Goal: Contribute content: Contribute content

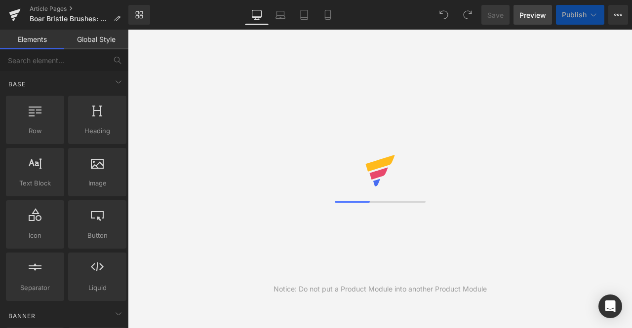
click at [539, 14] on span "Preview" at bounding box center [532, 15] width 27 height 10
click at [533, 7] on link "Preview" at bounding box center [532, 15] width 39 height 20
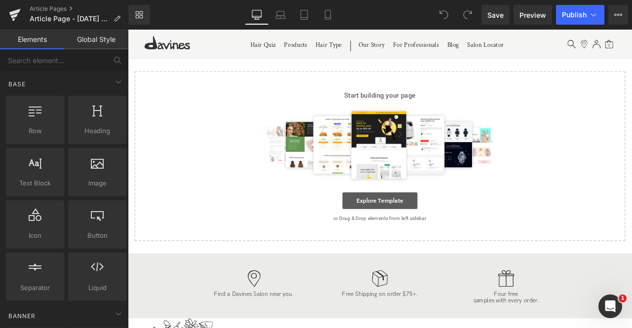
click at [425, 227] on link "Explore Template" at bounding box center [426, 233] width 89 height 20
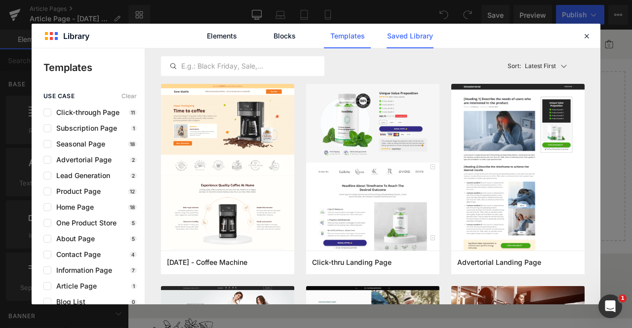
click at [0, 0] on link "Saved Library" at bounding box center [0, 0] width 0 height 0
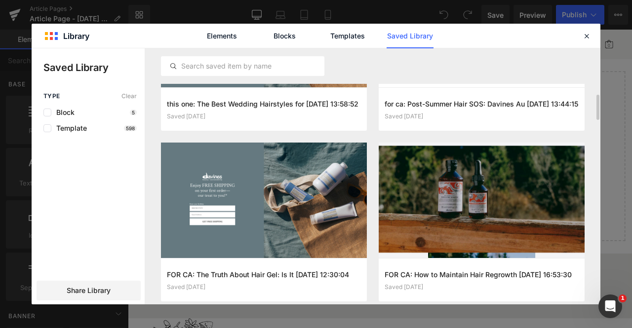
scroll to position [145, 0]
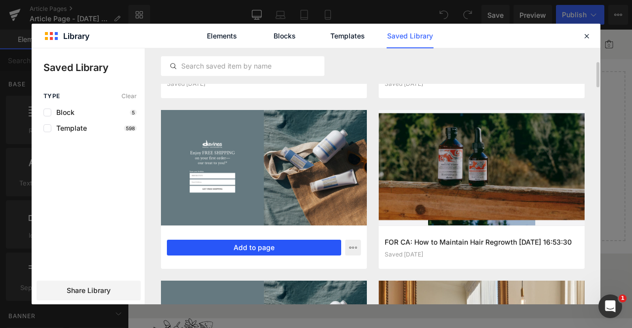
click at [278, 243] on button "Add to page" at bounding box center [254, 248] width 174 height 16
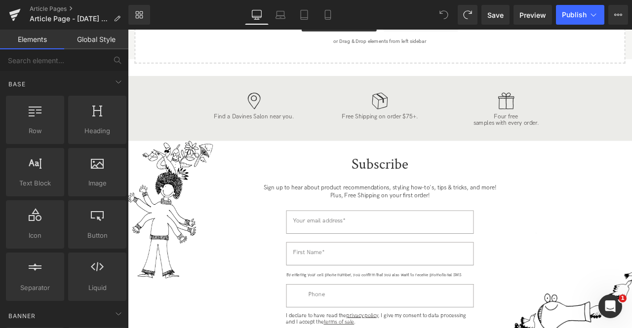
scroll to position [0, 0]
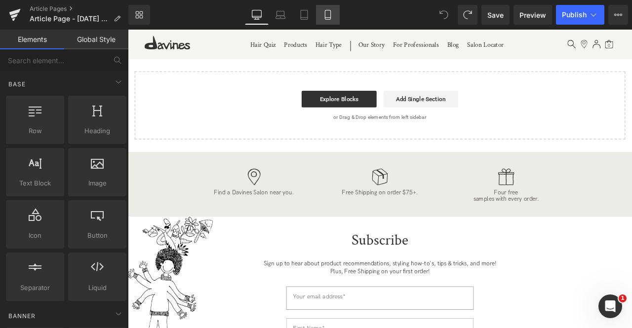
click at [329, 12] on icon at bounding box center [328, 15] width 10 height 10
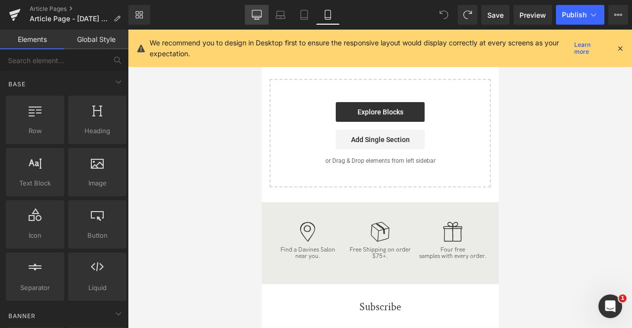
click at [249, 17] on link "Desktop" at bounding box center [257, 15] width 24 height 20
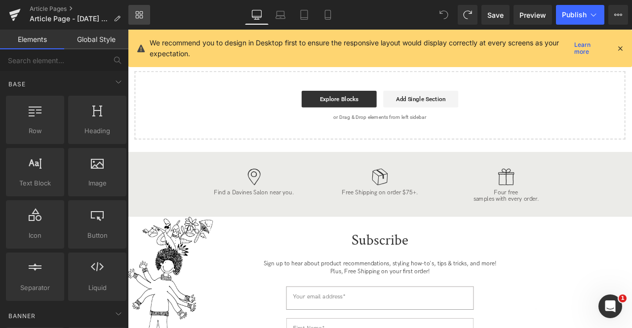
click at [135, 8] on link "Library" at bounding box center [139, 15] width 22 height 20
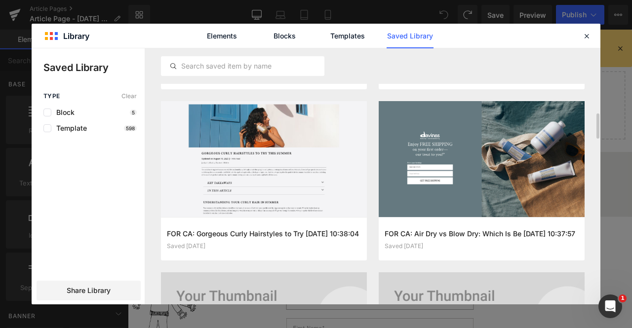
scroll to position [667, 0]
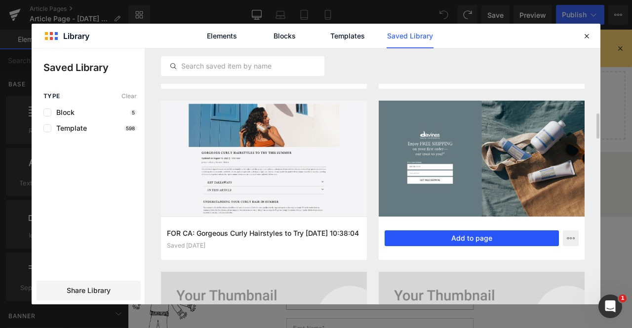
click at [417, 240] on button "Add to page" at bounding box center [472, 239] width 174 height 16
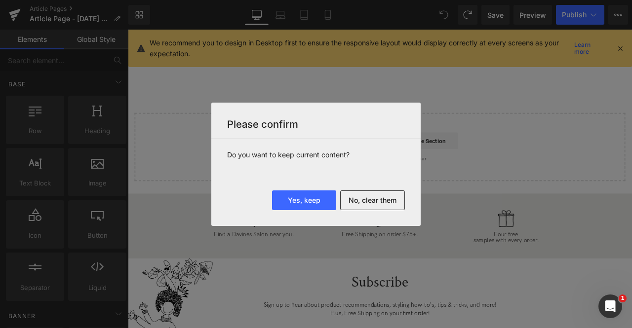
click at [394, 187] on div "Do you want to keep current content?" at bounding box center [315, 165] width 209 height 52
click at [385, 200] on button "No, clear them" at bounding box center [372, 201] width 65 height 20
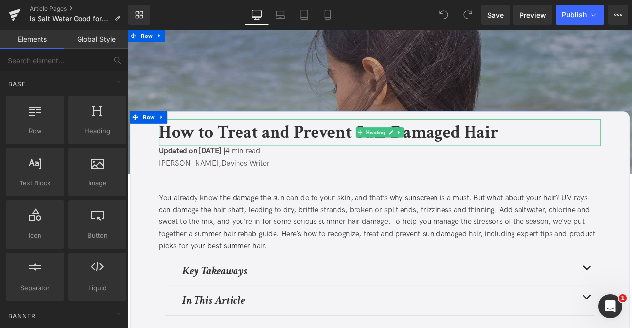
click at [284, 152] on b "How to Treat and Prevent Sun-Damaged Hair" at bounding box center [366, 151] width 402 height 27
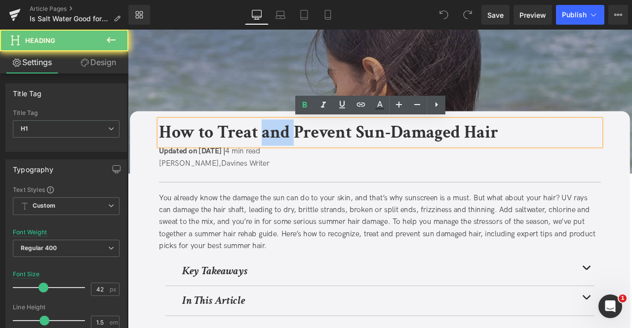
click at [284, 152] on b "How to Treat and Prevent Sun-Damaged Hair" at bounding box center [366, 151] width 402 height 27
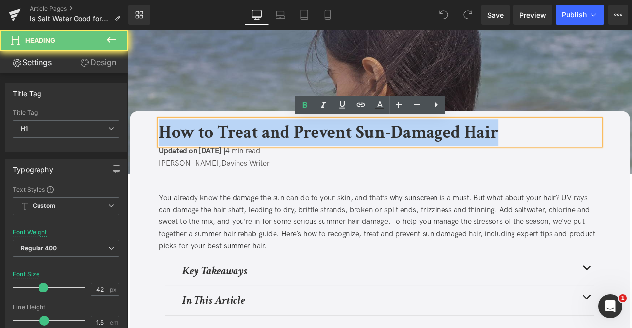
click at [284, 152] on b "How to Treat and Prevent Sun-Damaged Hair" at bounding box center [366, 151] width 402 height 27
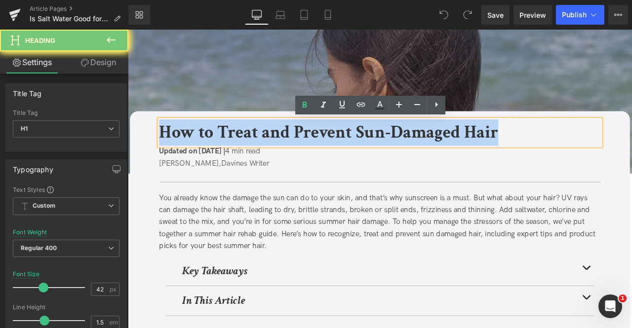
paste div
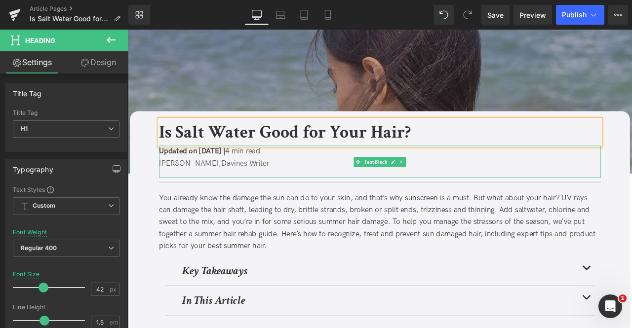
click at [216, 177] on span "Updated on August 29, 2025 |" at bounding box center [204, 174] width 78 height 10
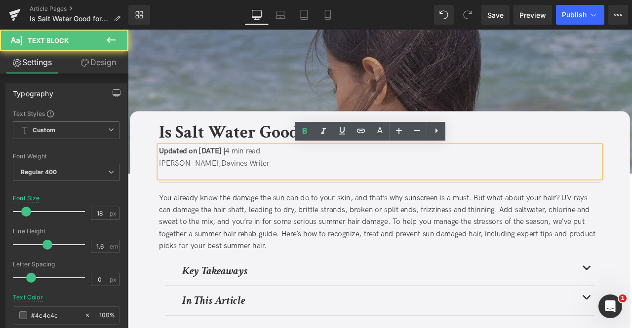
click at [219, 174] on span "Updated on August 29, 2025 |" at bounding box center [204, 174] width 78 height 10
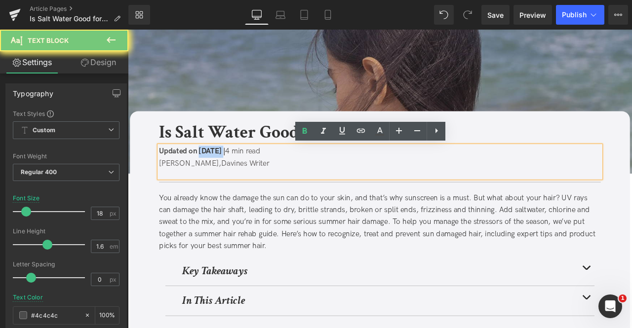
click at [219, 174] on span "Updated on August 29, 2025 |" at bounding box center [204, 174] width 78 height 10
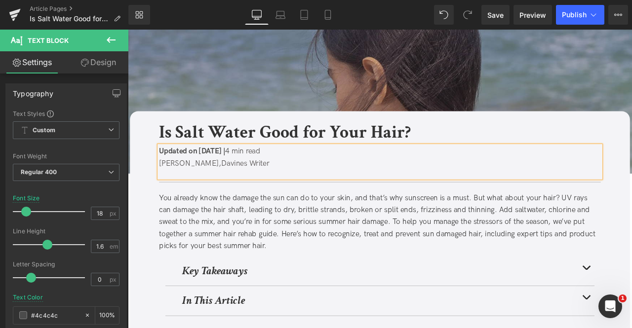
click at [257, 223] on div "You already know the damage the sun can do to your skin, and that’s why sunscre…" at bounding box center [426, 258] width 523 height 71
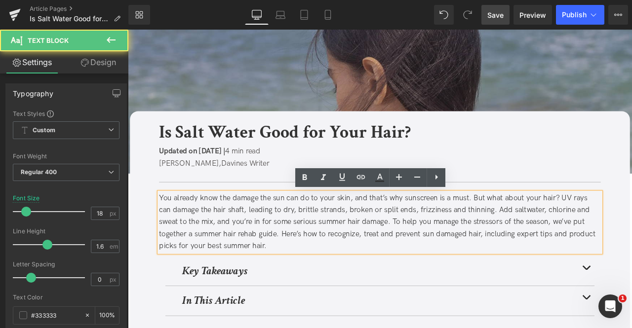
click at [499, 6] on link "Save" at bounding box center [495, 15] width 28 height 20
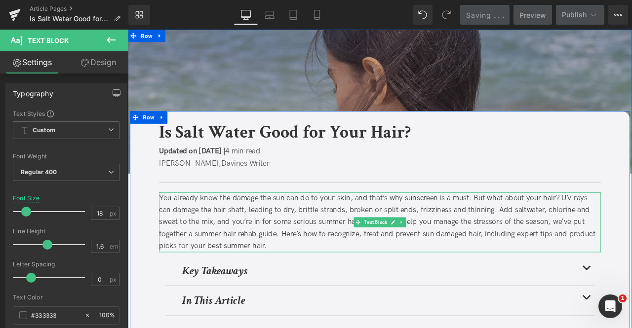
click at [236, 251] on div "You already know the damage the sun can do to your skin, and that’s why sunscre…" at bounding box center [426, 258] width 523 height 71
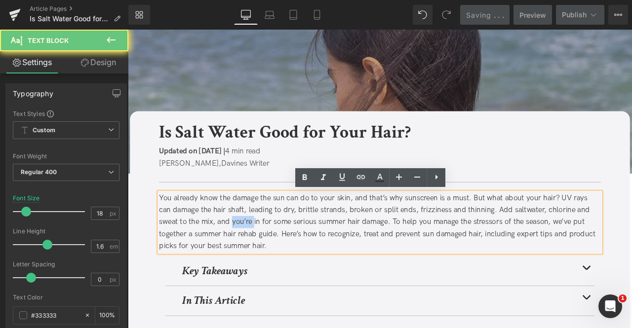
click at [236, 251] on div "You already know the damage the sun can do to your skin, and that’s why sunscre…" at bounding box center [426, 258] width 523 height 71
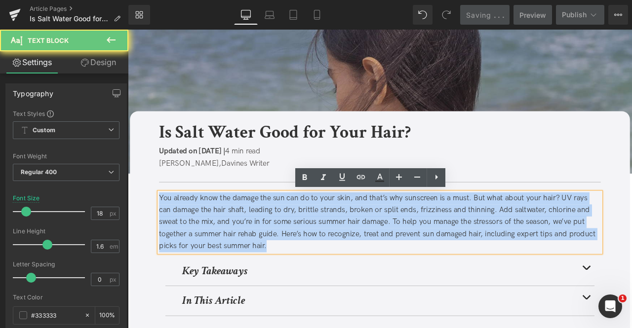
click at [236, 251] on div "You already know the damage the sun can do to your skin, and that’s why sunscre…" at bounding box center [426, 258] width 523 height 71
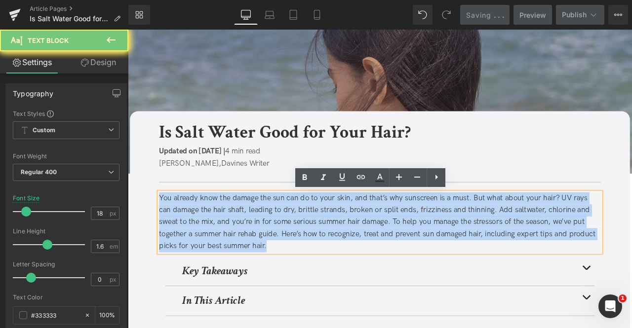
paste div
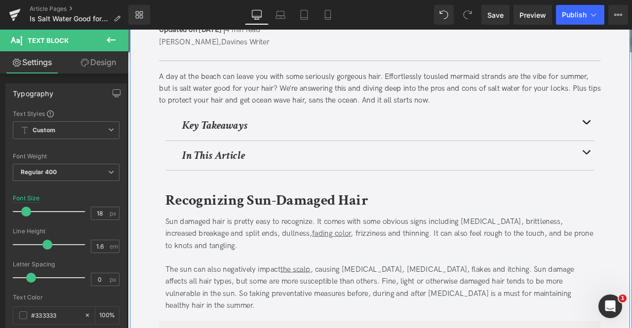
scroll to position [210, 0]
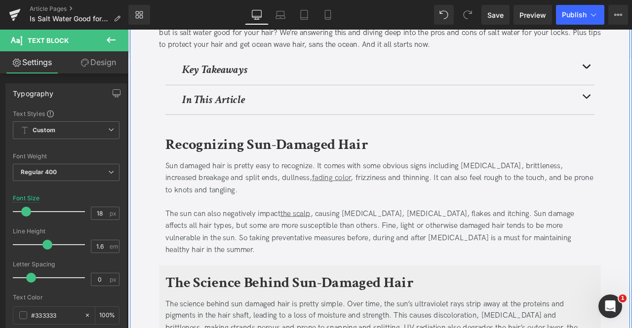
click at [238, 167] on b "Recognizing Sun-Damaged Hair" at bounding box center [292, 166] width 240 height 23
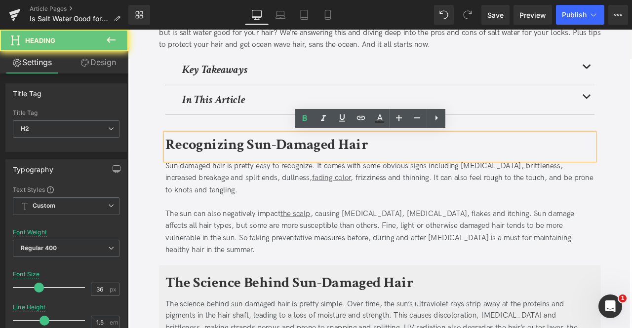
click at [238, 167] on b "Recognizing Sun-Damaged Hair" at bounding box center [292, 166] width 240 height 23
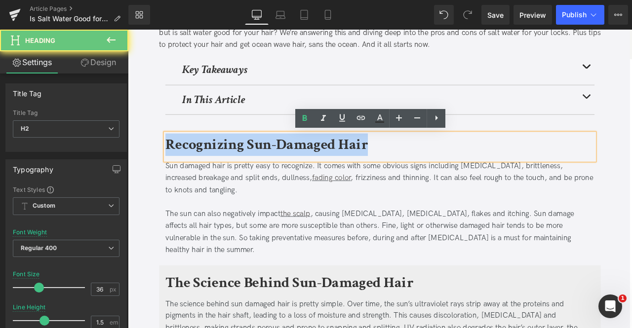
click at [238, 167] on b "Recognizing Sun-Damaged Hair" at bounding box center [292, 166] width 240 height 23
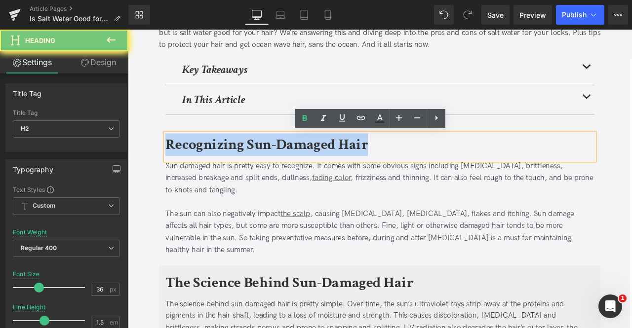
paste div
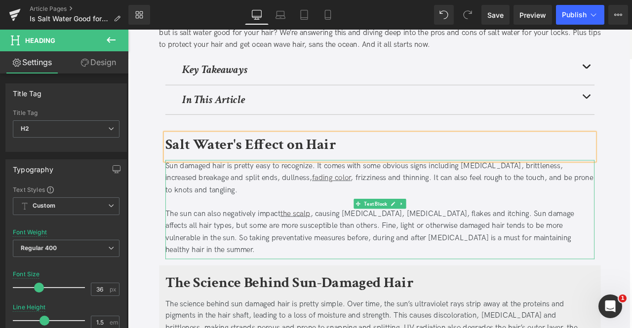
click at [199, 201] on div "Sun damaged hair is pretty easy to recognize. It comes with some obvious signs …" at bounding box center [426, 206] width 509 height 42
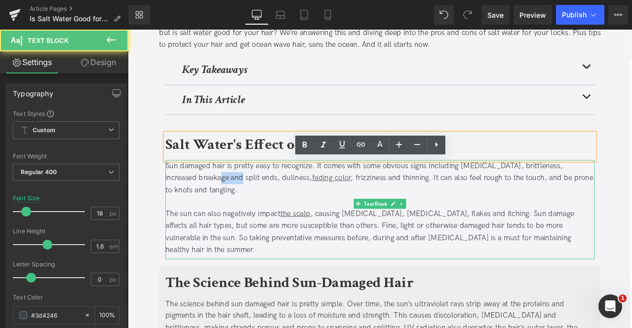
click at [199, 201] on div "Sun damaged hair is pretty easy to recognize. It comes with some obvious signs …" at bounding box center [426, 206] width 509 height 42
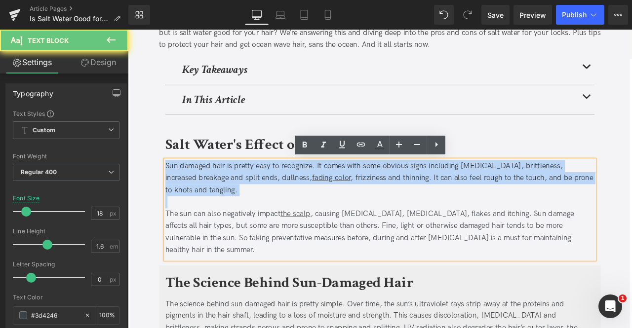
click at [199, 201] on div "Sun damaged hair is pretty easy to recognize. It comes with some obvious signs …" at bounding box center [426, 206] width 509 height 42
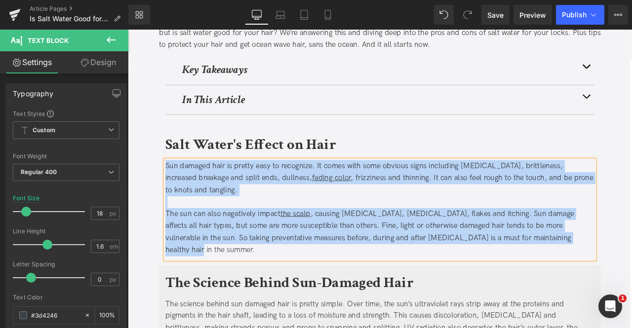
paste div
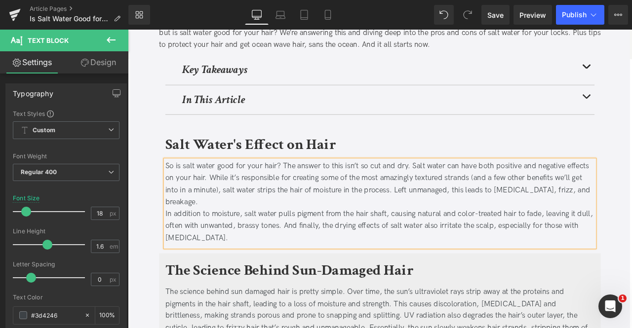
click at [173, 241] on div "In addition to moisture, salt water pulls pigment from the hair shaft, causing …" at bounding box center [426, 262] width 509 height 42
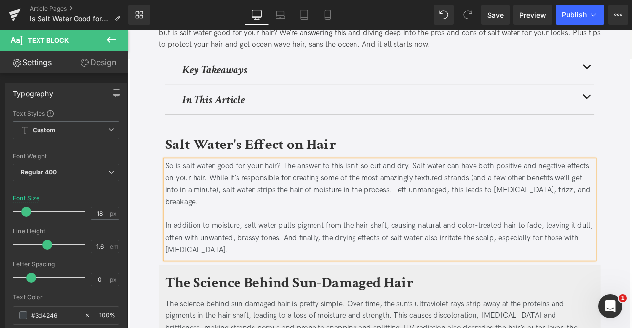
click at [631, 219] on div "So is salt water good for your hair? The answer to this isn’t so cut and dry. S…" at bounding box center [426, 213] width 509 height 57
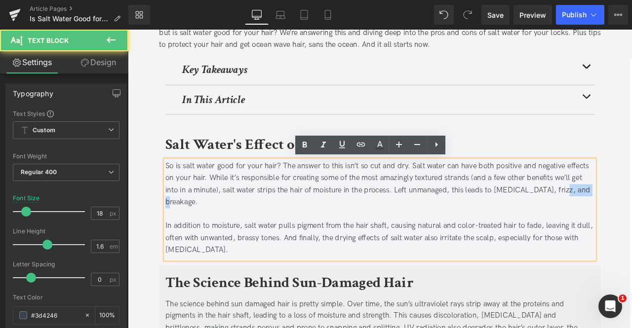
click at [631, 219] on div "So is salt water good for your hair? The answer to this isn’t so cut and dry. S…" at bounding box center [426, 213] width 509 height 57
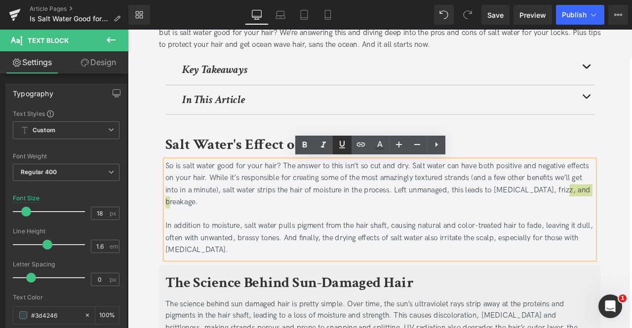
click at [340, 148] on icon at bounding box center [342, 144] width 6 height 7
click at [355, 146] on icon at bounding box center [361, 145] width 12 height 12
click at [488, 219] on div "So is salt water good for your hair? The answer to this isn’t so cut and dry. S…" at bounding box center [426, 213] width 509 height 57
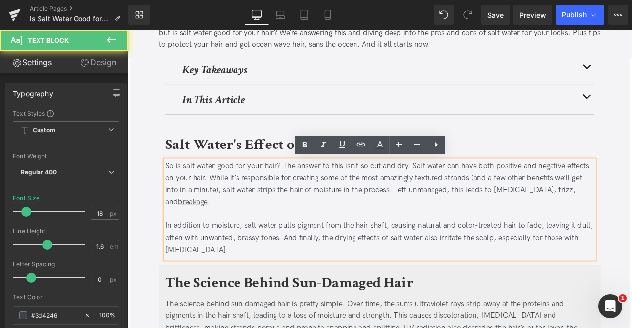
click at [631, 220] on div "So is salt water good for your hair? The answer to this isn’t so cut and dry. S…" at bounding box center [426, 213] width 509 height 57
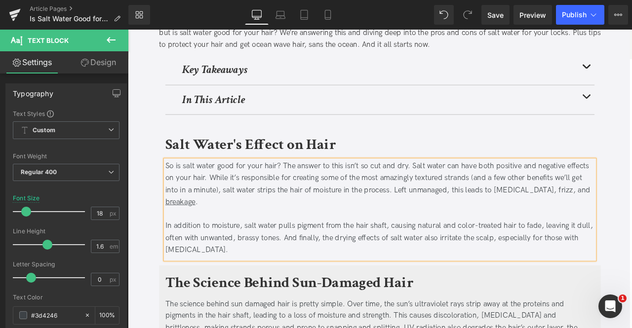
click at [178, 229] on u "breakage" at bounding box center [190, 234] width 36 height 10
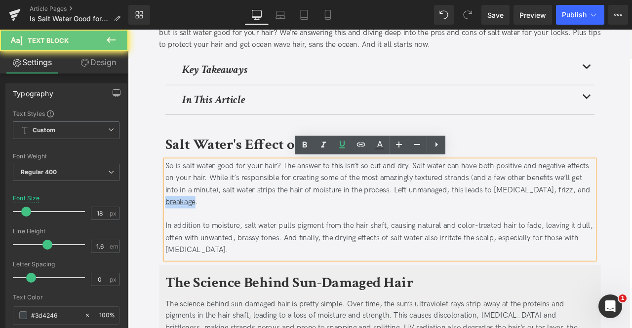
click at [178, 229] on u "breakage" at bounding box center [190, 234] width 36 height 10
click at [357, 146] on icon at bounding box center [361, 145] width 8 height 4
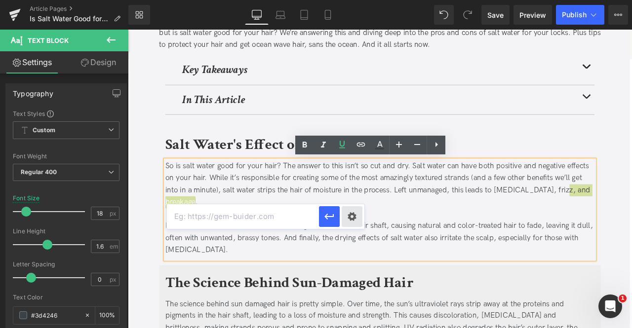
click at [355, 0] on div "Text Color Highlight Color #333333 Edit or remove link: Edit - Unlink - Cancel" at bounding box center [316, 0] width 632 height 0
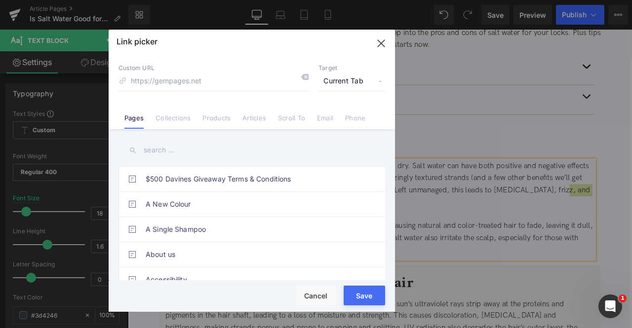
click at [350, 91] on div "Custom URL Target Current Tab Current Tab New Tab Pages Collections Products Ar…" at bounding box center [252, 91] width 286 height 75
click at [344, 85] on span "Current Tab" at bounding box center [351, 81] width 67 height 19
click at [335, 114] on li "New Tab" at bounding box center [351, 116] width 77 height 17
click at [244, 80] on input at bounding box center [213, 81] width 190 height 19
paste input "https://us.davines.com/blogs/news/how-to-stop-hair-breakage"
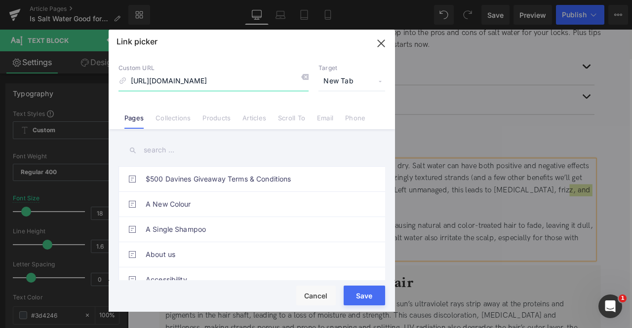
scroll to position [0, 0]
click at [203, 78] on input "https://us.davines.com/blogs/news/how-to-stop-hair-breakage" at bounding box center [213, 81] width 190 height 19
type input "/blogs/news/how-to-stop-hair-breakage"
click at [355, 302] on button "Save" at bounding box center [364, 296] width 41 height 20
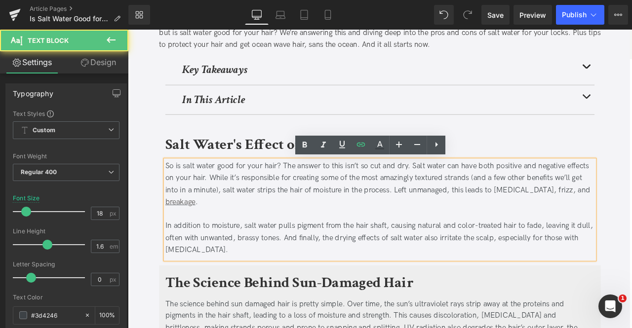
click at [347, 231] on div "breakage ." at bounding box center [426, 235] width 509 height 14
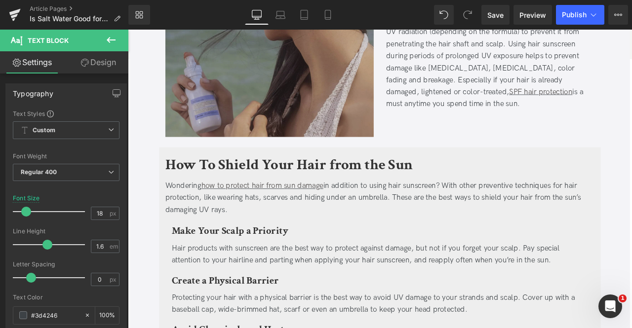
scroll to position [762, 0]
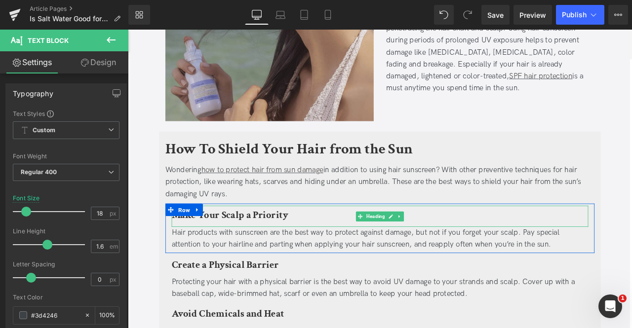
click at [227, 242] on b "Make Your Scalp a Priority" at bounding box center [249, 249] width 138 height 15
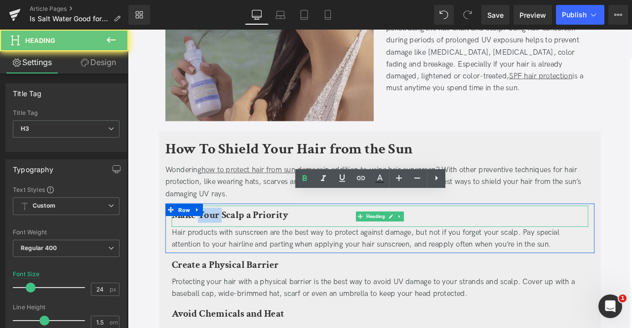
click at [227, 242] on b "Make Your Scalp a Priority" at bounding box center [249, 249] width 138 height 15
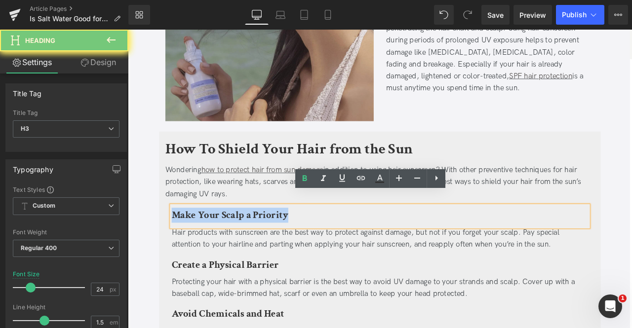
click at [227, 242] on b "Make Your Scalp a Priority" at bounding box center [249, 249] width 138 height 15
paste div
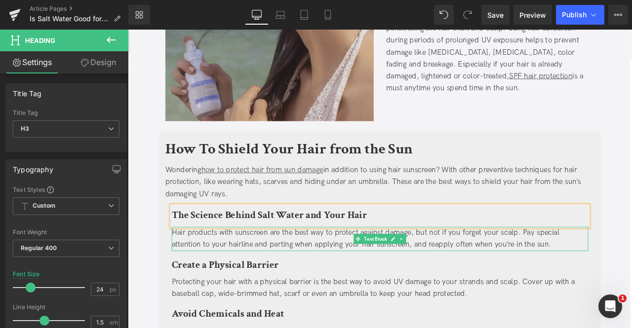
click at [258, 264] on div "Hair products with sunscreen are the best way to protect against damage, but no…" at bounding box center [427, 278] width 494 height 29
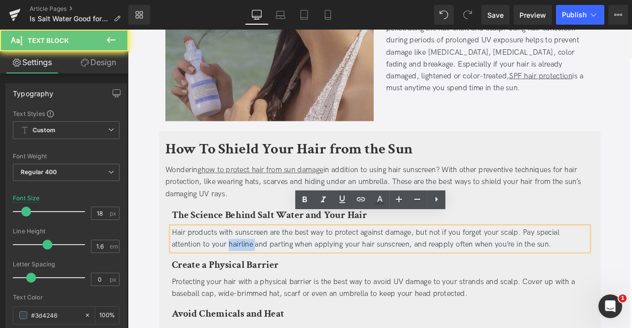
click at [258, 264] on div "Hair products with sunscreen are the best way to protect against damage, but no…" at bounding box center [427, 278] width 494 height 29
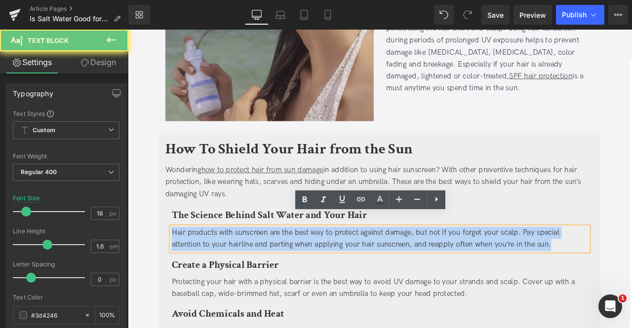
click at [258, 264] on div "Hair products with sunscreen are the best way to protect against damage, but no…" at bounding box center [427, 278] width 494 height 29
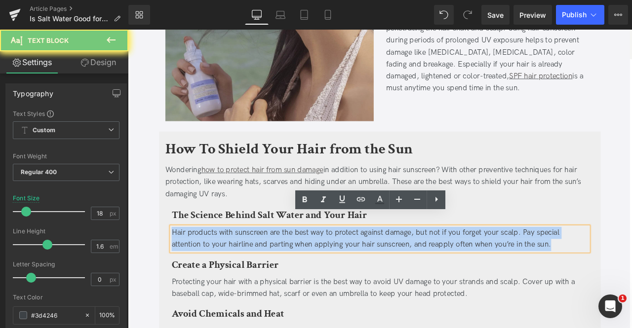
paste div
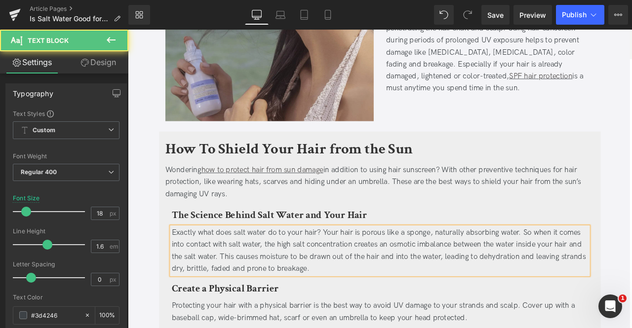
click at [449, 271] on div "Exactly what does salt water do to your hair? Your hair is porous like a sponge…" at bounding box center [427, 292] width 494 height 57
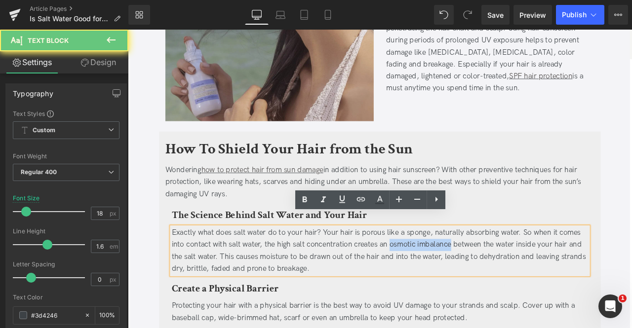
click at [486, 266] on div "Exactly what does salt water do to your hair? Your hair is porous like a sponge…" at bounding box center [427, 292] width 494 height 57
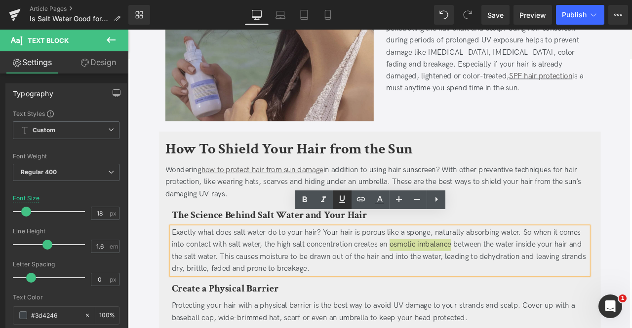
click at [349, 198] on link at bounding box center [342, 200] width 19 height 19
click at [360, 199] on icon at bounding box center [361, 199] width 8 height 4
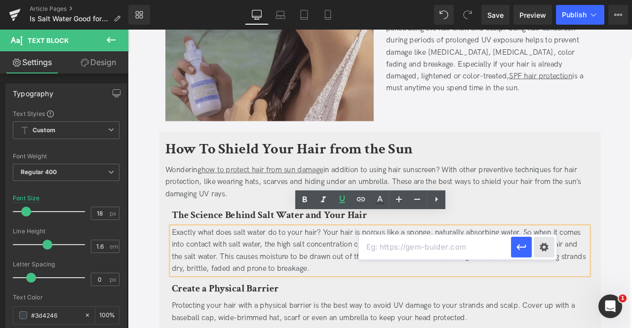
click at [543, 0] on div "Text Color Highlight Color #333333 Edit or remove link: Edit - Unlink - Cancel" at bounding box center [316, 0] width 632 height 0
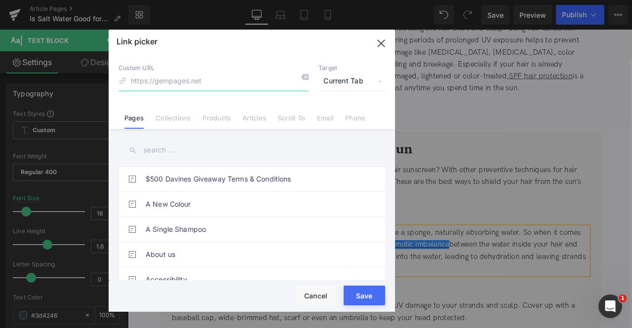
paste input "https://bio.libretexts.org/Bookshelves/Introductory_and_General_Biology/General…"
type input "https://bio.libretexts.org/Bookshelves/Introductory_and_General_Biology/General…"
click at [352, 78] on span "Current Tab" at bounding box center [351, 81] width 67 height 19
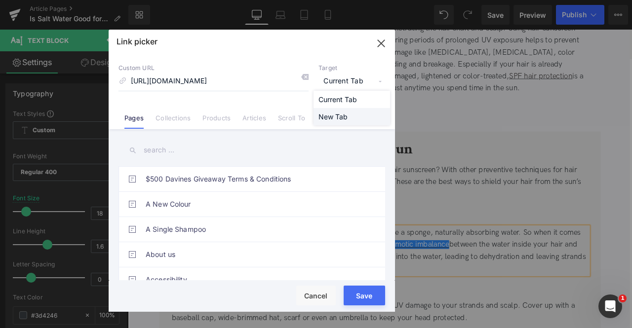
click at [340, 118] on li "New Tab" at bounding box center [351, 116] width 77 height 17
click at [368, 293] on button "Save" at bounding box center [364, 296] width 41 height 20
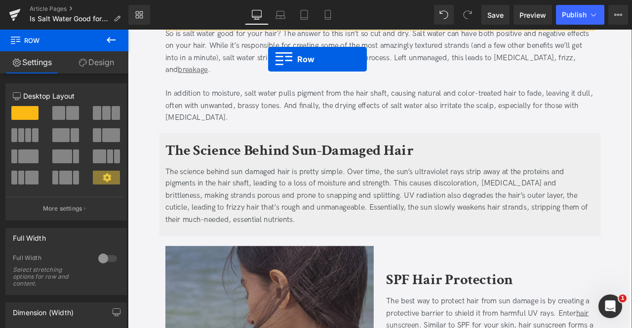
scroll to position [347, 0]
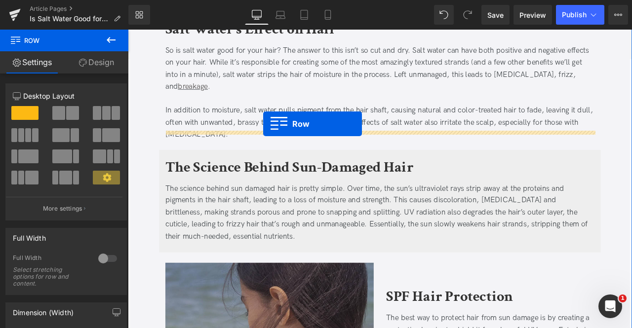
drag, startPoint x: 179, startPoint y: 227, endPoint x: 288, endPoint y: 142, distance: 138.9
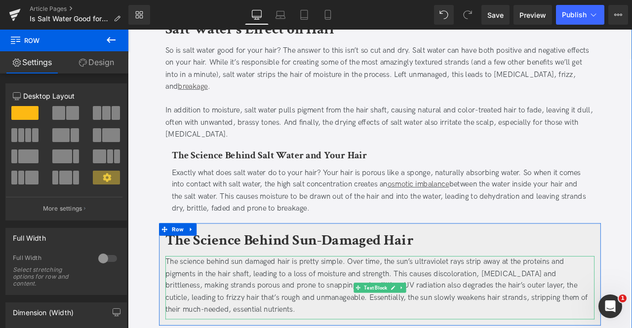
click at [211, 298] on div at bounding box center [426, 299] width 509 height 2
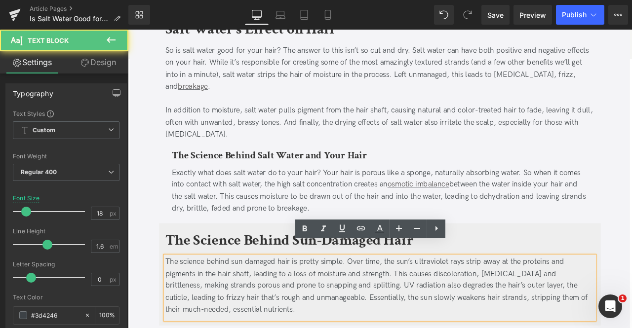
click at [221, 268] on b "The Science Behind Sun-Damaged Hair" at bounding box center [319, 279] width 294 height 23
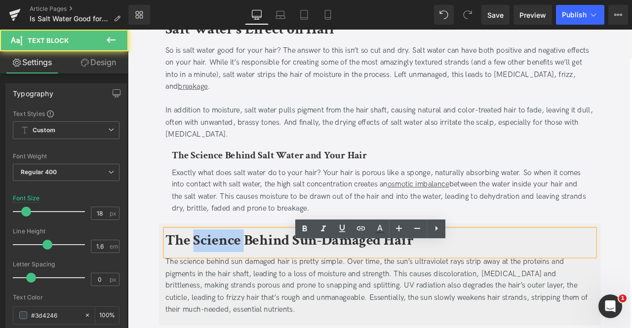
click at [221, 268] on b "The Science Behind Sun-Damaged Hair" at bounding box center [319, 279] width 294 height 23
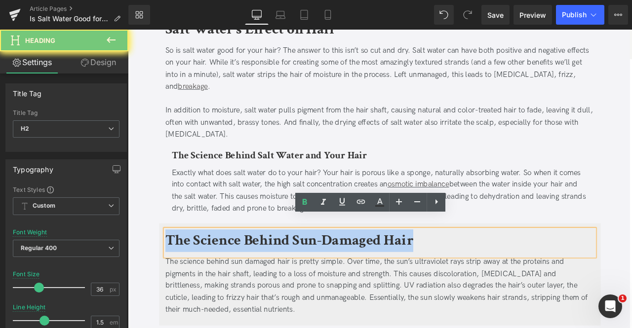
click at [221, 268] on b "The Science Behind Sun-Damaged Hair" at bounding box center [319, 279] width 294 height 23
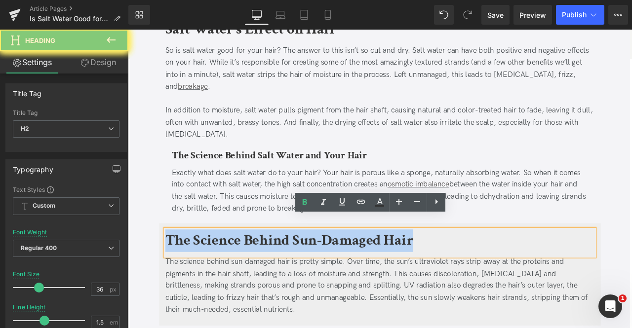
paste div
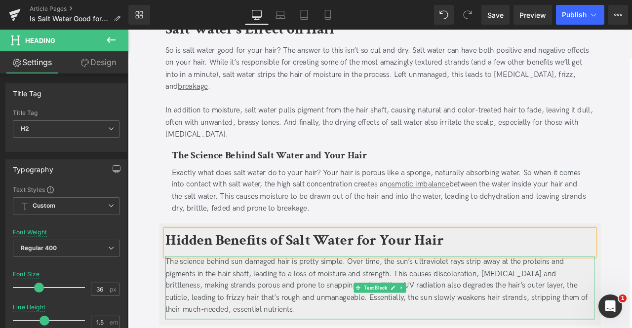
click at [260, 328] on div "The science behind sun damaged hair is pretty simple. Over time, the sun’s ultr…" at bounding box center [426, 333] width 509 height 71
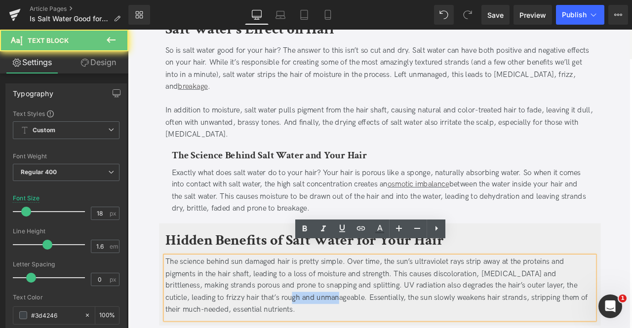
click at [260, 328] on div "The science behind sun damaged hair is pretty simple. Over time, the sun’s ultr…" at bounding box center [426, 333] width 509 height 71
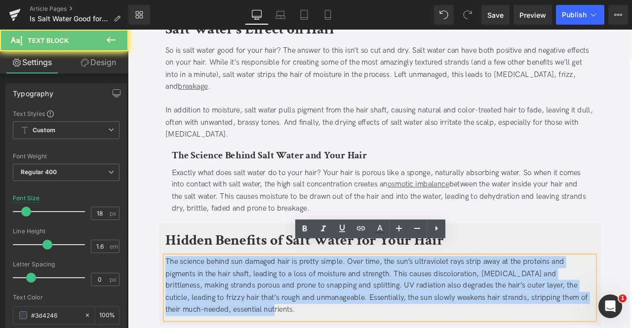
click at [260, 328] on div "The science behind sun damaged hair is pretty simple. Over time, the sun’s ultr…" at bounding box center [426, 333] width 509 height 71
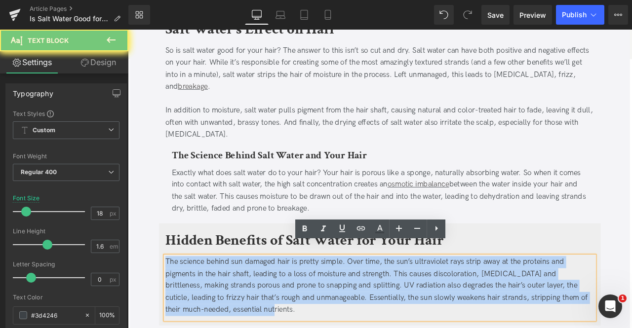
paste div
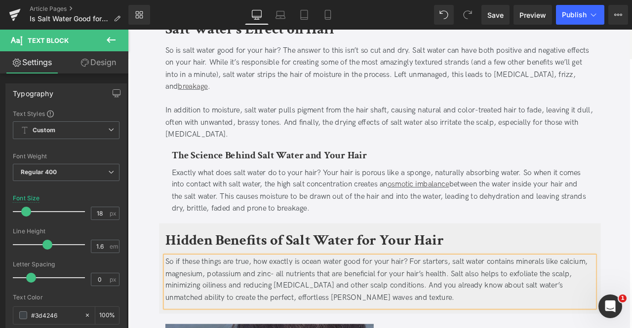
click at [274, 318] on div "So if these things are true, how exactly is ocean water good for your hair? For…" at bounding box center [426, 326] width 509 height 57
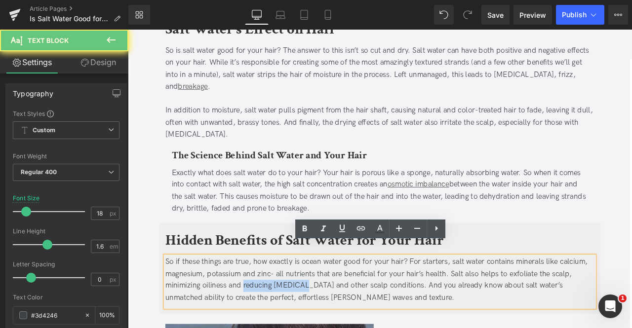
click at [305, 316] on div "So if these things are true, how exactly is ocean water good for your hair? For…" at bounding box center [426, 326] width 509 height 57
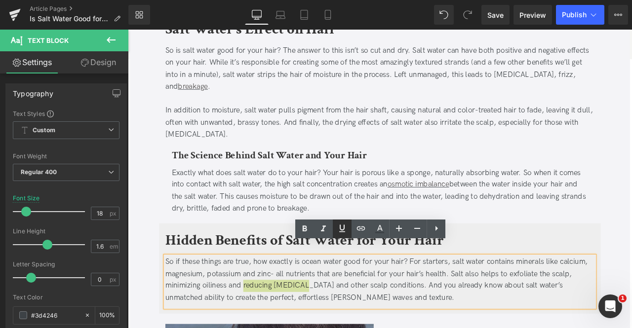
click at [342, 228] on icon at bounding box center [342, 229] width 12 height 12
click at [356, 229] on icon at bounding box center [361, 229] width 12 height 12
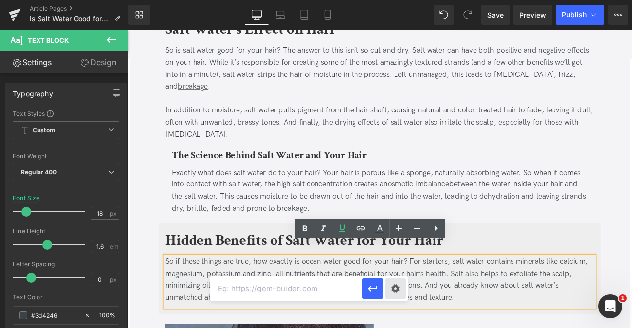
click at [393, 0] on div "Text Color Highlight Color #333333 Edit or remove link: Edit - Unlink - Cancel" at bounding box center [316, 0] width 632 height 0
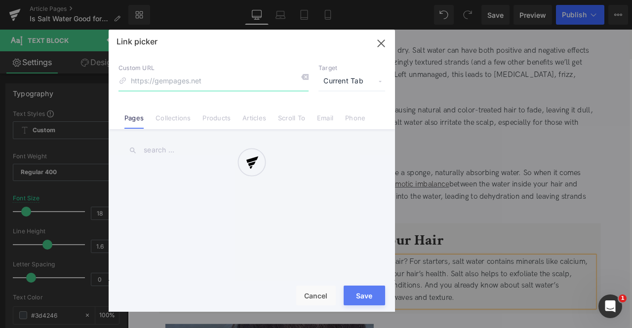
paste input "https://us.davines.com/blogs/news/how-to-treat-dandruff"
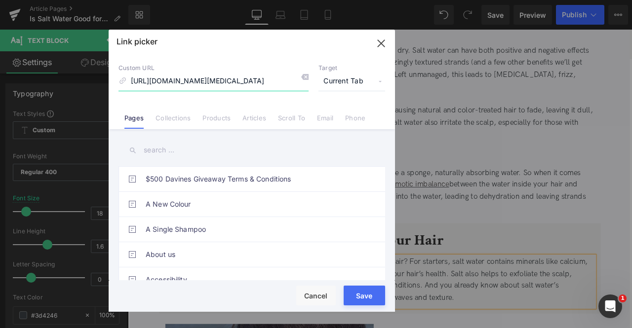
scroll to position [0, 17]
click at [350, 82] on span "Current Tab" at bounding box center [351, 81] width 67 height 19
click at [341, 120] on li "New Tab" at bounding box center [351, 116] width 77 height 17
click at [206, 81] on input "https://us.davines.com/blogs/news/how-to-treat-dandruff" at bounding box center [213, 81] width 190 height 19
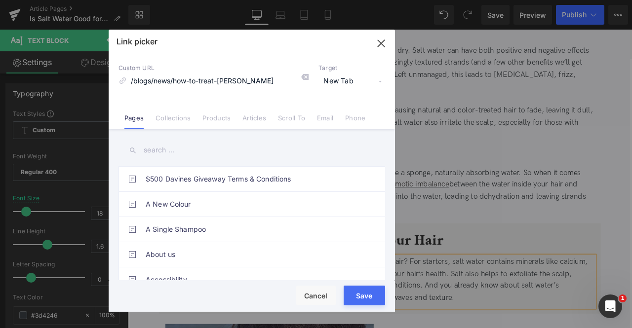
type input "/blogs/news/how-to-treat-dandruff"
click at [365, 294] on button "Save" at bounding box center [364, 296] width 41 height 20
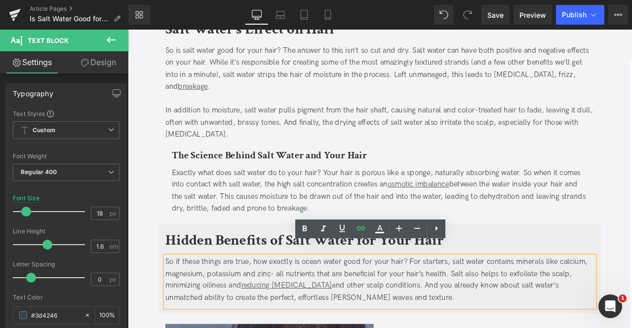
scroll to position [534, 0]
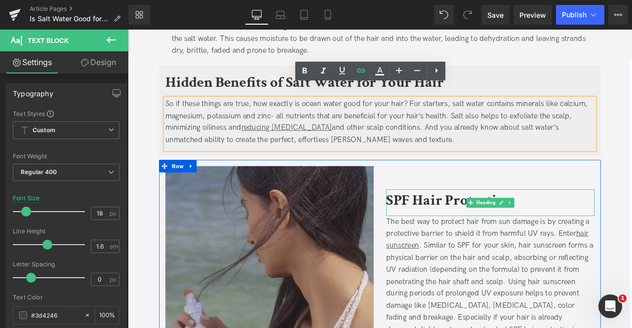
click at [477, 221] on b "SPF Hair Protection" at bounding box center [509, 232] width 150 height 23
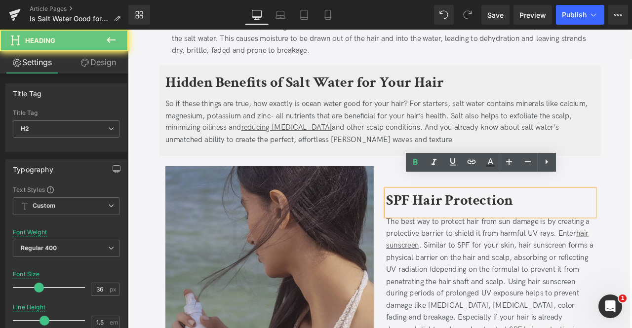
click at [477, 221] on b "SPF Hair Protection" at bounding box center [509, 232] width 150 height 23
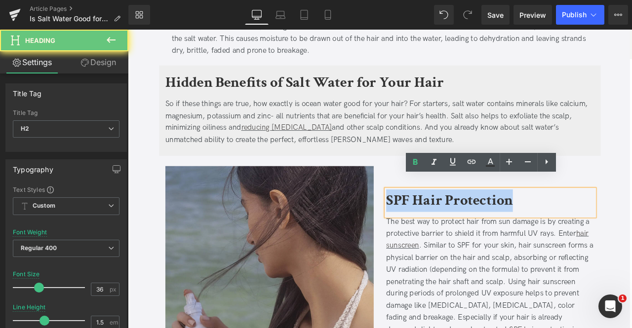
click at [477, 221] on b "SPF Hair Protection" at bounding box center [509, 232] width 150 height 23
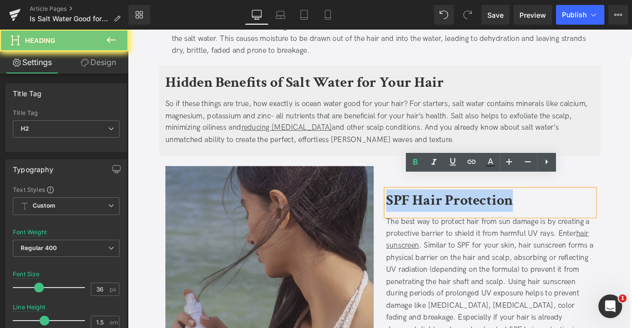
paste div
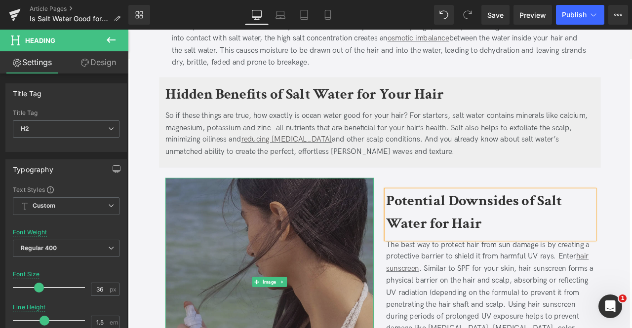
scroll to position [667, 0]
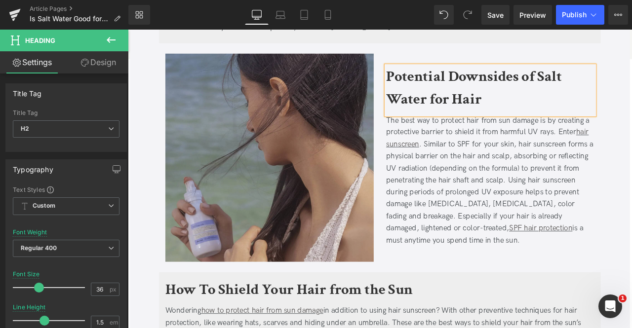
click at [534, 188] on div "The best way to protect hair from sun damage is by creating a protective barrie…" at bounding box center [557, 209] width 247 height 157
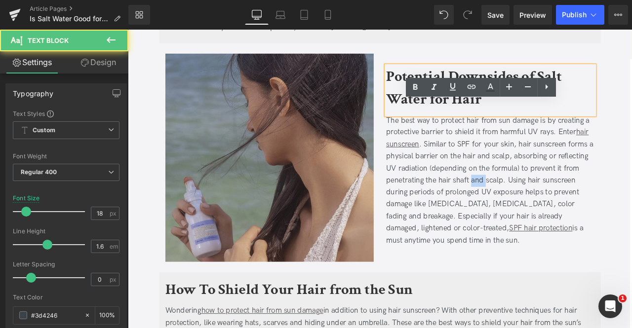
click at [534, 188] on div "The best way to protect hair from sun damage is by creating a protective barrie…" at bounding box center [557, 209] width 247 height 157
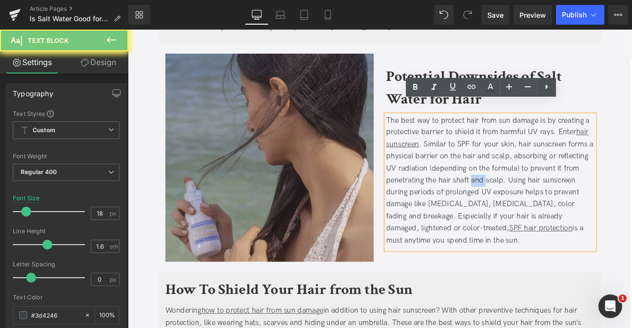
click at [534, 188] on div "The best way to protect hair from sun damage is by creating a protective barrie…" at bounding box center [557, 209] width 247 height 157
paste div
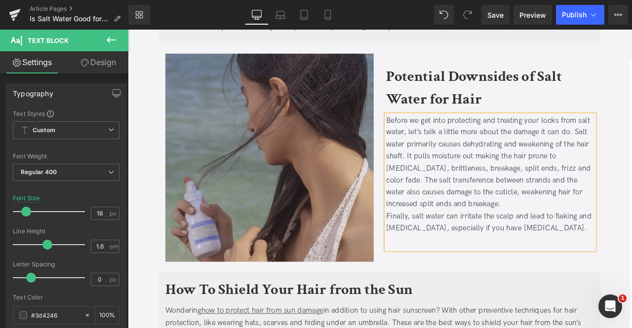
scroll to position [675, 0]
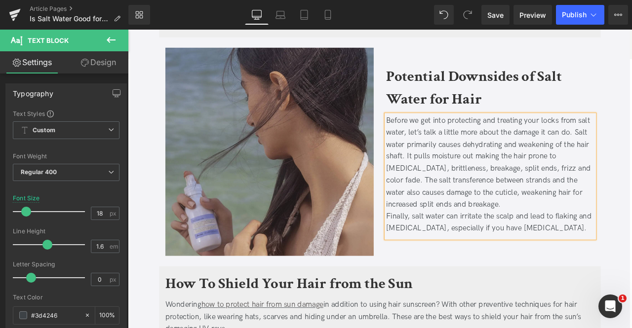
click at [511, 224] on div "Before we get into protecting and treating your locks from salt water, let’s ta…" at bounding box center [557, 187] width 247 height 114
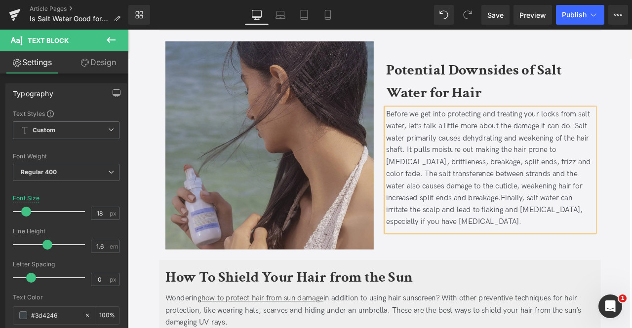
click at [222, 312] on b "How To Shield Your Hair from the Sun" at bounding box center [318, 323] width 293 height 23
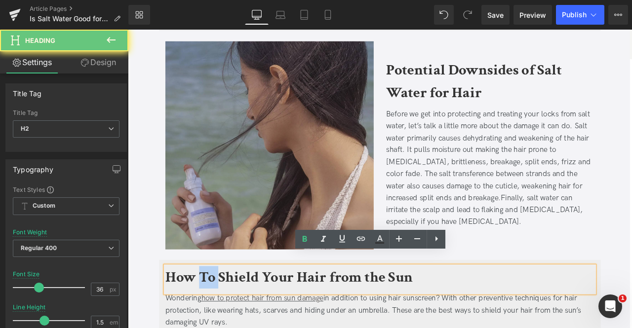
click at [222, 312] on b "How To Shield Your Hair from the Sun" at bounding box center [318, 323] width 293 height 23
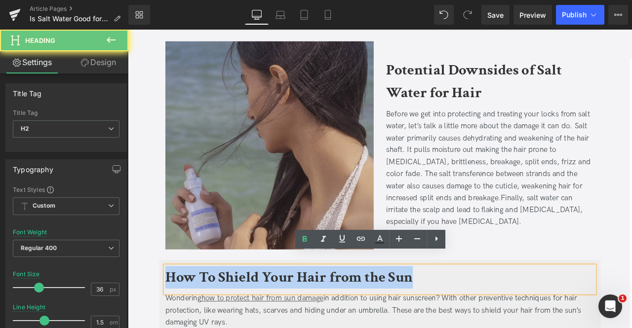
click at [222, 312] on b "How To Shield Your Hair from the Sun" at bounding box center [318, 323] width 293 height 23
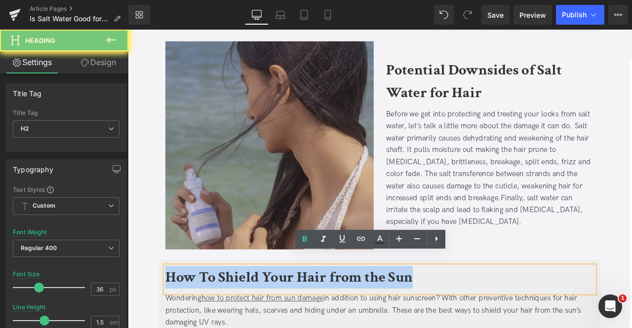
paste div
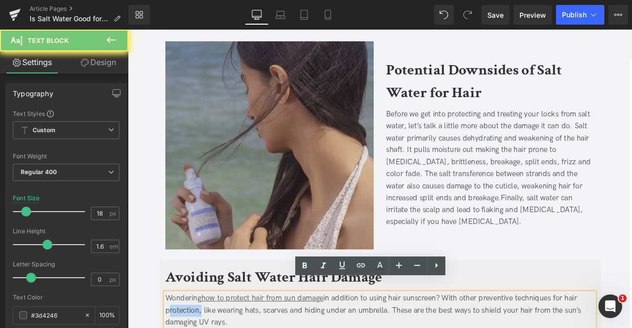
paste div
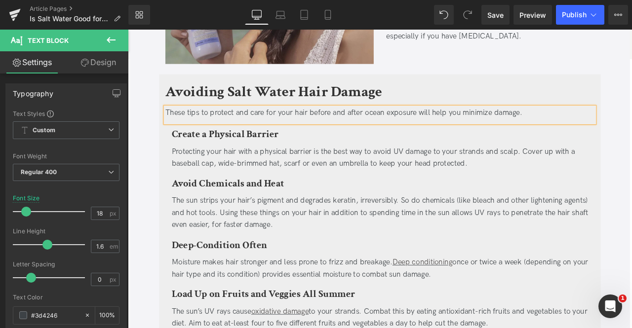
scroll to position [808, 0]
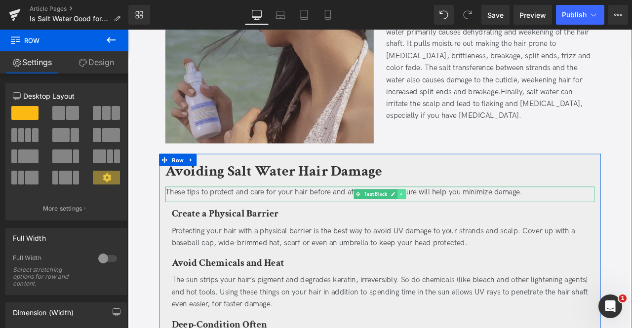
click at [450, 222] on icon at bounding box center [452, 225] width 5 height 6
click at [445, 222] on icon at bounding box center [446, 224] width 5 height 5
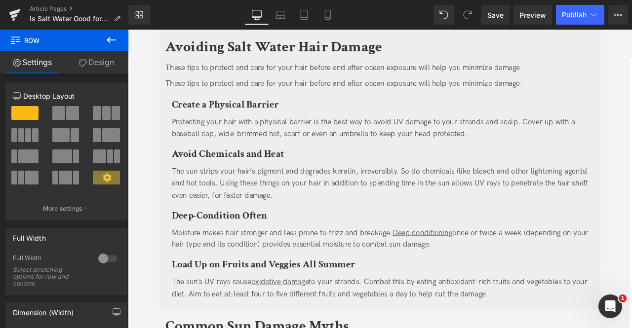
scroll to position [958, 0]
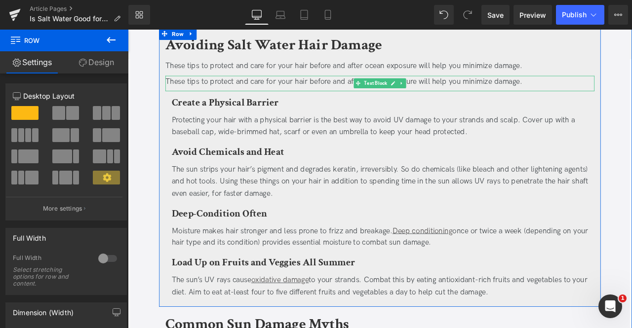
click at [204, 84] on div "These tips to protect and care for your hair before and after ocean exposure wi…" at bounding box center [426, 91] width 509 height 14
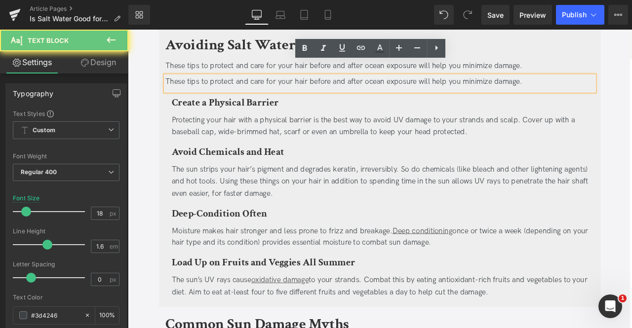
click at [194, 84] on div "These tips to protect and care for your hair before and after ocean exposure wi…" at bounding box center [426, 91] width 509 height 14
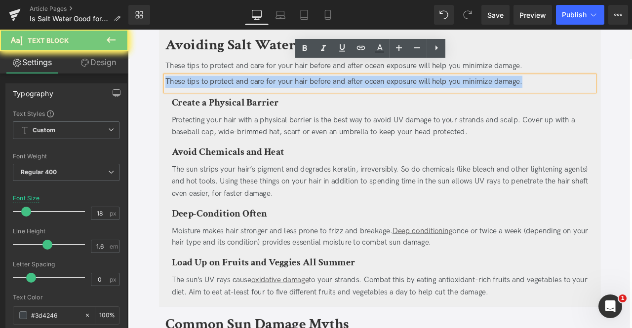
click at [194, 84] on div "These tips to protect and care for your hair before and after ocean exposure wi…" at bounding box center [426, 91] width 509 height 14
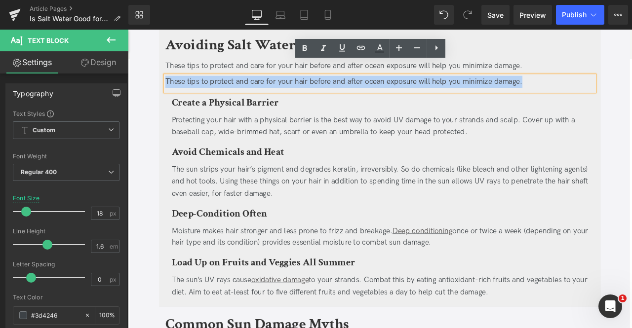
paste div
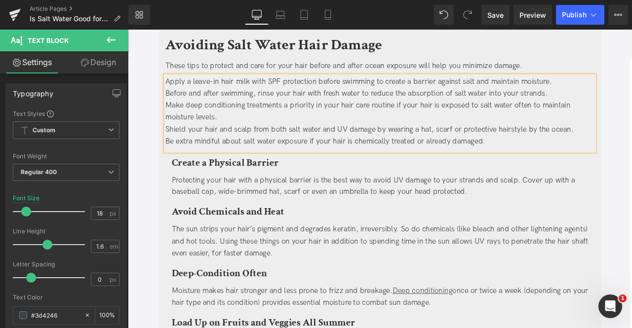
click at [194, 84] on div "Apply a leave-in hair milk with SPF protection before swimming to create a barr…" at bounding box center [426, 91] width 509 height 14
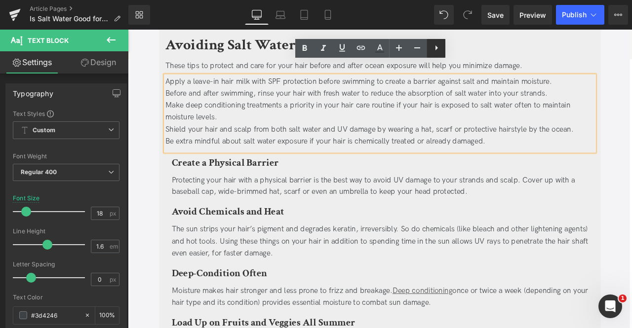
click at [435, 53] on icon at bounding box center [437, 48] width 12 height 12
click at [431, 51] on icon at bounding box center [436, 48] width 12 height 12
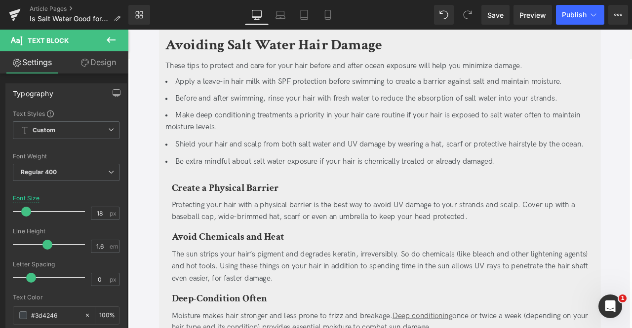
click at [98, 63] on link "Design" at bounding box center [98, 62] width 64 height 22
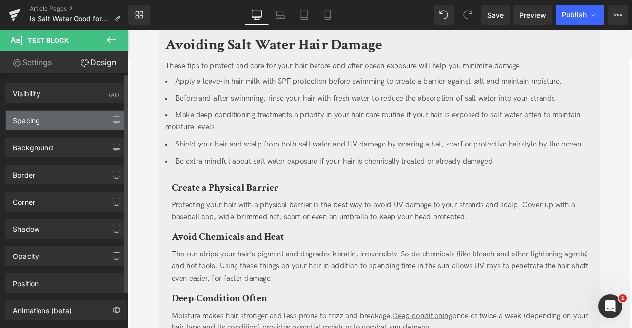
click at [65, 118] on div "Spacing" at bounding box center [66, 120] width 120 height 19
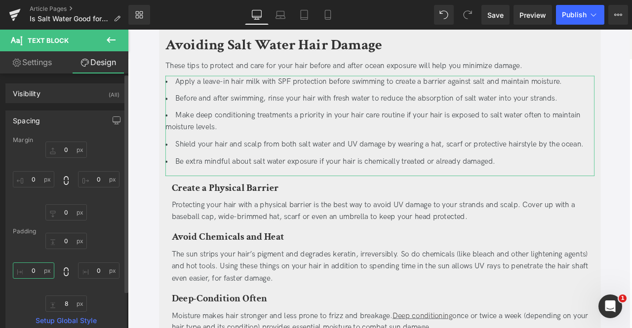
click at [33, 269] on input "0" at bounding box center [33, 271] width 41 height 16
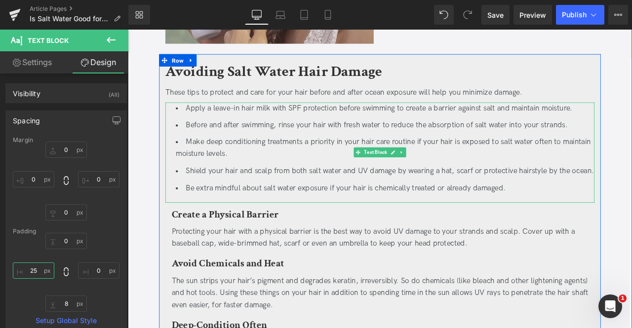
scroll to position [926, 0]
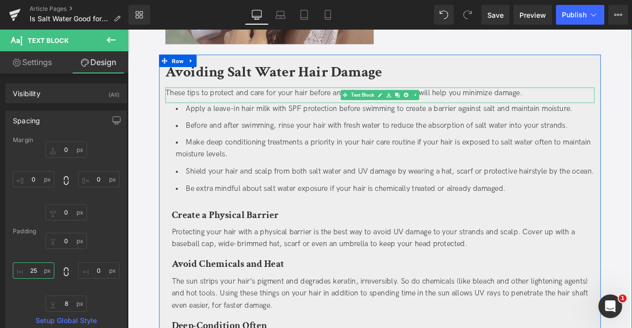
type input "25"
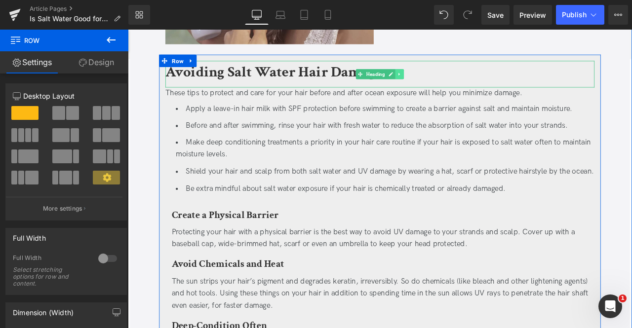
click at [448, 79] on icon at bounding box center [449, 82] width 5 height 6
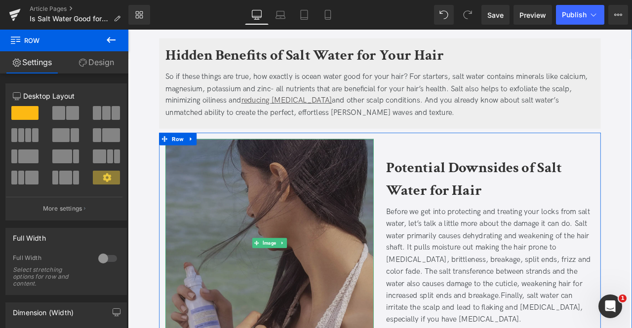
scroll to position [665, 0]
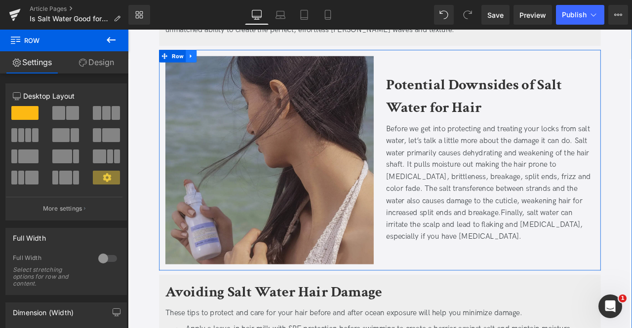
click at [202, 58] on icon at bounding box center [202, 61] width 7 height 7
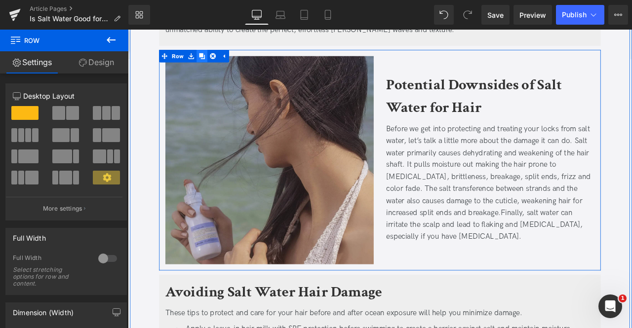
click at [216, 58] on icon at bounding box center [215, 61] width 7 height 7
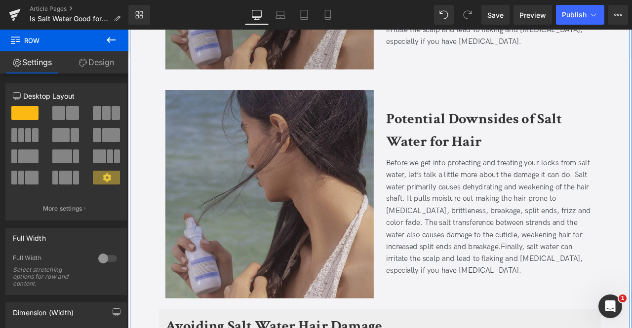
scroll to position [905, 0]
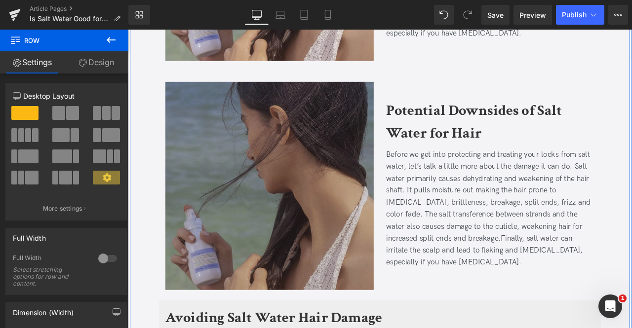
click at [301, 216] on img at bounding box center [295, 215] width 247 height 247
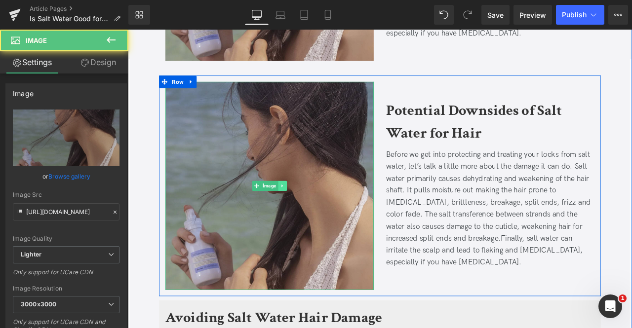
click at [306, 209] on link at bounding box center [311, 215] width 10 height 12
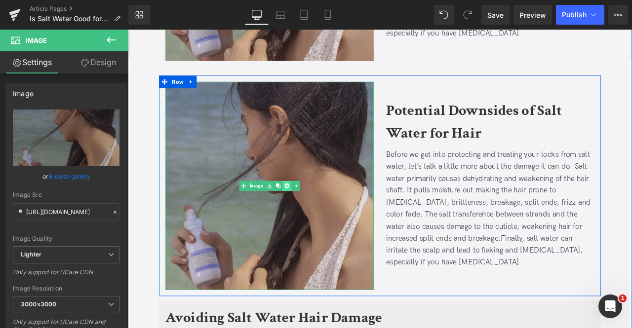
click at [313, 212] on icon at bounding box center [315, 214] width 5 height 5
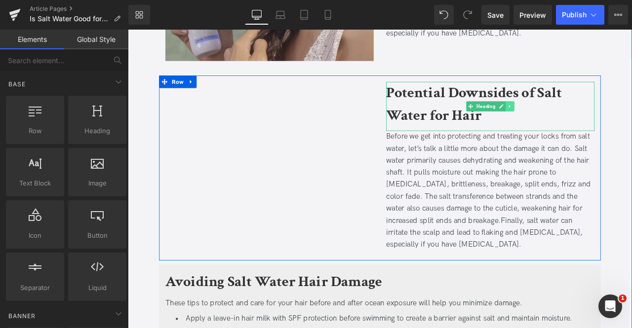
click at [582, 118] on icon at bounding box center [580, 121] width 5 height 6
click at [583, 118] on icon at bounding box center [585, 121] width 5 height 6
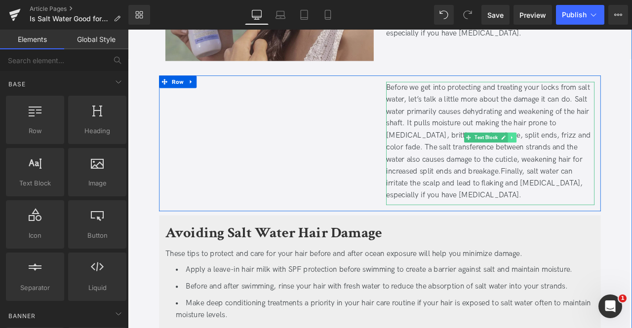
click at [584, 155] on icon at bounding box center [583, 158] width 5 height 6
click at [584, 152] on link at bounding box center [588, 158] width 10 height 12
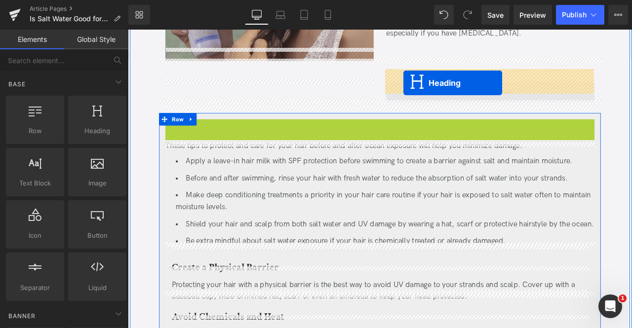
drag, startPoint x: 385, startPoint y: 136, endPoint x: 454, endPoint y: 93, distance: 81.4
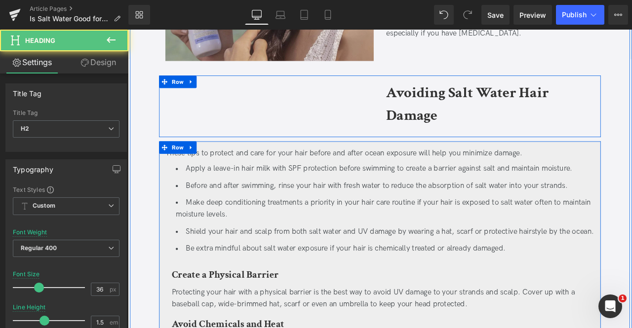
click at [279, 104] on div "Image" at bounding box center [296, 121] width 262 height 58
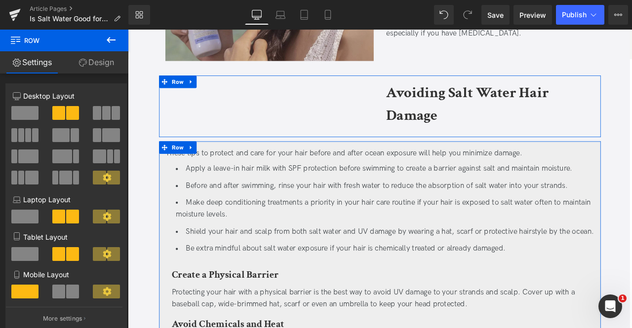
click at [29, 108] on span at bounding box center [24, 113] width 27 height 14
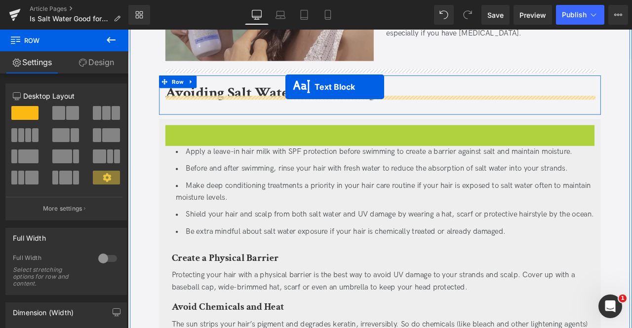
drag, startPoint x: 387, startPoint y: 137, endPoint x: 315, endPoint y: 97, distance: 82.0
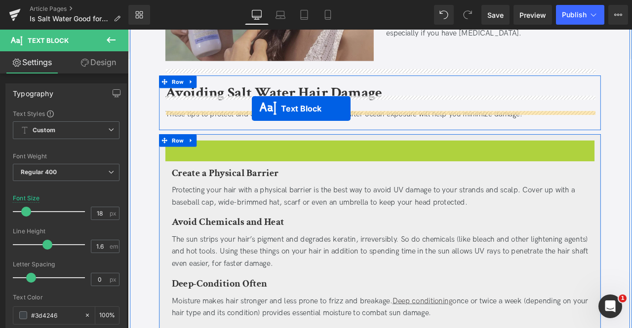
drag, startPoint x: 397, startPoint y: 204, endPoint x: 275, endPoint y: 123, distance: 146.5
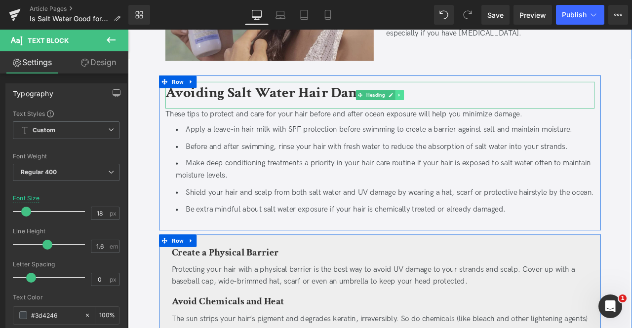
click at [449, 105] on icon at bounding box center [449, 108] width 5 height 6
click at [444, 105] on icon at bounding box center [444, 107] width 5 height 5
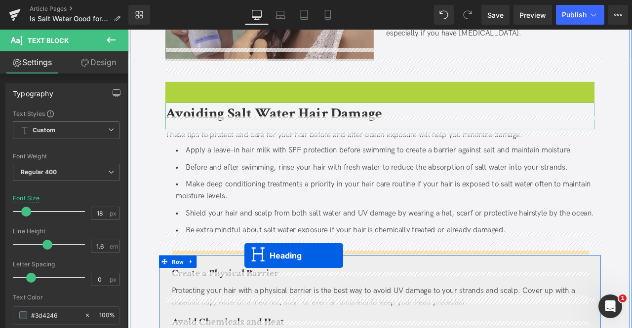
drag, startPoint x: 384, startPoint y: 92, endPoint x: 266, endPoint y: 298, distance: 237.0
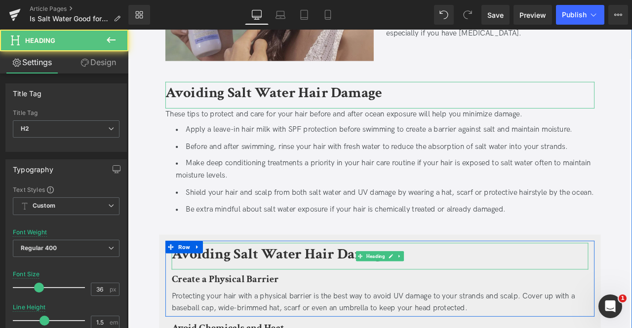
click at [244, 293] on h2 "Avoiding Salt Water Hair Damage" at bounding box center [427, 296] width 494 height 27
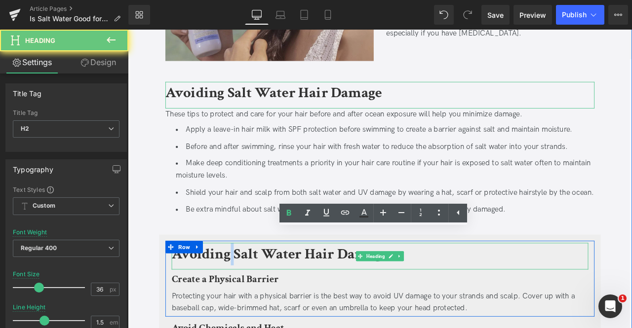
click at [244, 293] on h2 "Avoiding Salt Water Hair Damage" at bounding box center [427, 296] width 494 height 27
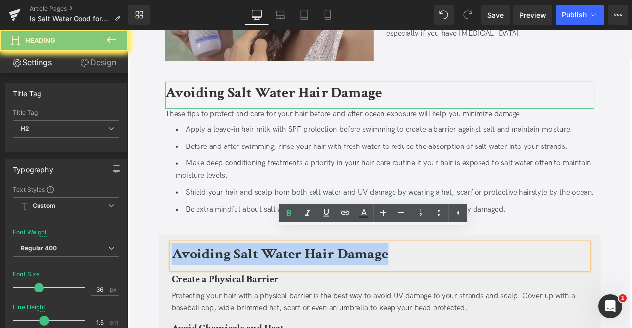
click at [244, 293] on h2 "Avoiding Salt Water Hair Damage" at bounding box center [427, 296] width 494 height 27
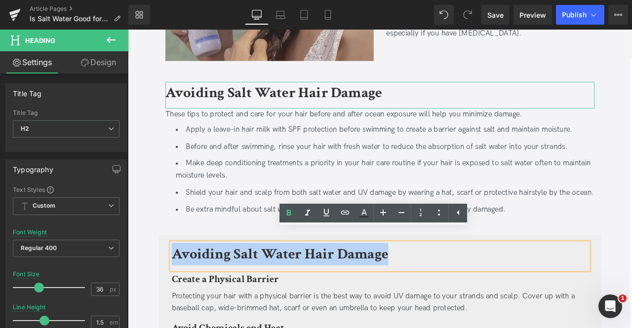
paste div
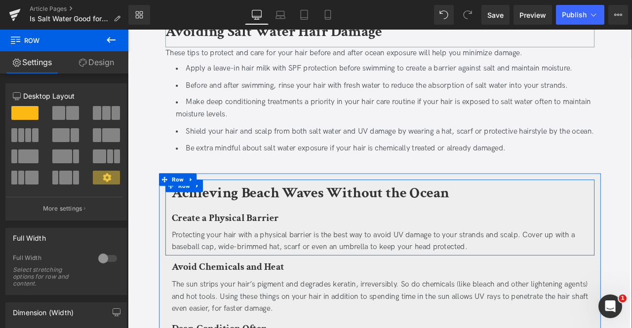
scroll to position [980, 0]
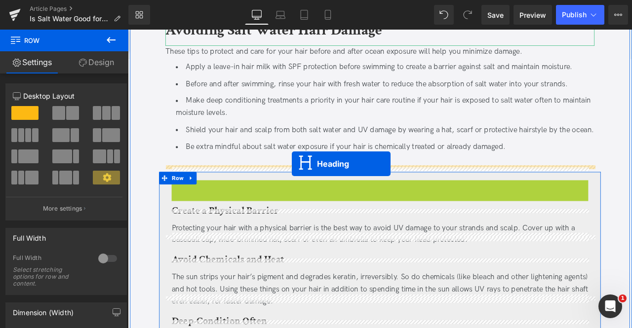
drag, startPoint x: 403, startPoint y: 209, endPoint x: 322, endPoint y: 190, distance: 83.3
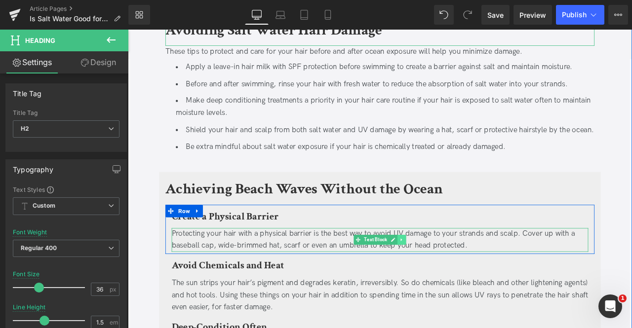
click at [450, 276] on icon at bounding box center [452, 279] width 5 height 6
click at [447, 276] on icon at bounding box center [446, 278] width 5 height 5
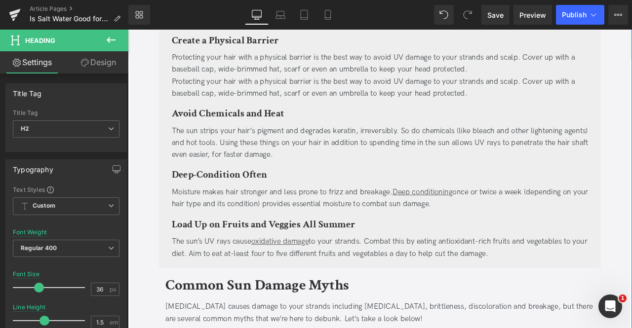
scroll to position [1043, 0]
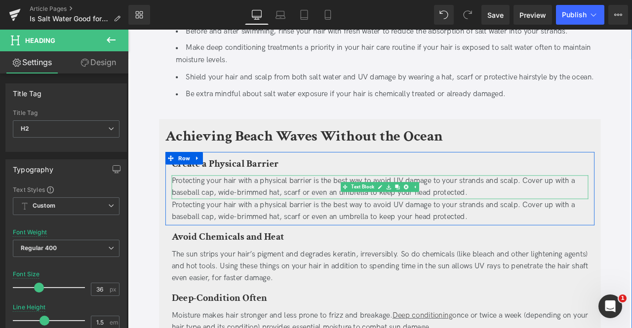
click at [236, 207] on div "Protecting your hair with a physical barrier is the best way to avoid UV damage…" at bounding box center [427, 216] width 494 height 29
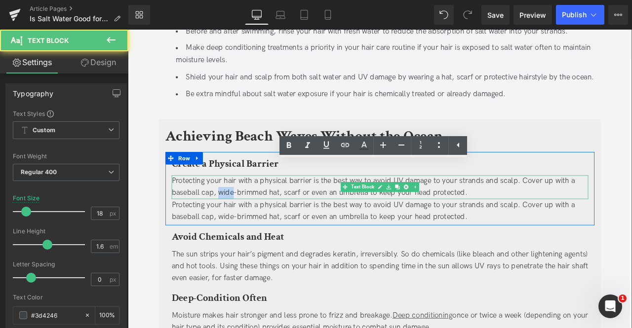
click at [236, 207] on div "Protecting your hair with a physical barrier is the best way to avoid UV damage…" at bounding box center [427, 216] width 494 height 29
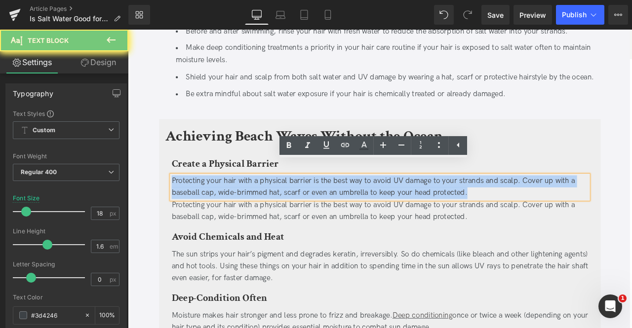
click at [236, 207] on div "Protecting your hair with a physical barrier is the best way to avoid UV damage…" at bounding box center [427, 216] width 494 height 29
paste div
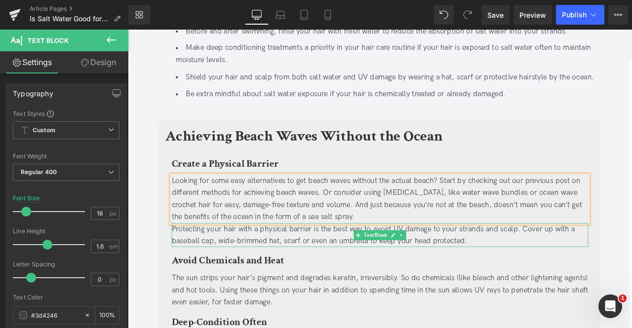
click at [384, 268] on div "Protecting your hair with a physical barrier is the best way to avoid UV damage…" at bounding box center [427, 273] width 494 height 29
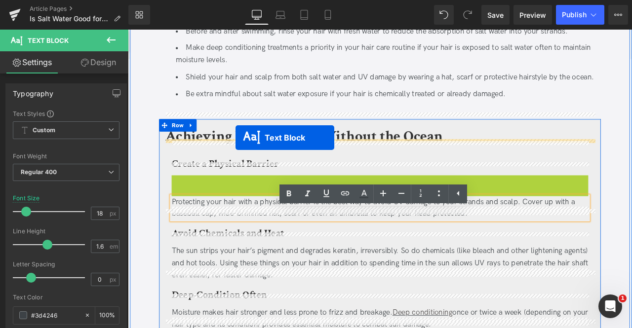
drag, startPoint x: 406, startPoint y: 210, endPoint x: 255, endPoint y: 157, distance: 160.0
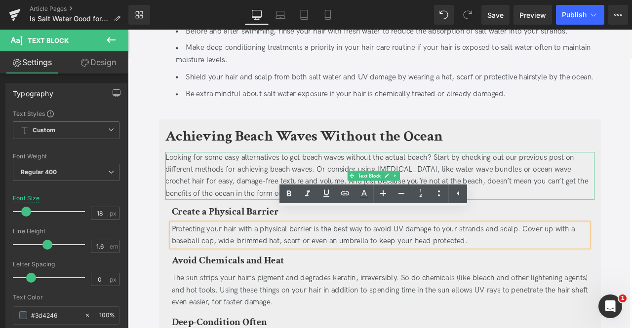
click at [220, 237] on b "Create a Physical Barrier" at bounding box center [243, 244] width 127 height 15
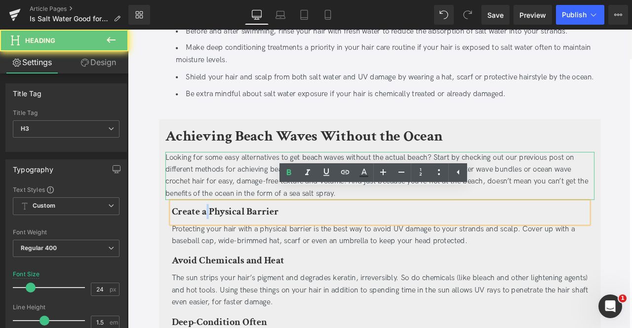
click at [220, 237] on b "Create a Physical Barrier" at bounding box center [243, 244] width 127 height 15
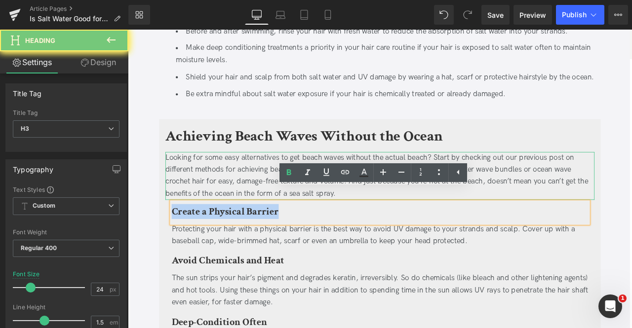
click at [220, 237] on b "Create a Physical Barrier" at bounding box center [243, 244] width 127 height 15
paste div
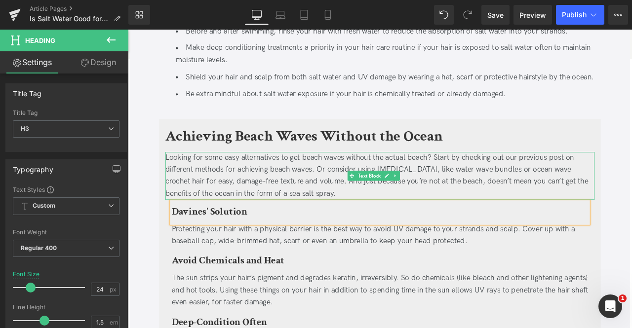
click at [322, 175] on div at bounding box center [426, 176] width 509 height 2
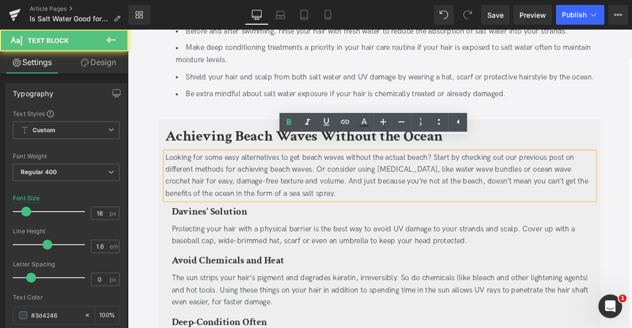
click at [199, 176] on div "Looking for some easy alternatives to get beach waves without the actual beach?…" at bounding box center [426, 203] width 509 height 57
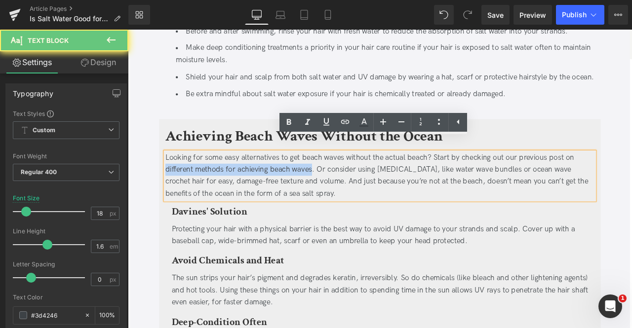
click at [333, 181] on div "Looking for some easy alternatives to get beach waves without the actual beach?…" at bounding box center [426, 203] width 509 height 57
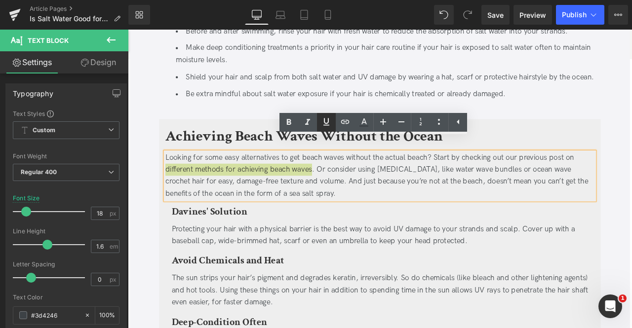
click at [325, 121] on icon at bounding box center [326, 121] width 6 height 7
click at [347, 124] on icon at bounding box center [345, 122] width 8 height 4
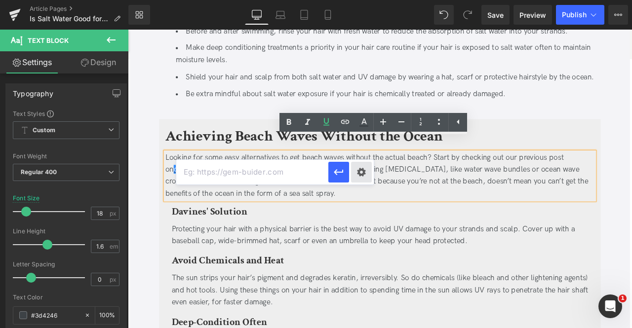
click at [363, 0] on div "Text Color Highlight Color #333333 Edit or remove link: Edit - Unlink - Cancel" at bounding box center [316, 0] width 632 height 0
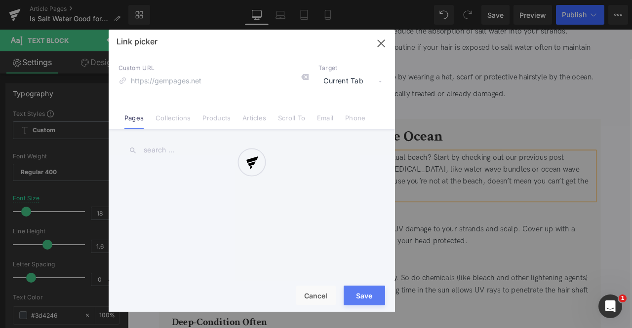
paste input "https://us.davines.com/blogs/news/how-to-get-beach-waves#:~:text=Prep%20your%20…"
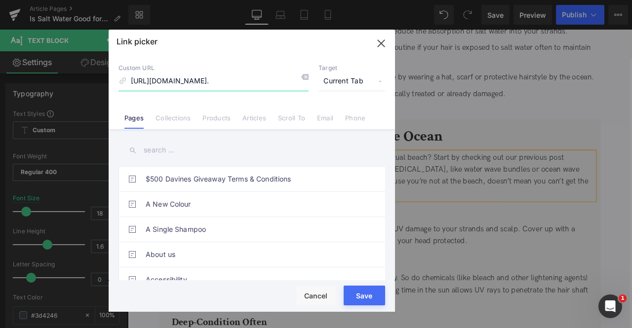
scroll to position [0, 504]
click at [157, 79] on input "https://us.davines.com/blogs/news/how-to-get-beach-waves#:~:text=Prep%20your%20…" at bounding box center [213, 81] width 190 height 19
click at [203, 78] on input "https://us.davines.com/blogs/news/how-to-get-beach-waves#:~:text=Prep%20your%20…" at bounding box center [213, 81] width 190 height 19
click at [255, 80] on input "/blogs/news/how-to-get-beach-waves#:~:text=Prep%20your%20hair%20with%20the%20sa…" at bounding box center [213, 81] width 190 height 19
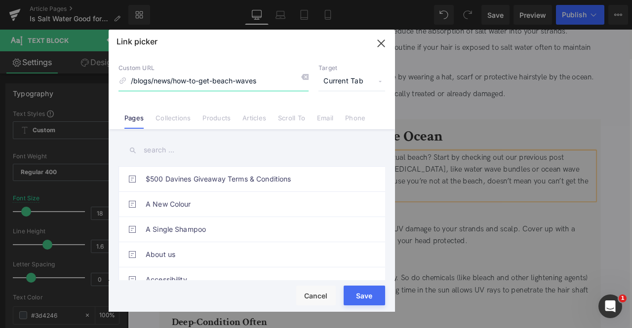
type input "/blogs/news/how-to-get-beach-waves"
click at [374, 82] on span "Current Tab" at bounding box center [351, 81] width 67 height 19
click at [354, 117] on li "New Tab" at bounding box center [351, 116] width 77 height 17
click at [364, 289] on button "Save" at bounding box center [364, 296] width 41 height 20
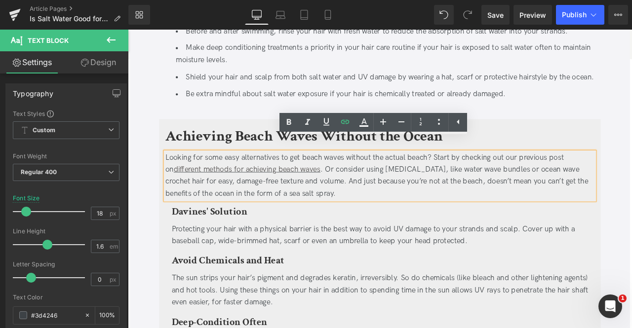
click at [288, 212] on div "Looking for some easy alternatives to get beach waves without the actual beach?…" at bounding box center [426, 203] width 509 height 57
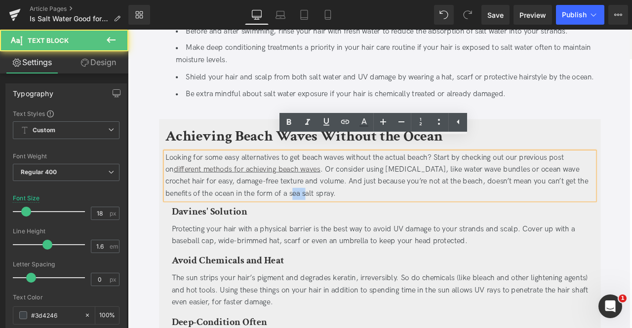
click at [288, 212] on div "Looking for some easy alternatives to get beach waves without the actual beach?…" at bounding box center [426, 203] width 509 height 57
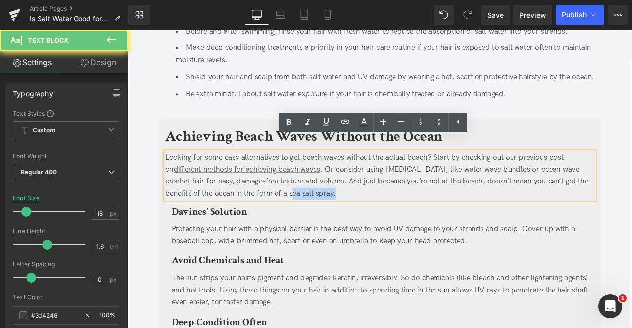
click at [324, 209] on div "Looking for some easy alternatives to get beach waves without the actual beach?…" at bounding box center [426, 203] width 509 height 57
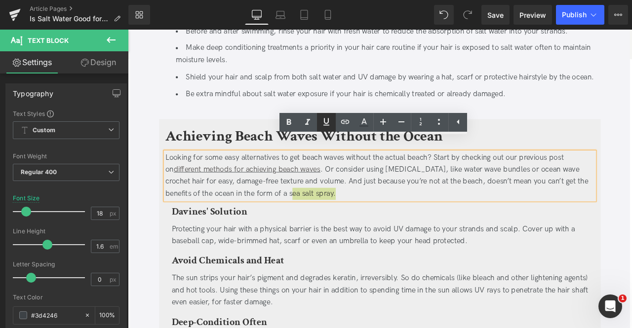
click at [327, 120] on icon at bounding box center [326, 122] width 12 height 12
click at [341, 123] on icon at bounding box center [345, 122] width 12 height 12
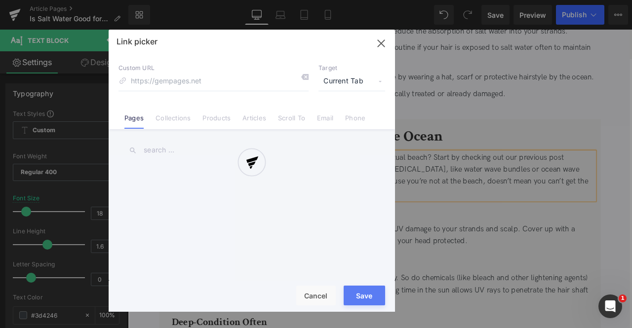
click at [398, 0] on div "Text Color Highlight Color #333333 Edit or remove link: Edit - Unlink - Cancel …" at bounding box center [316, 0] width 632 height 0
paste input "https://us.davines.com/products/this-is-a-sea-salt-spray"
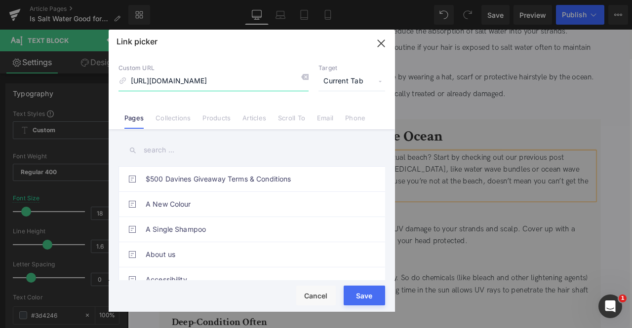
scroll to position [0, 14]
click at [193, 79] on input "https://us.davines.com/products/this-is-a-sea-salt-spray" at bounding box center [213, 81] width 190 height 19
type input "/products/this-is-a-sea-salt-spray"
click at [369, 88] on span "Current Tab" at bounding box center [351, 81] width 67 height 19
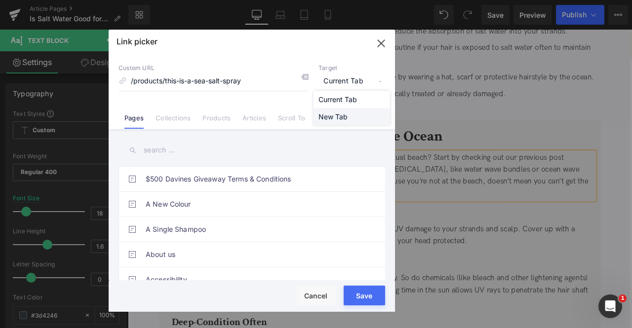
click at [356, 118] on li "New Tab" at bounding box center [351, 116] width 77 height 17
click at [366, 287] on button "Save" at bounding box center [364, 296] width 41 height 20
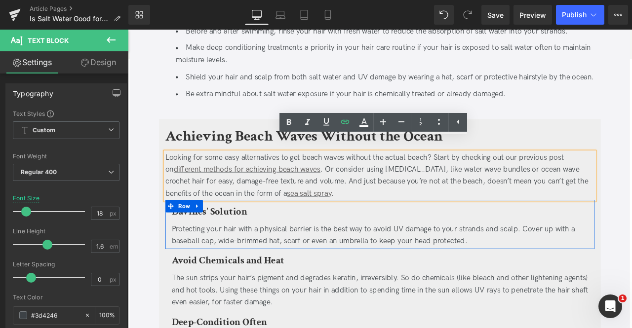
click at [254, 259] on div "Protecting your hair with a physical barrier is the best way to avoid UV damage…" at bounding box center [427, 273] width 494 height 29
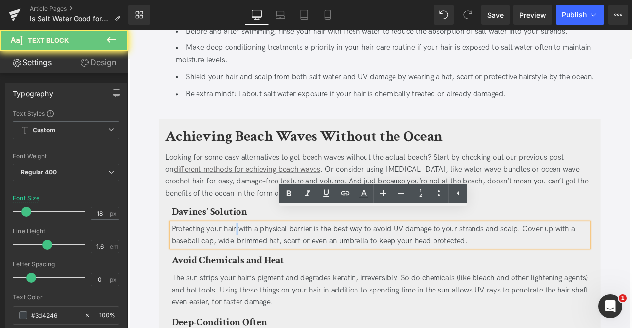
click at [254, 259] on div "Protecting your hair with a physical barrier is the best way to avoid UV damage…" at bounding box center [427, 273] width 494 height 29
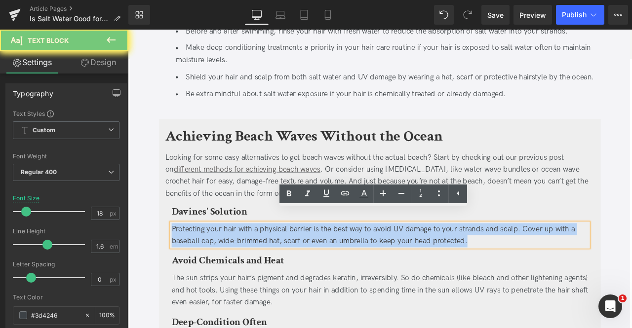
click at [254, 259] on div "Protecting your hair with a physical barrier is the best way to avoid UV damage…" at bounding box center [427, 273] width 494 height 29
paste div
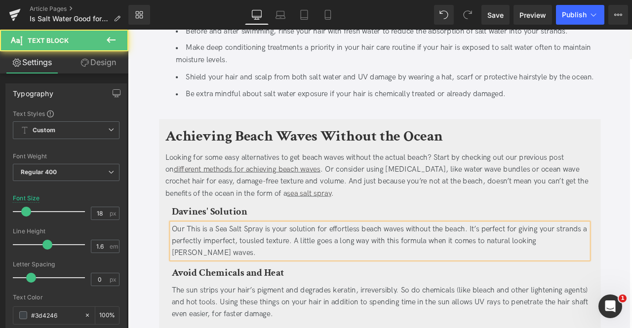
click at [198, 259] on div "Our This is a Sea Salt Spray is your solution for effortless beach waves withou…" at bounding box center [427, 280] width 494 height 42
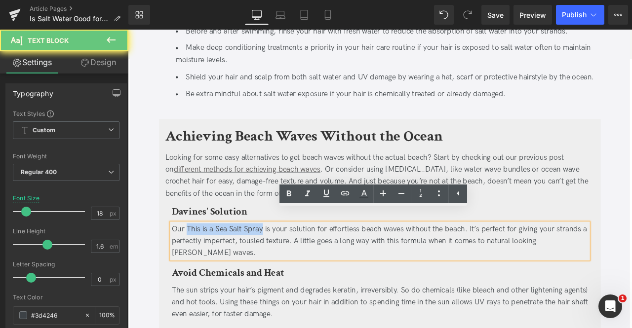
click at [268, 259] on div "Our This is a Sea Salt Spray is your solution for effortless beach waves withou…" at bounding box center [427, 280] width 494 height 42
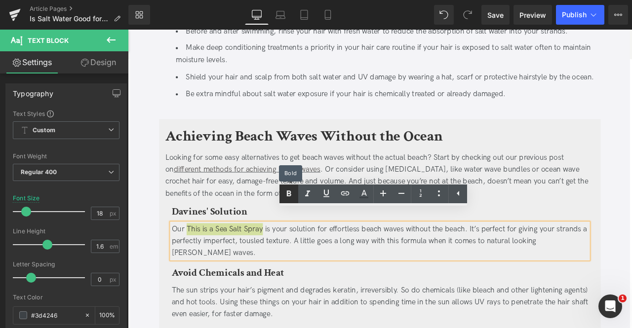
click at [285, 191] on icon at bounding box center [289, 194] width 12 height 12
click at [204, 261] on strong "This is a Sea Salt Spray" at bounding box center [239, 266] width 88 height 10
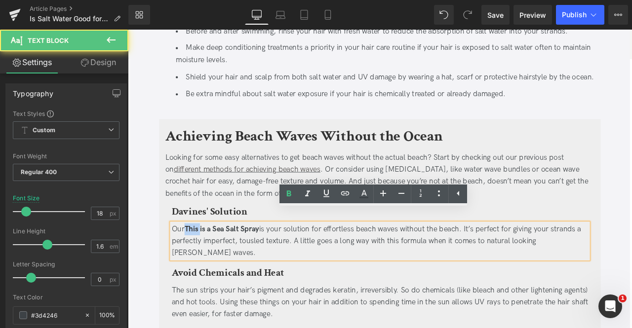
click at [204, 261] on strong "This is a Sea Salt Spray" at bounding box center [239, 266] width 88 height 10
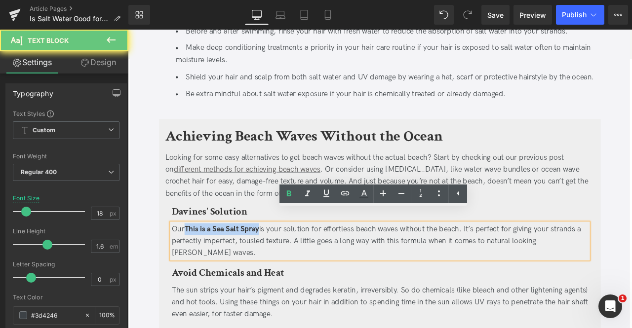
click at [273, 261] on strong "This is a Sea Salt Spray" at bounding box center [239, 266] width 88 height 10
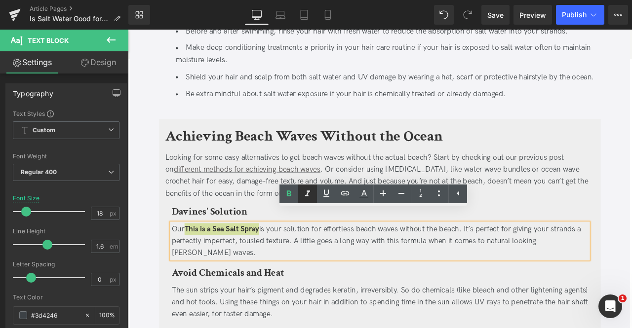
click at [309, 192] on icon at bounding box center [308, 194] width 12 height 12
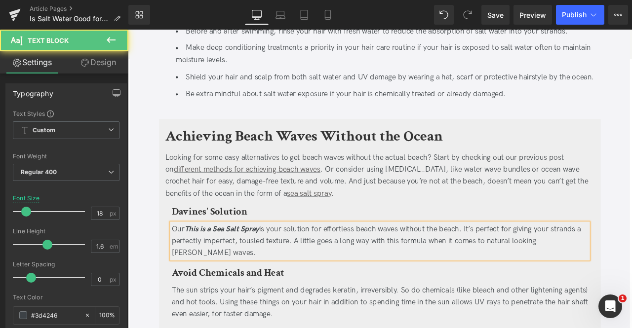
click at [288, 259] on div "Our This is a Sea Salt Spray is your solution for effortless beach waves withou…" at bounding box center [427, 280] width 494 height 42
click at [196, 261] on icon "This is a Sea Salt Spray" at bounding box center [239, 266] width 88 height 10
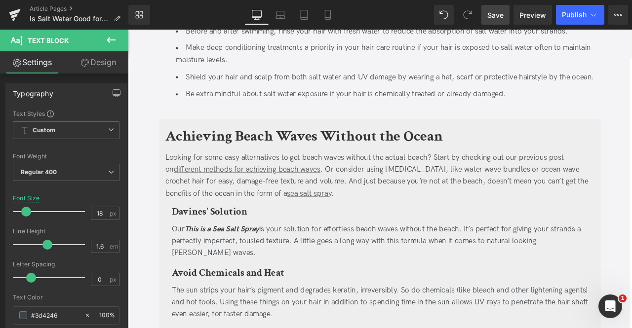
click at [490, 15] on span "Save" at bounding box center [495, 15] width 16 height 10
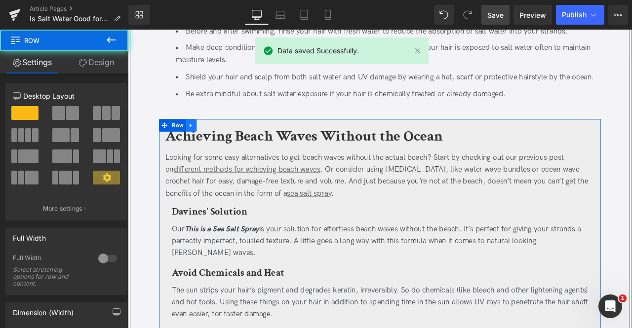
click at [204, 139] on icon at bounding box center [202, 142] width 7 height 7
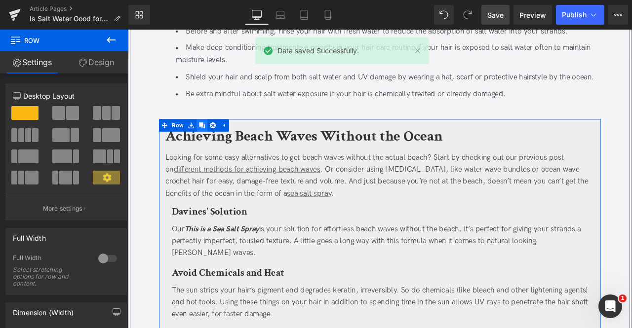
click at [212, 140] on icon at bounding box center [215, 143] width 7 height 7
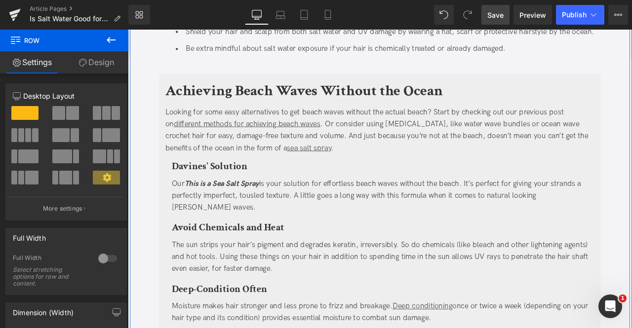
scroll to position [1096, 0]
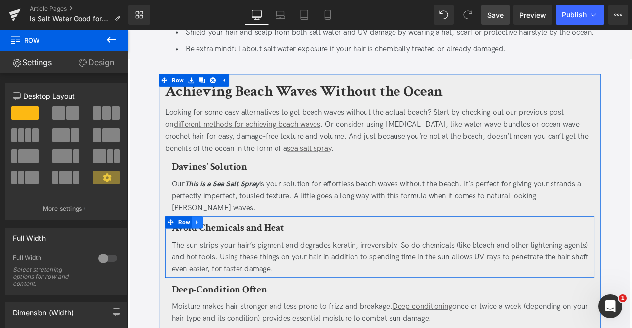
click at [209, 255] on icon at bounding box center [210, 258] width 7 height 7
click at [233, 255] on icon at bounding box center [236, 258] width 7 height 7
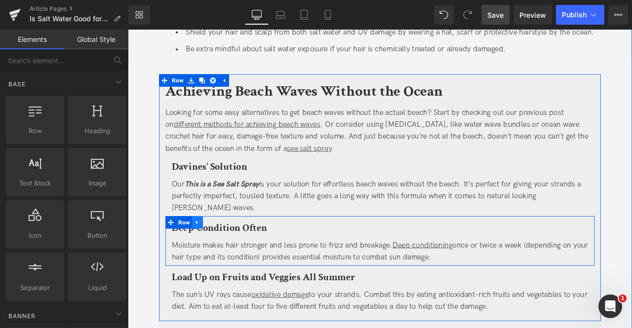
click at [204, 251] on link at bounding box center [210, 258] width 13 height 15
click at [230, 251] on link at bounding box center [236, 258] width 13 height 15
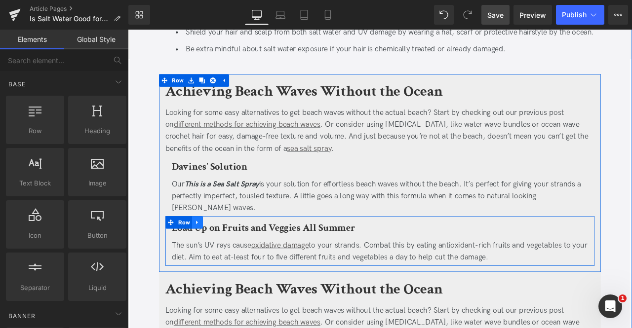
click at [209, 256] on icon at bounding box center [210, 258] width 2 height 4
click at [233, 255] on icon at bounding box center [236, 258] width 7 height 7
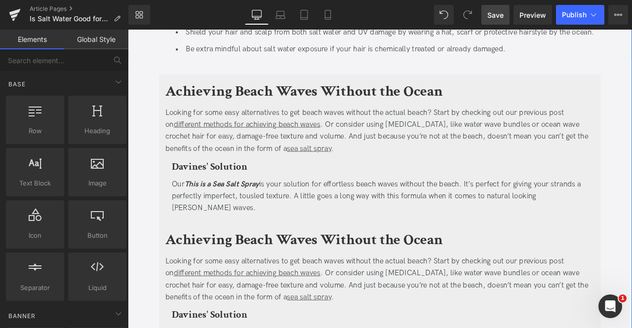
click at [216, 267] on b "Achieving Beach Waves Without the Ocean" at bounding box center [336, 278] width 329 height 23
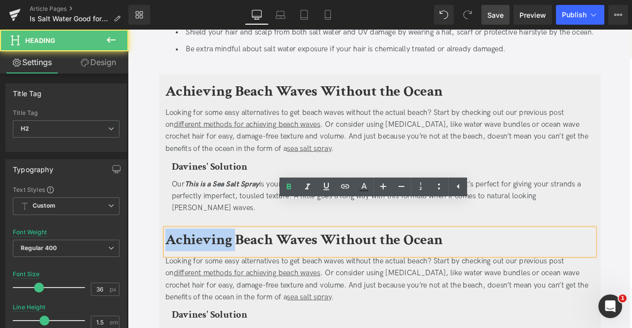
click at [216, 267] on b "Achieving Beach Waves Without the Ocean" at bounding box center [336, 278] width 329 height 23
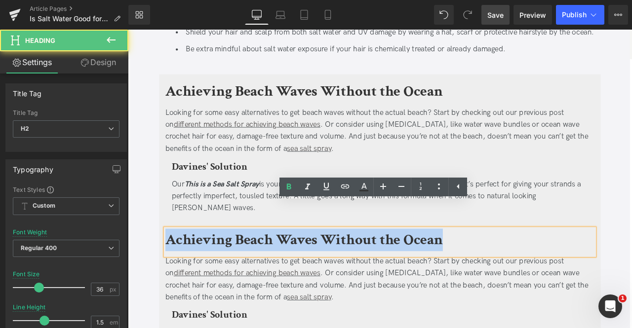
click at [216, 267] on b "Achieving Beach Waves Without the Ocean" at bounding box center [336, 278] width 329 height 23
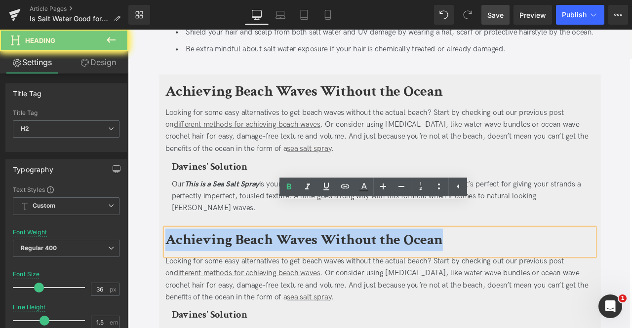
paste div
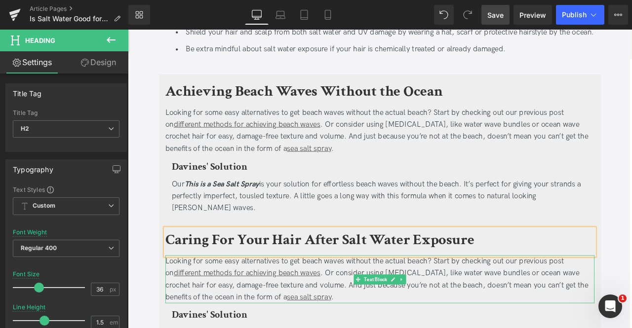
click at [205, 306] on div "Looking for some easy alternatives to get beach waves without the actual beach?…" at bounding box center [426, 325] width 509 height 57
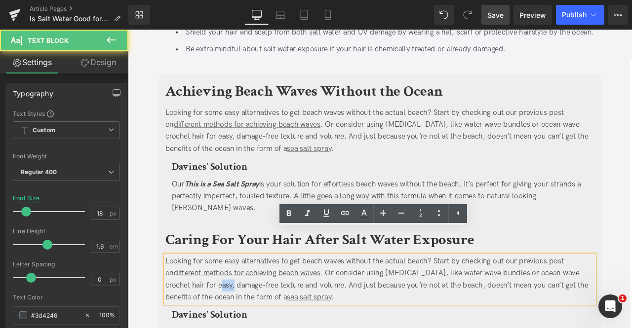
click at [205, 306] on div "Looking for some easy alternatives to get beach waves without the actual beach?…" at bounding box center [426, 325] width 509 height 57
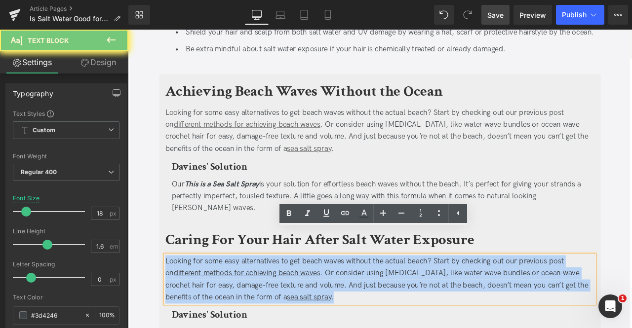
click at [205, 306] on div "Looking for some easy alternatives to get beach waves without the actual beach?…" at bounding box center [426, 325] width 509 height 57
paste div
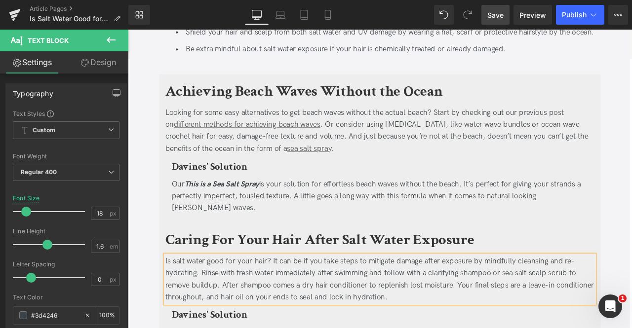
scroll to position [1200, 0]
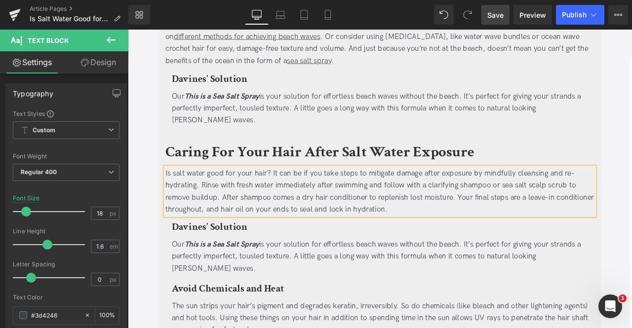
click at [578, 193] on div "Is salt water good for your hair? It can be if you take steps to mitigate damag…" at bounding box center [426, 221] width 509 height 57
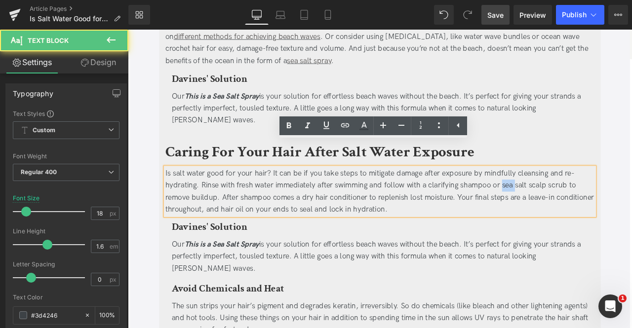
click at [578, 193] on div "Is salt water good for your hair? It can be if you take steps to mitigate damag…" at bounding box center [426, 221] width 509 height 57
click at [631, 193] on div "Is salt water good for your hair? It can be if you take steps to mitigate damag…" at bounding box center [426, 221] width 509 height 57
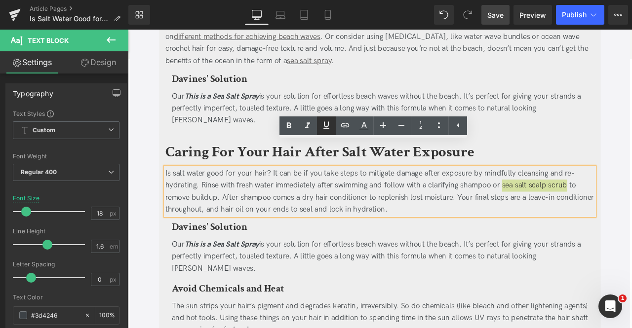
click at [321, 126] on icon at bounding box center [326, 125] width 12 height 12
click at [340, 125] on icon at bounding box center [345, 125] width 12 height 12
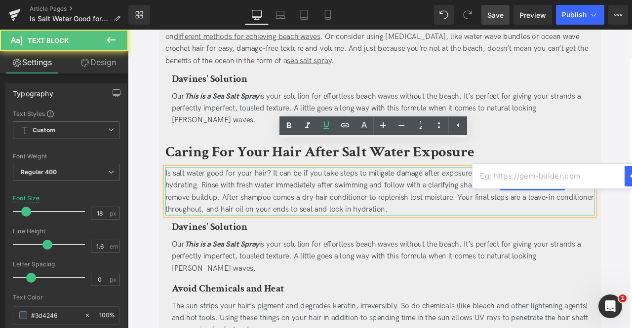
click at [603, 209] on link "sea salt scalp scrub" at bounding box center [607, 214] width 77 height 10
click at [552, 193] on div "Is salt water good for your hair? It can be if you take steps to mitigate damag…" at bounding box center [426, 221] width 509 height 57
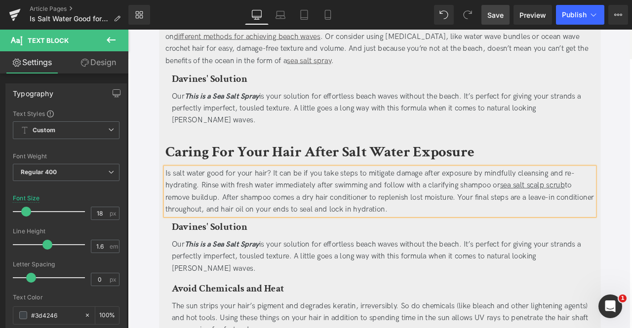
click at [573, 209] on u "sea salt scalp scrub" at bounding box center [607, 214] width 77 height 10
click at [242, 223] on u "sea salt scalp scrub" at bounding box center [210, 228] width 77 height 10
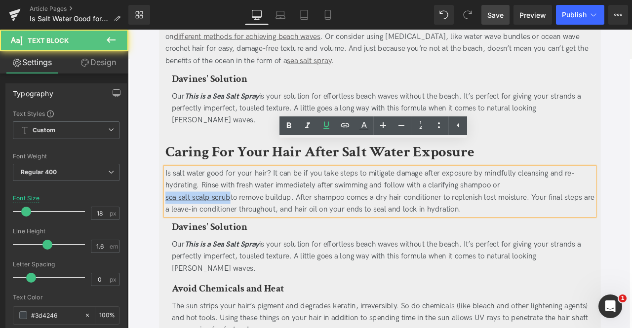
click at [245, 223] on u "sea salt scalp scrub" at bounding box center [210, 228] width 77 height 10
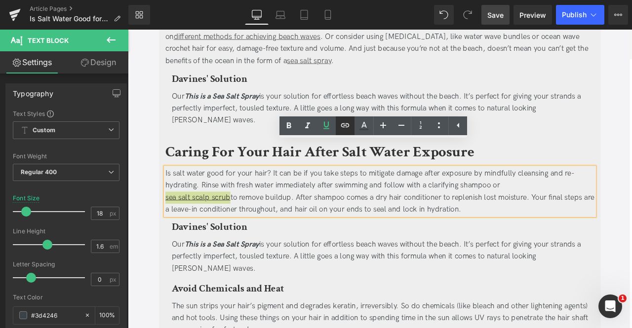
click at [344, 125] on icon at bounding box center [345, 125] width 8 height 4
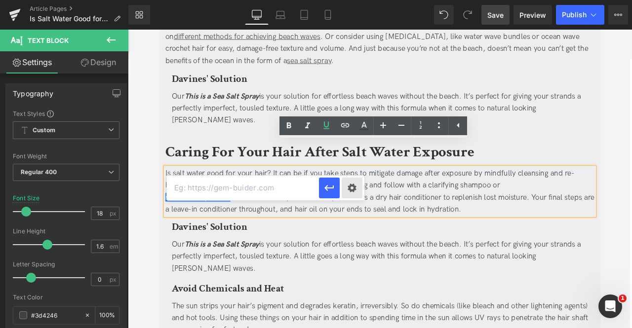
click at [349, 0] on div "Text Color Highlight Color #333333 Edit or remove link: Edit - Unlink - Cancel" at bounding box center [316, 0] width 632 height 0
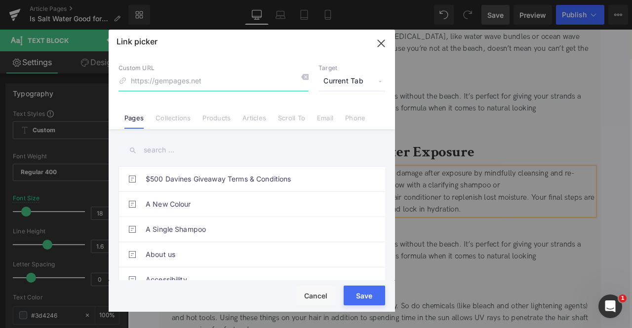
paste input "https://us.davines.com/products/solu-sea-salt-scrub-cleanser"
click at [350, 80] on span "Current Tab" at bounding box center [351, 81] width 67 height 19
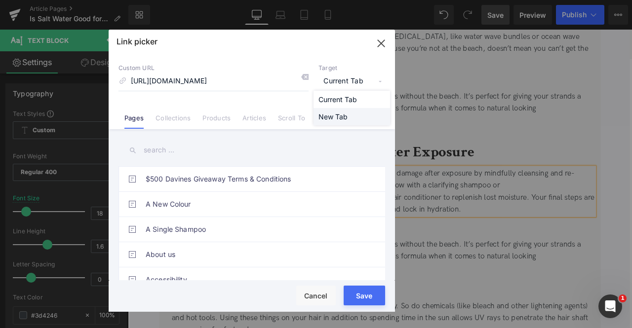
click at [337, 119] on li "New Tab" at bounding box center [351, 116] width 77 height 17
click at [207, 74] on input "https://us.davines.com/products/solu-sea-salt-scrub-cleanser" at bounding box center [213, 81] width 190 height 19
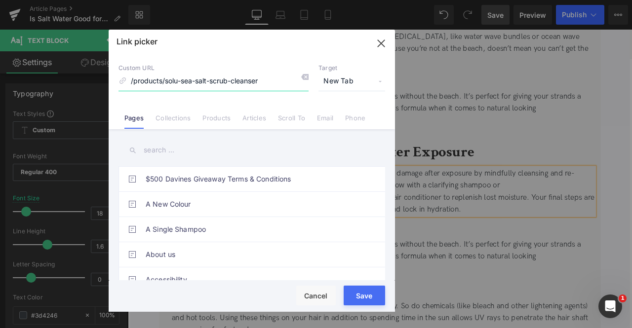
type input "/products/solu-sea-salt-scrub-cleanser"
click at [360, 294] on button "Save" at bounding box center [364, 296] width 41 height 20
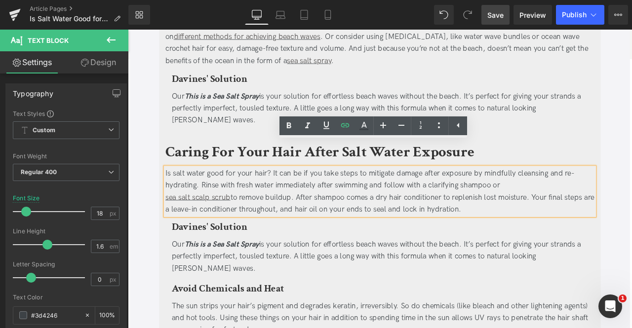
click at [283, 222] on div "sea salt scalp scrub to remove buildup. After shampoo comes a dry hair conditio…" at bounding box center [426, 236] width 509 height 29
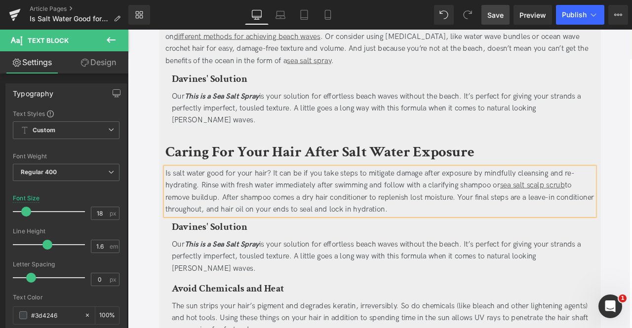
click at [337, 209] on span "to remove buildup. After shampoo comes a dry hair conditioner to replenish lost…" at bounding box center [426, 228] width 508 height 39
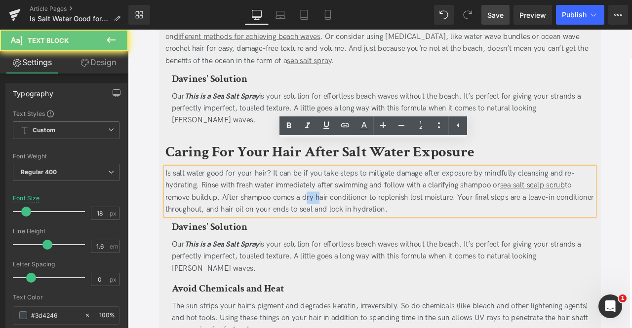
click at [337, 209] on span "to remove buildup. After shampoo comes a dry hair conditioner to replenish lost…" at bounding box center [426, 228] width 508 height 39
click at [386, 209] on span "to remove buildup. After shampoo comes a dry hair conditioner to replenish lost…" at bounding box center [426, 228] width 508 height 39
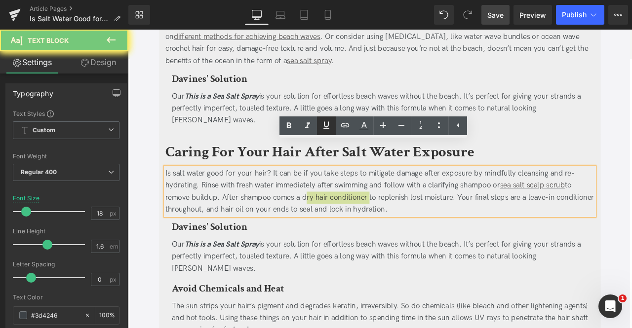
click at [330, 128] on icon at bounding box center [326, 125] width 12 height 12
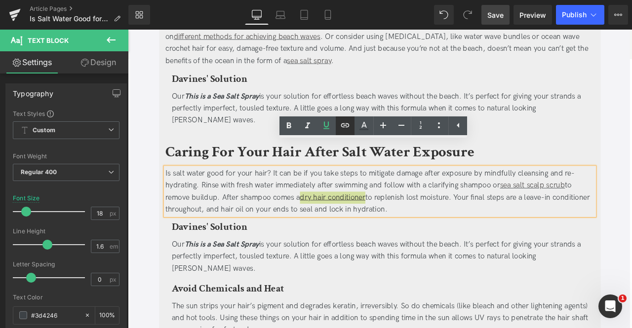
click at [339, 128] on icon at bounding box center [345, 125] width 12 height 12
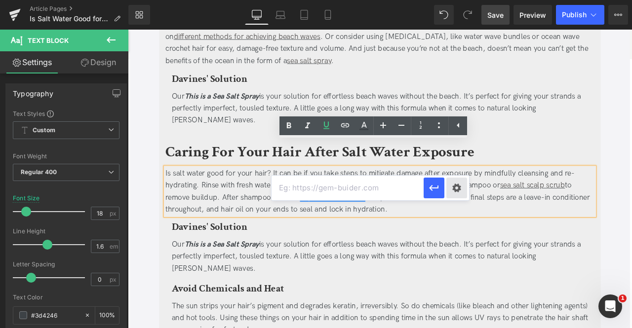
click at [454, 0] on div "Text Color Highlight Color #333333 Edit or remove link: Edit - Unlink - Cancel" at bounding box center [316, 0] width 632 height 0
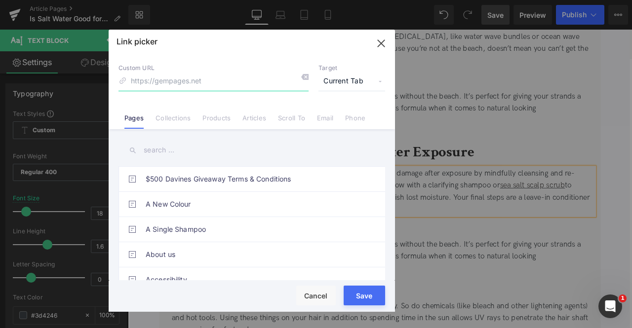
paste input "https://us.davines.com/products/nounou-conditioner"
click at [206, 79] on input "https://us.davines.com/products/nounou-conditioner" at bounding box center [213, 81] width 190 height 19
type input "/products/nounou-conditioner"
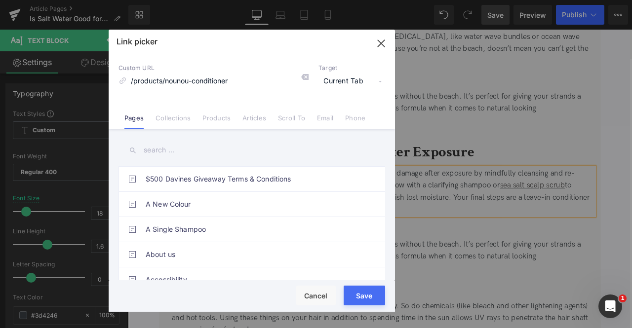
click at [353, 82] on span "Current Tab" at bounding box center [351, 81] width 67 height 19
click at [337, 117] on li "New Tab" at bounding box center [351, 116] width 77 height 17
click at [360, 296] on button "Save" at bounding box center [364, 296] width 41 height 20
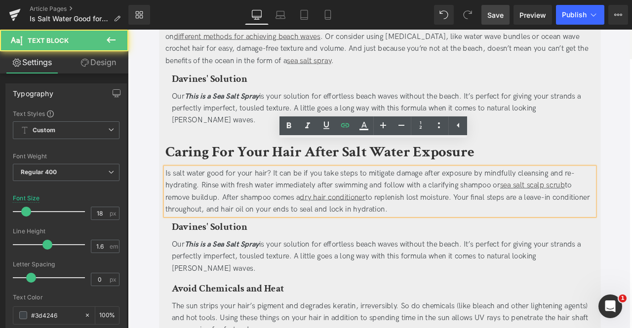
click at [244, 212] on span "to remove buildup. After shampoo comes a dry hair conditioner to replenish lost…" at bounding box center [423, 228] width 503 height 39
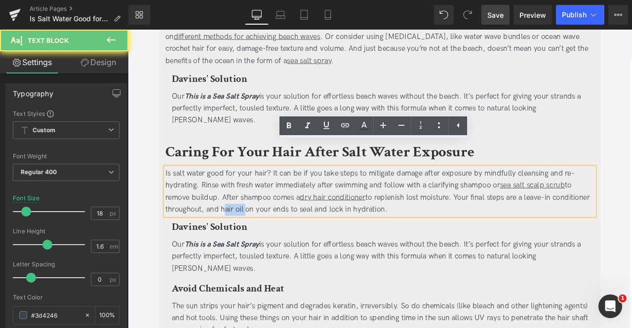
click at [255, 212] on span "to remove buildup. After shampoo comes a dry hair conditioner to replenish lost…" at bounding box center [423, 228] width 503 height 39
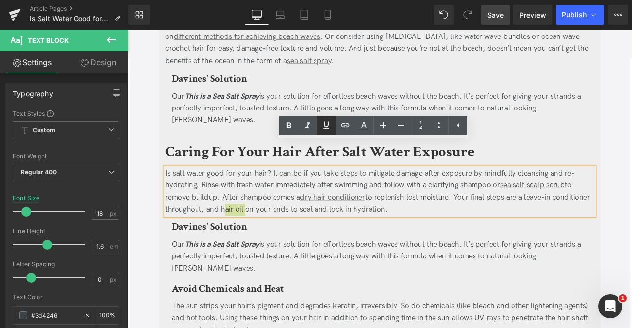
click at [330, 119] on link at bounding box center [326, 126] width 19 height 19
click at [345, 124] on icon at bounding box center [345, 125] width 12 height 12
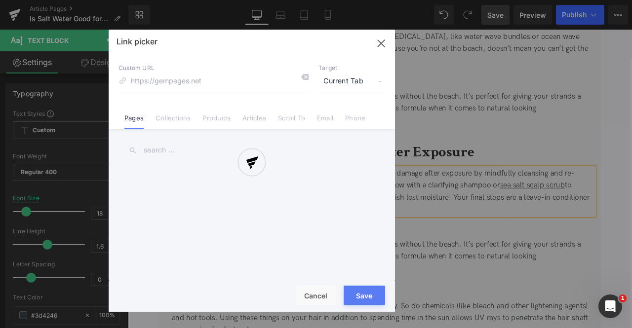
click at [348, 0] on div "Text Color Highlight Color #333333 Edit or remove link: Edit - Unlink - Cancel …" at bounding box center [316, 0] width 632 height 0
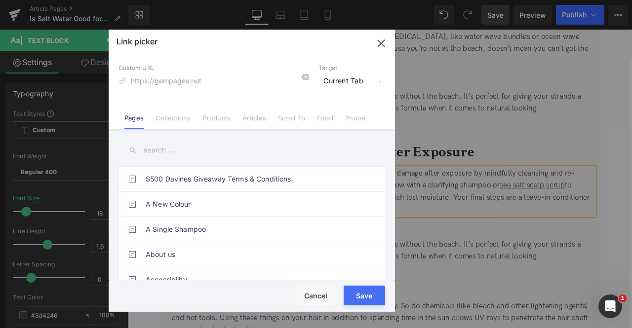
paste input "https://us.davines.com/products/oi-oil"
click at [203, 75] on input "https://us.davines.com/products/oi-oil" at bounding box center [213, 81] width 190 height 19
type input "/products/oi-oil"
click at [349, 78] on span "Current Tab" at bounding box center [351, 81] width 67 height 19
click at [339, 117] on li "New Tab" at bounding box center [351, 116] width 77 height 17
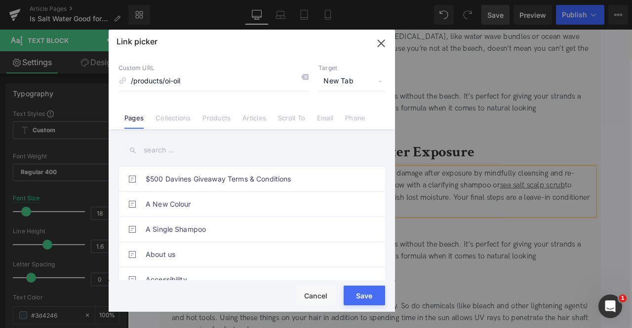
click at [363, 293] on button "Save" at bounding box center [364, 296] width 41 height 20
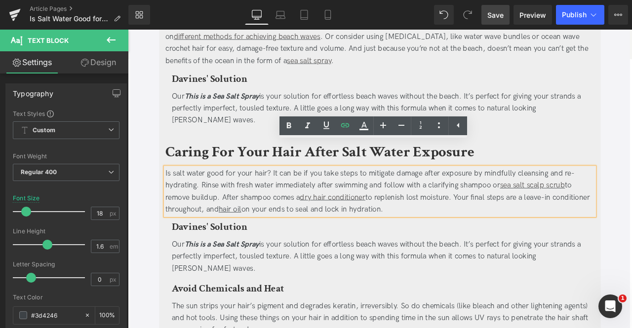
click at [245, 256] on b "Davines' Solution" at bounding box center [224, 263] width 89 height 15
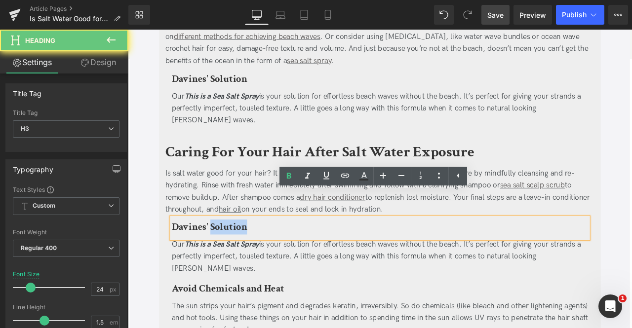
click at [245, 256] on b "Davines' Solution" at bounding box center [224, 263] width 89 height 15
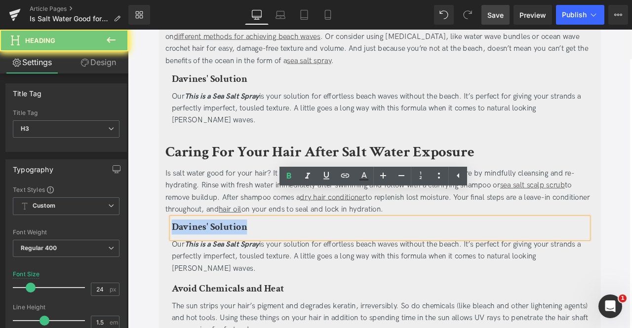
paste div
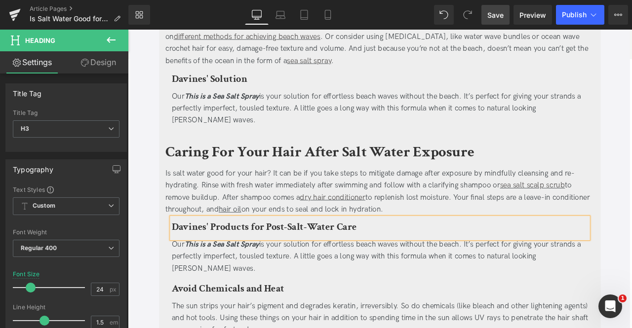
click at [213, 277] on div "Our This is a Sea Salt Spray is your solution for effortless beach waves withou…" at bounding box center [427, 298] width 494 height 42
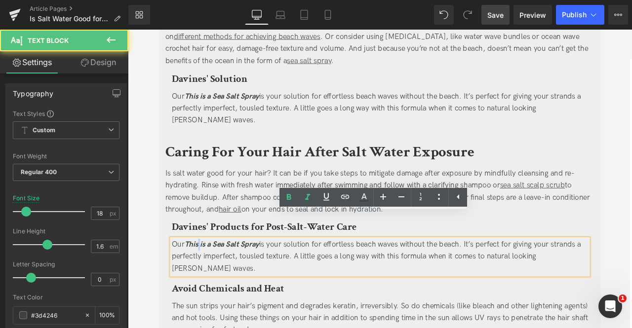
click at [213, 277] on div "Our This is a Sea Salt Spray is your solution for effortless beach waves withou…" at bounding box center [427, 298] width 494 height 42
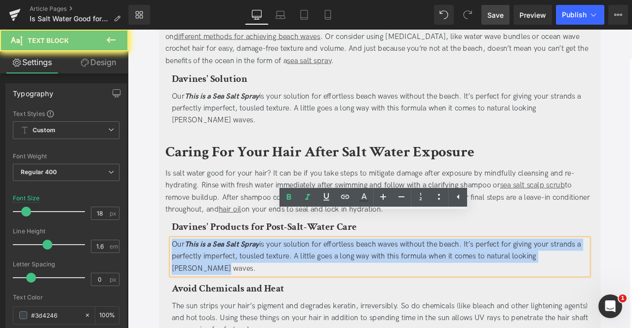
click at [213, 277] on div "Our This is a Sea Salt Spray is your solution for effortless beach waves withou…" at bounding box center [427, 298] width 494 height 42
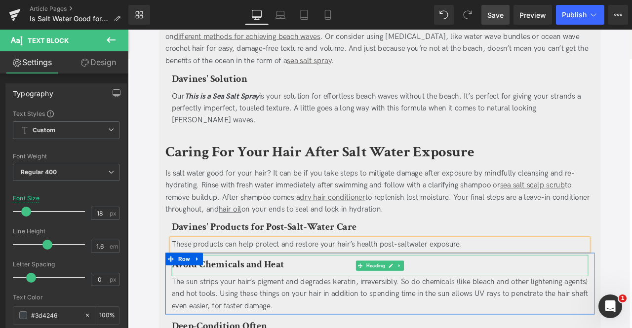
click at [453, 299] on h3 "Avoid Chemicals and Heat" at bounding box center [427, 308] width 494 height 18
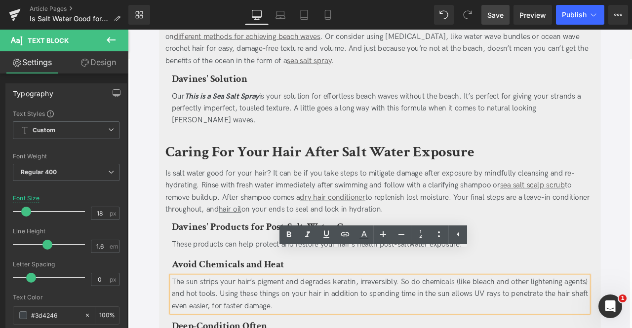
click at [243, 252] on div "Davines' Products for Post-Salt-Water Care Heading" at bounding box center [427, 264] width 494 height 25
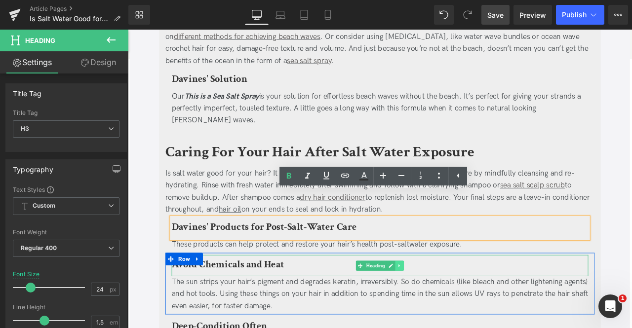
click at [448, 307] on icon at bounding box center [449, 310] width 5 height 6
click at [456, 307] on icon at bounding box center [454, 309] width 5 height 5
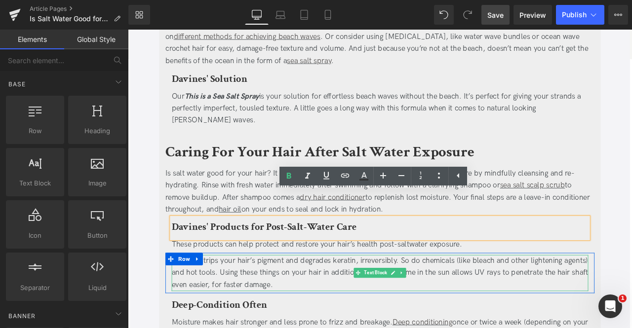
click at [274, 297] on div "The sun strips your hair’s pigment and degrades keratin, irreversibly. So do ch…" at bounding box center [427, 318] width 494 height 42
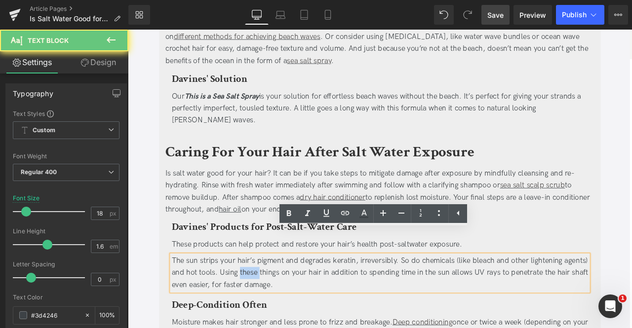
click at [274, 297] on div "The sun strips your hair’s pigment and degrades keratin, irreversibly. So do ch…" at bounding box center [427, 318] width 494 height 42
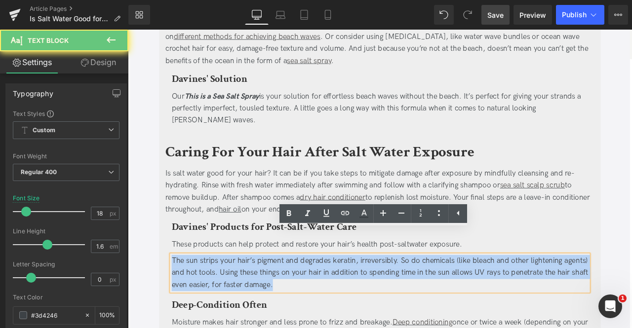
click at [274, 297] on div "The sun strips your hair’s pigment and degrades keratin, irreversibly. So do ch…" at bounding box center [427, 318] width 494 height 42
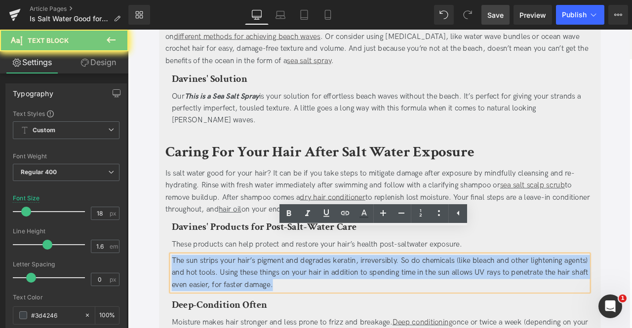
paste div
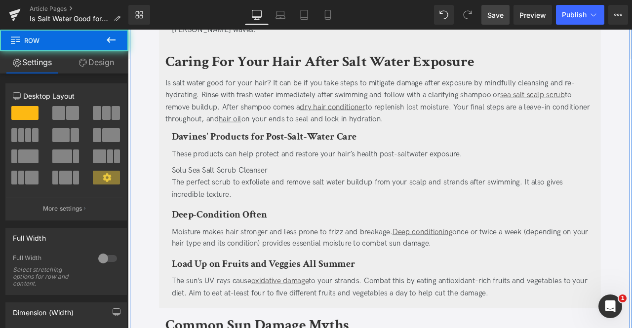
scroll to position [1308, 0]
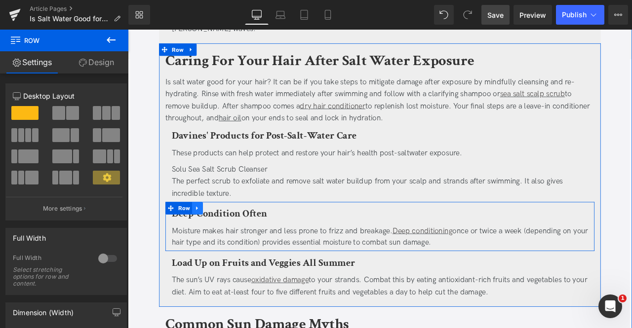
click at [212, 237] on icon at bounding box center [210, 240] width 7 height 7
click at [227, 234] on link at bounding box center [223, 241] width 13 height 15
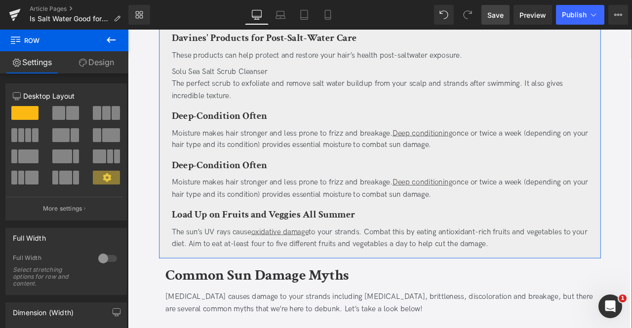
scroll to position [1423, 0]
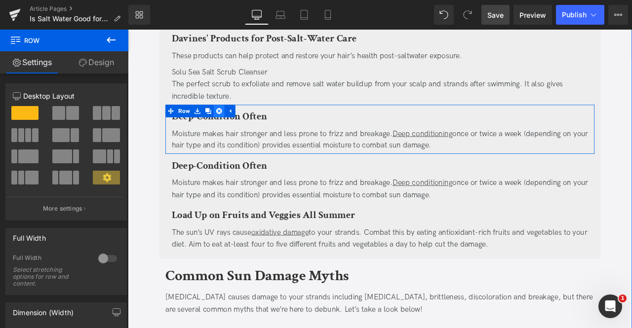
click at [240, 119] on link at bounding box center [236, 126] width 13 height 15
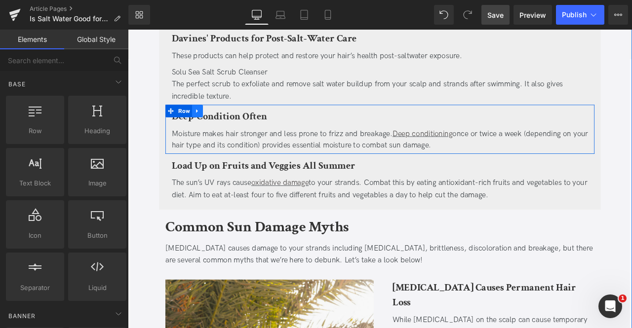
click at [211, 122] on icon at bounding box center [210, 125] width 7 height 7
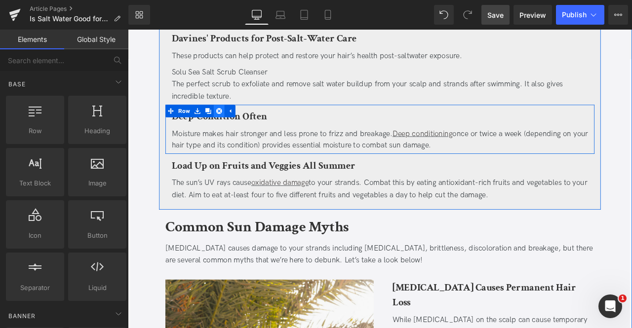
click at [236, 123] on icon at bounding box center [236, 126] width 7 height 7
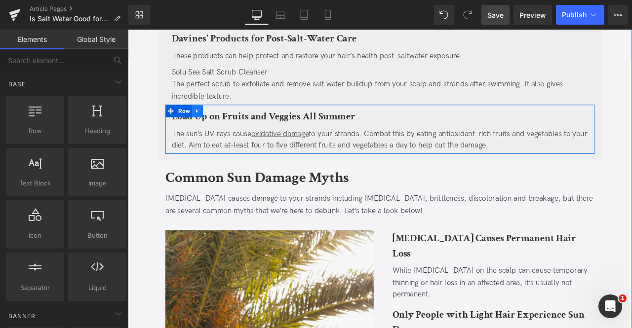
click at [209, 122] on icon at bounding box center [210, 125] width 7 height 7
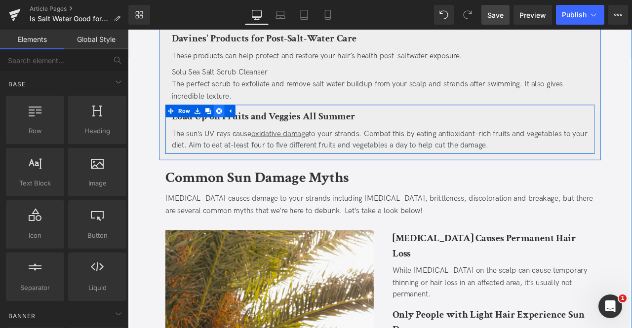
click at [234, 123] on icon at bounding box center [236, 126] width 7 height 7
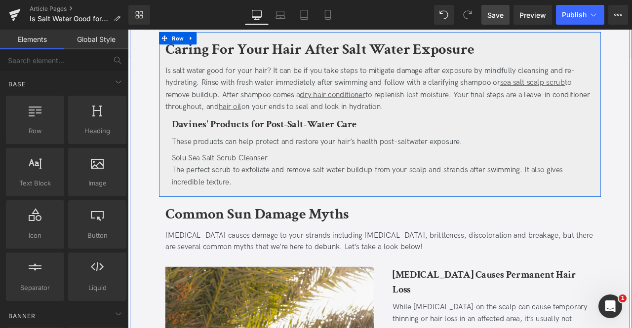
scroll to position [1321, 0]
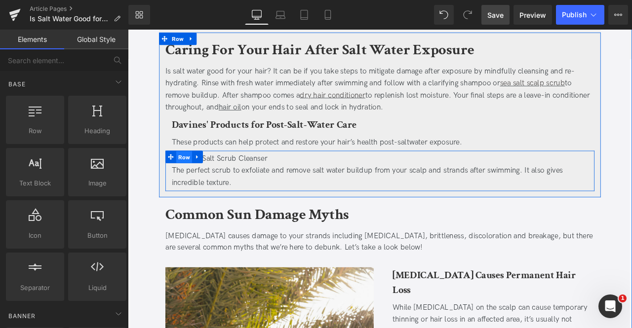
click at [192, 174] on span "Row" at bounding box center [194, 181] width 19 height 15
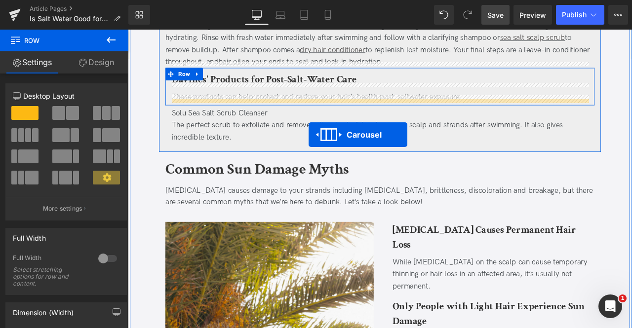
scroll to position [1355, 0]
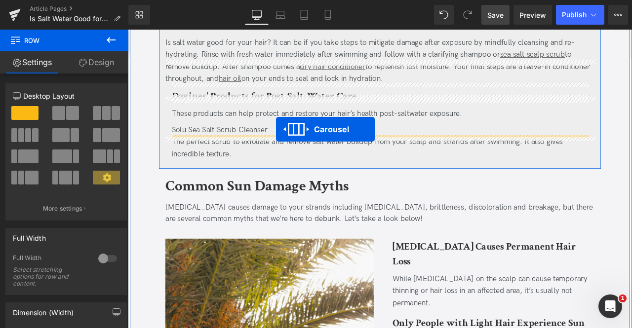
drag, startPoint x: 409, startPoint y: 113, endPoint x: 304, endPoint y: 148, distance: 111.5
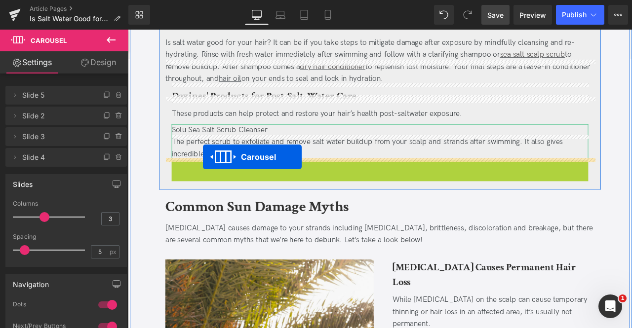
drag, startPoint x: 407, startPoint y: 160, endPoint x: 217, endPoint y: 181, distance: 191.7
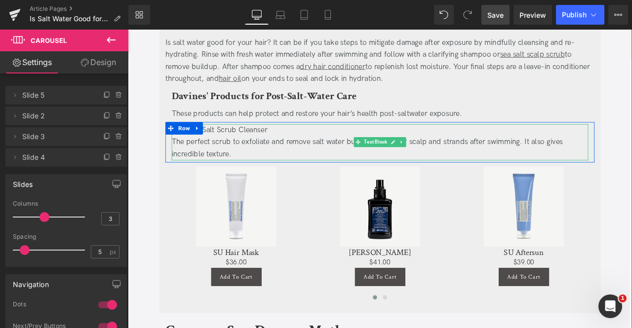
click at [231, 156] on div "The perfect scrub to exfoliate and remove salt water buildup from your scalp an…" at bounding box center [427, 170] width 494 height 29
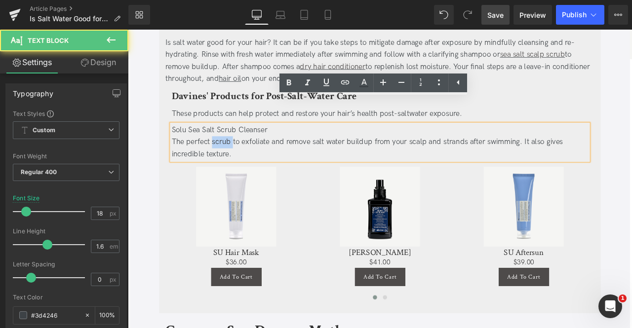
click at [231, 156] on div "The perfect scrub to exfoliate and remove salt water buildup from your scalp an…" at bounding box center [427, 170] width 494 height 29
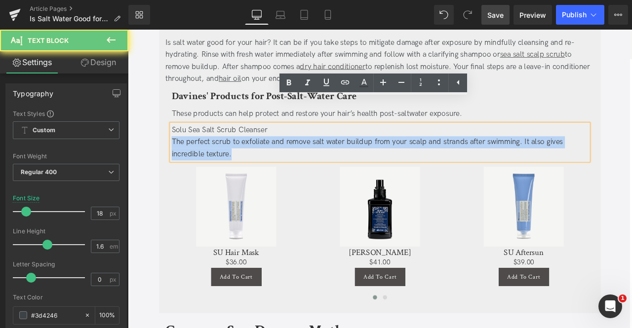
click at [231, 156] on div "The perfect scrub to exfoliate and remove salt water buildup from your scalp an…" at bounding box center [427, 170] width 494 height 29
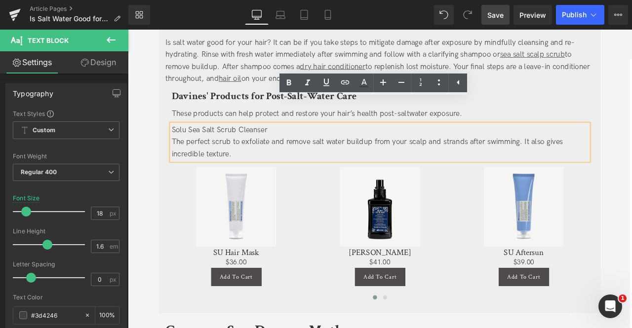
click at [242, 142] on div "Solu Sea Salt Scrub Cleanser The perfect scrub to exfoliate and remove salt wa…" at bounding box center [427, 163] width 494 height 42
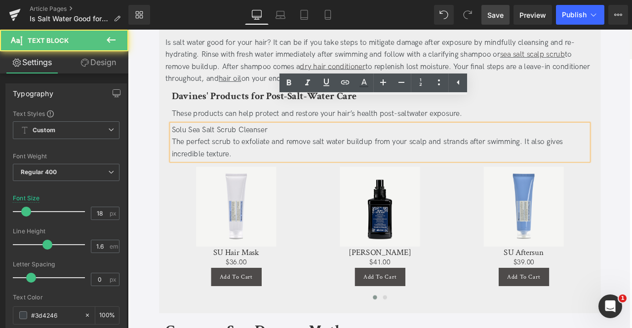
click at [242, 142] on div "Solu Sea Salt Scrub Cleanser The perfect scrub to exfoliate and remove salt wa…" at bounding box center [427, 163] width 494 height 42
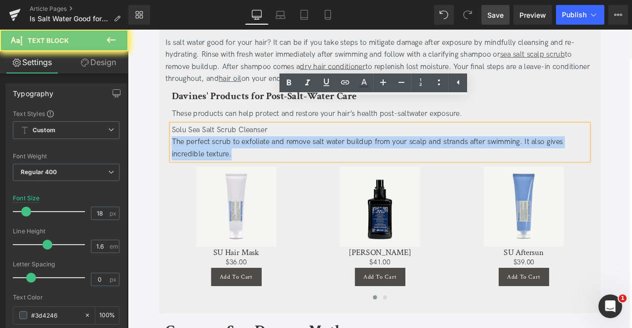
click at [242, 142] on div "Solu Sea Salt Scrub Cleanser The perfect scrub to exfoliate and remove salt wa…" at bounding box center [427, 163] width 494 height 42
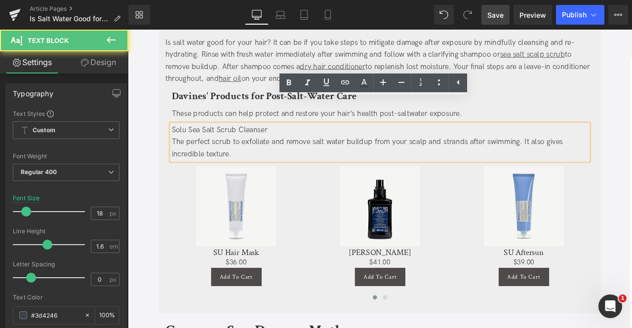
click at [300, 142] on div "Solu Sea Salt Scrub Cleanser" at bounding box center [427, 149] width 494 height 14
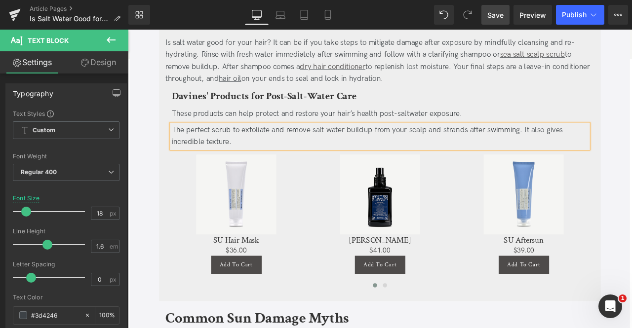
click at [155, 132] on div "Is Salt Water Good for Your Hair? Heading Updated on September 2, 2025 | 4 min …" at bounding box center [426, 230] width 543 height 2898
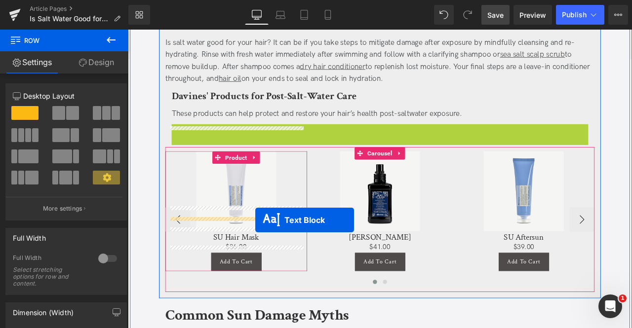
drag, startPoint x: 400, startPoint y: 128, endPoint x: 279, endPoint y: 256, distance: 176.0
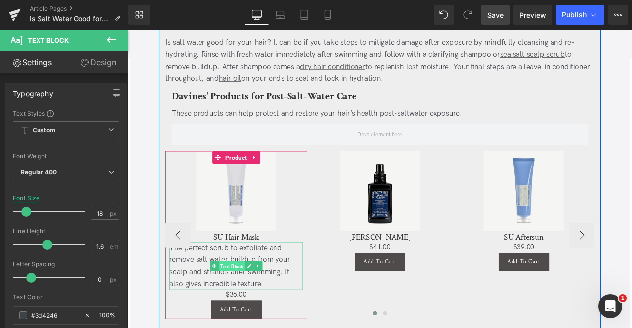
click at [253, 305] on span "Text Block" at bounding box center [250, 311] width 31 height 12
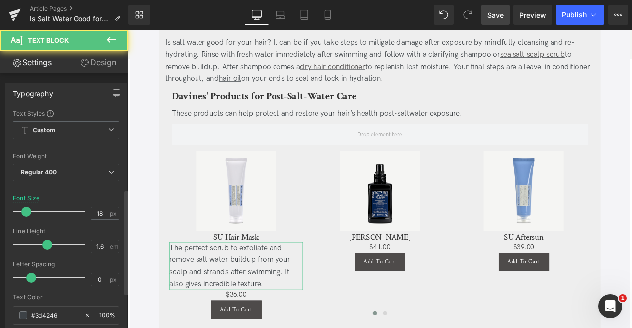
scroll to position [333, 0]
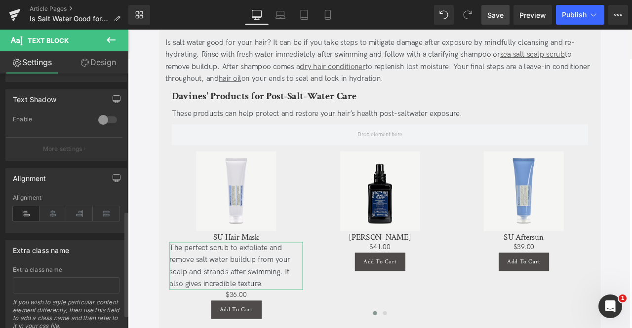
click at [51, 219] on icon at bounding box center [52, 213] width 27 height 15
click at [113, 177] on icon "button" at bounding box center [117, 178] width 8 height 8
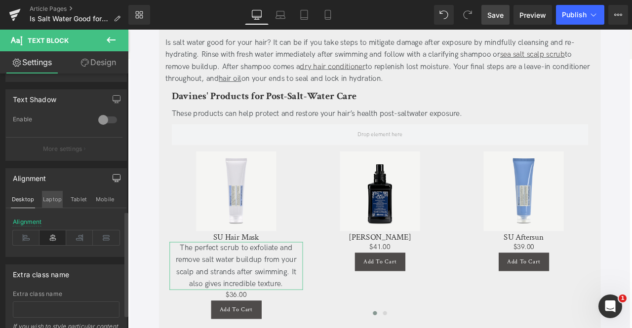
click at [48, 198] on button "Laptop" at bounding box center [52, 199] width 21 height 17
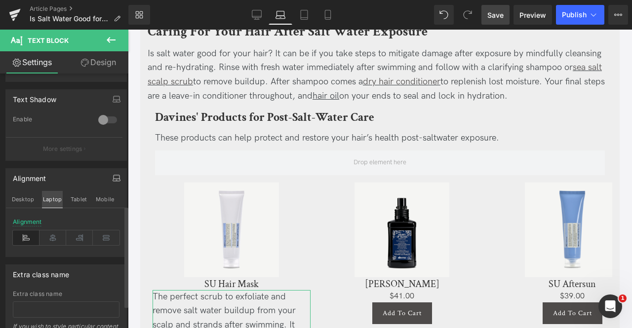
scroll to position [1392, 0]
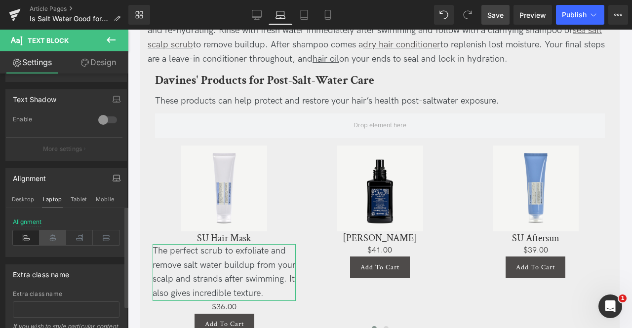
click at [48, 234] on icon at bounding box center [52, 238] width 27 height 15
click at [77, 199] on button "Tablet" at bounding box center [79, 199] width 18 height 17
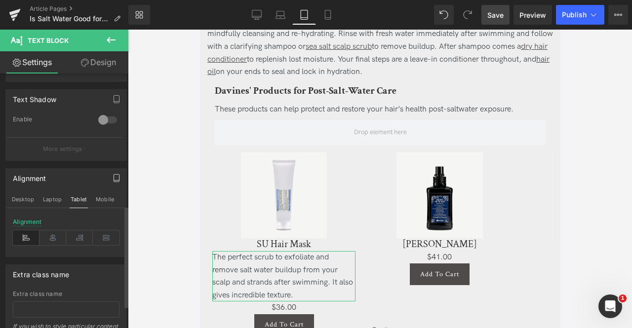
scroll to position [1357, 0]
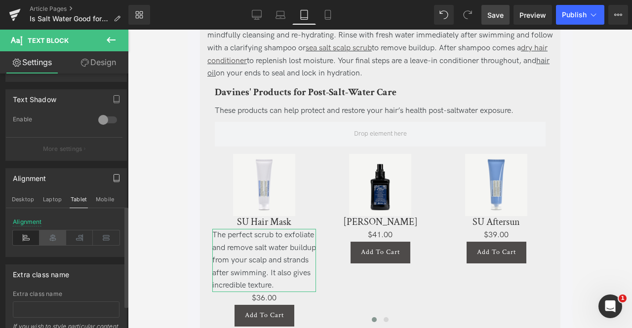
click at [53, 236] on icon at bounding box center [52, 238] width 27 height 15
click at [106, 194] on button "Mobile" at bounding box center [105, 199] width 20 height 17
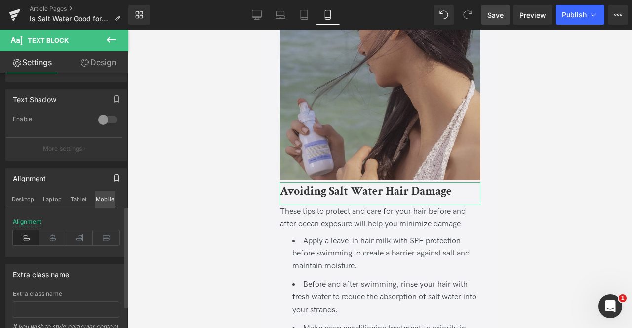
scroll to position [2155, 0]
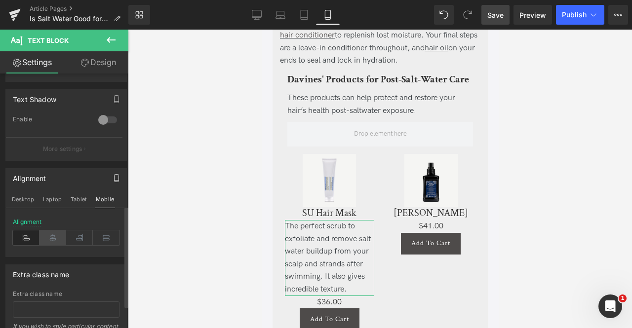
click at [55, 231] on icon at bounding box center [52, 238] width 27 height 15
click at [27, 197] on button "Desktop" at bounding box center [23, 199] width 24 height 17
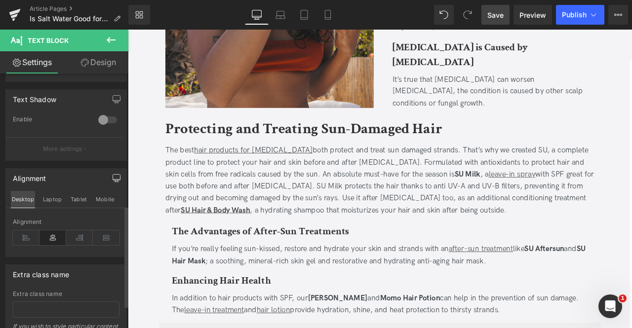
scroll to position [1359, 0]
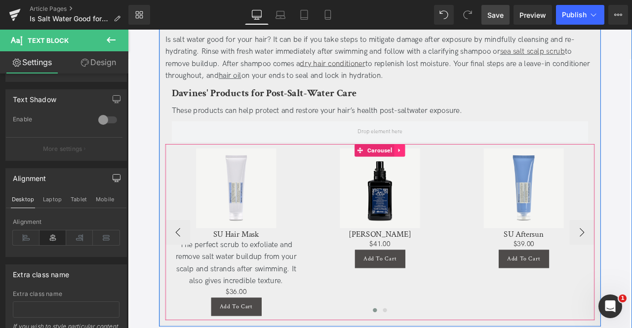
click at [447, 169] on icon at bounding box center [450, 172] width 7 height 7
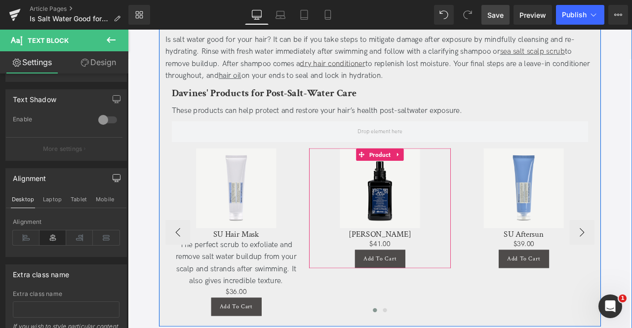
click at [405, 167] on link "Carousel" at bounding box center [406, 173] width 38 height 12
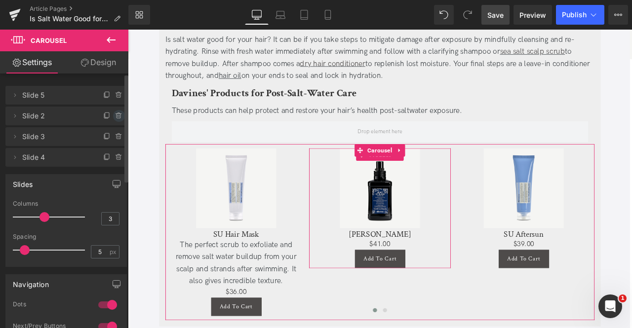
click at [116, 117] on icon at bounding box center [119, 116] width 8 height 8
click at [116, 117] on button "Delete" at bounding box center [108, 116] width 31 height 13
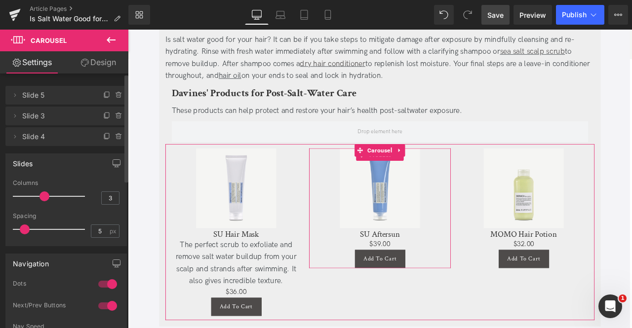
click at [116, 117] on icon at bounding box center [119, 116] width 8 height 8
click at [116, 117] on button "Delete" at bounding box center [108, 116] width 31 height 13
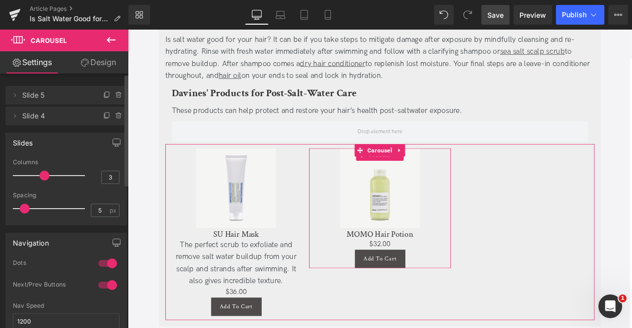
click at [116, 117] on icon at bounding box center [119, 116] width 8 height 8
click at [116, 117] on button "Delete" at bounding box center [108, 116] width 31 height 13
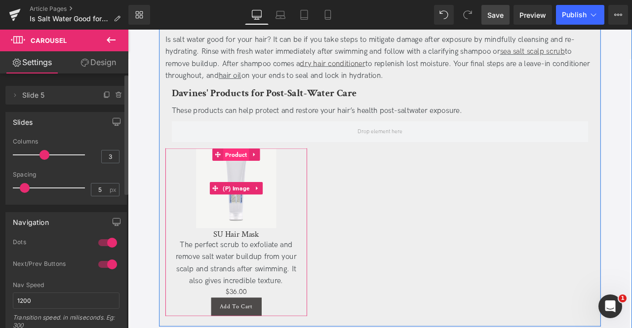
click at [254, 170] on span "Product" at bounding box center [256, 177] width 31 height 15
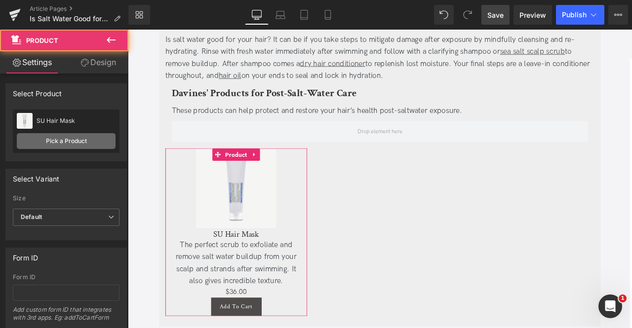
click at [66, 138] on link "Pick a Product" at bounding box center [66, 141] width 99 height 16
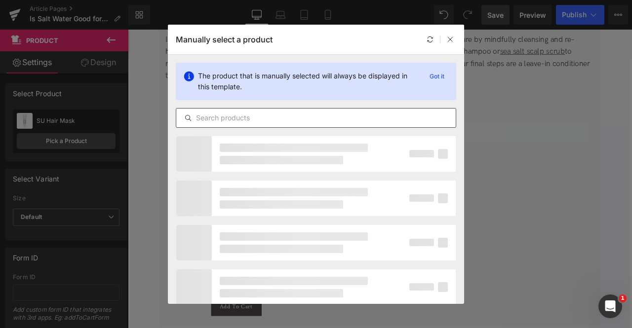
click at [251, 116] on input "text" at bounding box center [315, 118] width 279 height 12
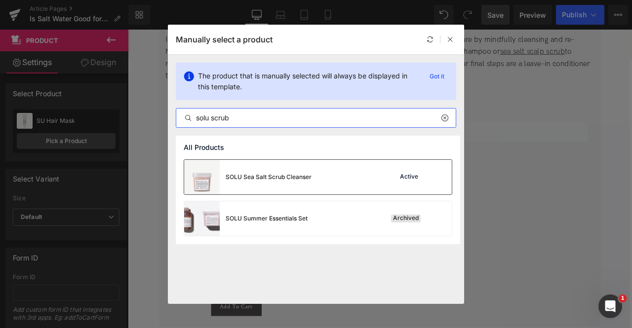
type input "solu scrub"
click at [289, 178] on div "SOLU Sea Salt Scrub Cleanser" at bounding box center [269, 177] width 86 height 9
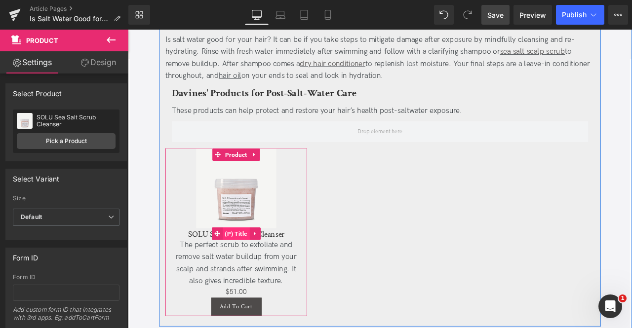
click at [258, 264] on span "(P) Title" at bounding box center [256, 271] width 32 height 15
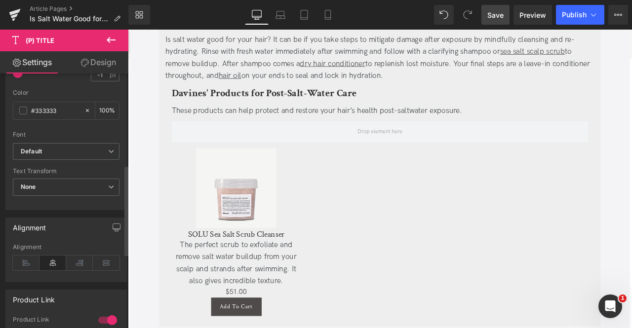
scroll to position [313, 0]
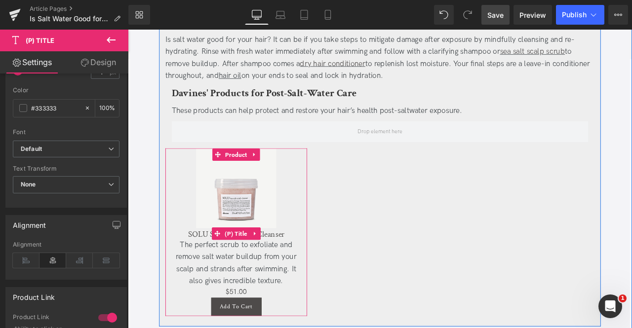
click at [221, 266] on link "SOLU Sea Salt Scrub Cleanser" at bounding box center [256, 272] width 115 height 12
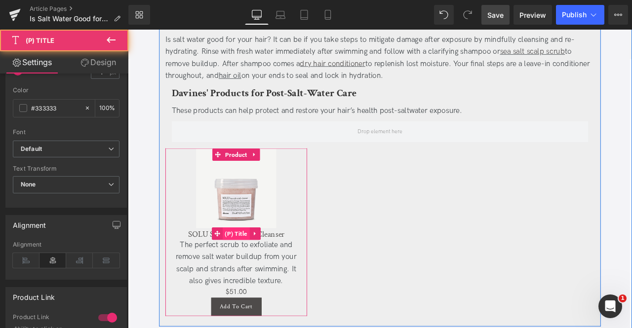
click at [263, 264] on span "(P) Title" at bounding box center [256, 271] width 32 height 15
click at [263, 265] on span "(P) Title" at bounding box center [256, 272] width 32 height 15
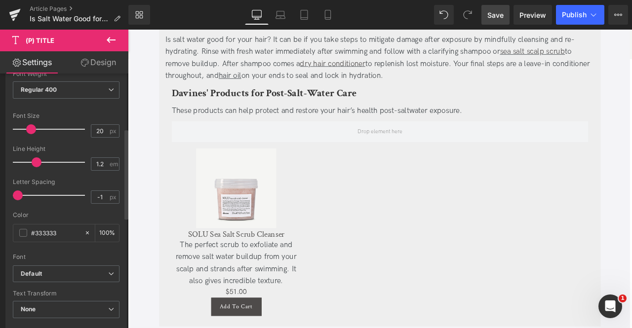
scroll to position [148, 0]
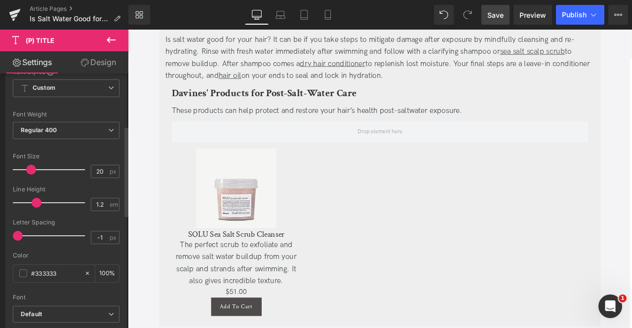
click at [57, 130] on span "Regular 400" at bounding box center [66, 130] width 107 height 17
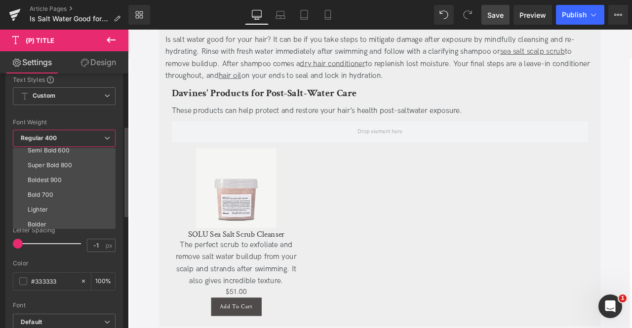
scroll to position [80, 0]
click at [53, 187] on li "Bold 700" at bounding box center [66, 194] width 107 height 15
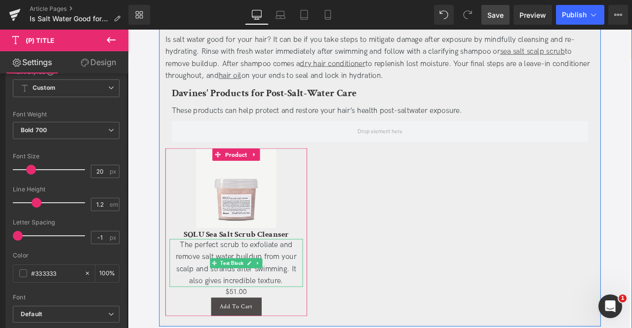
click at [255, 279] on span "The perfect scrub to exfoliate and remove salt water buildup from your scalp an…" at bounding box center [256, 305] width 143 height 53
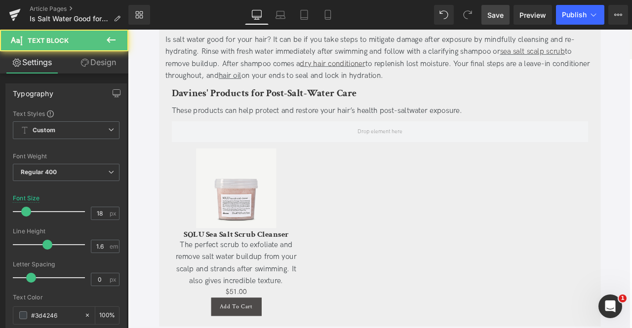
click at [96, 64] on link "Design" at bounding box center [98, 62] width 64 height 22
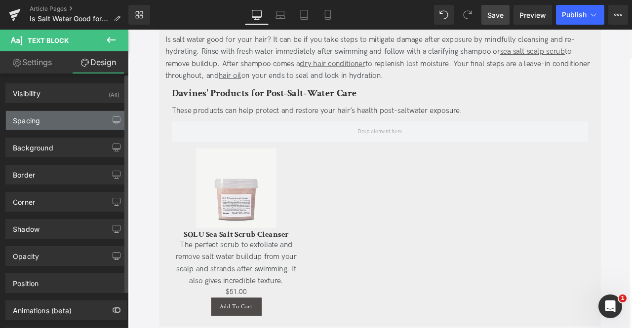
click at [59, 113] on div "Spacing" at bounding box center [66, 120] width 120 height 19
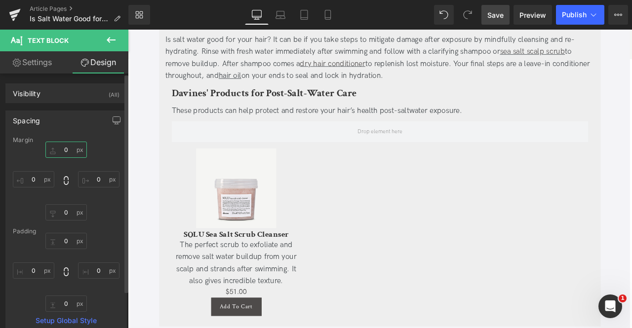
click at [64, 147] on input "0" at bounding box center [65, 150] width 41 height 16
type input "10"
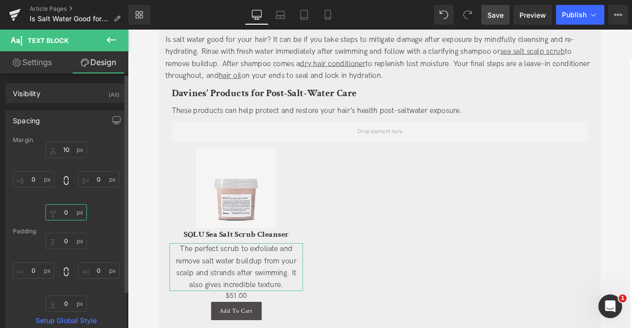
click at [66, 213] on input "0" at bounding box center [65, 212] width 41 height 16
type input "10"
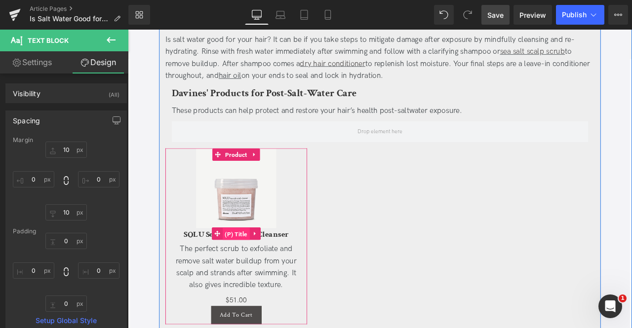
click at [255, 265] on span "(P) Title" at bounding box center [256, 272] width 32 height 15
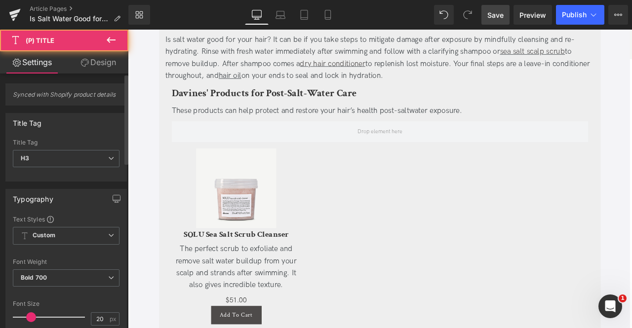
scroll to position [163, 0]
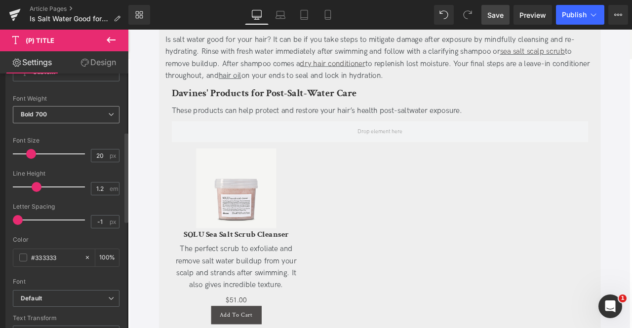
click at [45, 112] on b "Bold 700" at bounding box center [34, 114] width 26 height 7
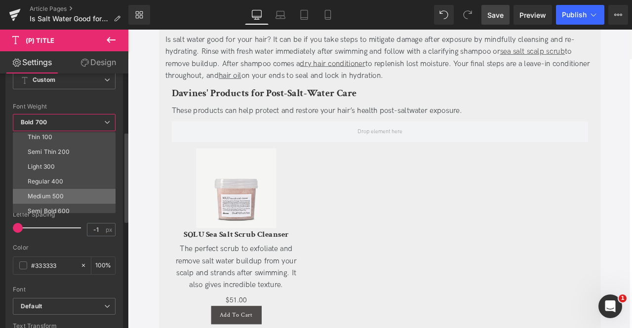
scroll to position [2, 0]
click at [56, 190] on li "Medium 500" at bounding box center [66, 197] width 107 height 15
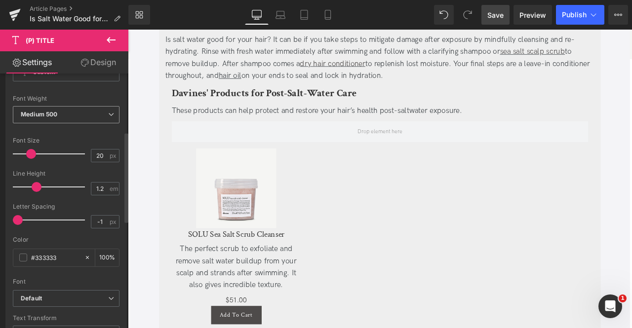
click at [50, 117] on span "Medium 500" at bounding box center [66, 114] width 107 height 17
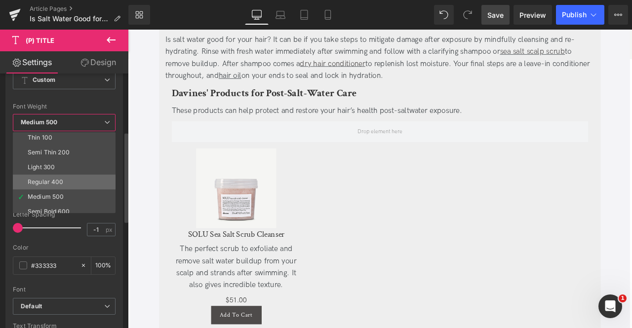
click at [60, 179] on div "Regular 400" at bounding box center [46, 182] width 36 height 7
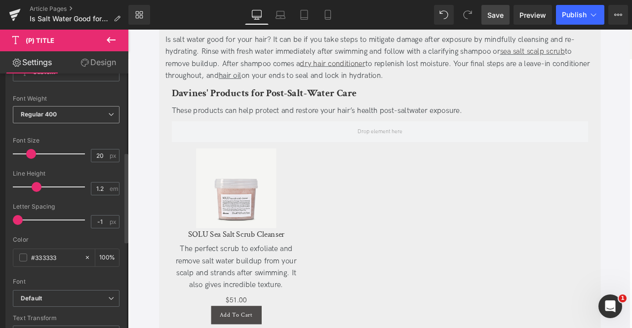
scroll to position [239, 0]
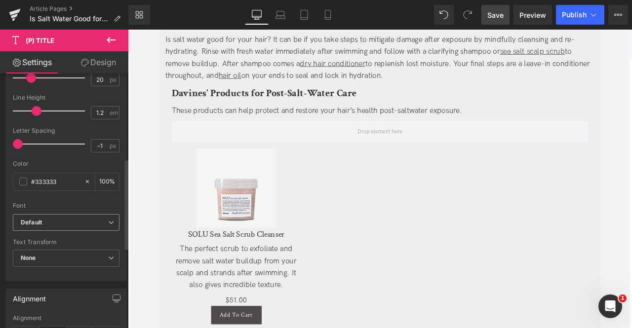
click at [67, 224] on b "Default" at bounding box center [64, 223] width 87 height 8
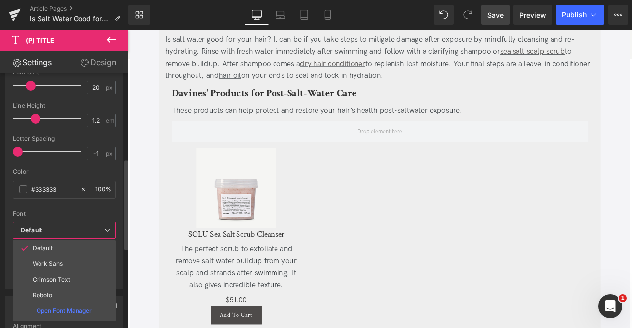
click at [66, 227] on b "Default" at bounding box center [62, 231] width 83 height 8
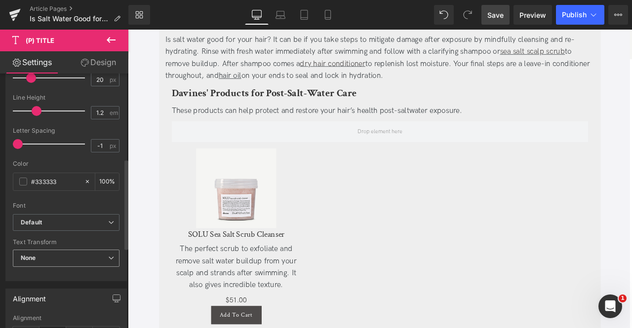
click at [65, 250] on span "None" at bounding box center [66, 258] width 107 height 17
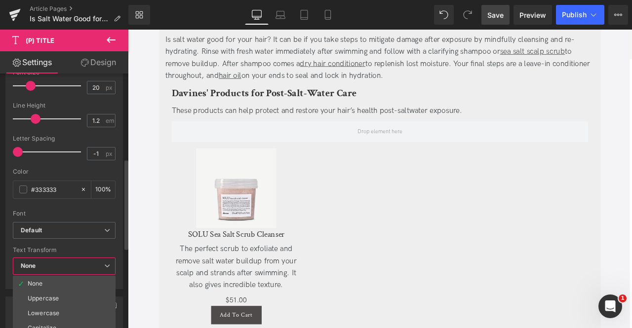
click at [49, 204] on div at bounding box center [64, 207] width 103 height 6
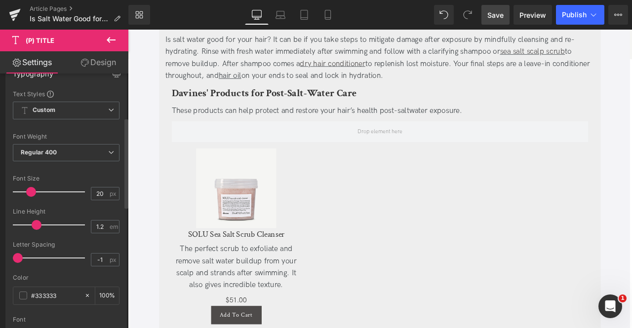
scroll to position [127, 0]
click at [45, 150] on b "Regular 400" at bounding box center [39, 150] width 37 height 7
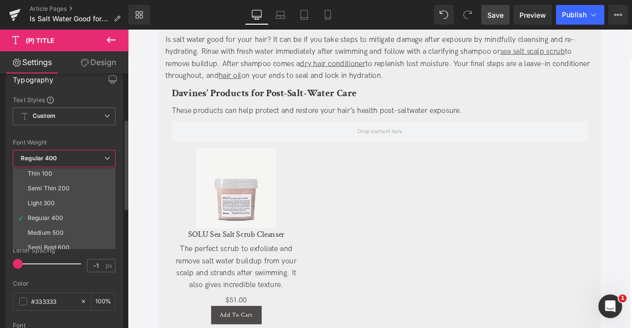
click at [49, 150] on span "Regular 400" at bounding box center [64, 158] width 103 height 17
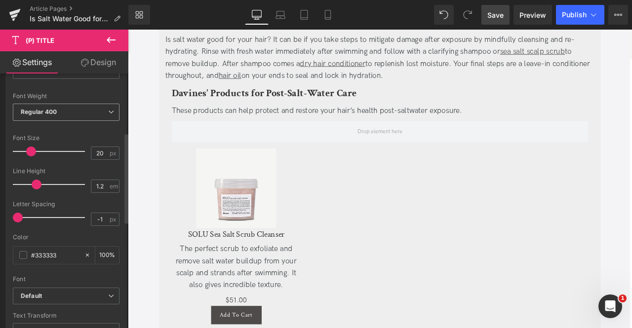
scroll to position [167, 0]
click at [49, 107] on b "Regular 400" at bounding box center [39, 110] width 37 height 7
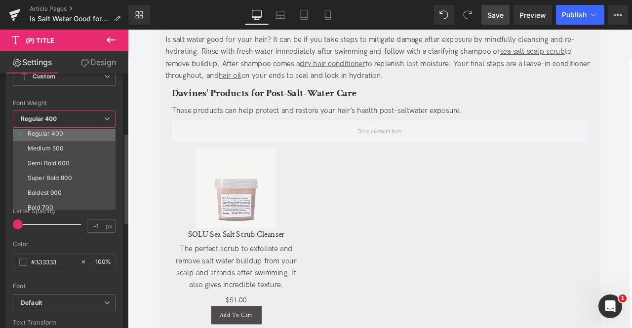
scroll to position [48, 0]
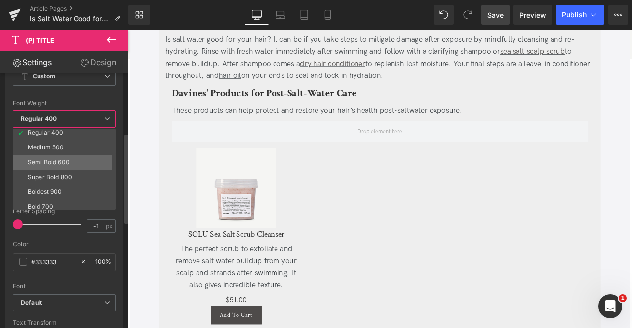
click at [54, 159] on div "Semi Bold 600" at bounding box center [49, 162] width 42 height 7
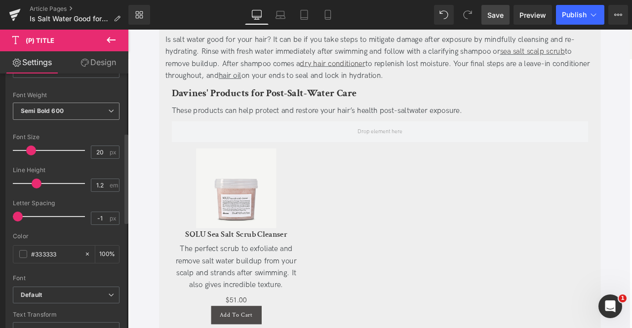
click at [58, 117] on span "Semi Bold 600" at bounding box center [66, 111] width 107 height 17
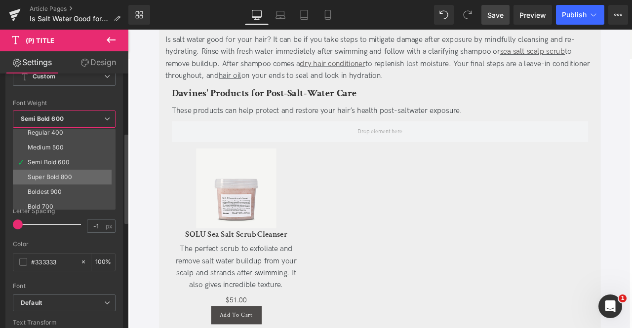
click at [50, 174] on div "Super Bold 800" at bounding box center [50, 177] width 44 height 7
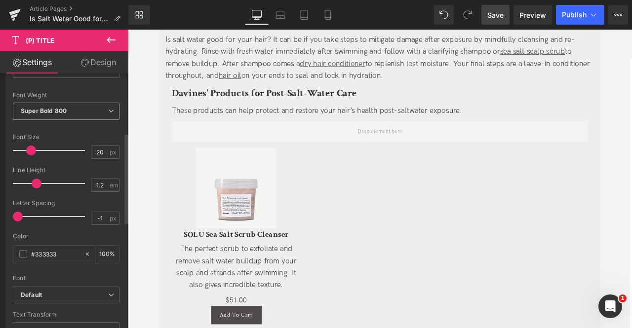
click at [67, 118] on span "Super Bold 800" at bounding box center [66, 111] width 107 height 17
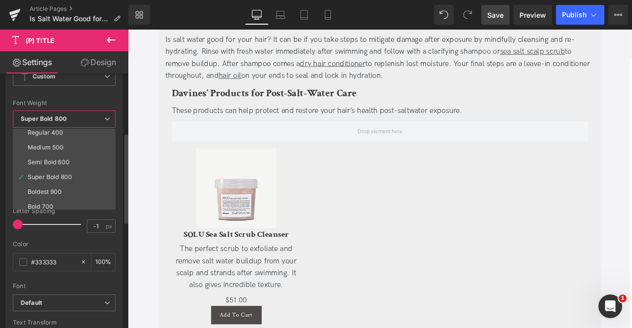
click at [57, 115] on b "Super Bold 800" at bounding box center [44, 118] width 46 height 7
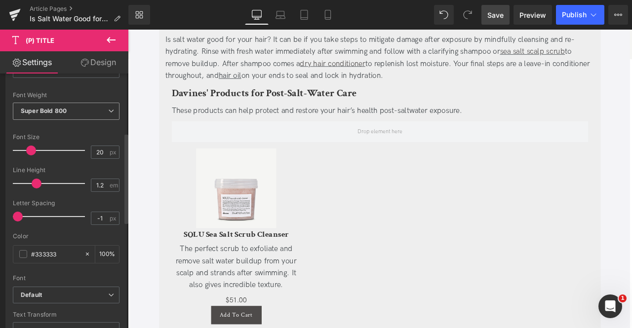
click at [57, 112] on b "Super Bold 800" at bounding box center [44, 110] width 46 height 7
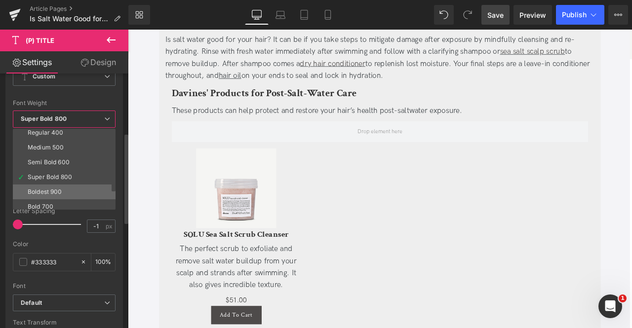
click at [59, 189] on div "Boldest 900" at bounding box center [45, 192] width 35 height 7
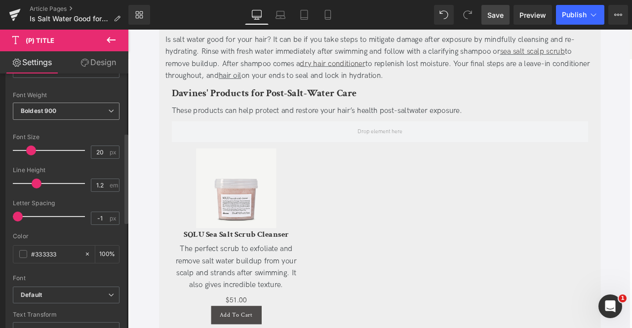
click at [64, 121] on div "Boldest 900 Thin 100 Semi Thin 200 Light 300 Regular 400 Medium 500 Semi Bold 6…" at bounding box center [66, 114] width 107 height 22
click at [52, 108] on b "Boldest 900" at bounding box center [39, 110] width 36 height 7
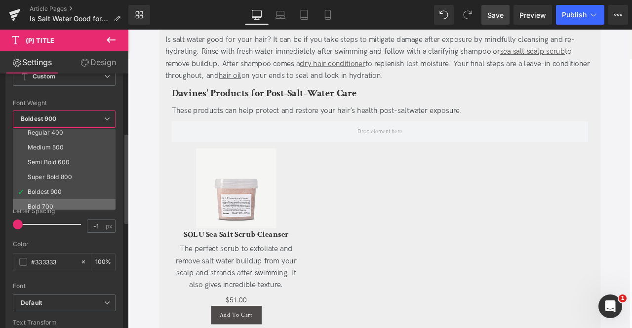
click at [58, 199] on li "Bold 700" at bounding box center [66, 206] width 107 height 15
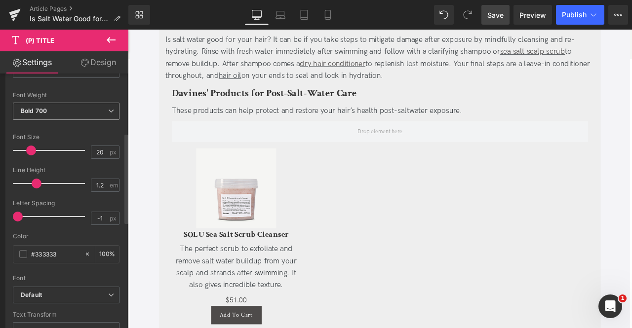
click at [61, 109] on span "Bold 700" at bounding box center [66, 111] width 107 height 17
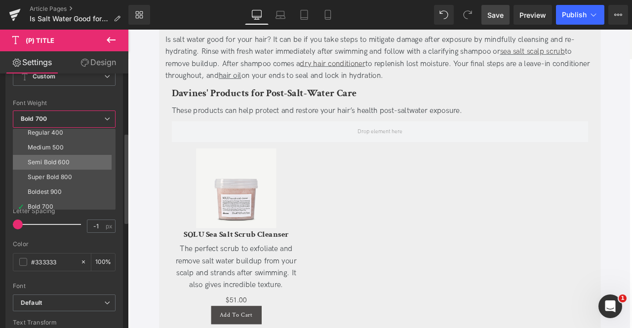
click at [58, 159] on li "Semi Bold 600" at bounding box center [66, 162] width 107 height 15
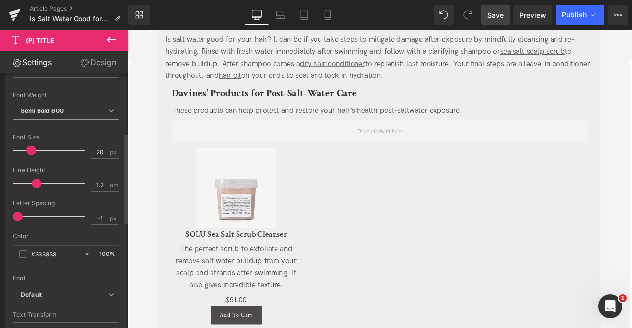
click at [69, 119] on div "Semi Bold 600 Thin 100 Semi Thin 200 Light 300 Regular 400 Medium 500 Semi Bold…" at bounding box center [66, 114] width 107 height 22
click at [90, 52] on link "Design" at bounding box center [98, 62] width 64 height 22
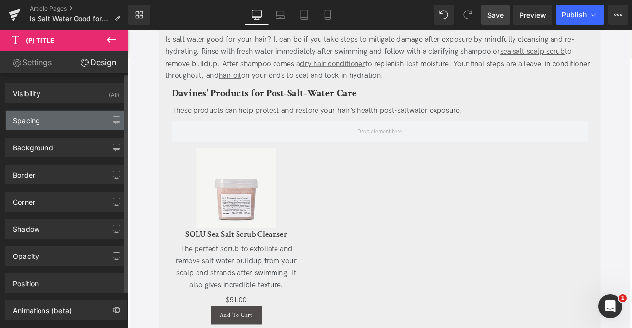
click at [53, 118] on div "Spacing" at bounding box center [66, 120] width 120 height 19
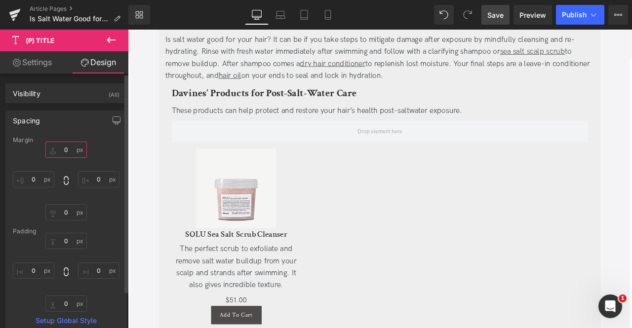
click at [66, 152] on input "text" at bounding box center [65, 150] width 41 height 16
type input "5"
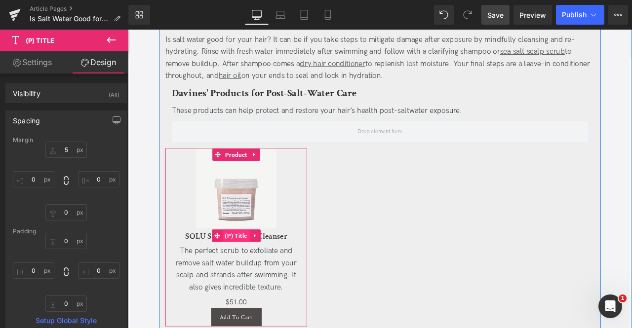
click at [250, 267] on span "(P) Title" at bounding box center [256, 274] width 32 height 15
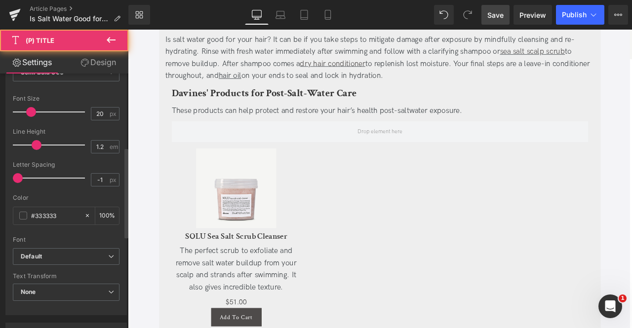
scroll to position [207, 0]
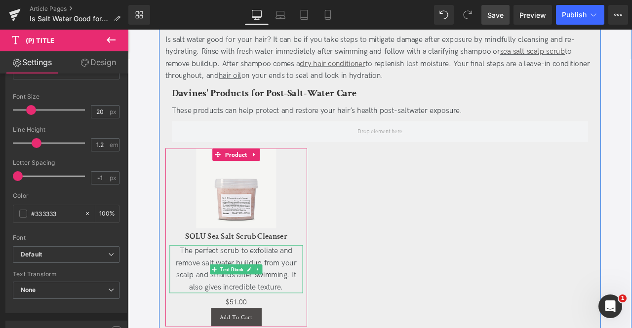
click at [232, 292] on span "The perfect scrub to exfoliate and remove salt water buildup from your scalp an…" at bounding box center [256, 313] width 143 height 53
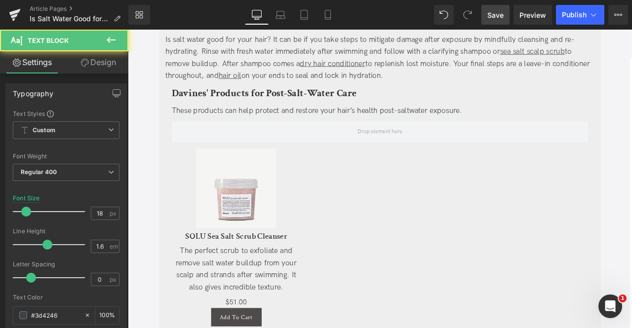
click at [88, 69] on link "Design" at bounding box center [98, 62] width 64 height 22
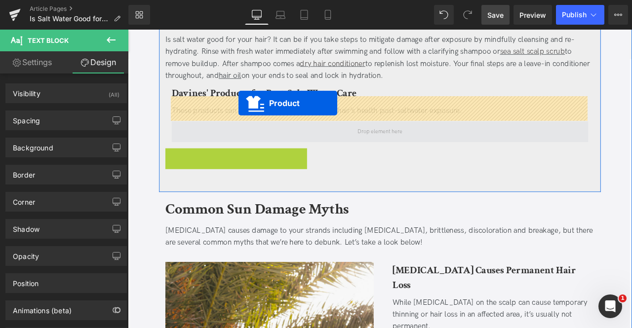
drag, startPoint x: 233, startPoint y: 151, endPoint x: 259, endPoint y: 117, distance: 43.6
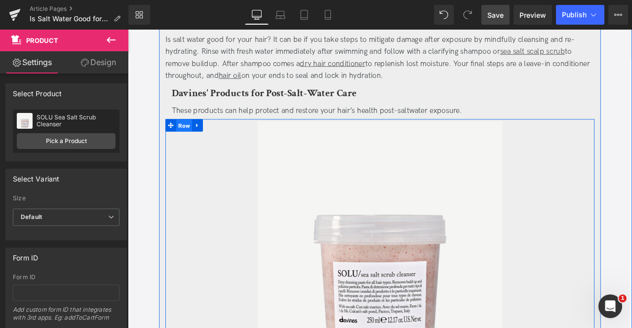
click at [187, 136] on span "Row" at bounding box center [194, 143] width 19 height 15
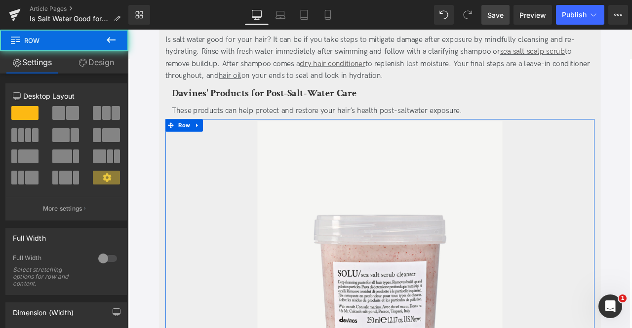
click at [59, 109] on span at bounding box center [58, 113] width 13 height 14
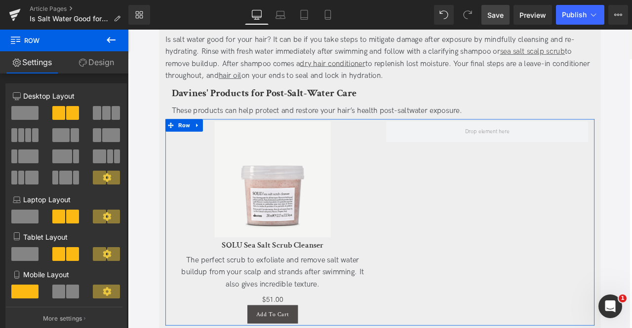
click at [104, 133] on span at bounding box center [111, 135] width 18 height 14
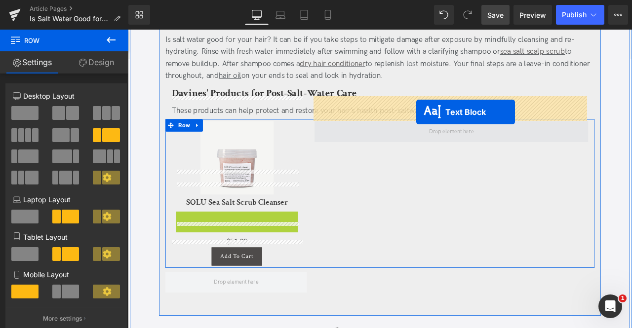
drag, startPoint x: 233, startPoint y: 242, endPoint x: 470, endPoint y: 127, distance: 263.2
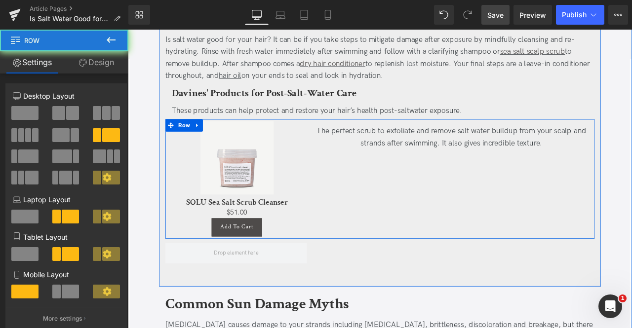
click at [388, 165] on div "The perfect scrub to exfoliate and remove salt water buildup from your scalp an…" at bounding box center [511, 206] width 339 height 137
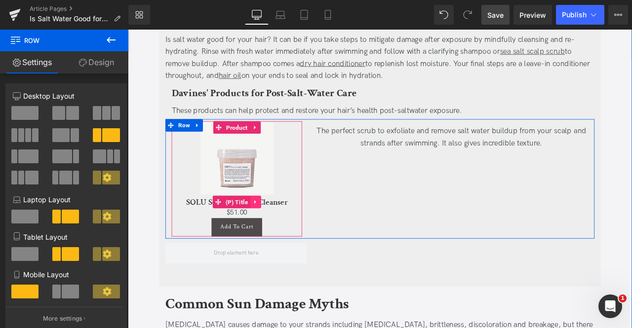
click at [279, 231] on icon at bounding box center [279, 234] width 7 height 7
click at [279, 227] on link at bounding box center [285, 234] width 13 height 15
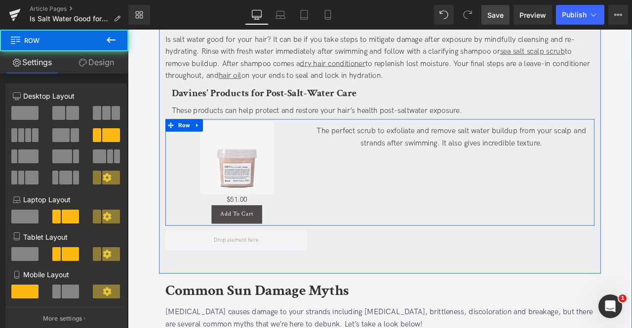
click at [366, 164] on div "The perfect scrub to exfoliate and remove salt water buildup from your scalp an…" at bounding box center [511, 198] width 339 height 121
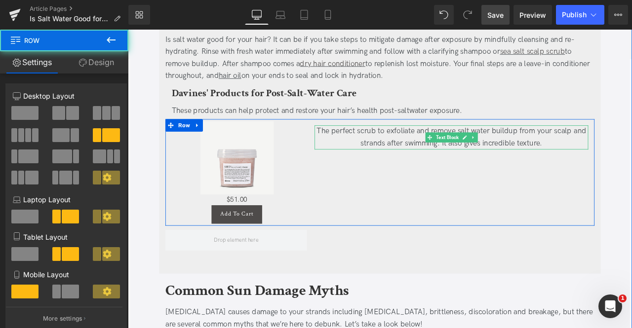
click at [360, 145] on span "The perfect scrub to exfoliate and remove salt water buildup from your scalp an…" at bounding box center [511, 157] width 319 height 25
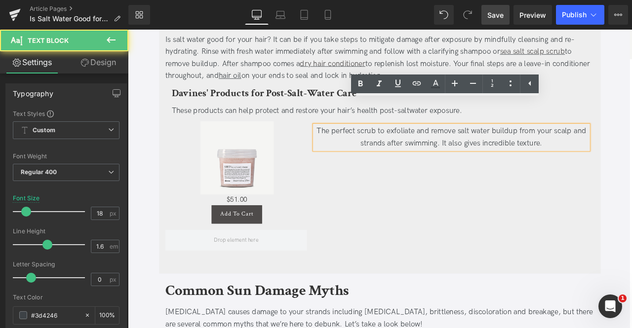
click at [359, 145] on span "The perfect scrub to exfoliate and remove salt water buildup from your scalp an…" at bounding box center [511, 157] width 319 height 25
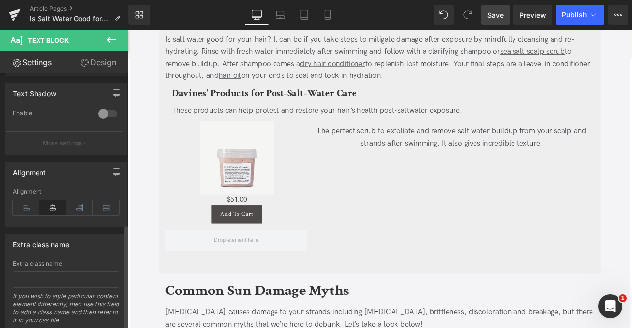
scroll to position [366, 0]
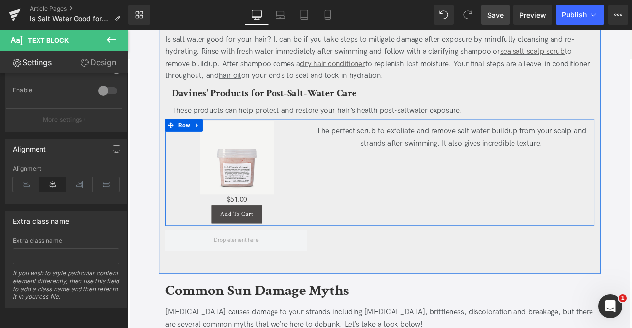
click at [505, 159] on div "The perfect scrub to exfoliate and remove salt water buildup from your scalp an…" at bounding box center [511, 198] width 339 height 121
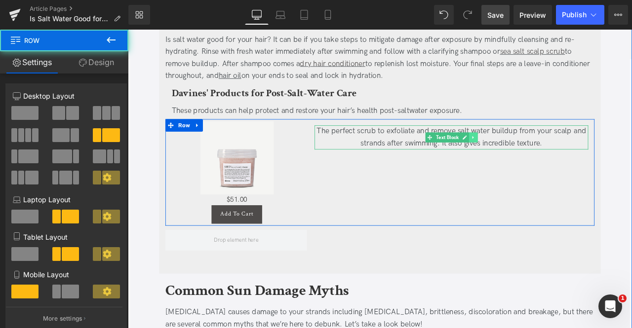
click at [539, 152] on link at bounding box center [537, 158] width 10 height 12
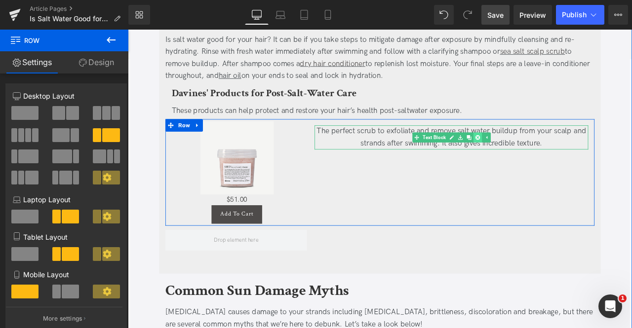
click at [540, 155] on icon at bounding box center [542, 157] width 5 height 5
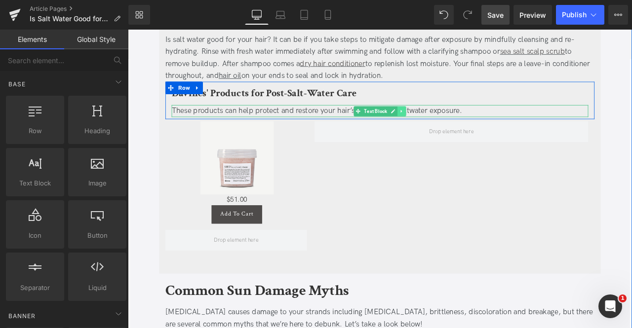
click at [453, 123] on icon at bounding box center [452, 126] width 5 height 6
click at [445, 123] on icon at bounding box center [446, 125] width 5 height 5
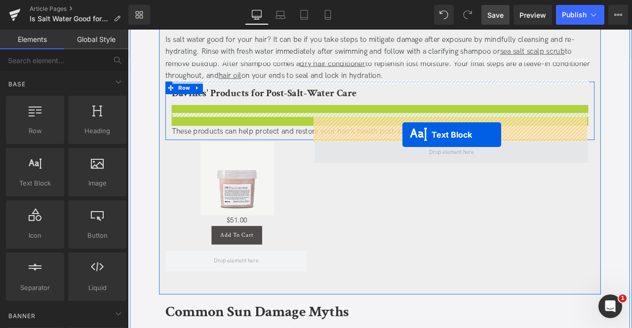
drag, startPoint x: 405, startPoint y: 93, endPoint x: 453, endPoint y: 155, distance: 77.7
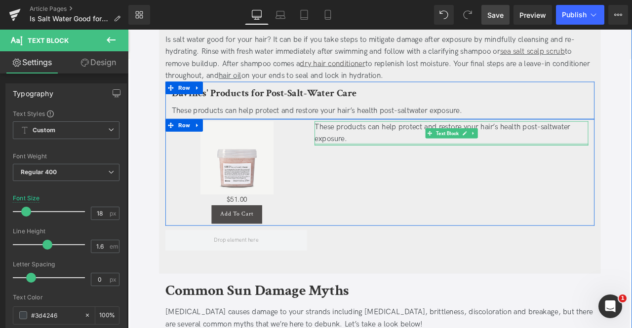
click at [419, 138] on div "These products can help protect and restore your hair’s health post-saltwater e…" at bounding box center [511, 152] width 324 height 29
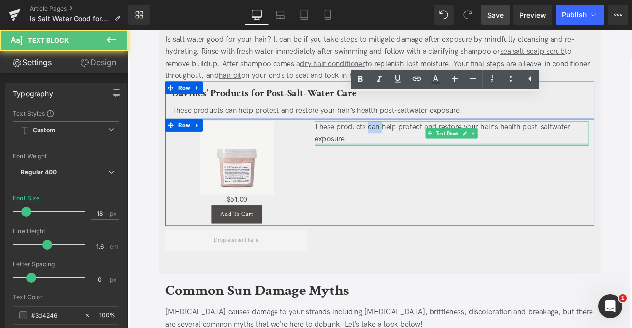
click at [419, 138] on div "These products can help protect and restore your hair’s health post-saltwater e…" at bounding box center [511, 152] width 324 height 29
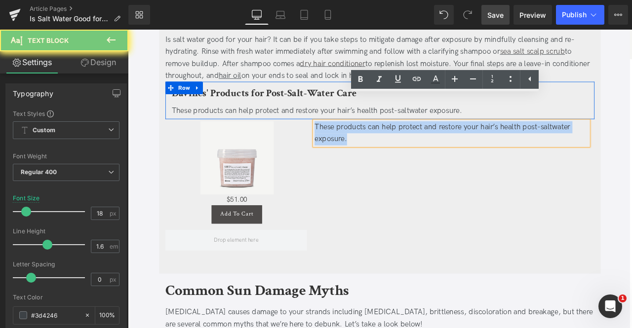
click at [419, 138] on div "These products can help protect and restore your hair’s health post-saltwater e…" at bounding box center [511, 152] width 324 height 29
paste div
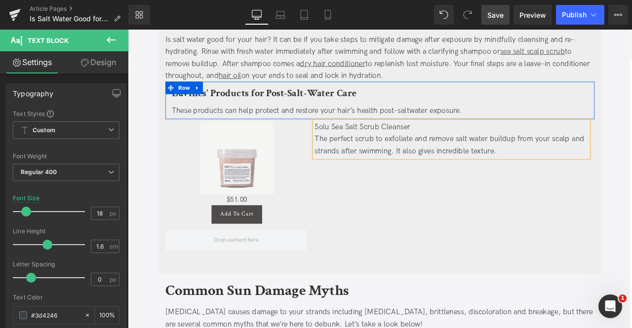
click at [431, 205] on div "Solu Sea Salt Scrub Cleanser The perfect scrub to exfoliate and remove salt wa…" at bounding box center [511, 198] width 339 height 121
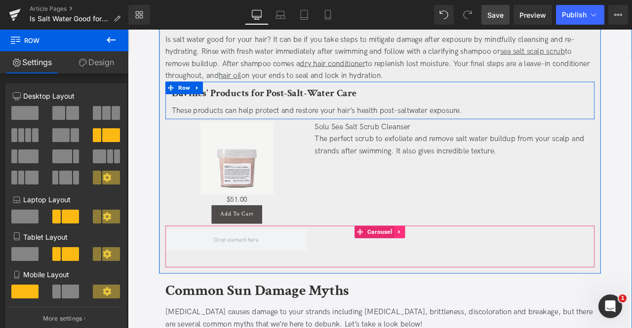
click at [448, 267] on icon at bounding box center [449, 269] width 2 height 4
click at [454, 266] on icon at bounding box center [456, 269] width 7 height 7
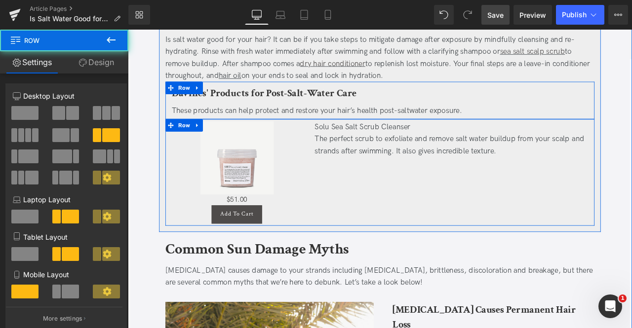
click at [370, 179] on div "Solu Sea Salt Scrub Cleanser The perfect scrub to exfoliate and remove salt wa…" at bounding box center [511, 198] width 339 height 121
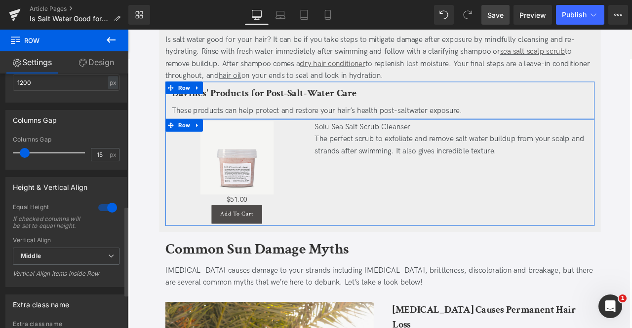
scroll to position [376, 0]
click at [96, 264] on span "Middle" at bounding box center [66, 255] width 107 height 17
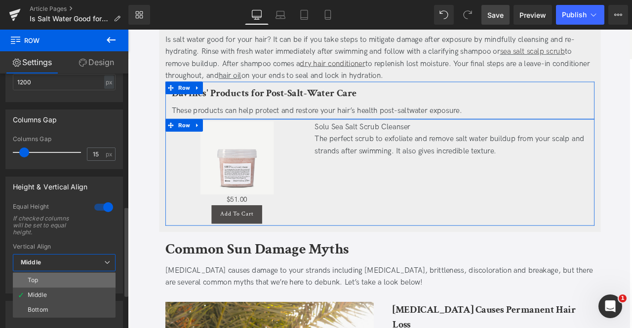
click at [44, 281] on li "Top" at bounding box center [64, 280] width 103 height 15
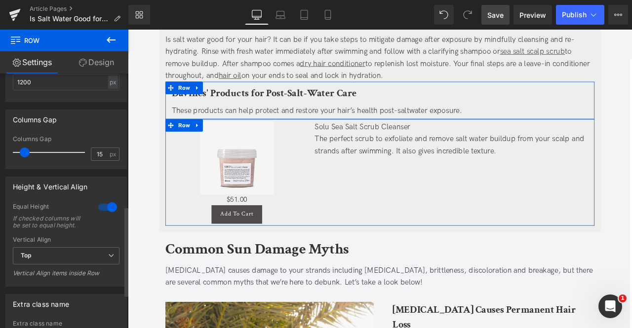
click at [88, 243] on div "Vertical Align" at bounding box center [66, 239] width 107 height 7
click at [88, 261] on span "Top" at bounding box center [66, 255] width 107 height 17
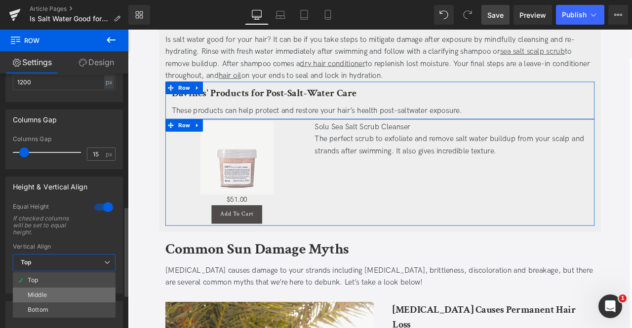
click at [46, 293] on div "Middle" at bounding box center [37, 295] width 19 height 7
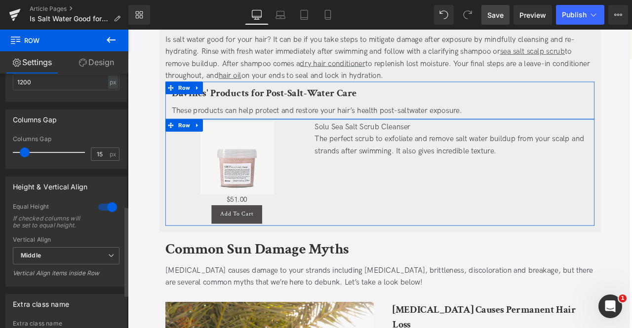
click at [97, 210] on div at bounding box center [108, 207] width 24 height 16
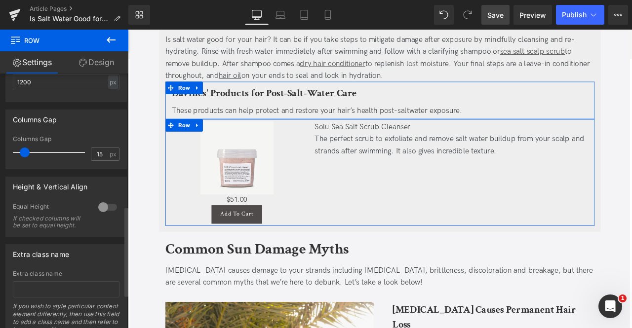
click at [98, 210] on div at bounding box center [108, 207] width 24 height 16
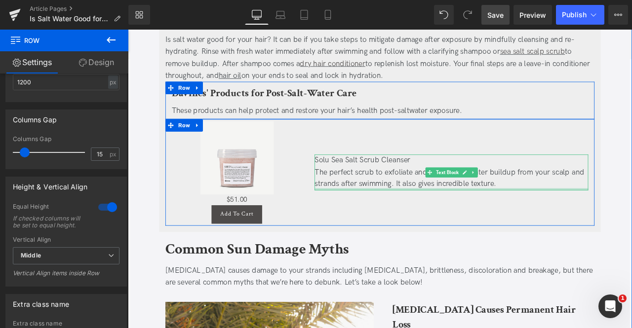
click at [413, 178] on div "Solu Sea Salt Scrub Cleanser" at bounding box center [511, 185] width 324 height 14
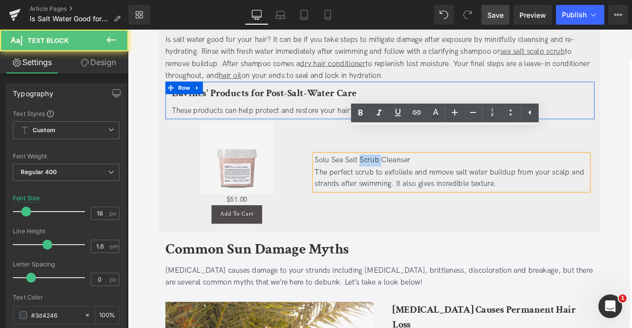
click at [413, 178] on div "Solu Sea Salt Scrub Cleanser" at bounding box center [511, 185] width 324 height 14
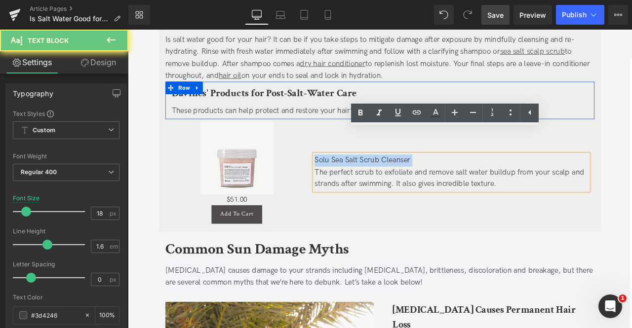
click at [413, 178] on div "Solu Sea Salt Scrub Cleanser" at bounding box center [511, 185] width 324 height 14
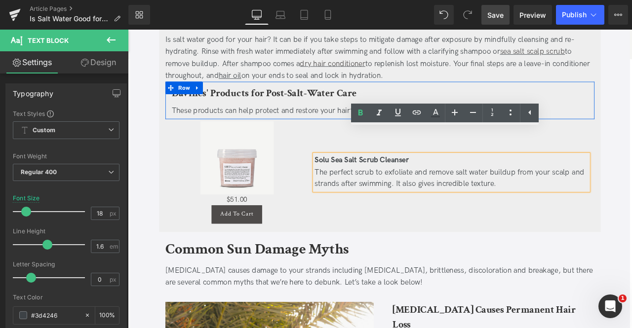
click at [480, 178] on div "Solu Sea Salt Scrub Cleanser" at bounding box center [511, 185] width 324 height 14
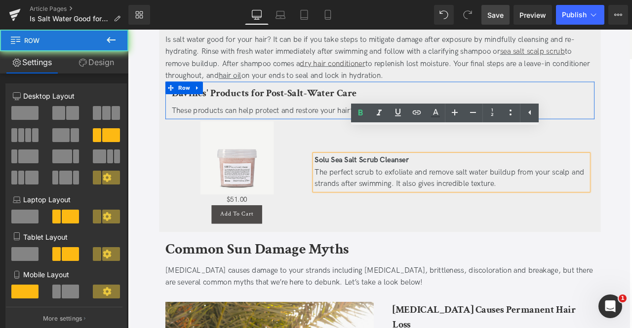
click at [448, 205] on div "Solu Sea Salt Scrub Cleanser The perfect scrub to exfoliate and remove salt wat…" at bounding box center [511, 198] width 339 height 121
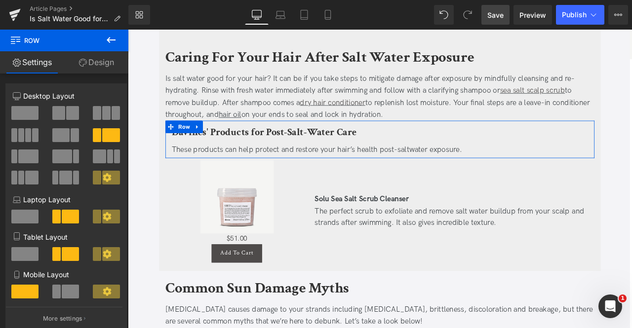
scroll to position [1309, 0]
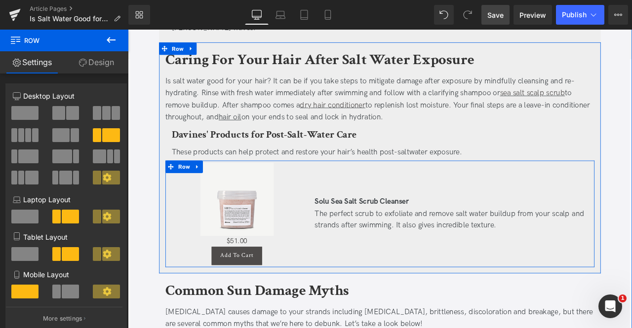
click at [388, 257] on div "Solu Sea Salt Scrub Cleanser The perfect scrub to exfoliate and remove salt wat…" at bounding box center [511, 248] width 339 height 121
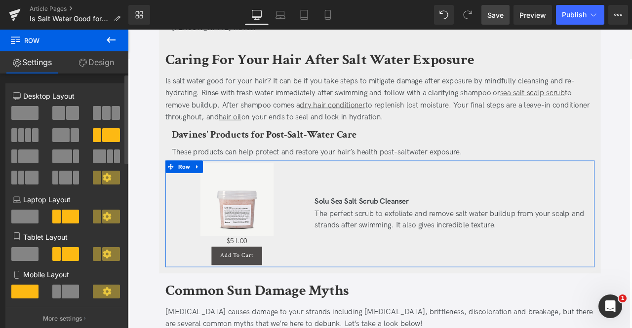
click at [71, 115] on span at bounding box center [72, 113] width 13 height 14
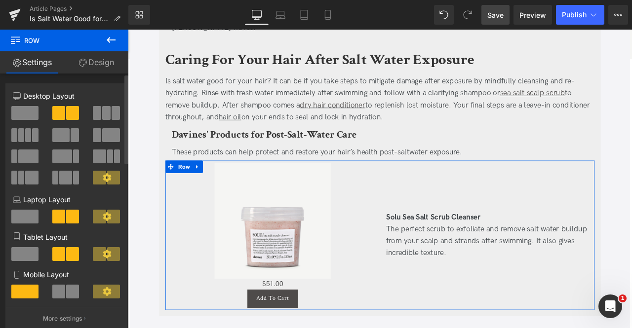
click at [65, 132] on span at bounding box center [61, 135] width 18 height 14
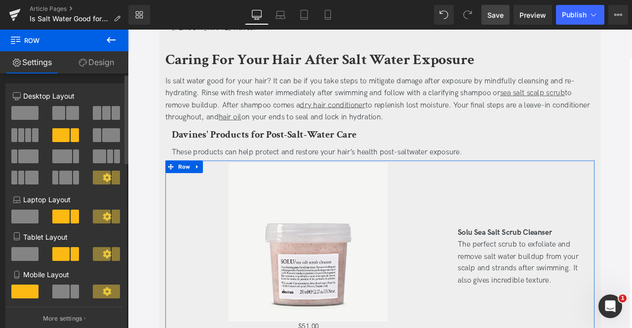
click at [109, 133] on span at bounding box center [111, 135] width 18 height 14
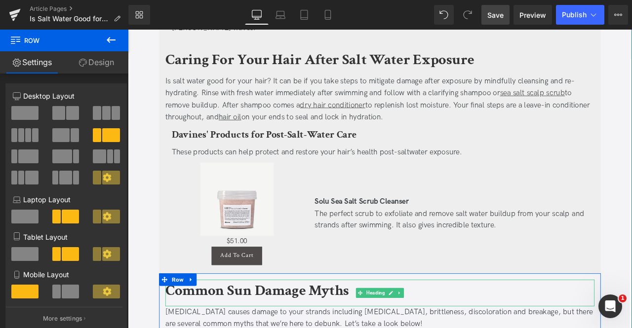
scroll to position [1282, 0]
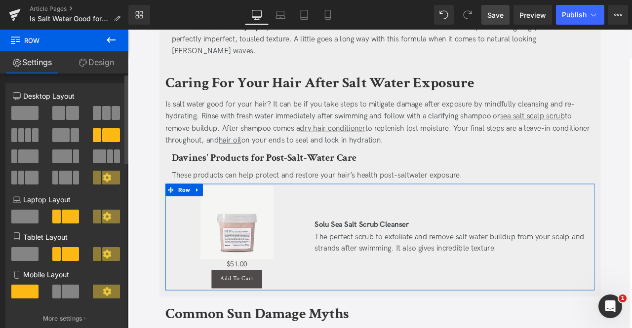
click at [59, 111] on span at bounding box center [58, 113] width 13 height 14
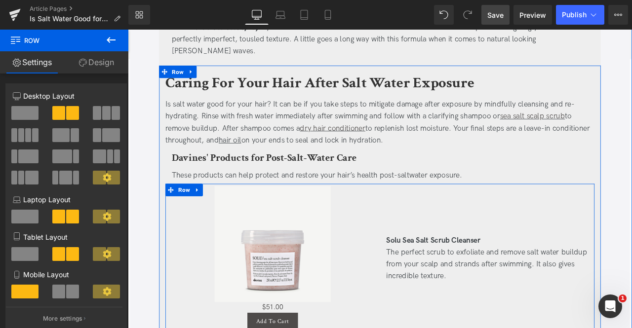
click at [474, 316] on div "Solu Sea Salt Scrub Cleanser The perfect scrub to exfoliate and remove salt wat…" at bounding box center [554, 301] width 254 height 172
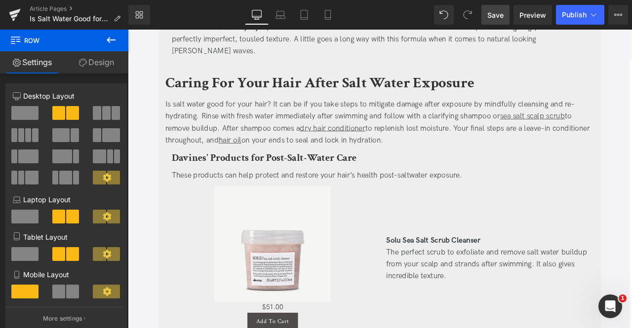
drag, startPoint x: 492, startPoint y: 11, endPoint x: 373, endPoint y: 82, distance: 139.0
click at [492, 11] on span "Save" at bounding box center [495, 15] width 16 height 10
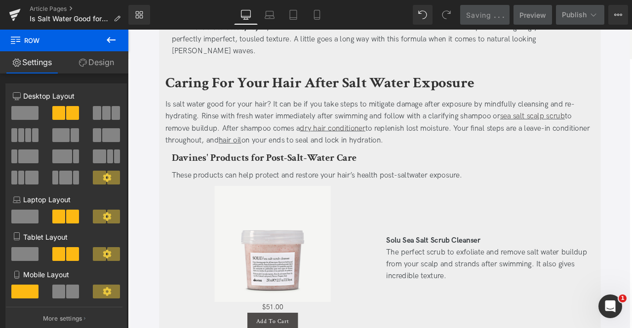
scroll to position [1359, 0]
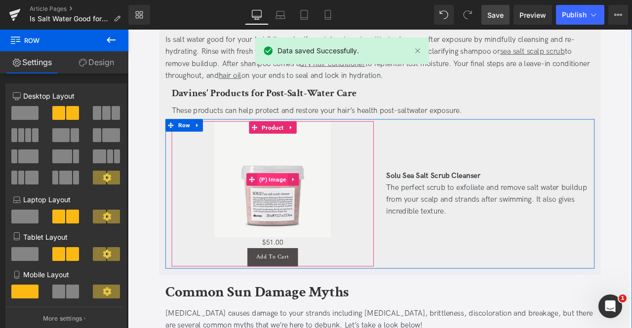
click at [302, 200] on span "(P) Image" at bounding box center [299, 207] width 37 height 15
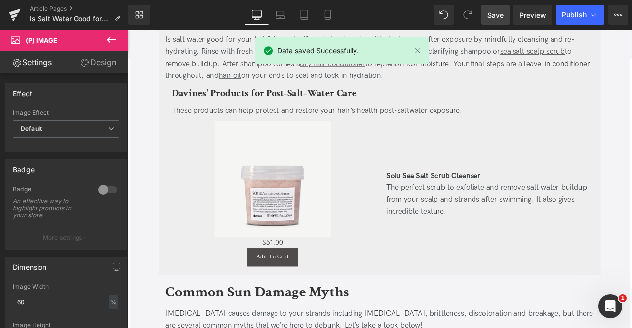
click at [86, 66] on icon at bounding box center [85, 63] width 8 height 8
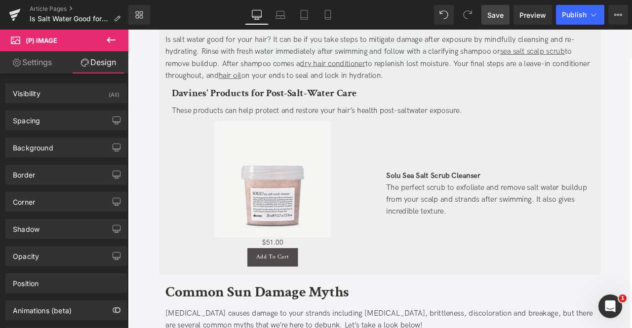
click at [48, 66] on link "Settings" at bounding box center [32, 62] width 64 height 22
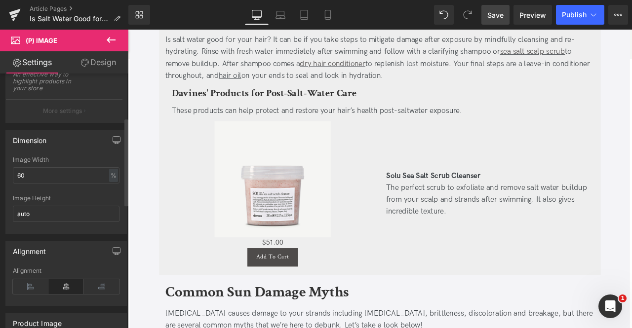
scroll to position [127, 0]
click at [23, 167] on input "60" at bounding box center [66, 175] width 107 height 16
type input "100"
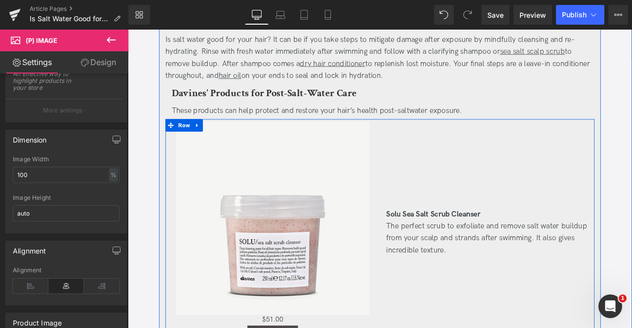
click at [474, 325] on div "Solu Sea Salt Scrub Cleanser The perfect scrub to exfoliate and remove salt wat…" at bounding box center [554, 270] width 254 height 264
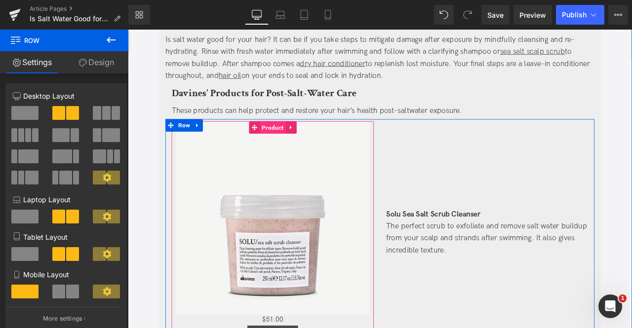
scroll to position [1386, 0]
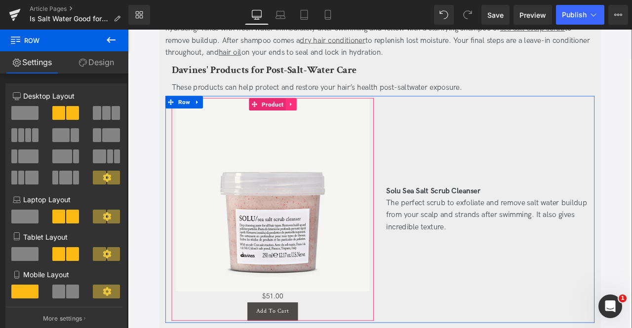
click at [322, 115] on icon at bounding box center [321, 118] width 7 height 7
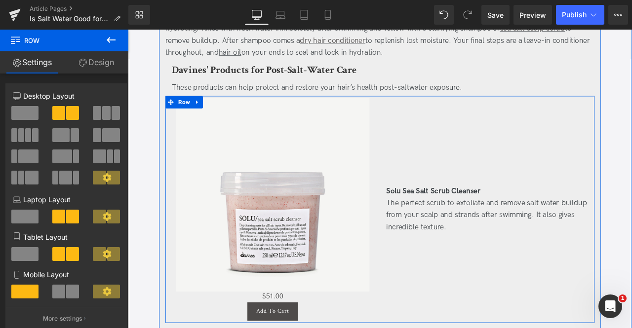
click at [501, 134] on div "Solu Sea Salt Scrub Cleanser The perfect scrub to exfoliate and remove salt wat…" at bounding box center [554, 243] width 254 height 264
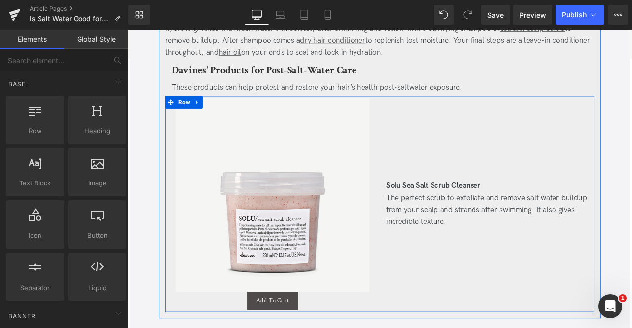
click at [539, 292] on div "Solu Sea Salt Scrub Cleanser The perfect scrub to exfoliate and remove salt wat…" at bounding box center [554, 236] width 254 height 251
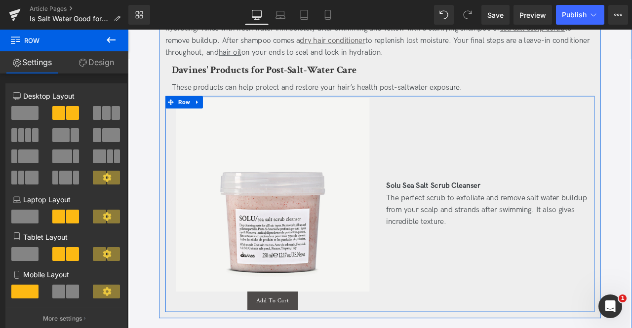
click at [452, 284] on div "Solu Sea Salt Scrub Cleanser The perfect scrub to exfoliate and remove salt wat…" at bounding box center [554, 236] width 254 height 251
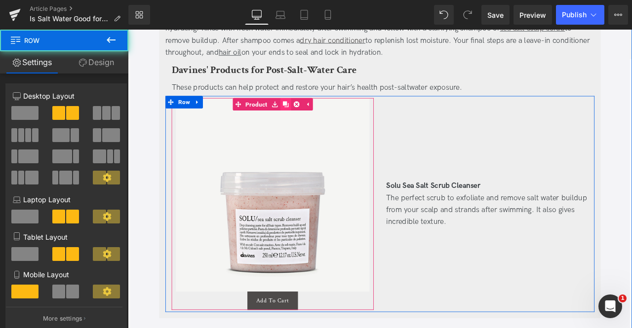
click at [309, 111] on link at bounding box center [315, 118] width 13 height 15
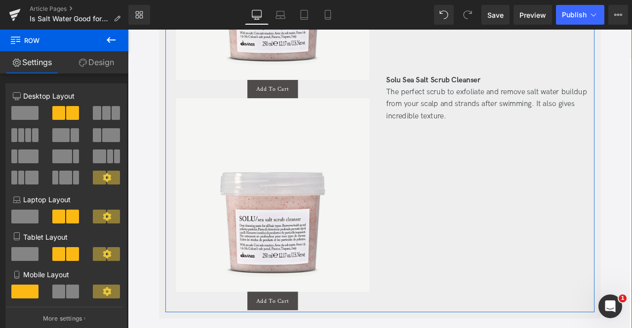
scroll to position [1650, 0]
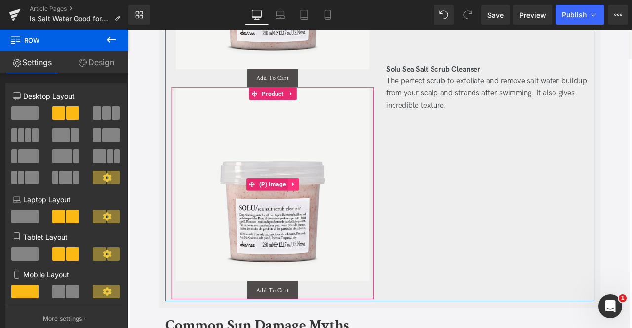
click at [319, 206] on link at bounding box center [324, 213] width 13 height 15
click at [327, 210] on icon at bounding box center [330, 213] width 7 height 7
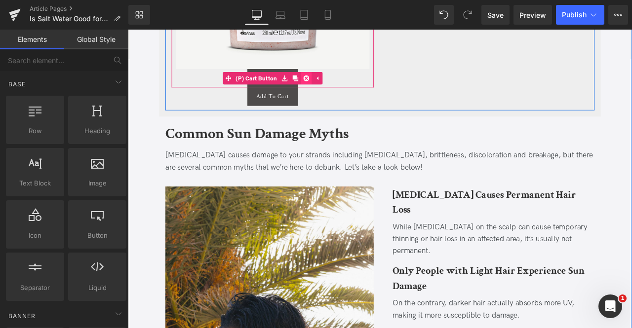
click at [336, 84] on icon at bounding box center [339, 87] width 7 height 7
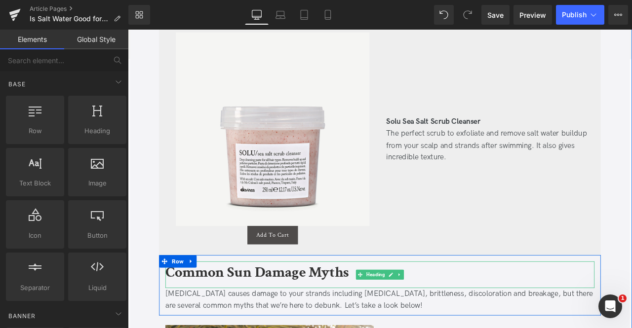
scroll to position [1463, 0]
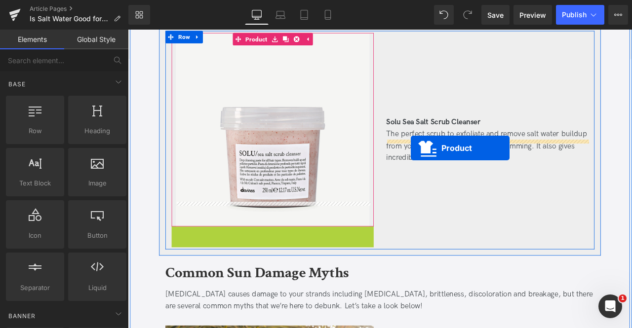
drag, startPoint x: 274, startPoint y: 239, endPoint x: 463, endPoint y: 170, distance: 201.3
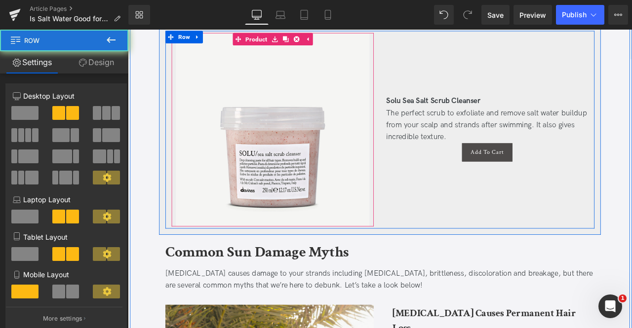
click at [461, 186] on div "Solu Sea Salt Scrub Cleanser The perfect scrub to exfoliate and remove salt wat…" at bounding box center [554, 149] width 254 height 230
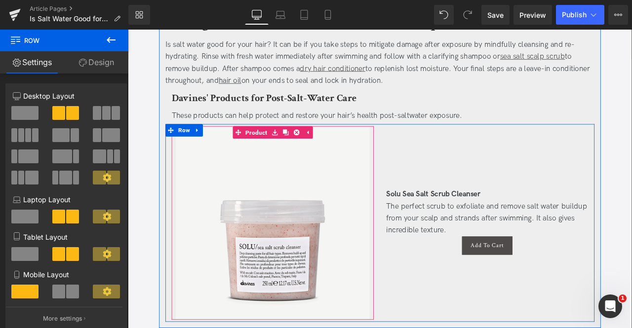
scroll to position [1342, 0]
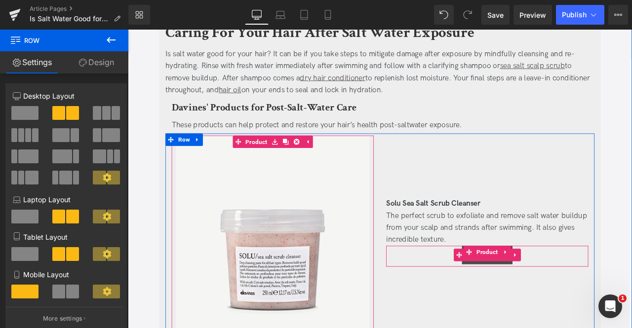
click at [491, 286] on div "Add To Cart" at bounding box center [554, 297] width 230 height 22
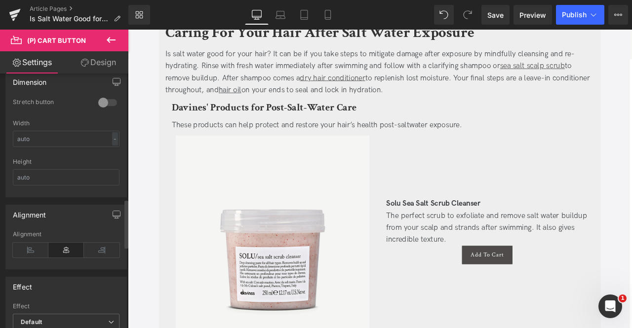
scroll to position [651, 0]
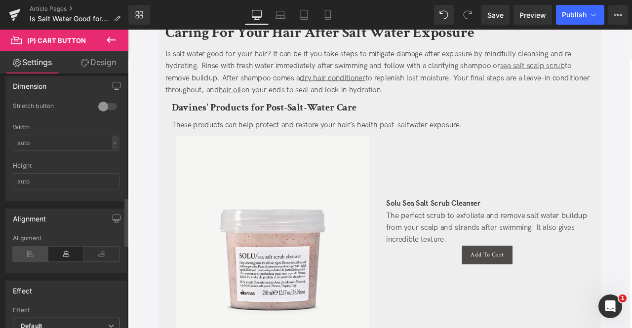
click at [28, 247] on icon at bounding box center [31, 254] width 36 height 15
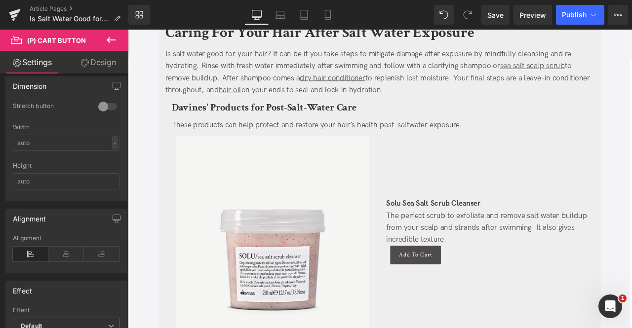
click at [99, 65] on link "Design" at bounding box center [98, 62] width 64 height 22
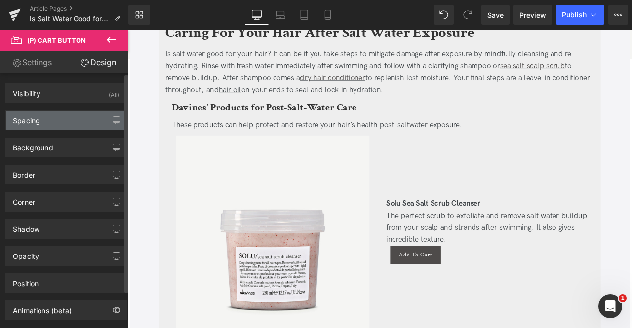
click at [49, 124] on div "Spacing" at bounding box center [66, 120] width 120 height 19
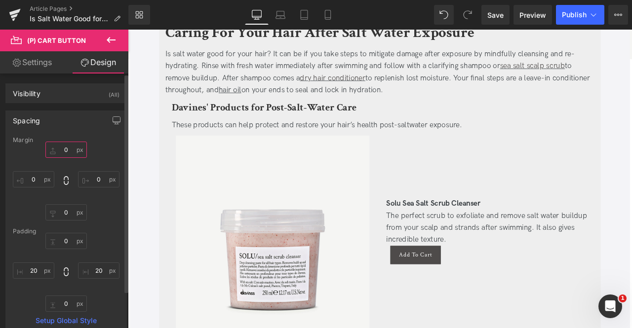
click at [65, 152] on input "0" at bounding box center [65, 150] width 41 height 16
type input "10"
click at [25, 272] on input "20" at bounding box center [33, 271] width 41 height 16
click at [32, 177] on input "0" at bounding box center [33, 179] width 41 height 16
type input "1"
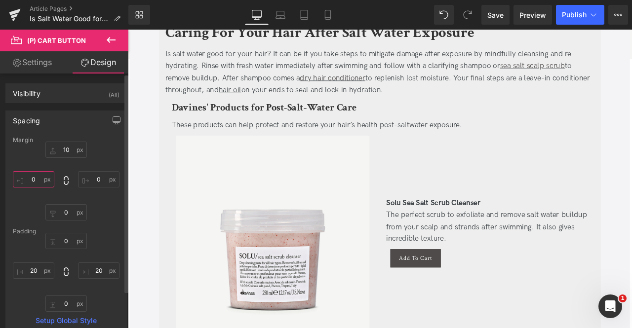
type input "0"
click at [510, 304] on div "Solu Sea Salt Scrub Cleanser The perfect scrub to exfoliate and remove salt wat…" at bounding box center [554, 270] width 254 height 230
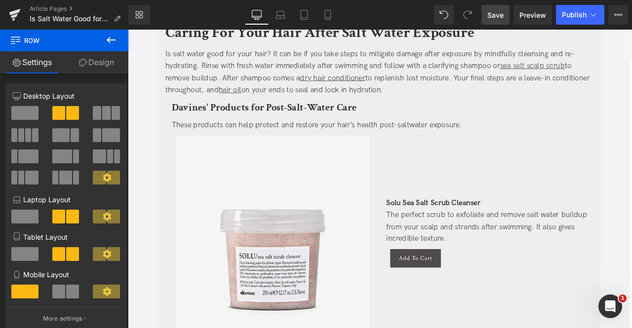
click at [492, 17] on span "Save" at bounding box center [495, 15] width 16 height 10
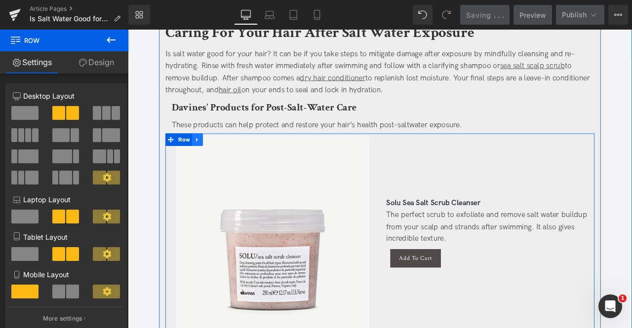
click at [209, 158] on icon at bounding box center [210, 160] width 2 height 4
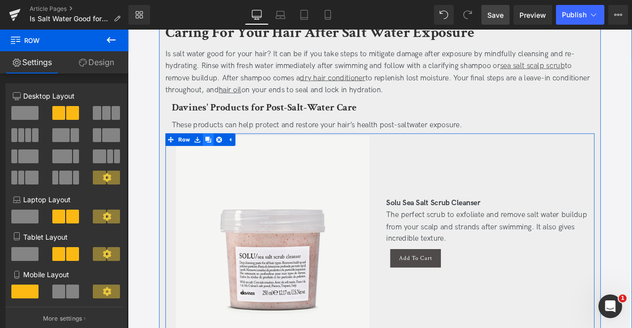
click at [223, 157] on icon at bounding box center [223, 160] width 7 height 7
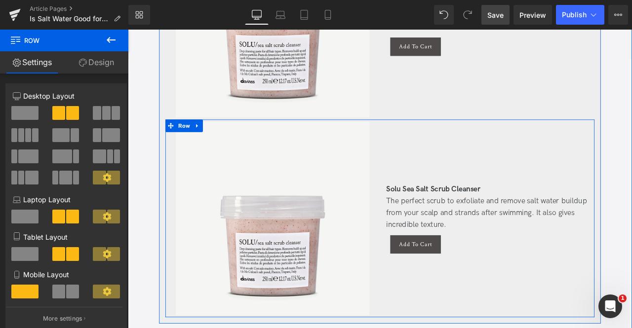
scroll to position [1592, 0]
click at [367, 162] on img at bounding box center [300, 254] width 230 height 230
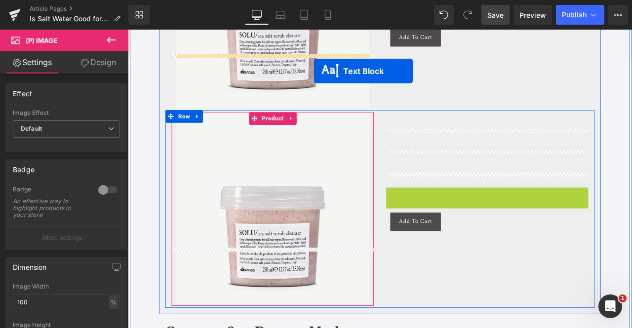
scroll to position [1584, 0]
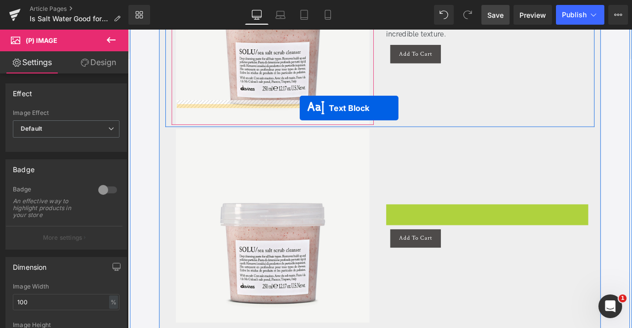
drag, startPoint x: 527, startPoint y: 161, endPoint x: 331, endPoint y: 122, distance: 199.4
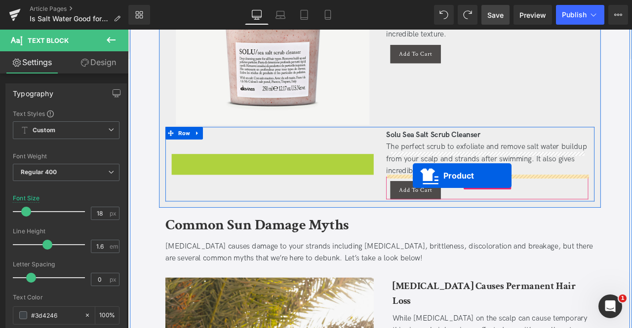
drag, startPoint x: 273, startPoint y: 125, endPoint x: 466, endPoint y: 202, distance: 207.6
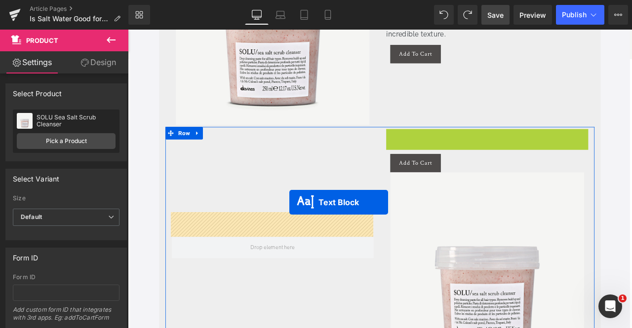
drag, startPoint x: 528, startPoint y: 146, endPoint x: 318, endPoint y: 237, distance: 229.0
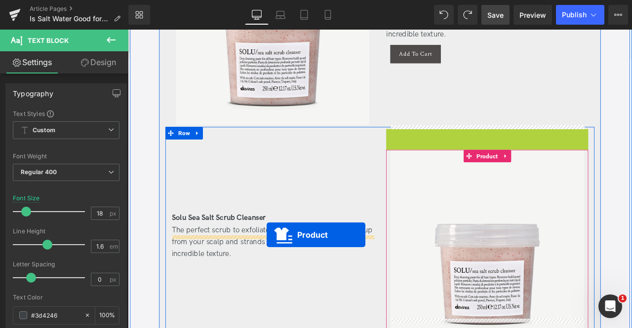
drag, startPoint x: 530, startPoint y: 124, endPoint x: 292, endPoint y: 273, distance: 280.4
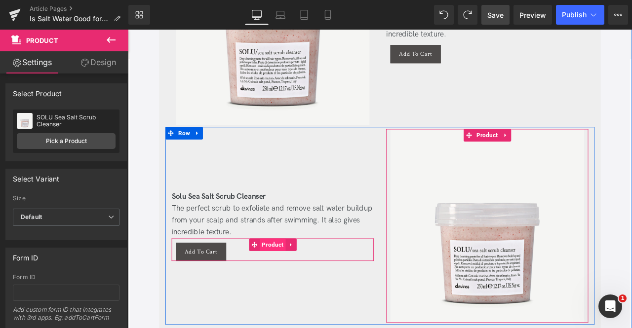
click at [291, 277] on span "Product" at bounding box center [299, 284] width 31 height 15
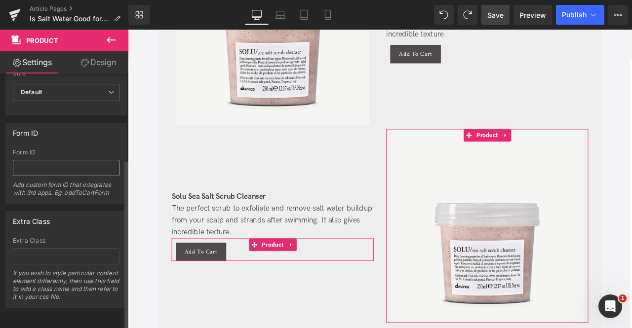
scroll to position [0, 0]
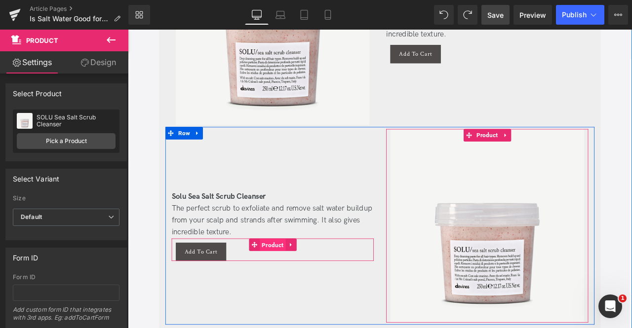
click at [291, 278] on span "Product" at bounding box center [299, 285] width 31 height 15
click at [229, 286] on span "(P) Cart Button" at bounding box center [214, 293] width 54 height 15
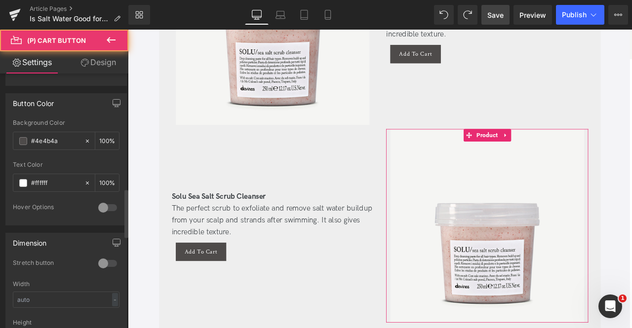
scroll to position [627, 0]
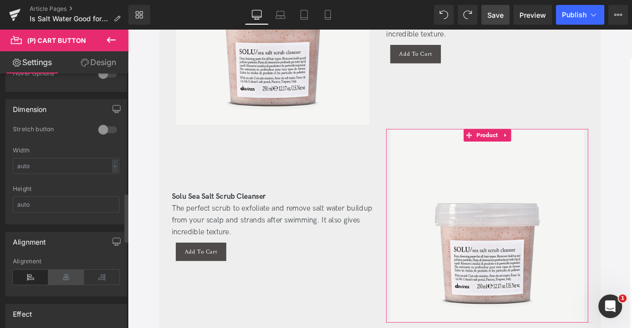
click at [65, 272] on icon at bounding box center [66, 277] width 36 height 15
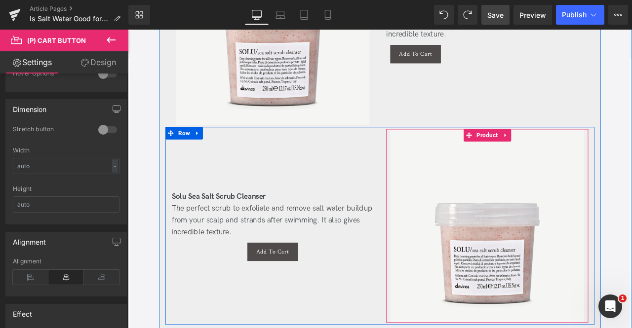
click at [247, 316] on div "Solu Sea Salt Scrub Cleanser The perfect scrub to exfoliate and remove salt wat…" at bounding box center [299, 263] width 254 height 230
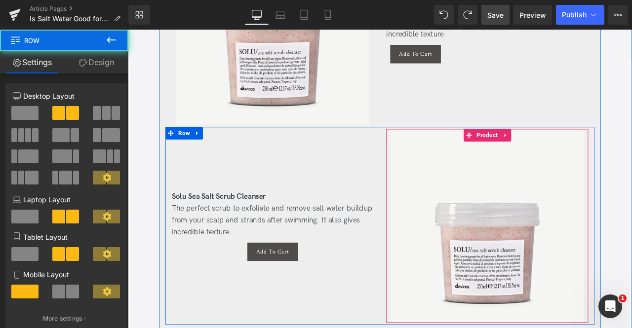
scroll to position [1563, 0]
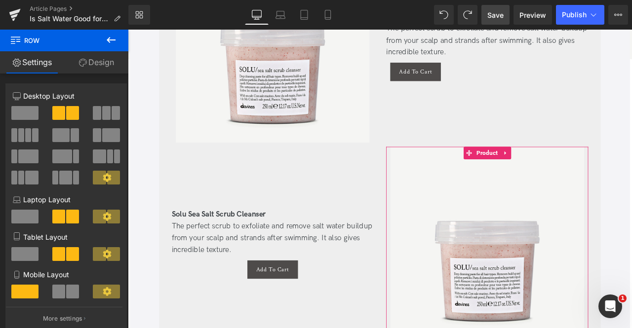
click at [491, 12] on span "Save" at bounding box center [495, 15] width 16 height 10
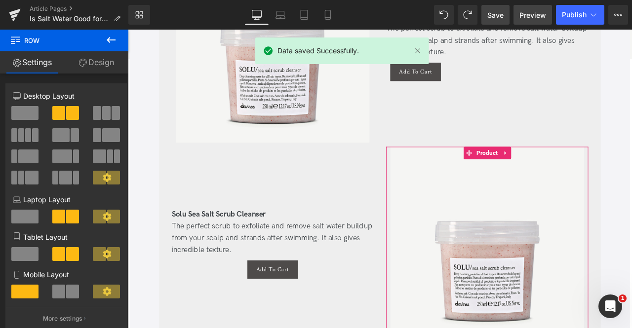
click at [528, 14] on span "Preview" at bounding box center [532, 15] width 27 height 10
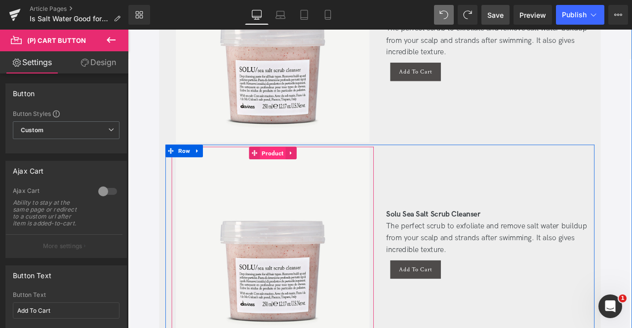
click at [301, 169] on span "Product" at bounding box center [299, 176] width 31 height 15
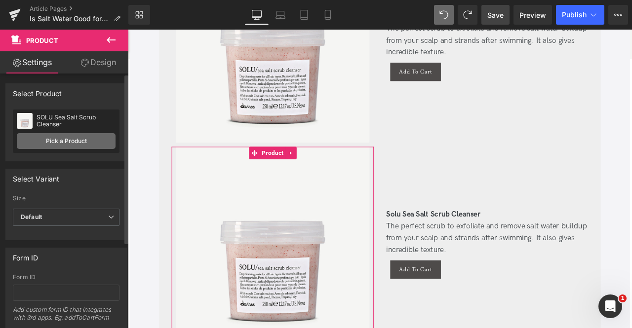
click at [77, 139] on link "Pick a Product" at bounding box center [66, 141] width 99 height 16
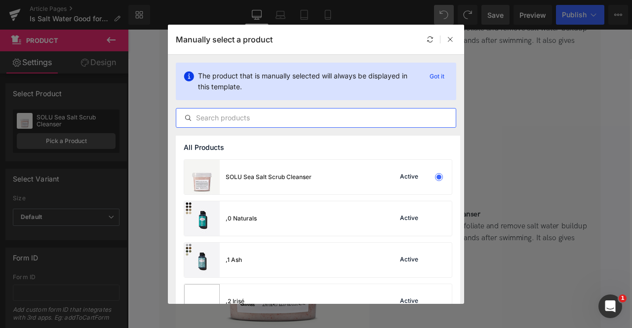
click at [238, 119] on input "text" at bounding box center [315, 118] width 279 height 12
paste input "Nounou Conditioner"
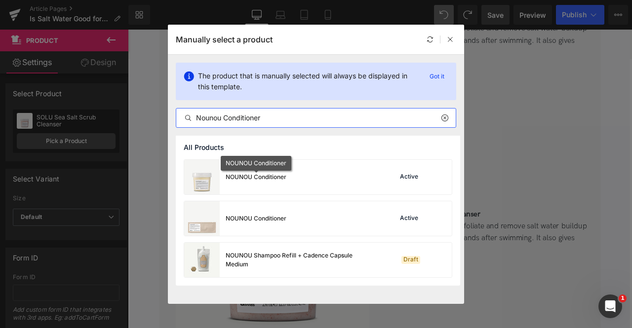
type input "Nounou Conditioner"
click at [256, 178] on div "NOUNOU Conditioner" at bounding box center [256, 177] width 61 height 9
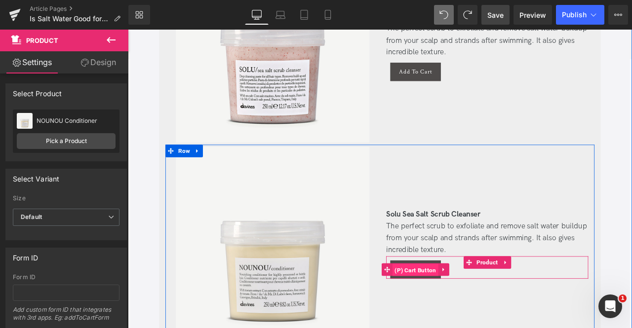
click at [469, 307] on span "(P) Cart Button" at bounding box center [468, 314] width 54 height 15
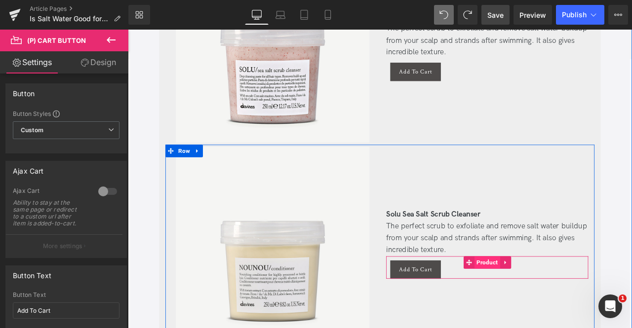
click at [543, 298] on span "Product" at bounding box center [553, 305] width 31 height 15
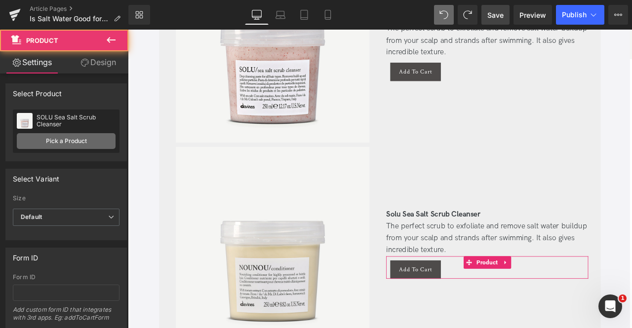
click at [71, 140] on link "Pick a Product" at bounding box center [66, 141] width 99 height 16
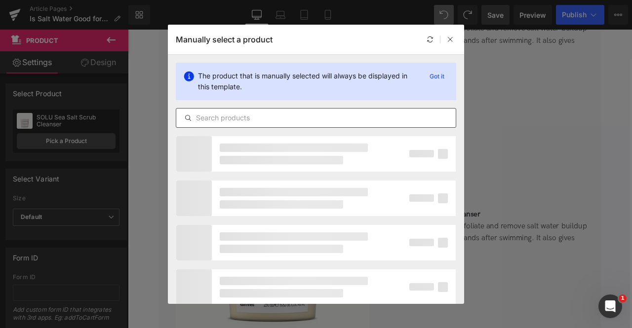
click at [222, 118] on input "text" at bounding box center [315, 118] width 279 height 12
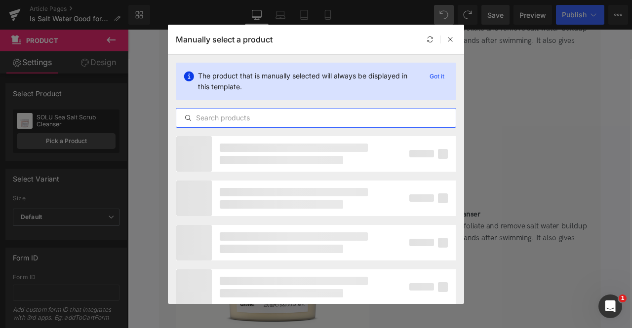
paste input "Nounou Conditioner"
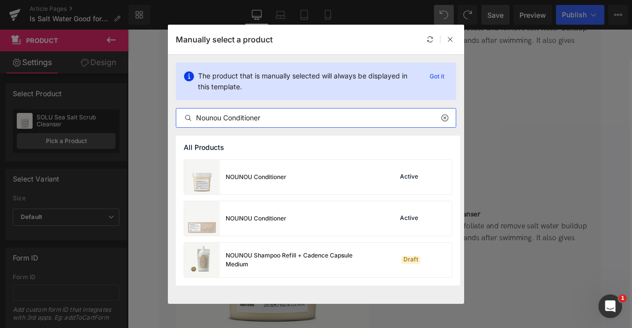
type input "Nounou Conditioner"
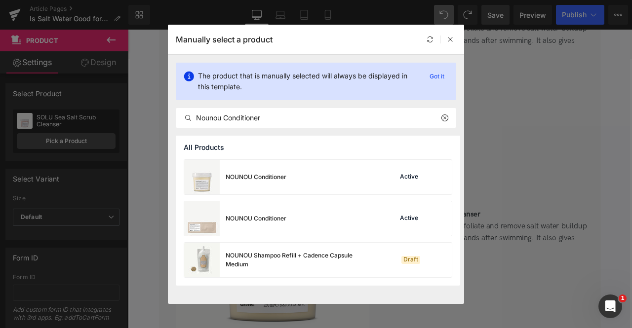
click at [273, 177] on div "NOUNOU Conditioner" at bounding box center [256, 177] width 61 height 9
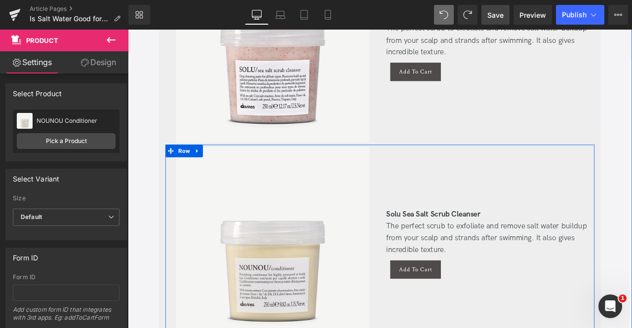
click at [514, 256] on div "The perfect scrub to exfoliate and remove salt water buildup from your scalp an…" at bounding box center [553, 277] width 239 height 42
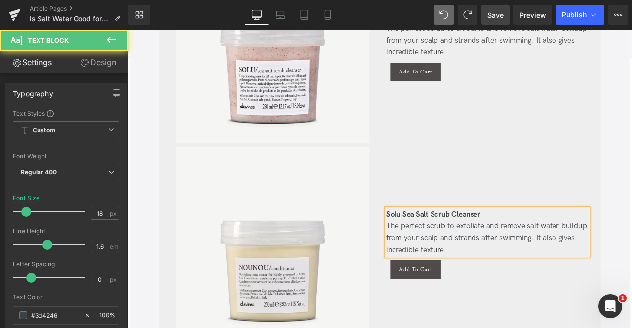
click at [514, 256] on div "The perfect scrub to exfoliate and remove salt water buildup from your scalp an…" at bounding box center [553, 277] width 239 height 42
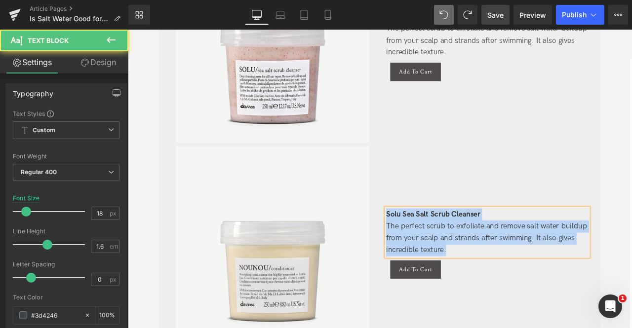
paste div
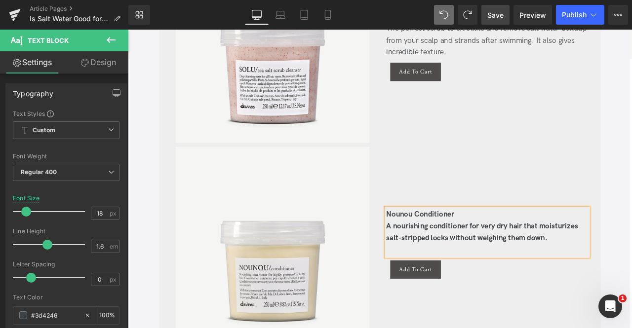
scroll to position [1570, 0]
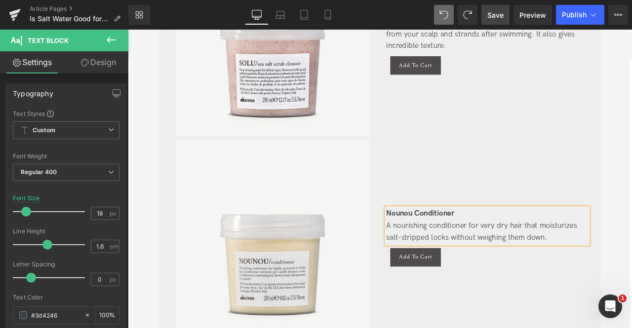
click at [527, 241] on div "Nounou Conditioner" at bounding box center [553, 248] width 239 height 14
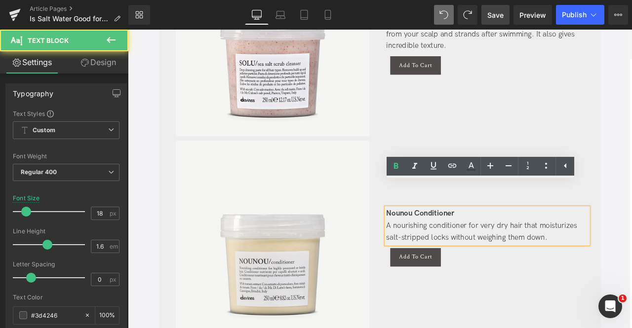
scroll to position [1563, 0]
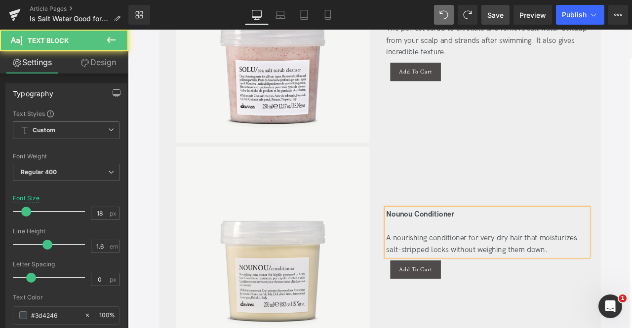
click at [546, 305] on div "Nounou Conditioner  A nourishing conditioner for very dry hair that moisturize…" at bounding box center [554, 283] width 254 height 230
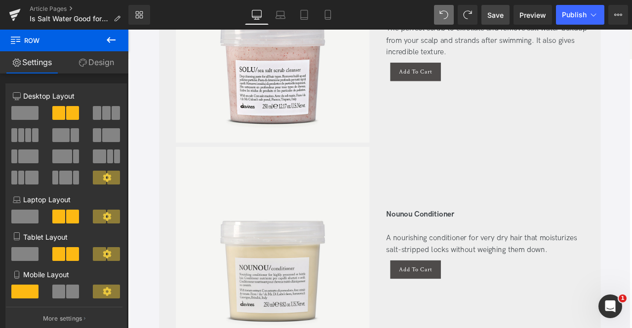
scroll to position [1528, 0]
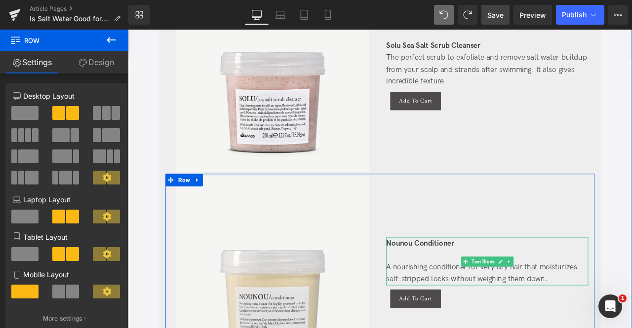
click at [517, 290] on div at bounding box center [553, 297] width 239 height 14
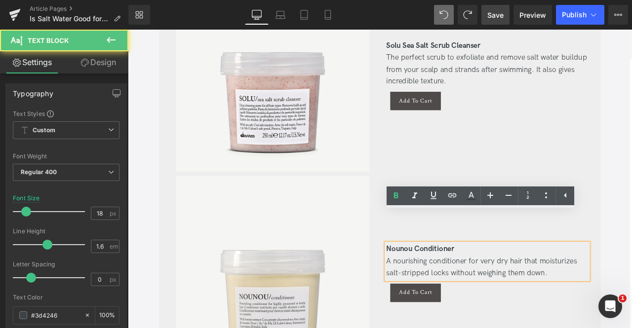
scroll to position [1536, 0]
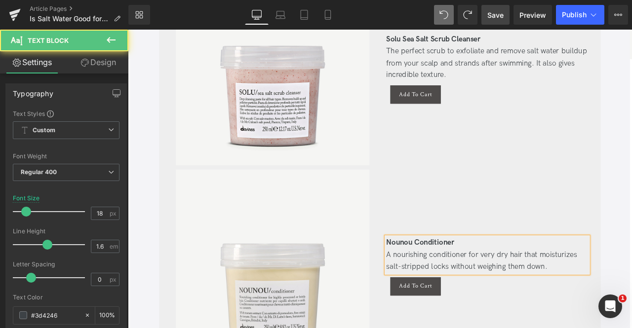
click at [547, 328] on div "Nounou Conditioner A nourishing conditioner for very dry hair that moisturizes …" at bounding box center [554, 311] width 254 height 230
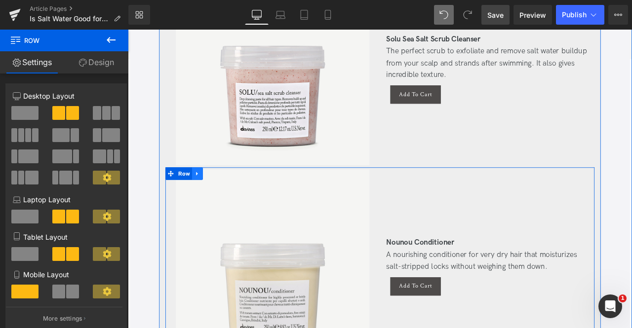
click at [212, 197] on icon at bounding box center [210, 200] width 7 height 7
click at [217, 193] on link at bounding box center [223, 200] width 13 height 15
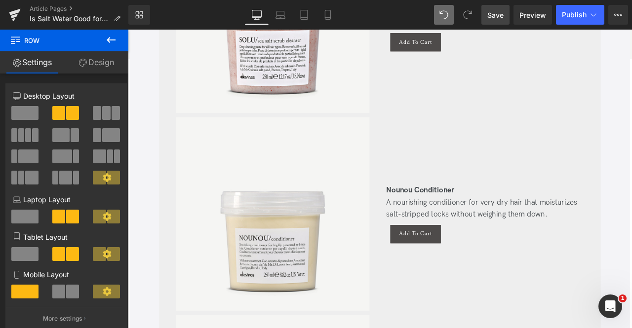
scroll to position [1865, 0]
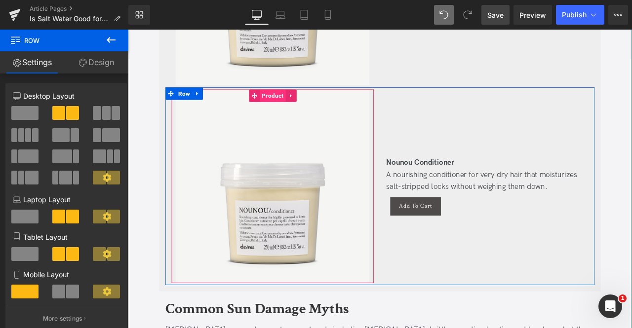
click at [292, 101] on span "Product" at bounding box center [299, 108] width 31 height 15
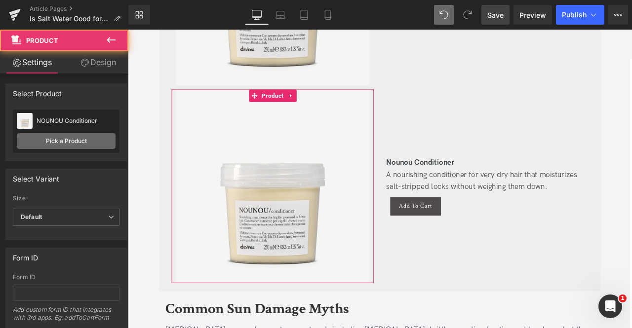
click at [80, 141] on link "Pick a Product" at bounding box center [66, 141] width 99 height 16
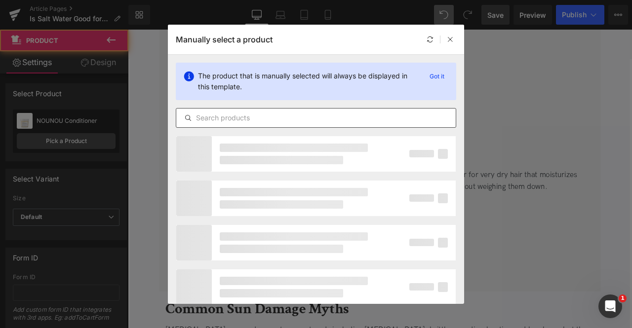
click at [195, 121] on input "text" at bounding box center [315, 118] width 279 height 12
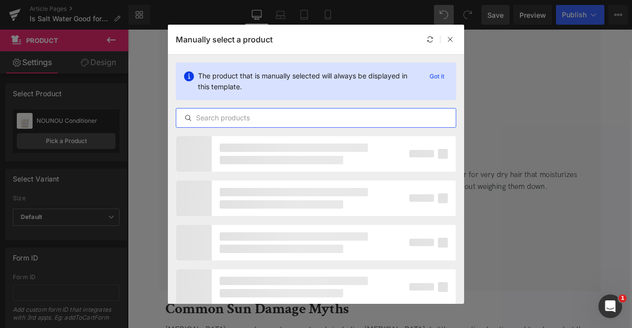
paste input "Oi All-In-One Milk"
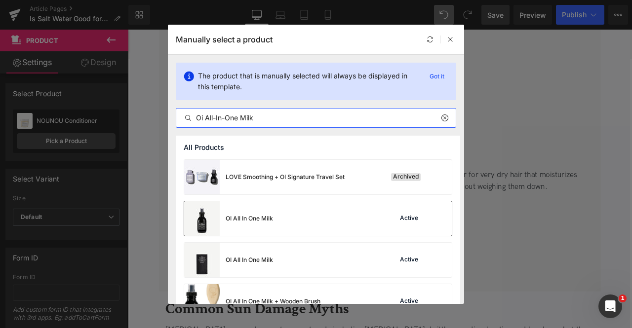
type input "Oi All-In-One Milk"
click at [268, 225] on div "OI All In One Milk" at bounding box center [228, 218] width 89 height 35
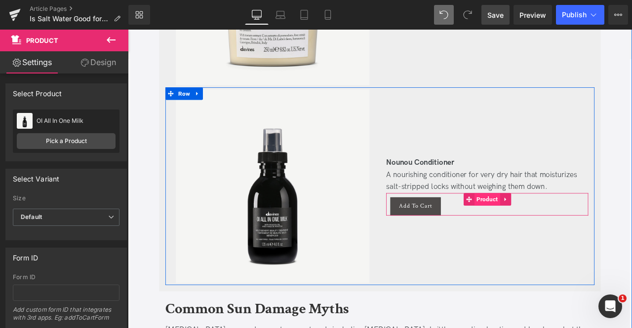
click at [549, 224] on span "Product" at bounding box center [553, 231] width 31 height 15
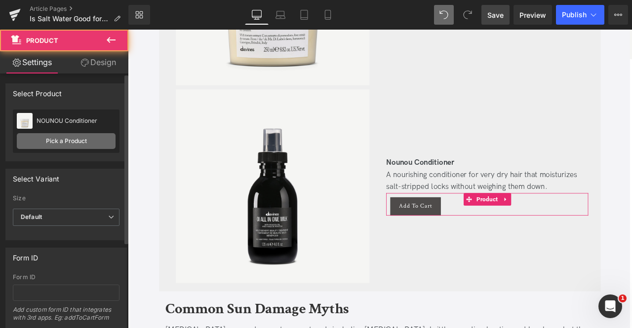
click at [85, 140] on link "Pick a Product" at bounding box center [66, 141] width 99 height 16
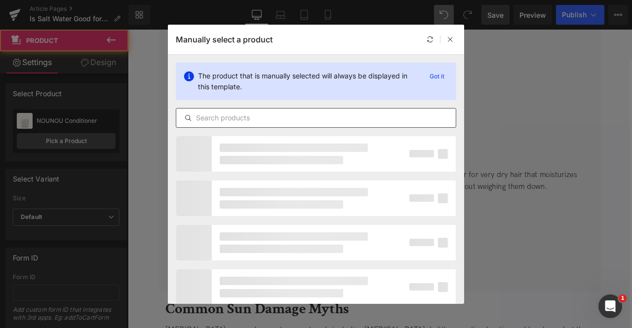
click at [298, 109] on div at bounding box center [316, 118] width 280 height 20
click at [309, 120] on input "text" at bounding box center [315, 118] width 279 height 12
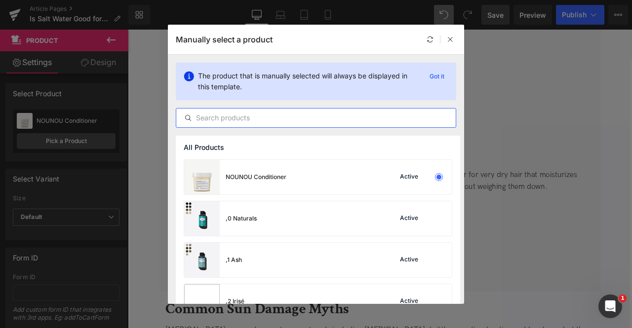
paste input "Oi All-In-One Milk"
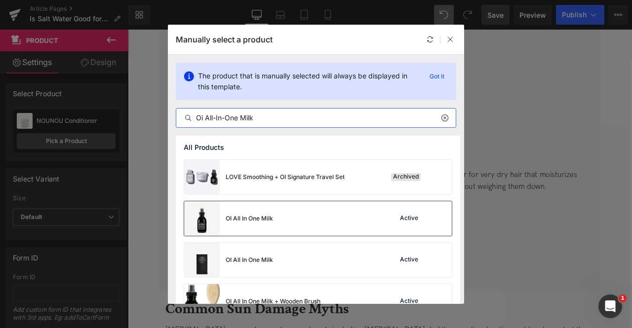
type input "Oi All-In-One Milk"
click at [271, 218] on div "OI All In One Milk" at bounding box center [249, 218] width 47 height 9
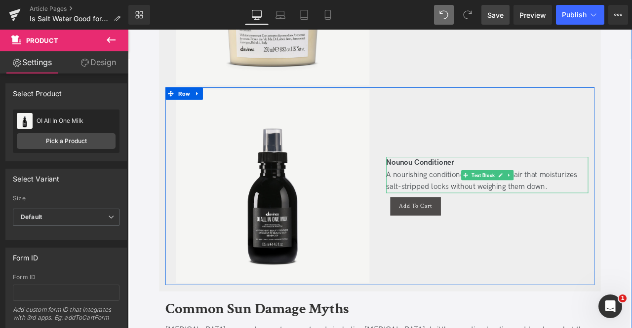
click at [523, 181] on div "Nounou Conditioner" at bounding box center [553, 188] width 239 height 14
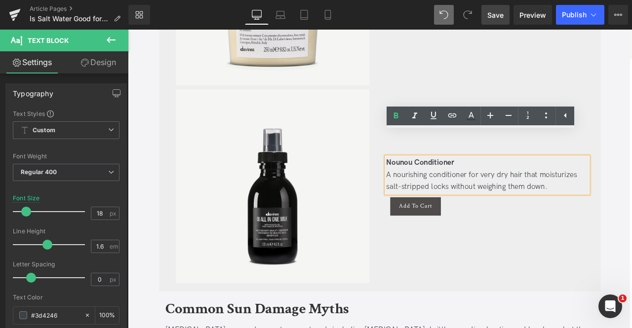
click at [515, 195] on div "A nourishing conditioner for very dry hair that moisturizes salt-stripped locks…" at bounding box center [553, 209] width 239 height 29
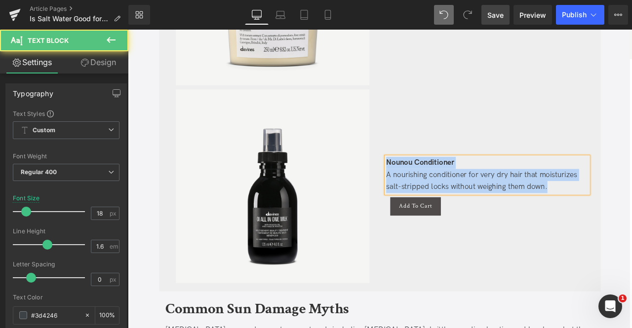
paste div
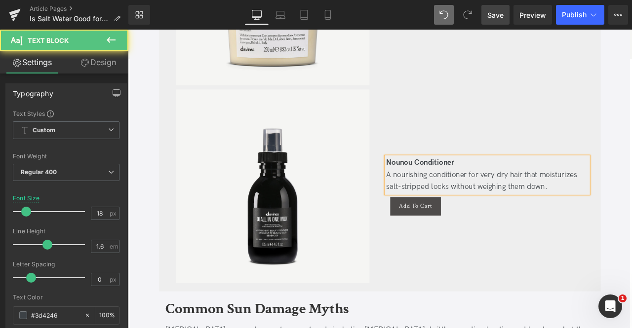
scroll to position [1851, 0]
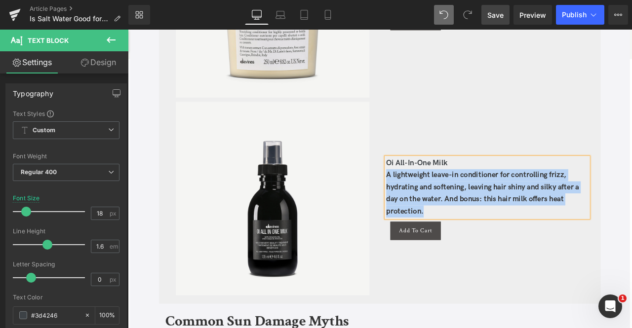
click at [434, 195] on div "A lightweight leave-in conditioner for controlling frizz, hydrating and softeni…" at bounding box center [553, 223] width 239 height 57
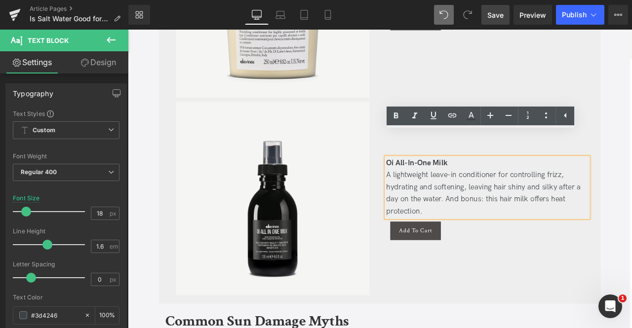
click at [443, 183] on b "Oi All-In-One Milk" at bounding box center [470, 188] width 73 height 10
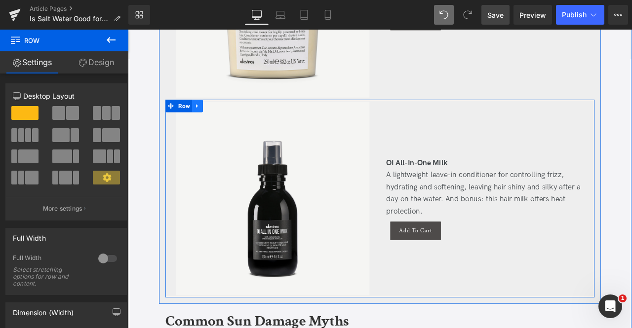
click at [211, 117] on icon at bounding box center [210, 120] width 7 height 7
click at [223, 117] on icon at bounding box center [223, 120] width 7 height 7
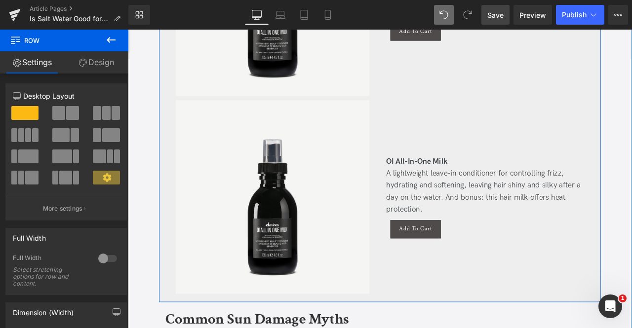
scroll to position [2100, 0]
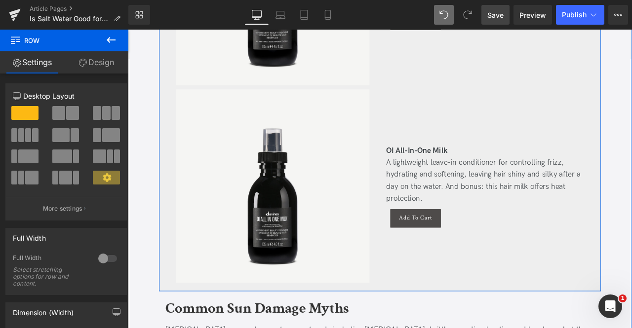
click at [237, 151] on img at bounding box center [300, 216] width 230 height 230
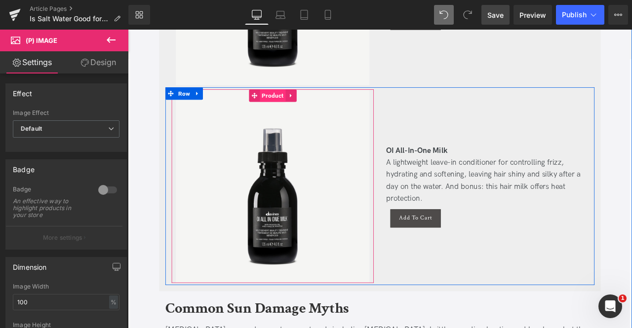
click at [298, 101] on span "Product" at bounding box center [299, 108] width 31 height 15
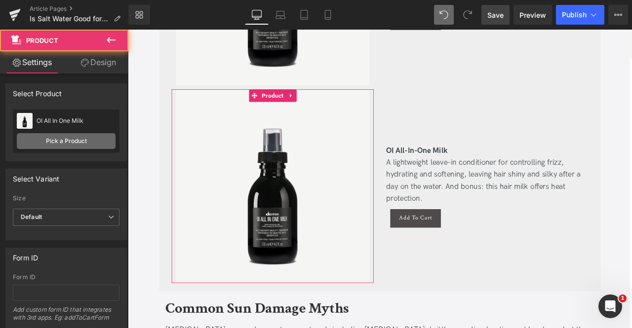
click at [79, 134] on link "Pick a Product" at bounding box center [66, 141] width 99 height 16
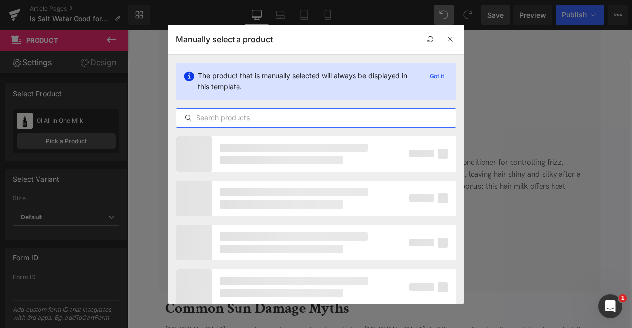
click at [234, 117] on input "text" at bounding box center [315, 118] width 279 height 12
paste input "Oi Oil"
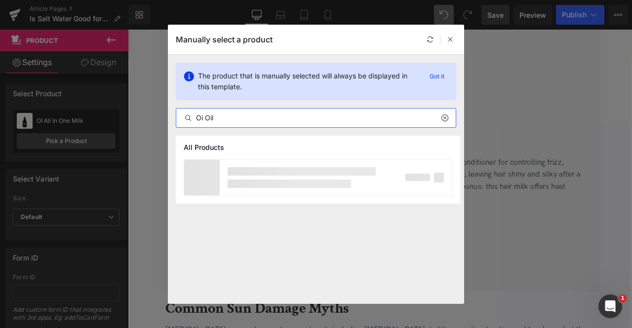
click at [203, 119] on input "Oi Oil" at bounding box center [315, 118] width 279 height 12
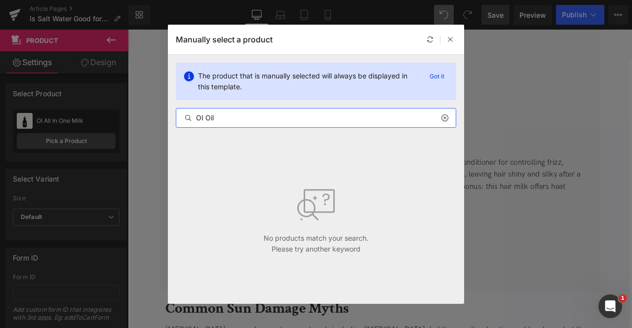
click at [229, 117] on input "OI Oil" at bounding box center [315, 118] width 279 height 12
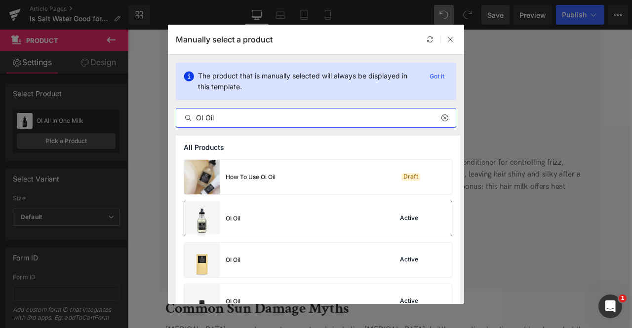
type input "OI Oil"
click at [257, 216] on div "OI Oil Active" at bounding box center [318, 218] width 268 height 35
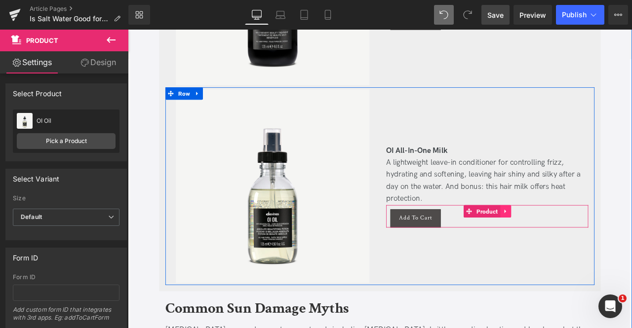
click at [569, 238] on link at bounding box center [575, 245] width 13 height 15
click at [529, 238] on link "Product" at bounding box center [527, 245] width 43 height 15
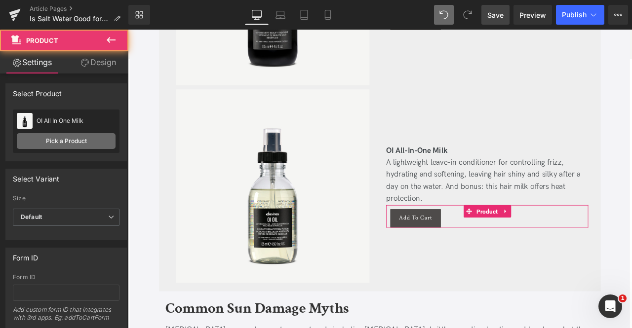
click at [81, 139] on link "Pick a Product" at bounding box center [66, 141] width 99 height 16
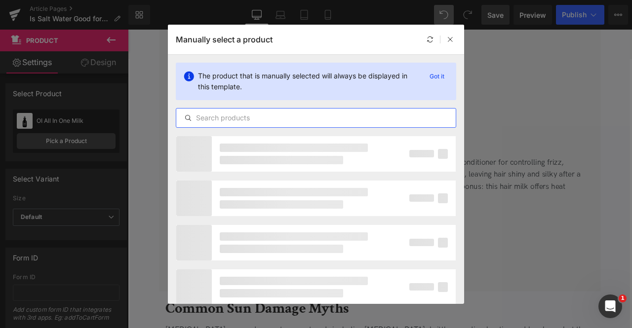
click at [244, 114] on input "text" at bounding box center [315, 118] width 279 height 12
paste input "OI Oil"
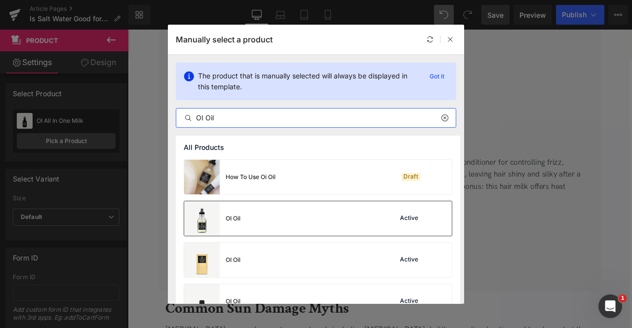
type input "OI Oil"
click at [259, 220] on div "OI Oil Active" at bounding box center [318, 218] width 268 height 35
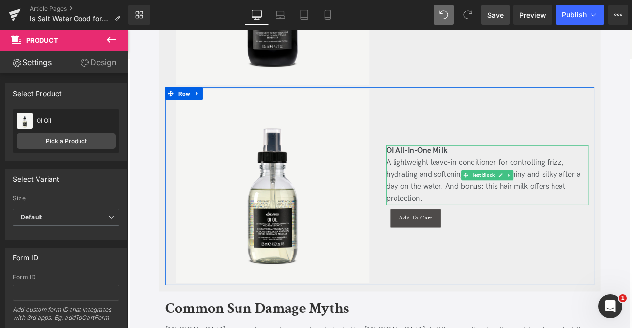
click at [455, 181] on div "A lightweight leave-in conditioner for controlling frizz, hydrating and softeni…" at bounding box center [553, 209] width 239 height 57
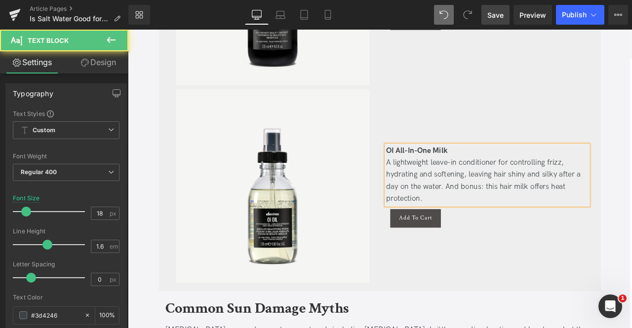
click at [455, 181] on div "A lightweight leave-in conditioner for controlling frizz, hydrating and softeni…" at bounding box center [553, 209] width 239 height 57
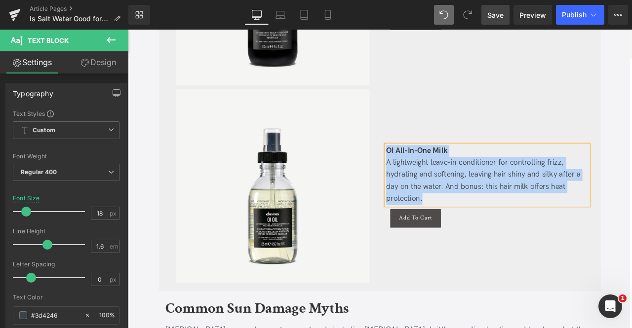
paste div
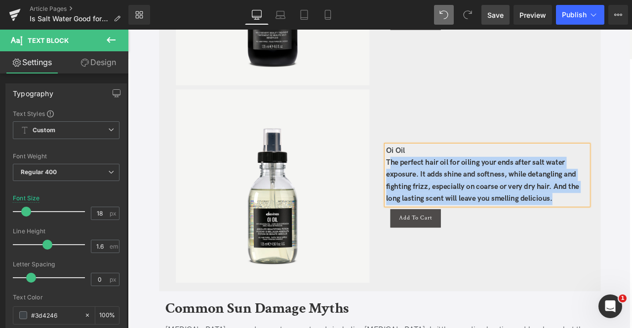
click at [435, 182] on b "The perfect hair oil for oiling your ends after salt water exposure. It adds sh…" at bounding box center [548, 208] width 229 height 53
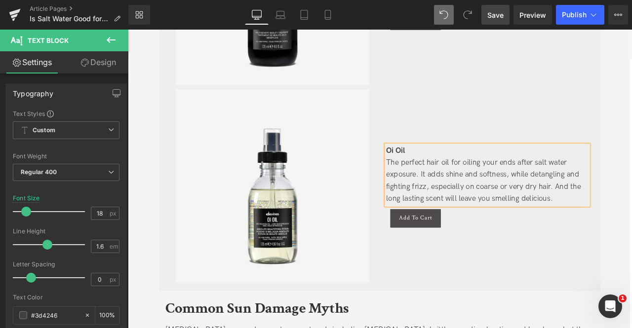
click at [442, 168] on b "Oi Oil" at bounding box center [445, 173] width 22 height 10
click at [565, 236] on div "OI Oil  The perfect hair oil for oiling your ends after salt water exposure. I…" at bounding box center [554, 216] width 254 height 230
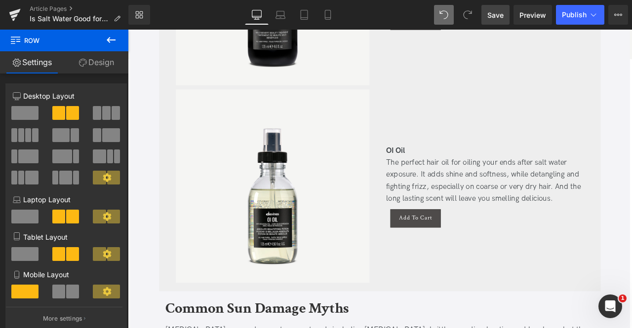
click at [495, 13] on span "Save" at bounding box center [495, 15] width 16 height 10
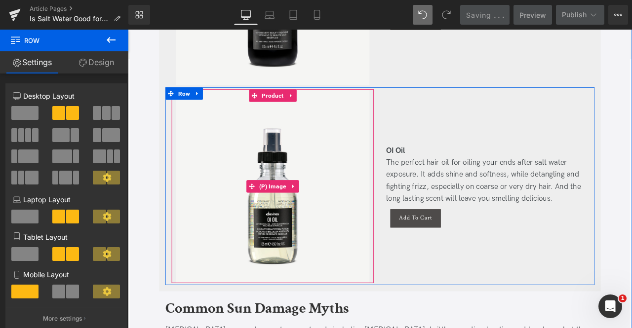
scroll to position [2232, 0]
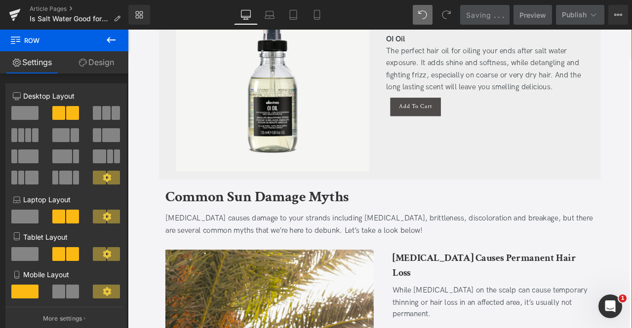
click at [220, 217] on b "Common Sun Damage Myths" at bounding box center [281, 228] width 218 height 23
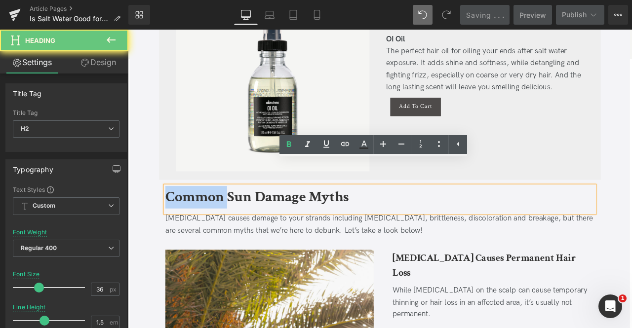
click at [220, 217] on b "Common Sun Damage Myths" at bounding box center [281, 228] width 218 height 23
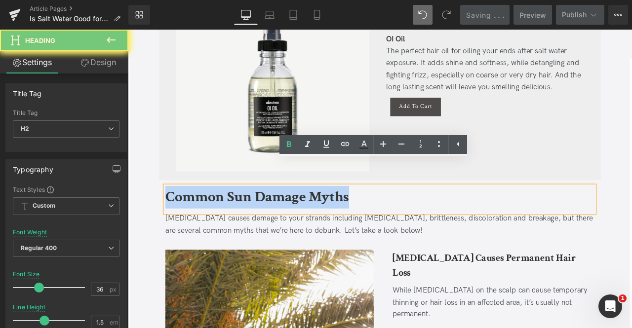
click at [220, 217] on b "Common Sun Damage Myths" at bounding box center [281, 228] width 218 height 23
paste div
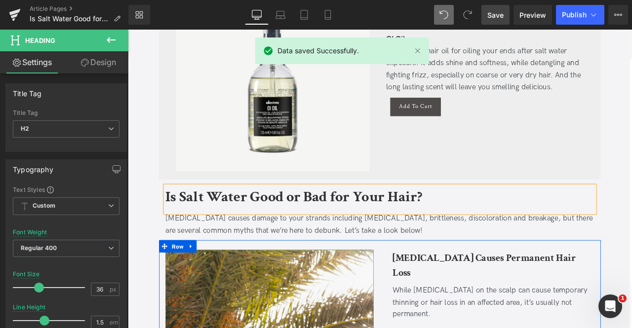
click at [128, 30] on div at bounding box center [128, 30] width 0 height 0
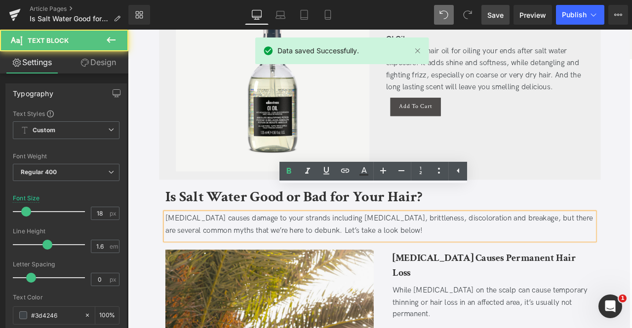
click at [235, 247] on div "[MEDICAL_DATA] causes damage to your strands including [MEDICAL_DATA], brittlen…" at bounding box center [426, 261] width 509 height 29
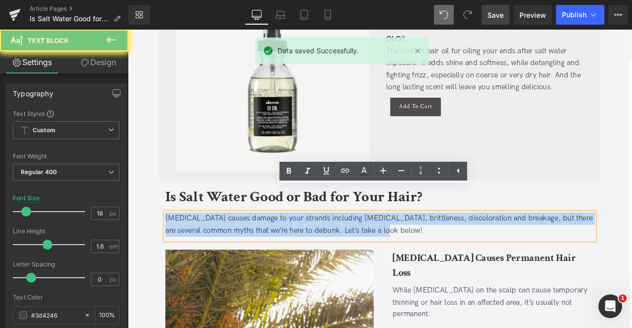
click at [235, 247] on div "[MEDICAL_DATA] causes damage to your strands including [MEDICAL_DATA], brittlen…" at bounding box center [426, 261] width 509 height 29
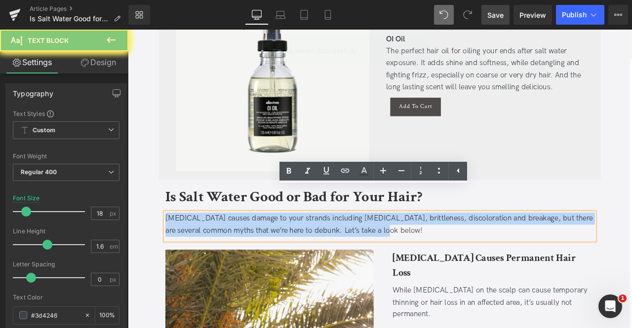
paste div
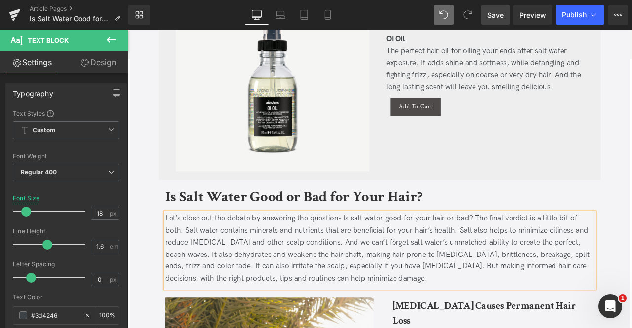
scroll to position [2443, 0]
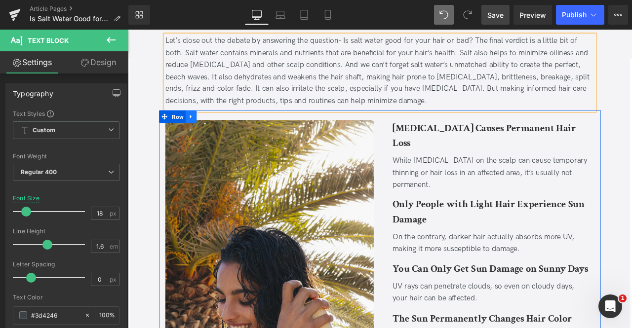
click at [199, 129] on icon at bounding box center [202, 132] width 7 height 7
click at [226, 129] on icon at bounding box center [228, 132] width 7 height 7
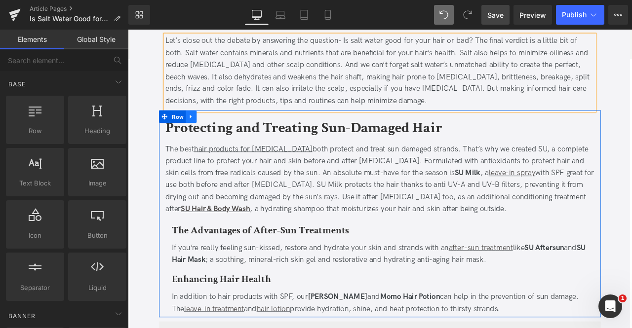
click at [199, 129] on icon at bounding box center [202, 132] width 7 height 7
click at [225, 129] on icon at bounding box center [228, 132] width 7 height 7
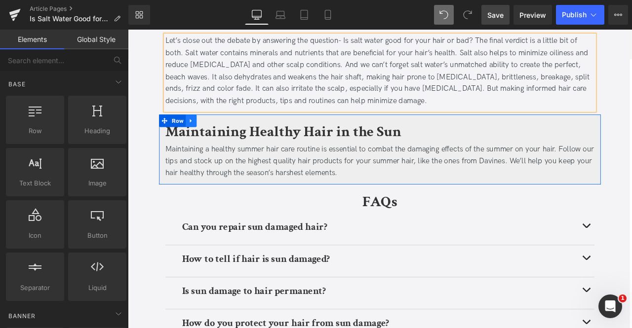
click at [202, 134] on icon at bounding box center [202, 137] width 7 height 7
click at [222, 130] on link at bounding box center [228, 137] width 13 height 15
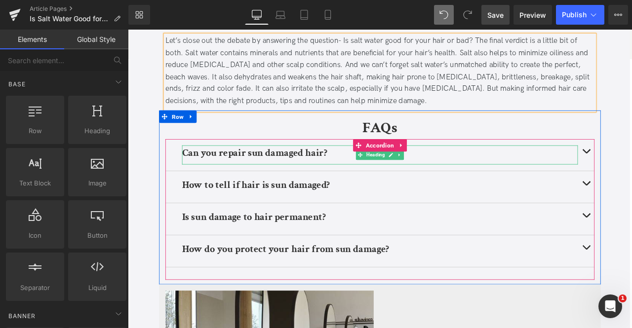
click at [321, 168] on b "Can you repair sun damaged hair?" at bounding box center [278, 175] width 172 height 15
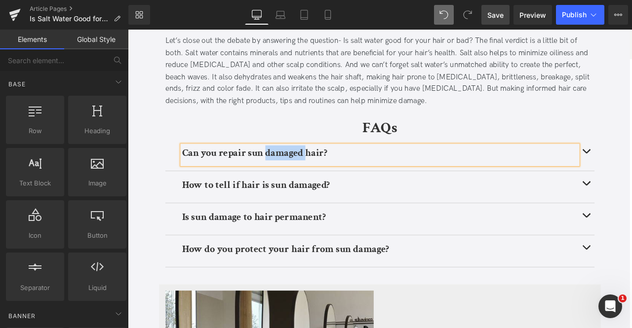
click at [321, 168] on b "Can you repair sun damaged hair?" at bounding box center [278, 175] width 172 height 15
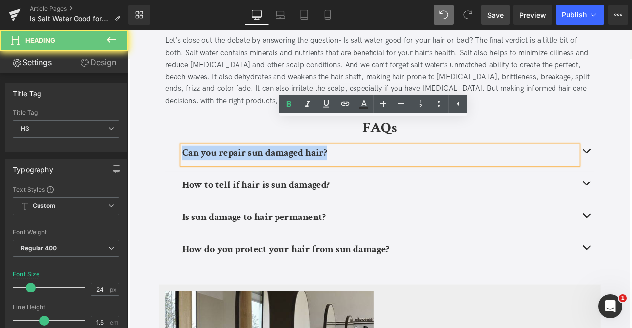
click at [321, 168] on b "Can you repair sun damaged hair?" at bounding box center [278, 175] width 172 height 15
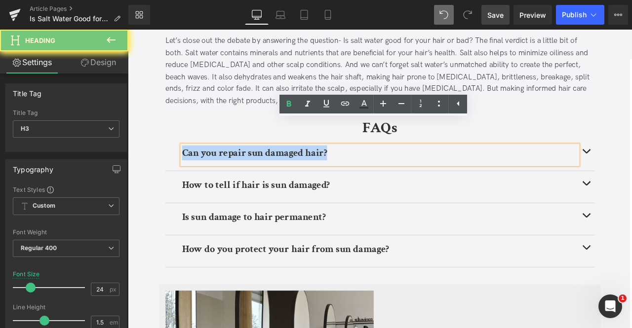
paste div
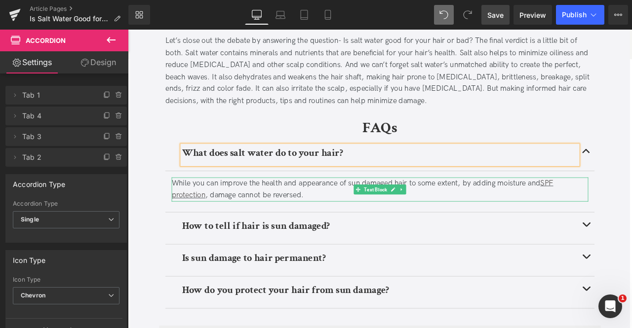
click at [222, 205] on div "While you can improve the health and appearance of sun damaged hair to some ext…" at bounding box center [427, 219] width 494 height 29
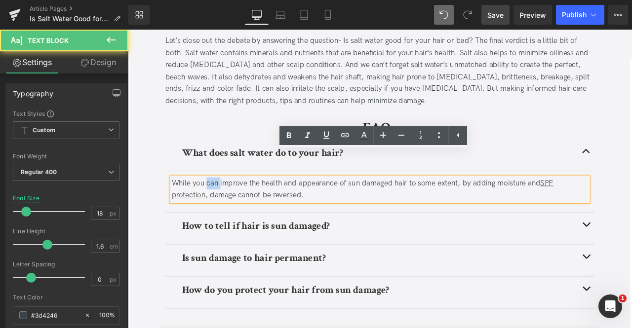
click at [222, 205] on div "While you can improve the health and appearance of sun damaged hair to some ext…" at bounding box center [427, 219] width 494 height 29
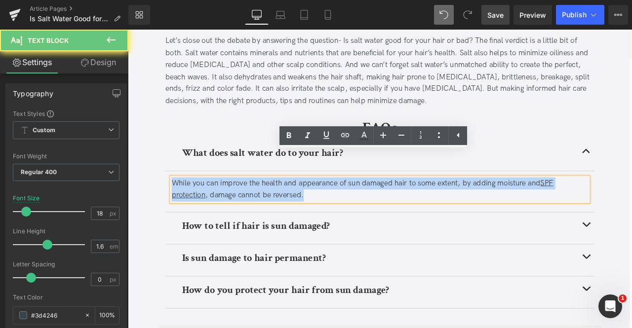
click at [222, 205] on div "While you can improve the health and appearance of sun damaged hair to some ext…" at bounding box center [427, 219] width 494 height 29
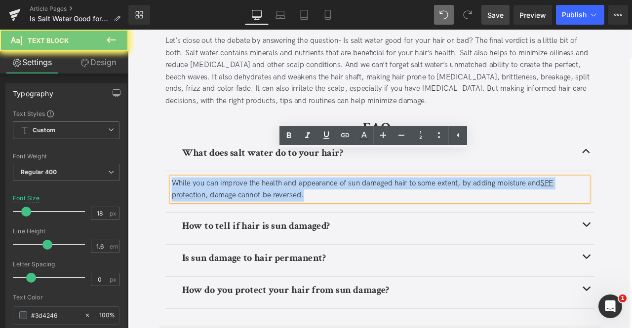
paste div
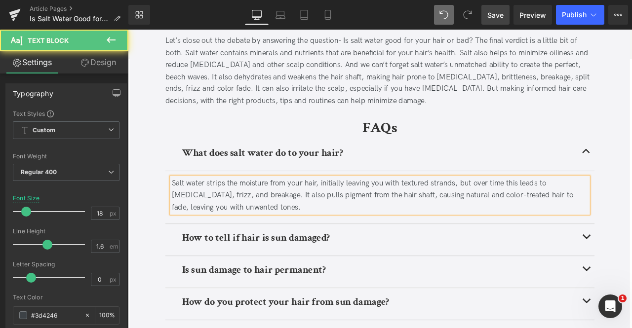
click at [226, 205] on div "Salt water strips the moisture from your hair, initially leaving you with textu…" at bounding box center [427, 226] width 494 height 42
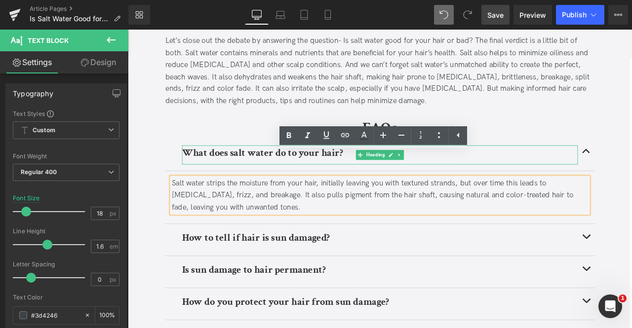
click at [598, 167] on h3 "What does salt water do to your hair?" at bounding box center [426, 176] width 469 height 18
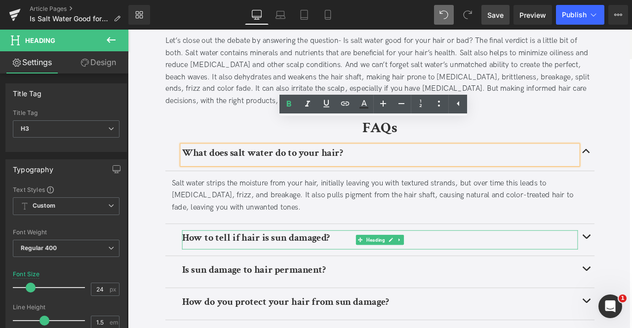
click at [361, 269] on b "How to tell if hair is sun damaged?" at bounding box center [279, 276] width 175 height 15
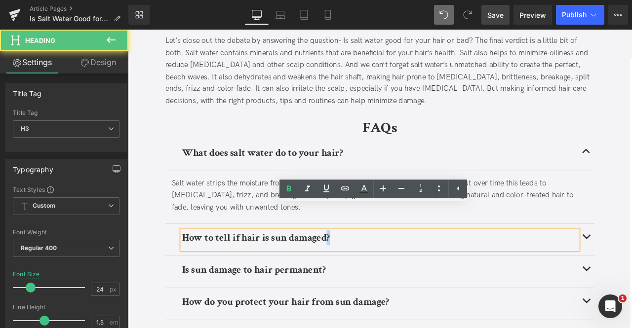
click at [361, 269] on b "How to tell if hair is sun damaged?" at bounding box center [279, 276] width 175 height 15
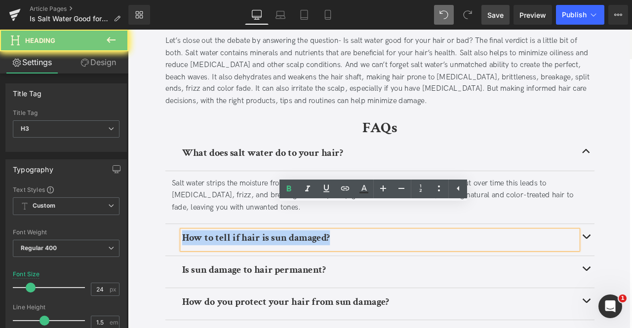
click at [361, 269] on b "How to tell if hair is sun damaged?" at bounding box center [279, 276] width 175 height 15
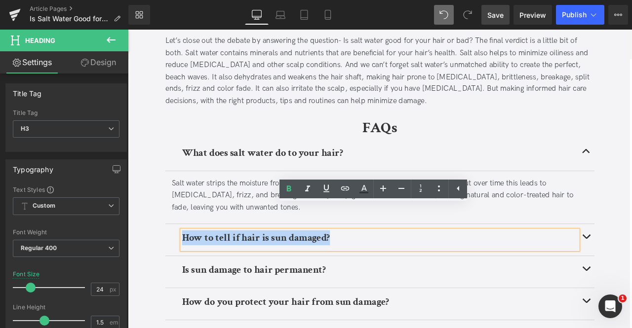
paste div
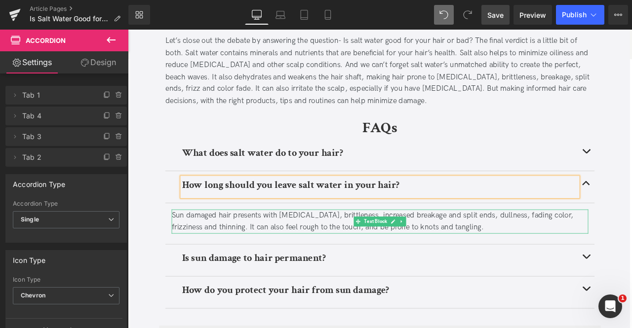
click at [242, 243] on div "Sun damaged hair presents with [MEDICAL_DATA], brittleness, increased breakage …" at bounding box center [427, 257] width 494 height 29
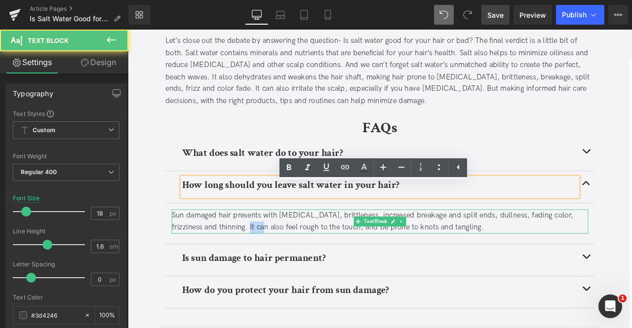
click at [242, 243] on div "Sun damaged hair presents with [MEDICAL_DATA], brittleness, increased breakage …" at bounding box center [427, 257] width 494 height 29
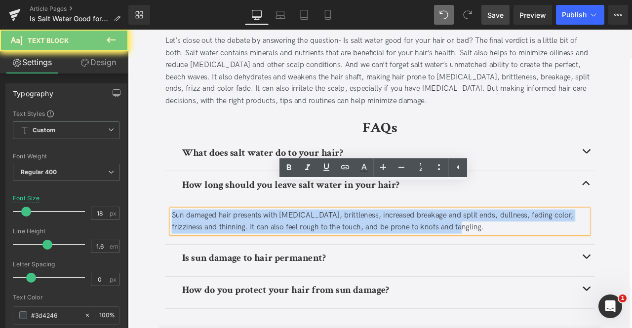
click at [242, 243] on div "Sun damaged hair presents with [MEDICAL_DATA], brittleness, increased breakage …" at bounding box center [427, 257] width 494 height 29
paste div
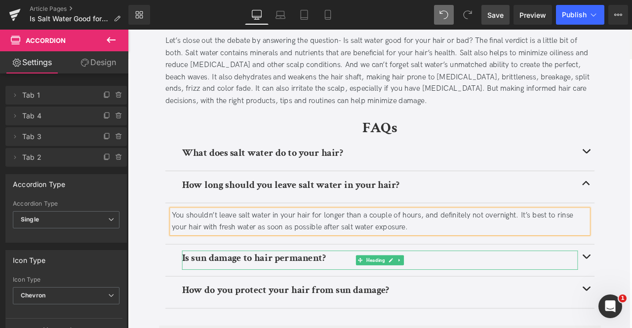
click at [521, 292] on div "Is sun damage to hair permanent?" at bounding box center [426, 303] width 469 height 23
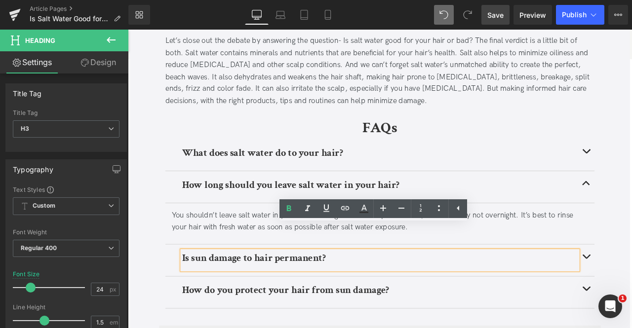
click at [228, 293] on b "Is sun damage to hair permanent?" at bounding box center [277, 300] width 170 height 15
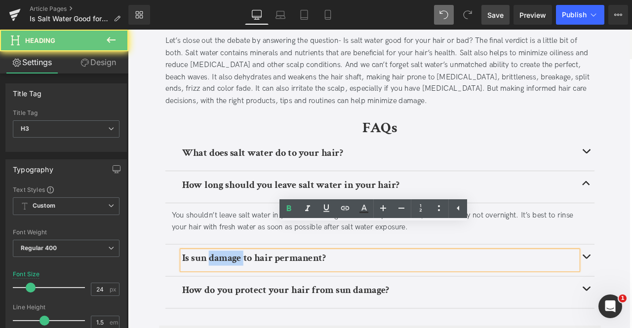
click at [228, 293] on b "Is sun damage to hair permanent?" at bounding box center [277, 300] width 170 height 15
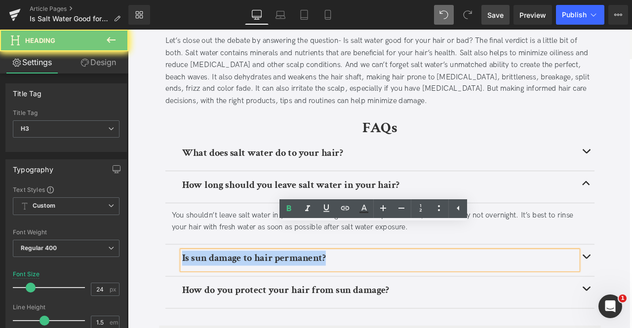
paste div
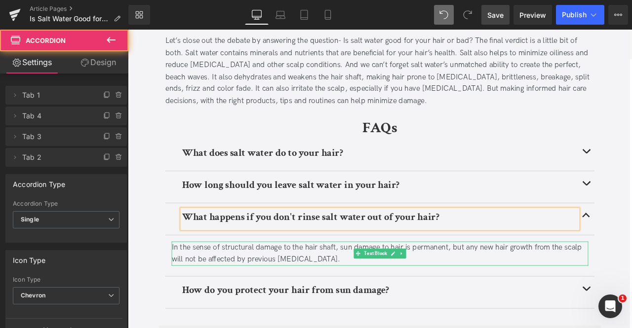
click at [239, 281] on div "In the sense of structural damage to the hair shaft, sun damage to hair is perm…" at bounding box center [427, 295] width 494 height 29
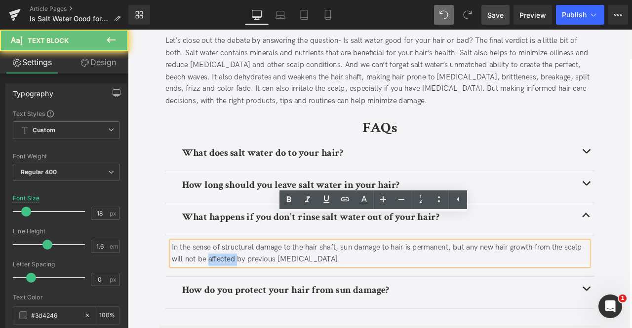
click at [239, 281] on div "In the sense of structural damage to the hair shaft, sun damage to hair is perm…" at bounding box center [427, 295] width 494 height 29
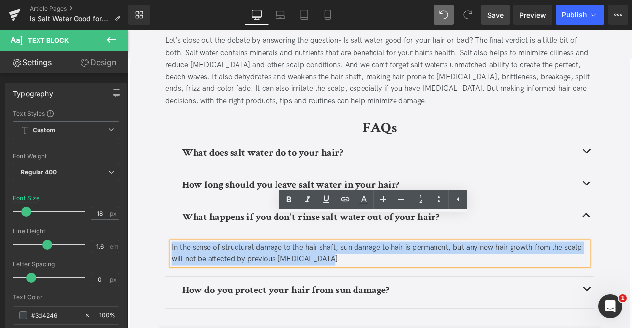
click at [239, 281] on div "In the sense of structural damage to the hair shaft, sun damage to hair is perm…" at bounding box center [427, 295] width 494 height 29
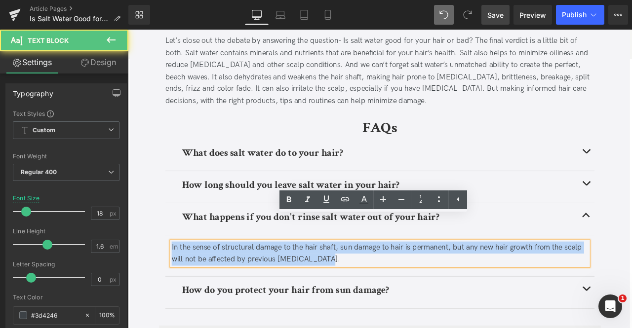
paste div
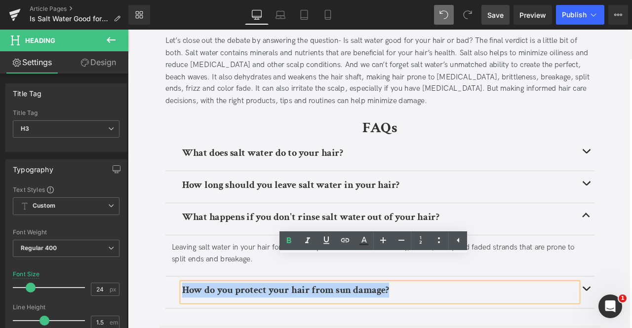
paste div
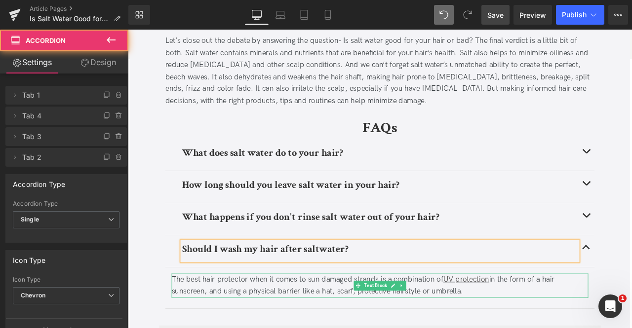
click at [235, 319] on div "The best hair protector when it comes to sun damaged strands is a combination o…" at bounding box center [427, 333] width 494 height 29
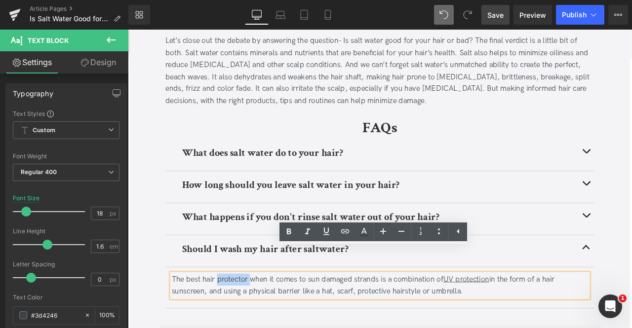
click at [235, 319] on div "The best hair protector when it comes to sun damaged strands is a combination o…" at bounding box center [427, 333] width 494 height 29
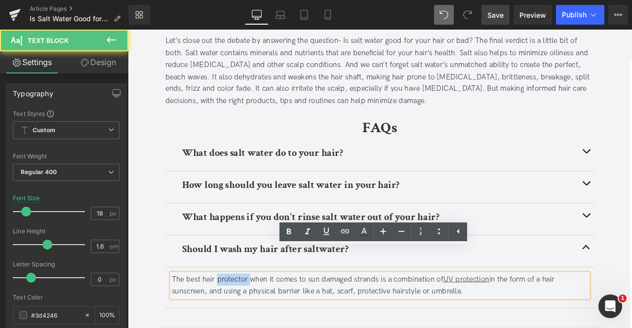
paste div
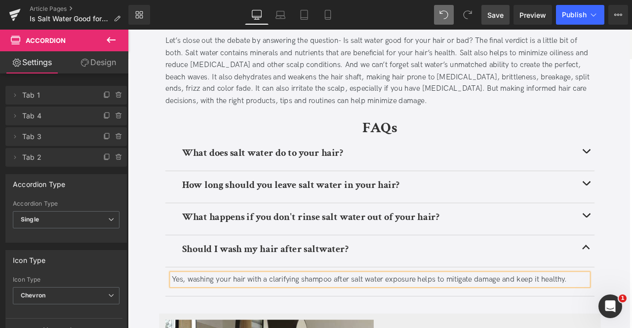
click at [490, 12] on span "Save" at bounding box center [495, 15] width 16 height 10
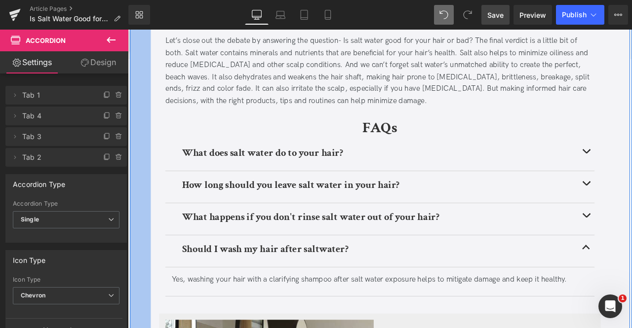
scroll to position [2658, 0]
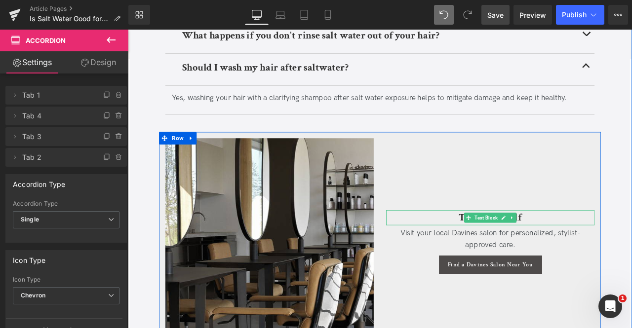
click at [498, 244] on h3 "Treat Yourself" at bounding box center [557, 253] width 247 height 18
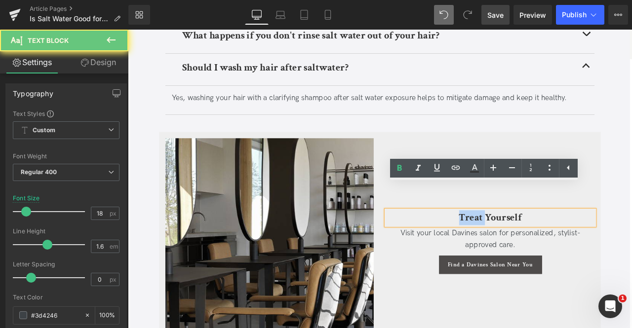
click at [498, 244] on h3 "Treat Yourself" at bounding box center [557, 253] width 247 height 18
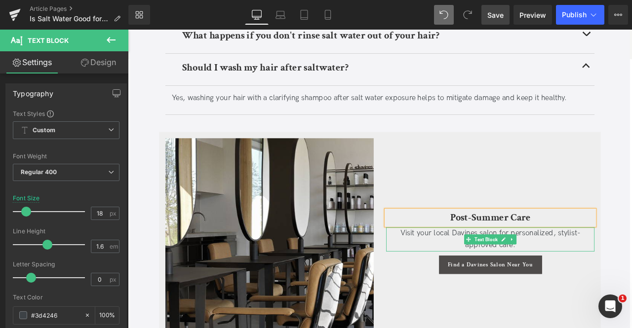
click at [500, 266] on span "Visit your local Davines salon for personalized, stylist-approved care." at bounding box center [557, 278] width 213 height 25
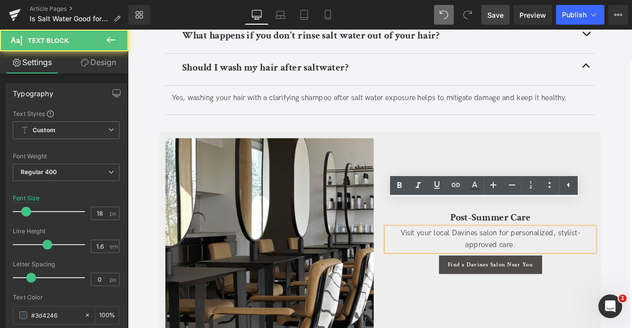
click at [500, 266] on span "Visit your local Davines salon for personalized, stylist-approved care." at bounding box center [557, 278] width 213 height 25
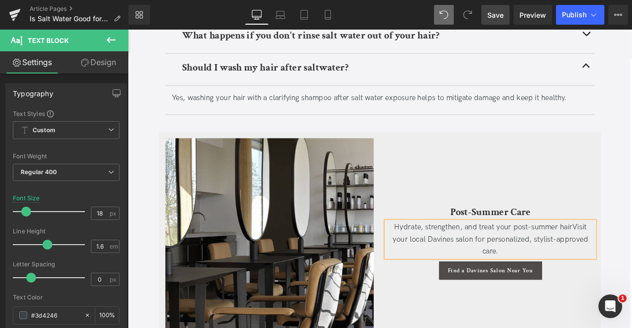
scroll to position [2651, 0]
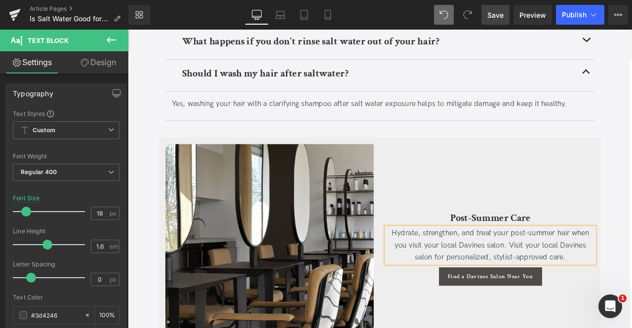
click at [631, 269] on div "Hydrate, strengthen, and treat your post-summer hair when you visit your local …" at bounding box center [557, 285] width 247 height 42
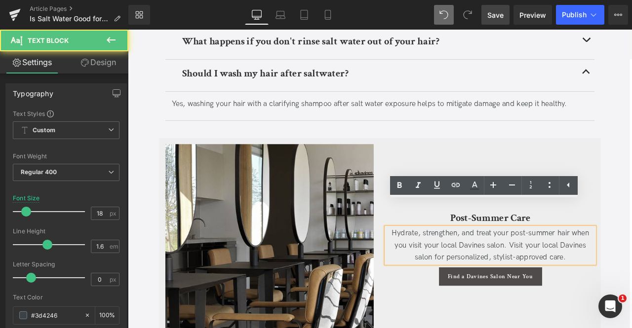
scroll to position [2658, 0]
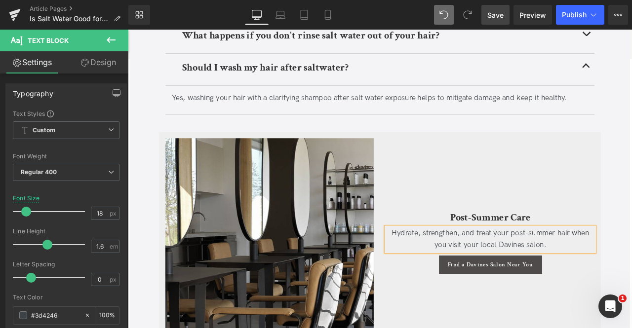
click at [128, 30] on div at bounding box center [128, 30] width 0 height 0
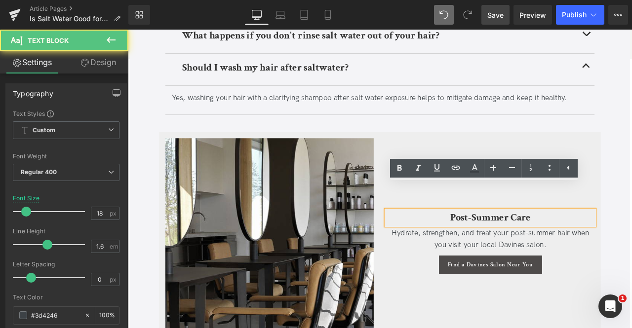
click at [631, 266] on span "Hydrate, strengthen, and treat your post-summer hair when you visit your local …" at bounding box center [557, 278] width 235 height 25
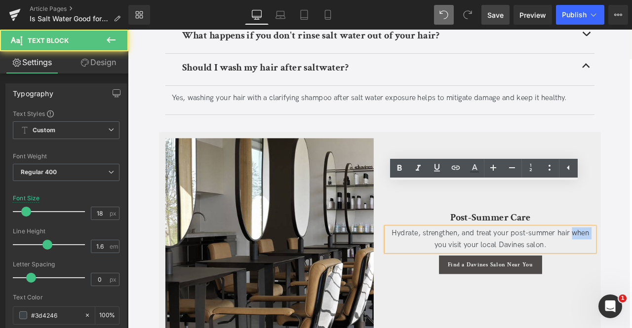
click at [631, 266] on span "Hydrate, strengthen, and treat your post-summer hair when you visit your local …" at bounding box center [557, 278] width 235 height 25
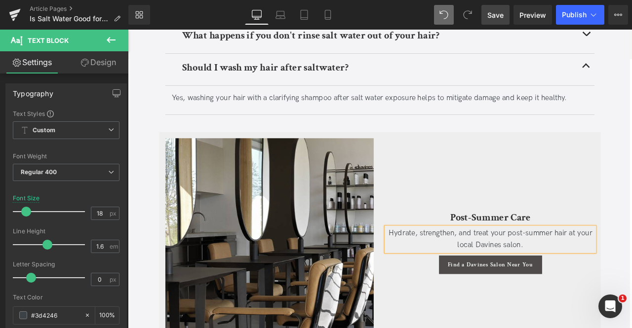
click at [631, 264] on div "Hydrate, strengthen, and treat your post-summer hair at your local Davines salo…" at bounding box center [557, 278] width 247 height 29
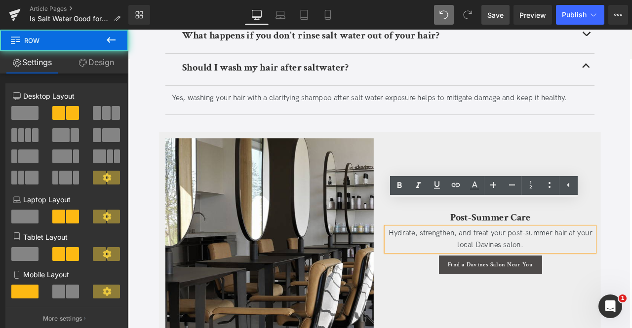
click at [448, 321] on div "Post-Summer Care Text Block Hydrate, strengthen, and treat your post-summer hai…" at bounding box center [558, 281] width 262 height 247
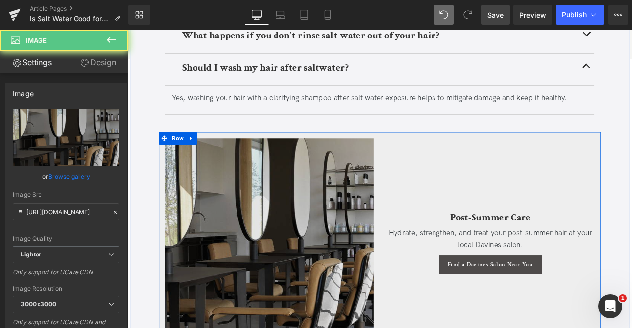
click at [291, 220] on img at bounding box center [295, 281] width 247 height 247
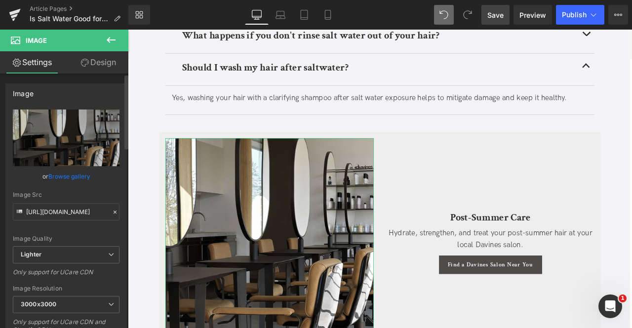
click at [63, 180] on link "Browse gallery" at bounding box center [69, 176] width 42 height 17
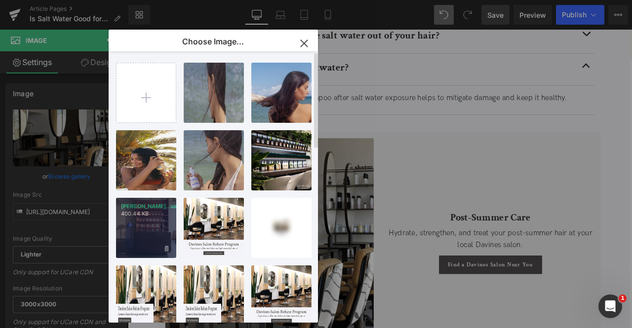
click at [147, 225] on div "[PERSON_NAME]..uare.jpg 400.44 KB" at bounding box center [146, 228] width 60 height 60
type input "[URL][DOMAIN_NAME][PERSON_NAME]"
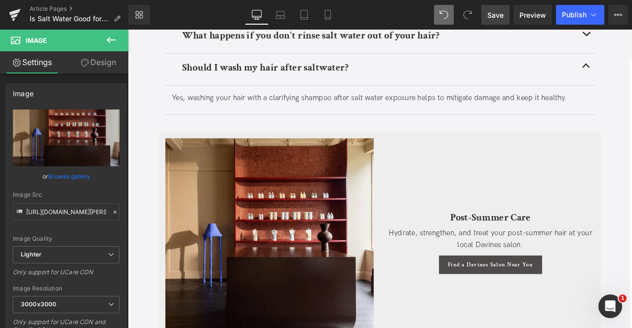
click at [494, 10] on span "Save" at bounding box center [495, 15] width 16 height 10
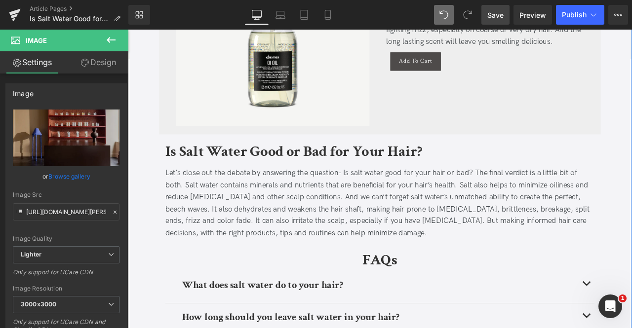
scroll to position [2331, 0]
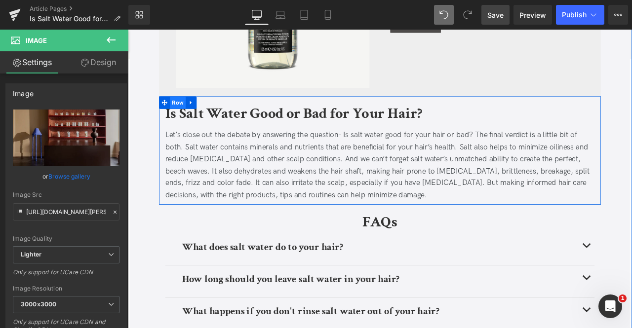
click at [181, 109] on span "Row" at bounding box center [187, 116] width 19 height 15
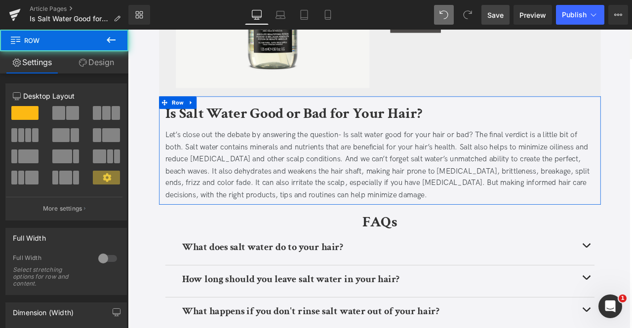
click at [106, 60] on link "Design" at bounding box center [96, 62] width 64 height 22
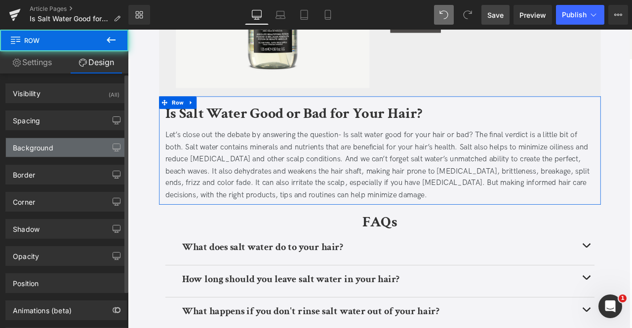
click at [75, 153] on div "Background" at bounding box center [66, 147] width 120 height 19
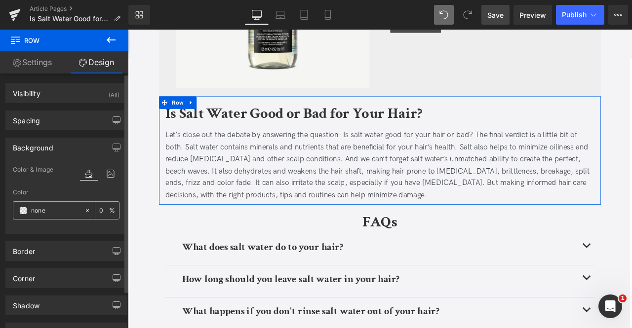
click at [38, 210] on input "none" at bounding box center [55, 210] width 48 height 11
type input "eee"
type input "100"
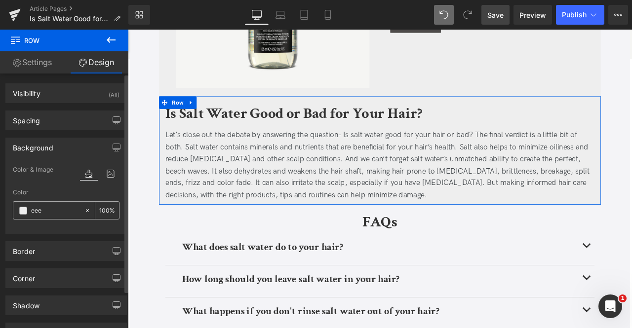
type input "eeee"
type input "93"
type input "eeeee"
type input "0"
type input "eeeeee"
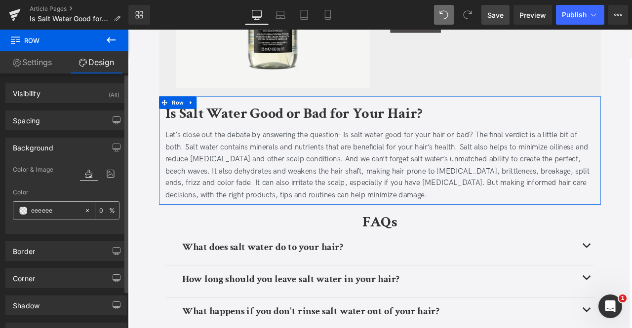
type input "100"
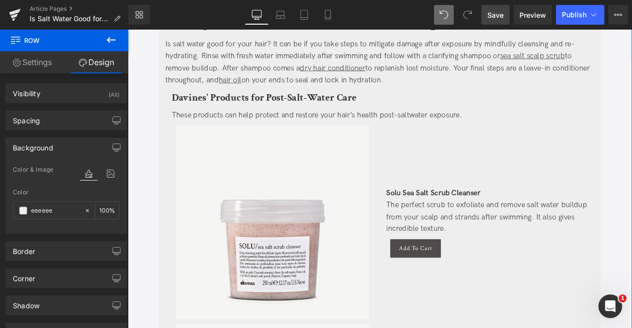
scroll to position [1138, 0]
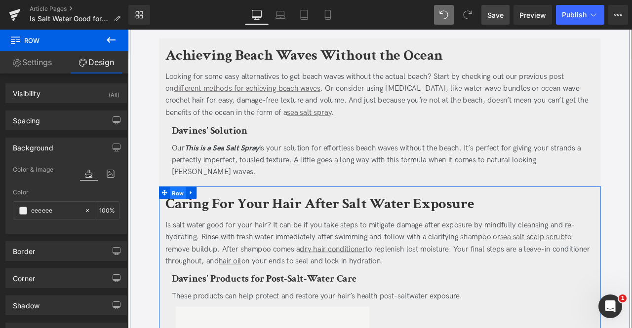
click at [185, 216] on span "Row" at bounding box center [187, 223] width 19 height 15
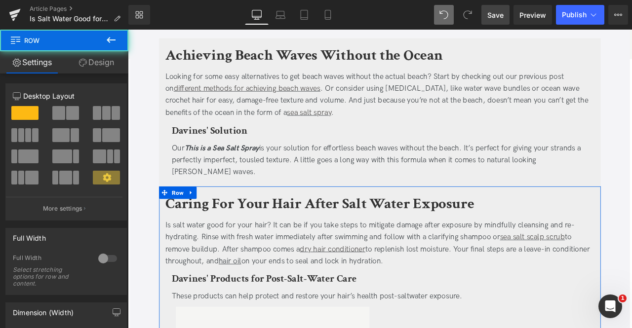
click at [100, 69] on link "Design" at bounding box center [96, 62] width 64 height 22
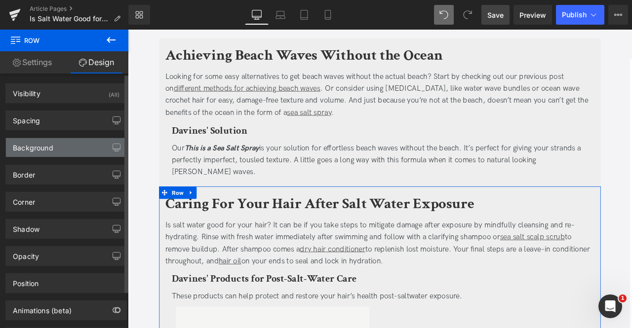
click at [31, 146] on div "Background" at bounding box center [33, 145] width 40 height 14
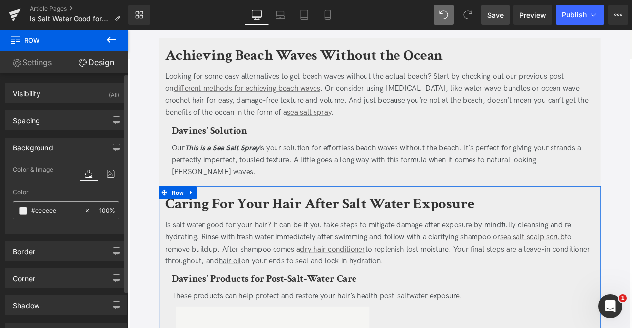
click at [84, 207] on icon at bounding box center [87, 210] width 7 height 7
type input "none"
type input "0"
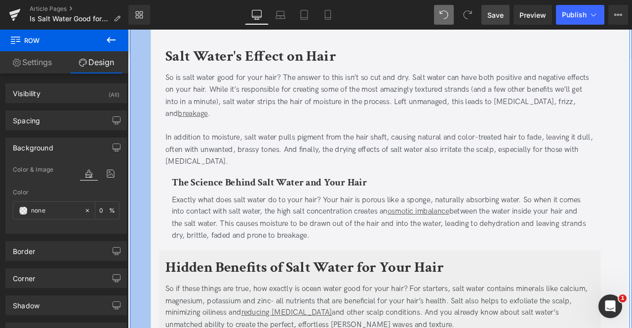
scroll to position [314, 0]
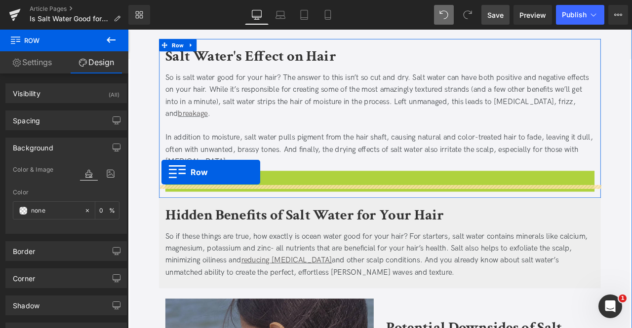
drag, startPoint x: 179, startPoint y: 186, endPoint x: 167, endPoint y: 199, distance: 17.5
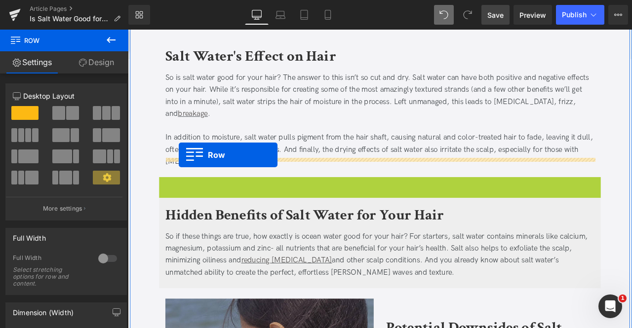
drag, startPoint x: 171, startPoint y: 199, endPoint x: 188, endPoint y: 178, distance: 27.0
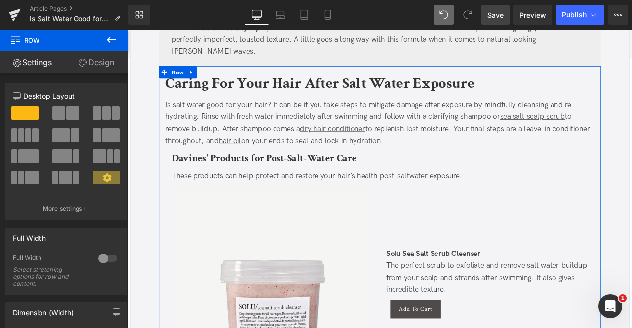
scroll to position [1278, 0]
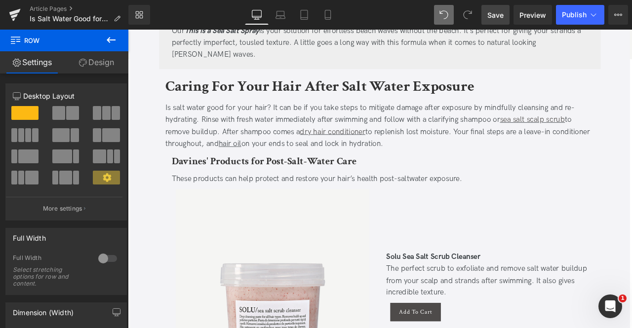
click at [495, 13] on span "Save" at bounding box center [495, 15] width 16 height 10
click at [322, 14] on link "Mobile" at bounding box center [328, 15] width 24 height 20
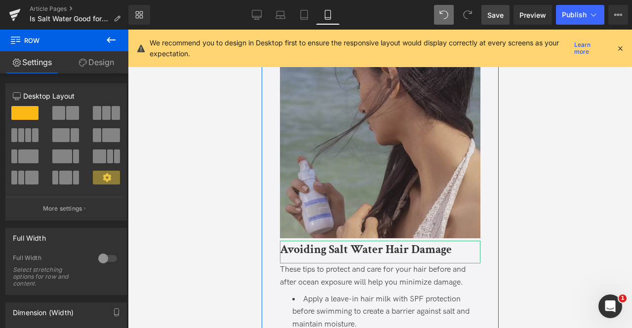
scroll to position [1301, 0]
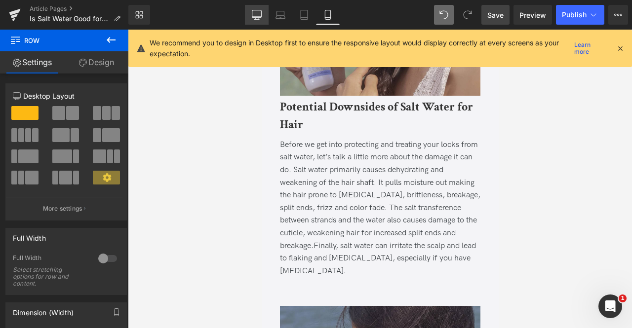
click at [252, 9] on link "Desktop" at bounding box center [257, 15] width 24 height 20
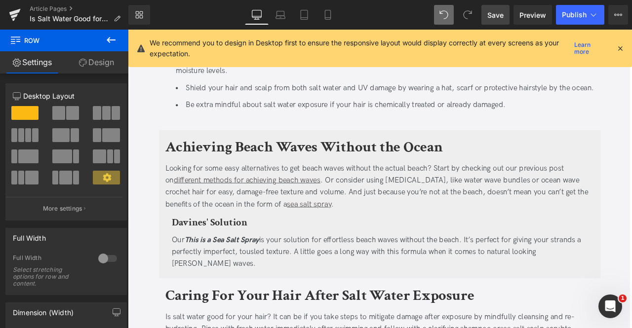
scroll to position [366, 0]
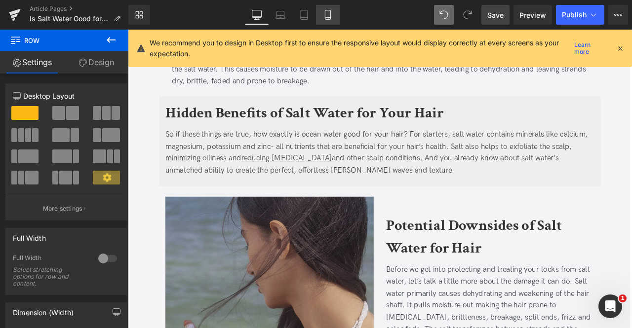
click at [329, 14] on icon at bounding box center [328, 15] width 10 height 10
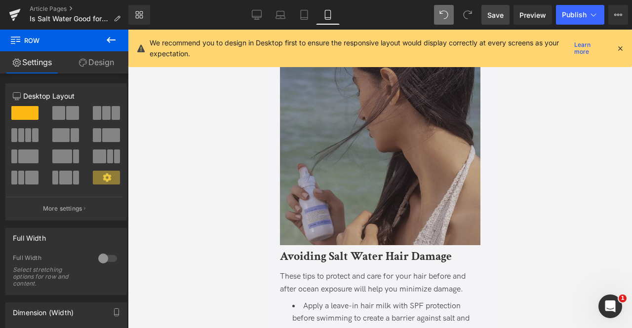
scroll to position [1292, 0]
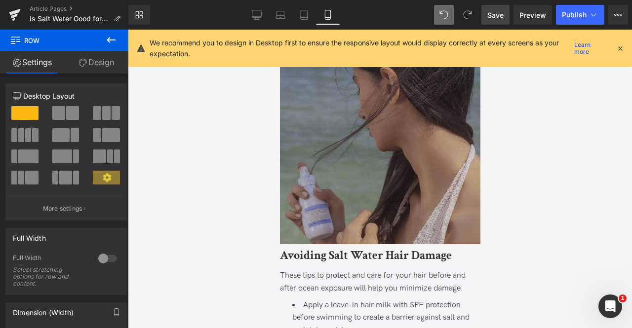
click at [386, 185] on img at bounding box center [379, 145] width 200 height 203
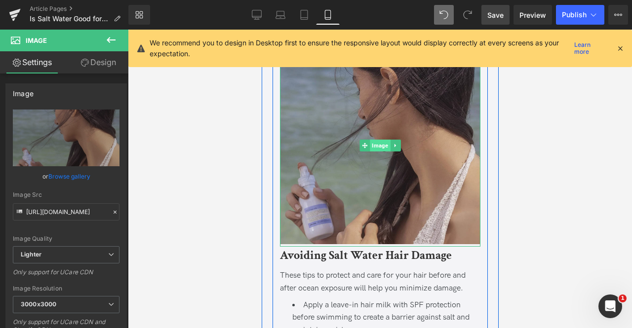
click at [376, 140] on span "Image" at bounding box center [379, 146] width 20 height 12
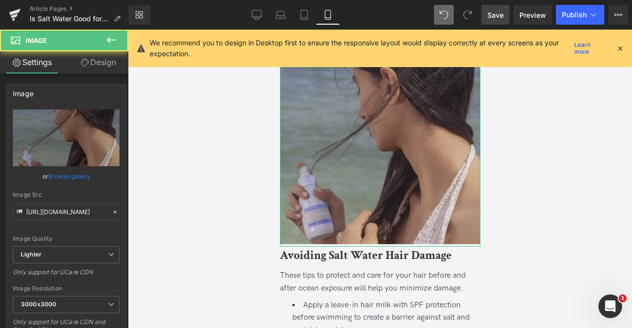
click at [94, 64] on link "Design" at bounding box center [98, 62] width 64 height 22
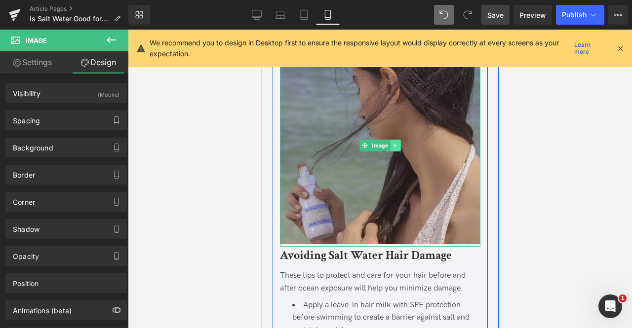
click at [395, 143] on icon at bounding box center [394, 146] width 5 height 6
click at [397, 143] on icon at bounding box center [399, 146] width 5 height 6
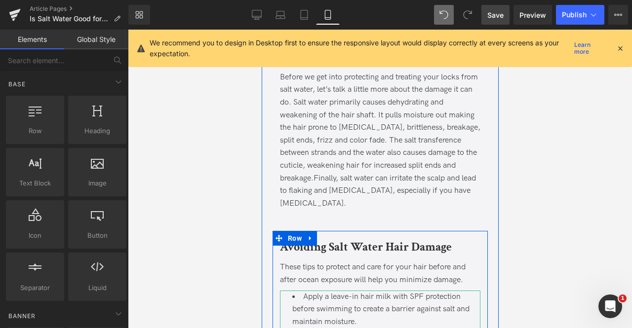
scroll to position [1098, 0]
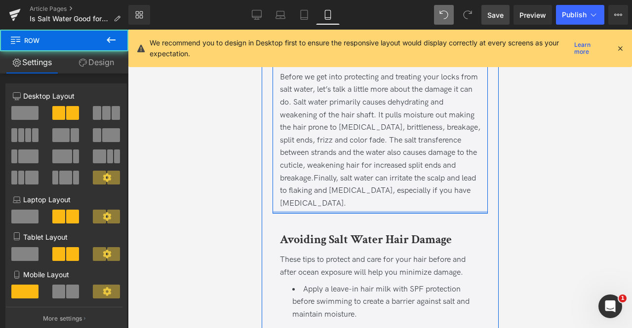
drag, startPoint x: 306, startPoint y: 205, endPoint x: 308, endPoint y: 189, distance: 15.9
click at [308, 189] on div "Image Image Potential Downsides of Salt Water for Hair Heading Before we get in…" at bounding box center [379, 17] width 215 height 394
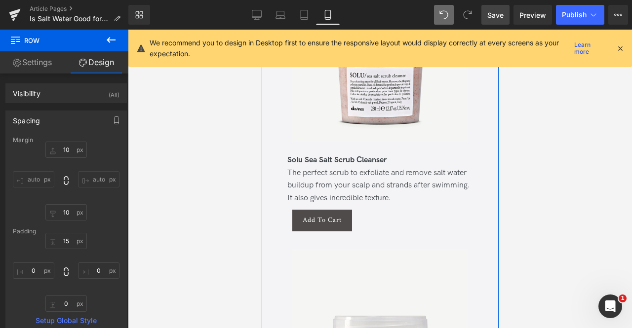
scroll to position [2101, 0]
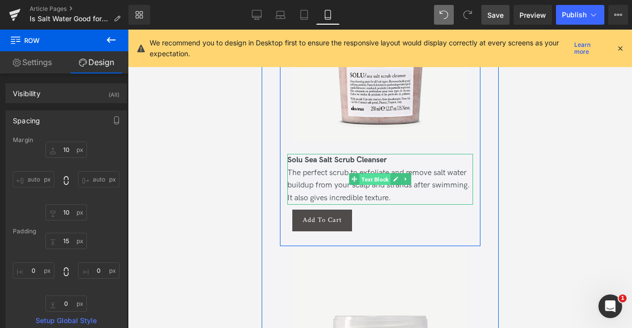
click at [373, 174] on span "Text Block" at bounding box center [374, 180] width 31 height 12
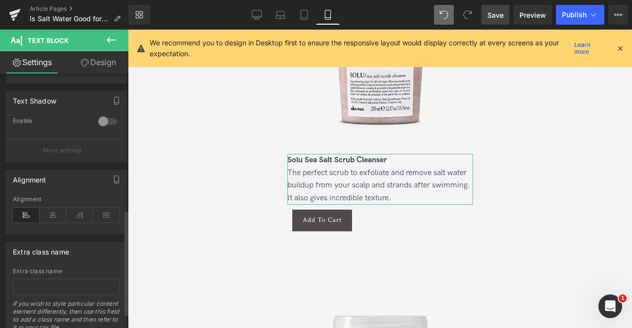
scroll to position [332, 0]
click at [47, 204] on div "Alignment" at bounding box center [66, 215] width 107 height 38
click at [50, 209] on icon at bounding box center [52, 214] width 27 height 15
click at [115, 177] on icon "button" at bounding box center [117, 179] width 8 height 8
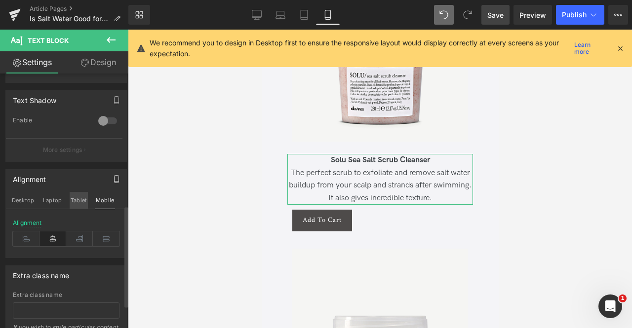
click at [74, 196] on button "Tablet" at bounding box center [79, 200] width 18 height 17
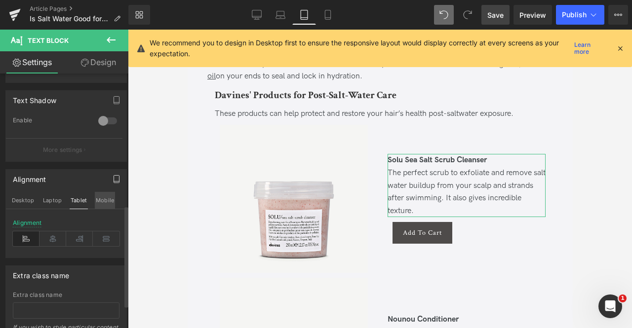
click at [99, 197] on button "Mobile" at bounding box center [105, 200] width 20 height 17
type input "100"
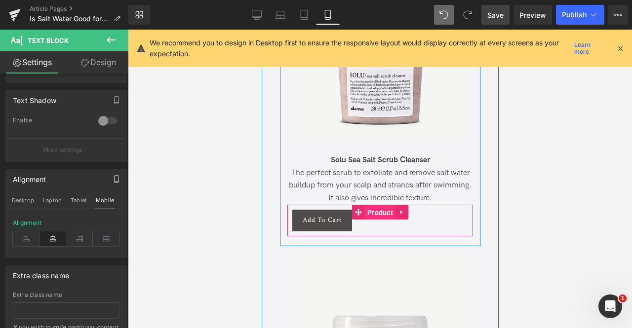
click at [375, 205] on span "Product" at bounding box center [379, 212] width 31 height 15
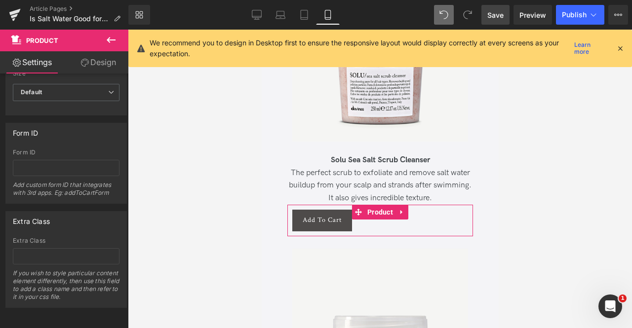
scroll to position [0, 0]
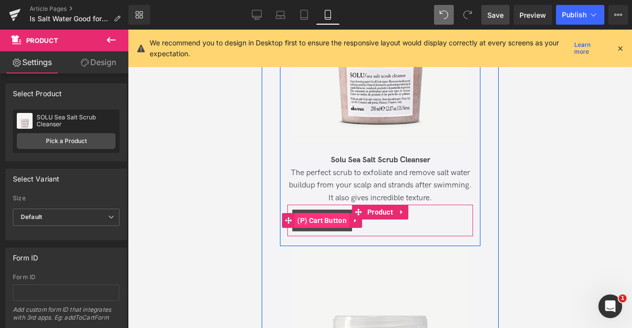
click at [320, 213] on span "(P) Cart Button" at bounding box center [321, 220] width 54 height 15
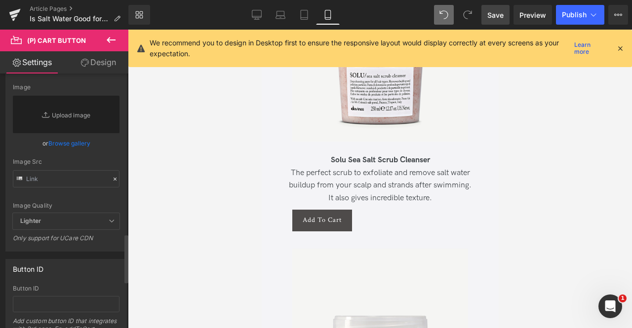
scroll to position [758, 0]
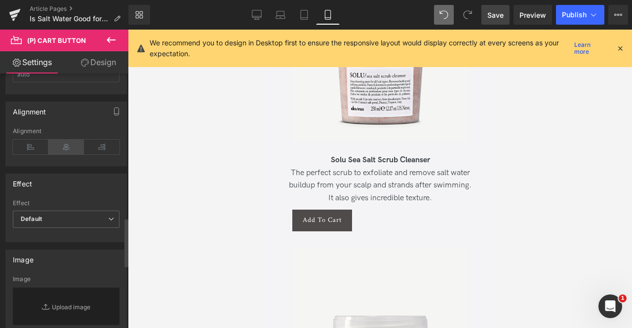
click at [60, 144] on icon at bounding box center [66, 147] width 36 height 15
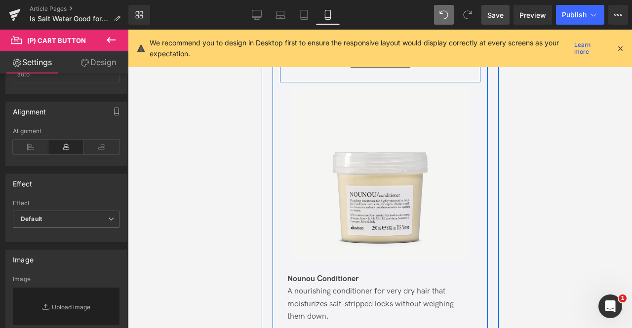
scroll to position [2283, 0]
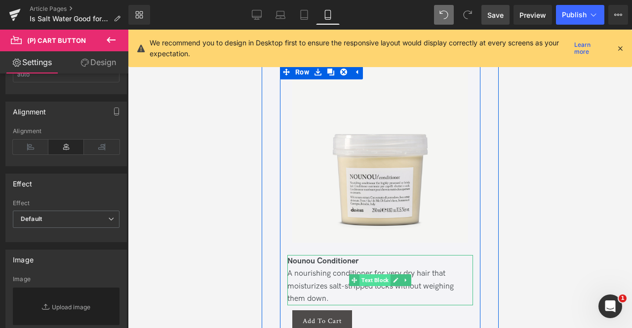
click at [378, 274] on span "Text Block" at bounding box center [374, 280] width 31 height 12
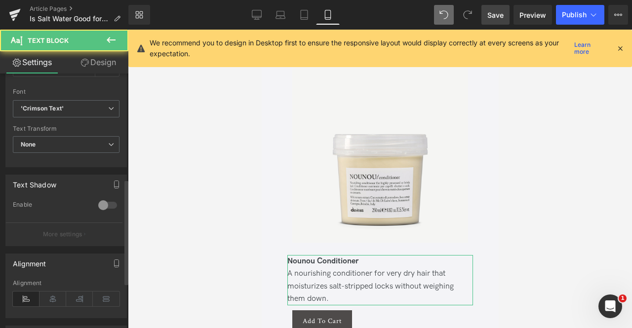
scroll to position [256, 0]
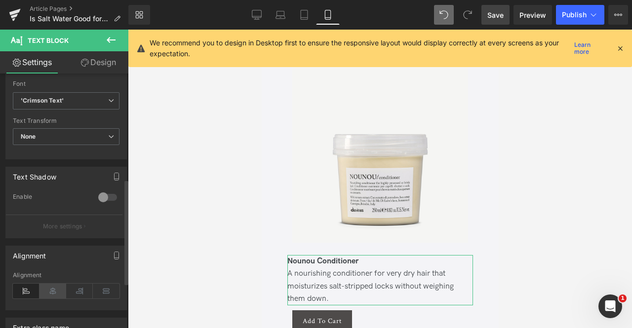
click at [49, 287] on icon at bounding box center [52, 291] width 27 height 15
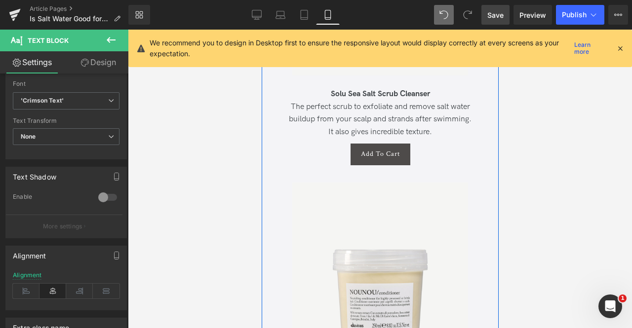
scroll to position [2471, 0]
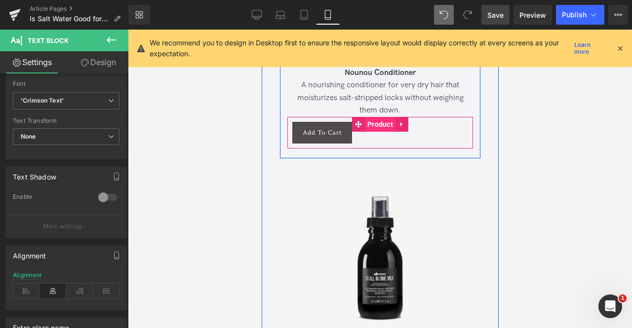
click at [372, 117] on span "Product" at bounding box center [379, 124] width 31 height 15
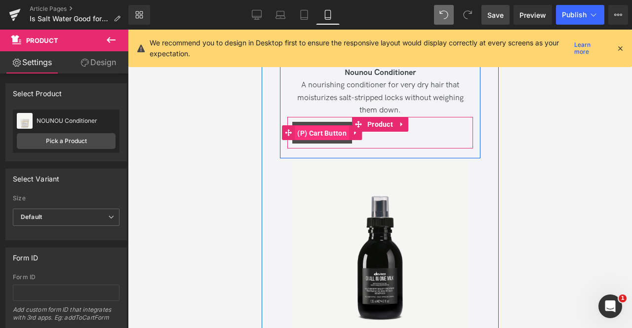
click at [323, 126] on span "(P) Cart Button" at bounding box center [321, 133] width 54 height 15
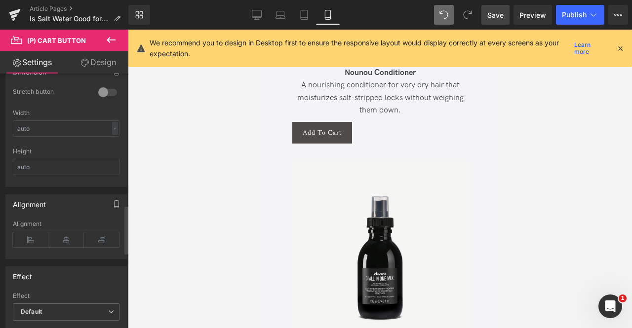
scroll to position [702, 0]
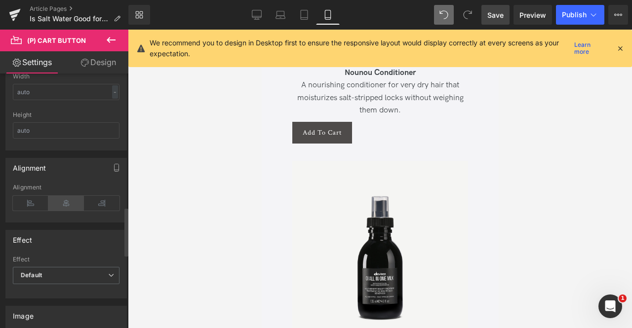
click at [66, 197] on icon at bounding box center [66, 203] width 36 height 15
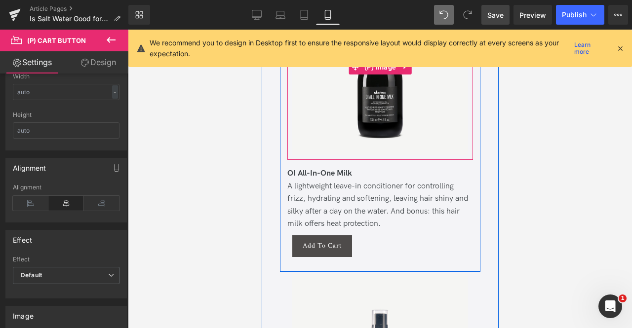
scroll to position [2664, 0]
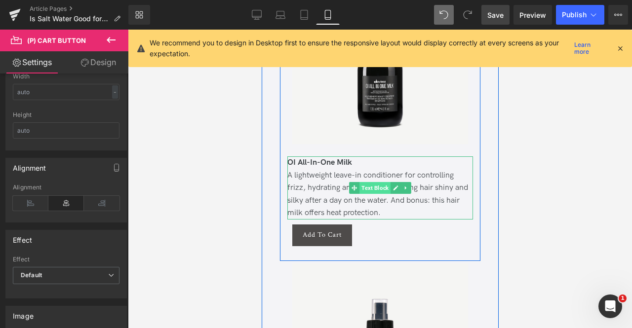
click at [371, 182] on span "Text Block" at bounding box center [374, 188] width 31 height 12
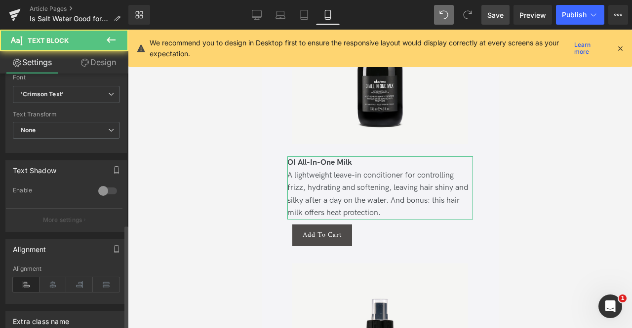
scroll to position [366, 0]
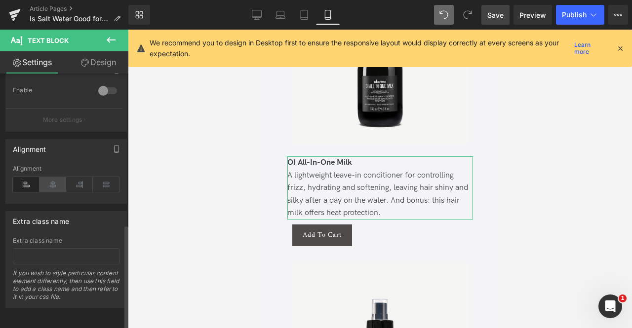
click at [42, 180] on icon at bounding box center [52, 184] width 27 height 15
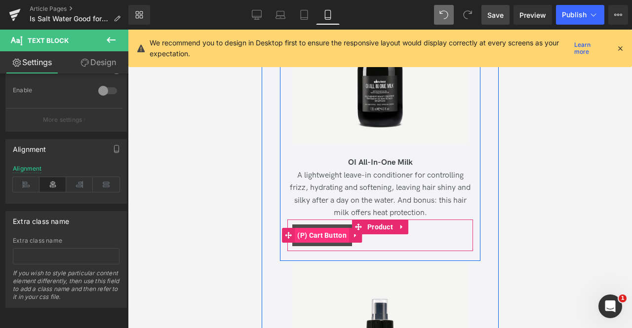
click at [322, 228] on span "(P) Cart Button" at bounding box center [321, 235] width 54 height 15
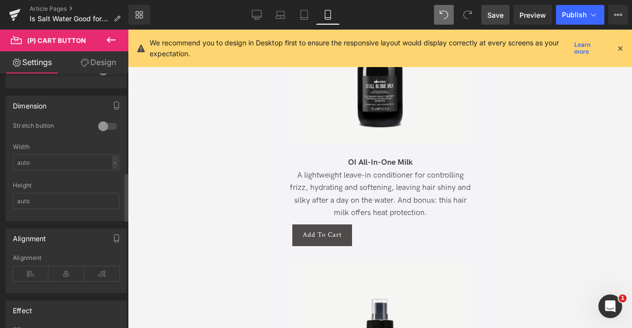
scroll to position [659, 0]
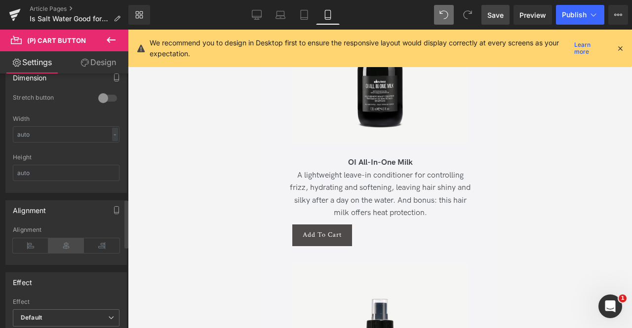
click at [63, 243] on icon at bounding box center [66, 245] width 36 height 15
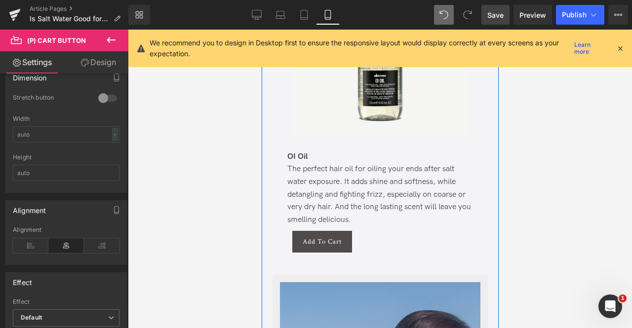
scroll to position [2972, 0]
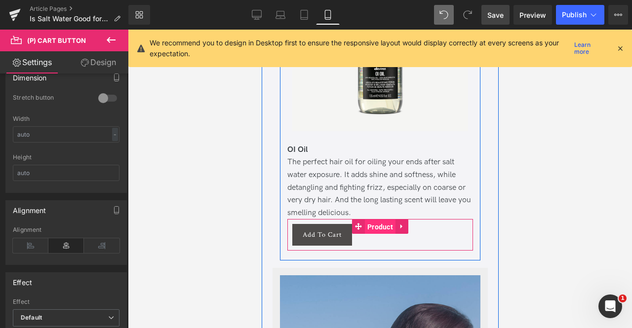
click at [371, 220] on span "Product" at bounding box center [379, 227] width 31 height 15
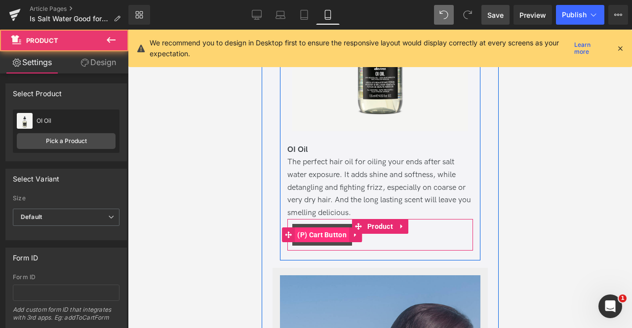
click at [318, 228] on span "(P) Cart Button" at bounding box center [321, 235] width 54 height 15
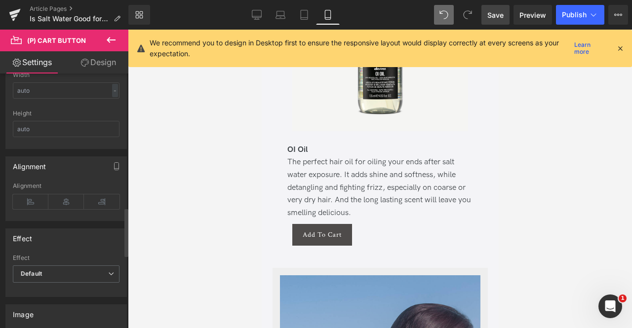
scroll to position [704, 0]
click at [61, 194] on icon at bounding box center [66, 201] width 36 height 15
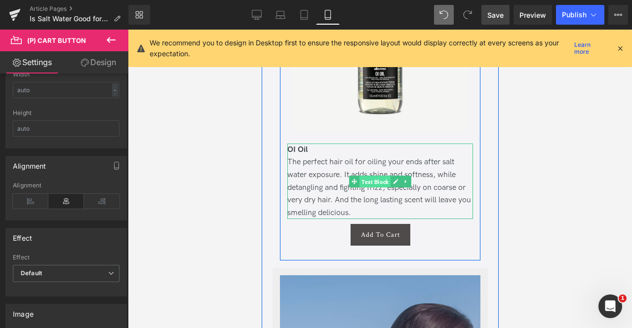
click at [367, 176] on span "Text Block" at bounding box center [374, 182] width 31 height 12
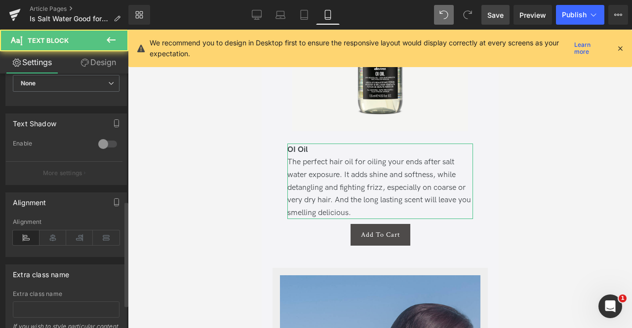
scroll to position [366, 0]
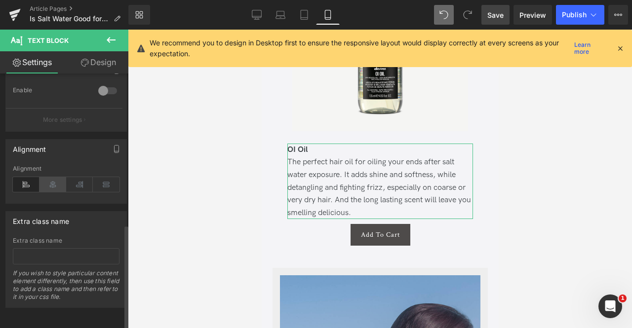
click at [57, 185] on icon at bounding box center [52, 184] width 27 height 15
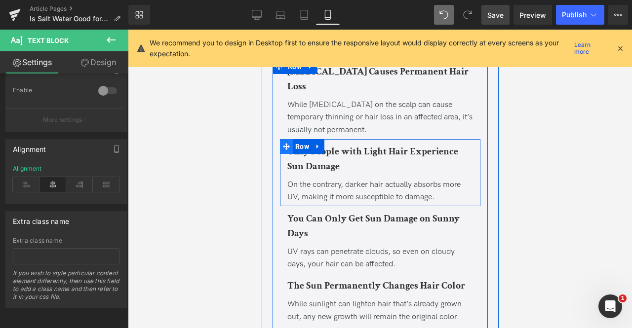
scroll to position [3524, 0]
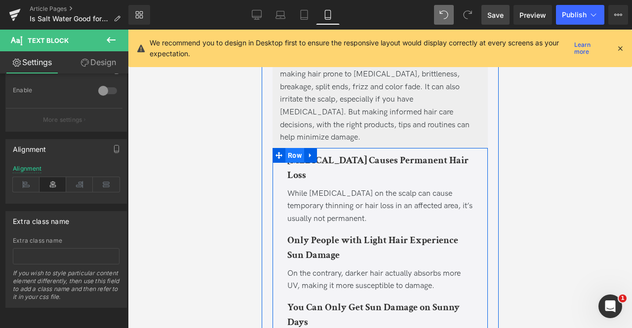
click at [295, 148] on span "Row" at bounding box center [294, 155] width 19 height 15
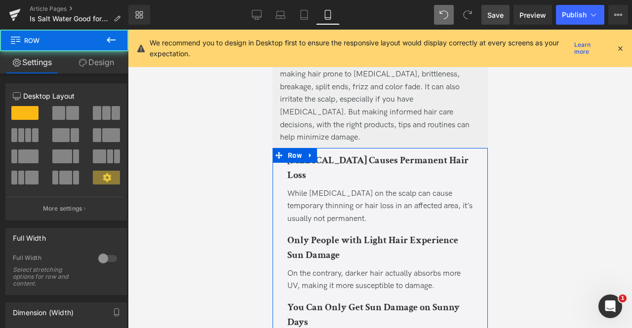
click at [91, 65] on link "Design" at bounding box center [96, 62] width 64 height 22
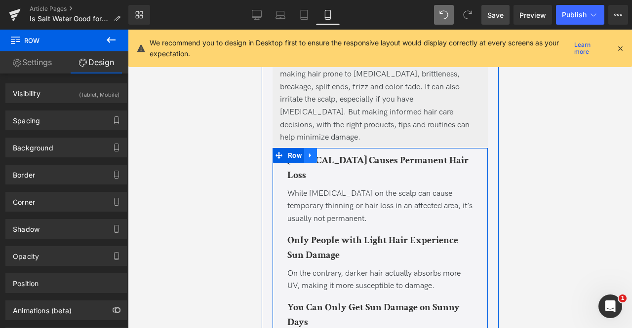
click at [314, 148] on link at bounding box center [310, 155] width 13 height 15
click at [333, 152] on icon at bounding box center [335, 155] width 7 height 7
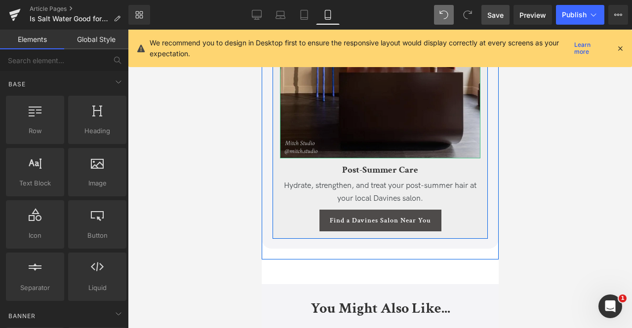
scroll to position [4029, 0]
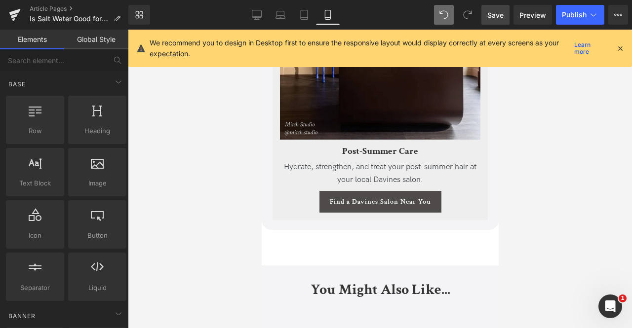
click at [492, 16] on span "Save" at bounding box center [495, 15] width 16 height 10
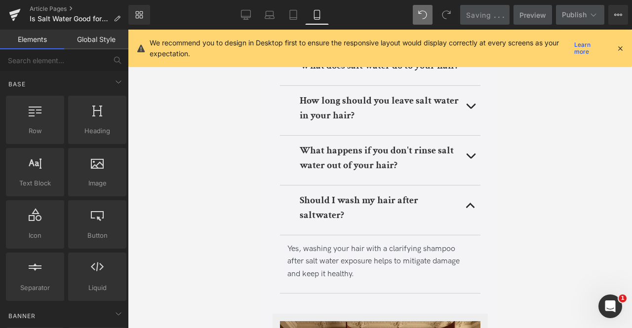
scroll to position [3645, 0]
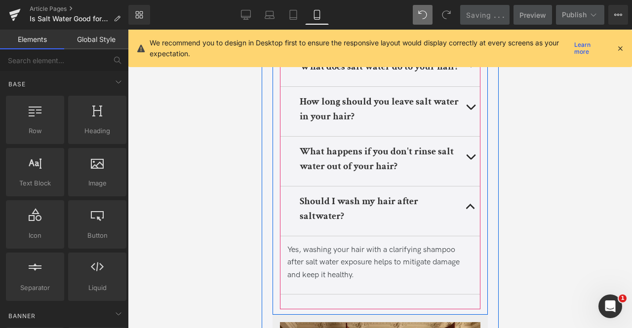
click at [471, 137] on button "button" at bounding box center [470, 161] width 20 height 49
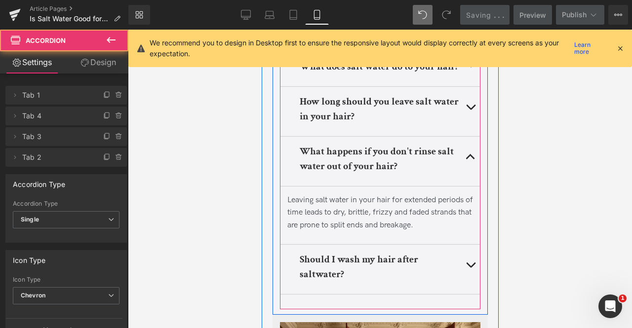
scroll to position [3576, 0]
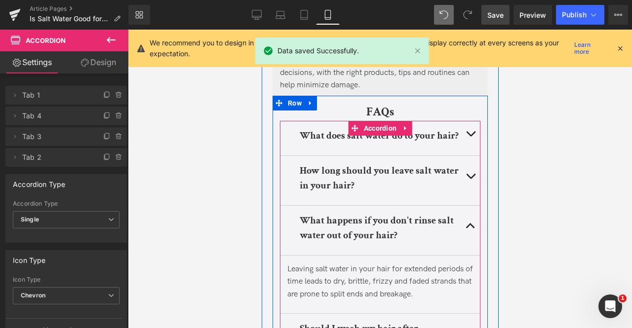
click at [468, 156] on button "button" at bounding box center [470, 180] width 20 height 49
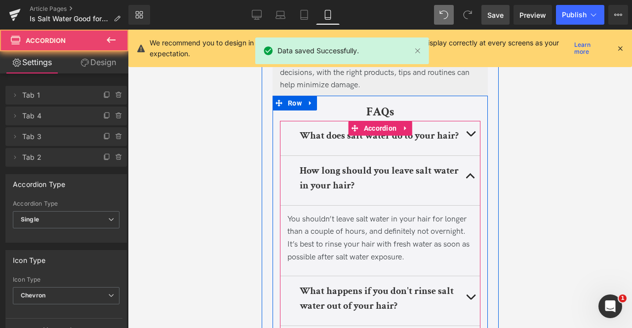
click at [465, 121] on button "button" at bounding box center [470, 138] width 20 height 35
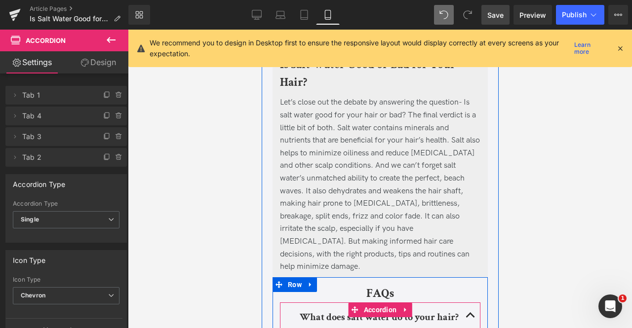
scroll to position [3395, 0]
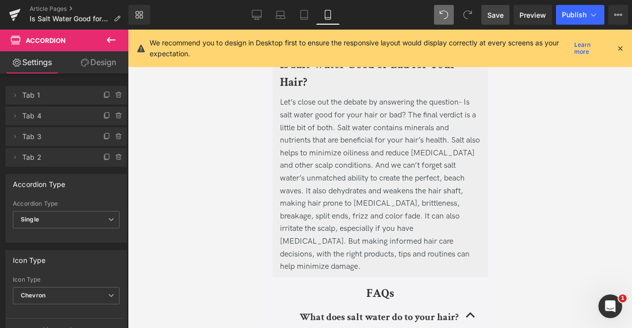
click at [623, 48] on icon at bounding box center [620, 48] width 9 height 9
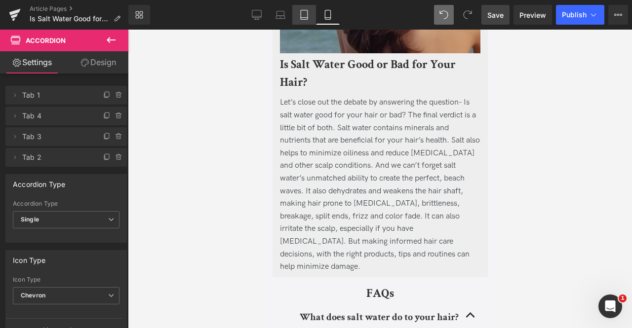
click at [299, 19] on icon at bounding box center [304, 15] width 10 height 10
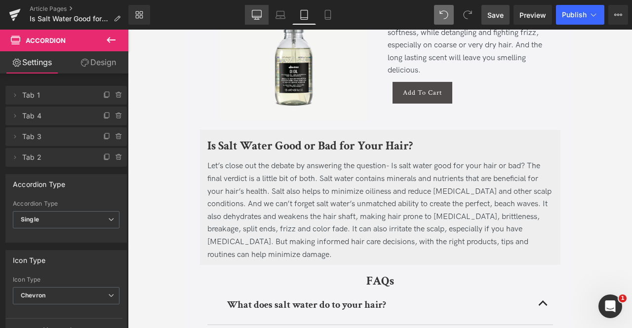
click at [247, 14] on link "Desktop" at bounding box center [257, 15] width 24 height 20
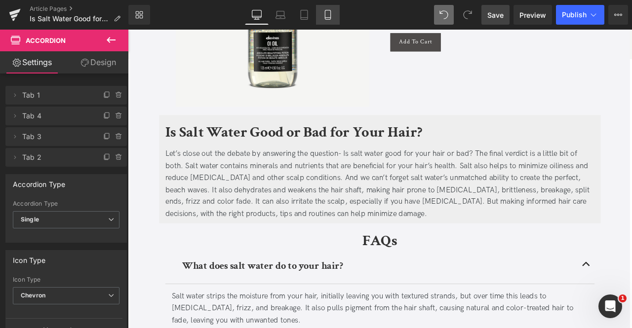
click at [324, 11] on icon at bounding box center [328, 15] width 10 height 10
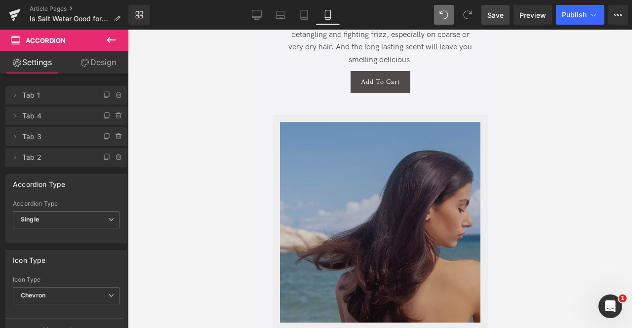
scroll to position [3121, 0]
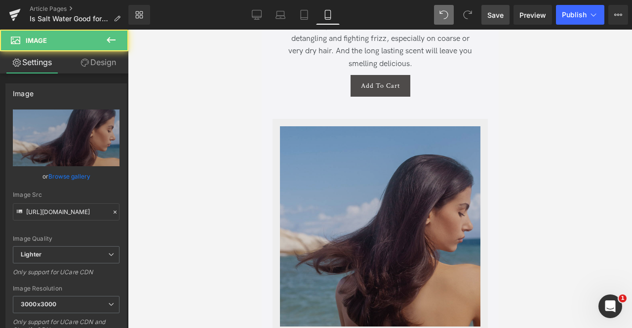
click at [383, 199] on img at bounding box center [379, 227] width 200 height 203
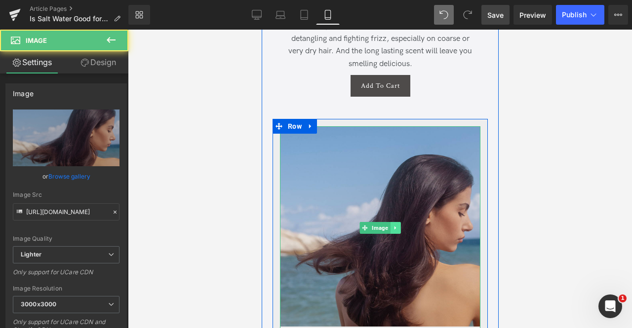
click at [394, 225] on icon at bounding box center [394, 228] width 5 height 6
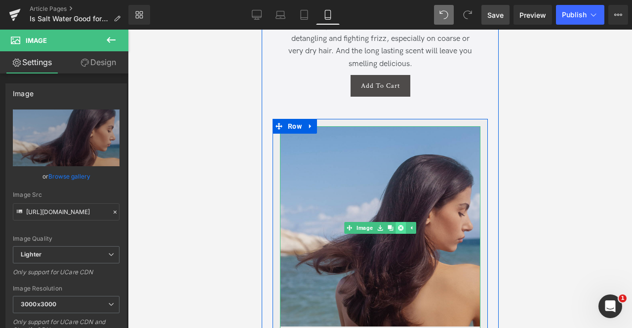
click at [395, 222] on link at bounding box center [400, 228] width 10 height 12
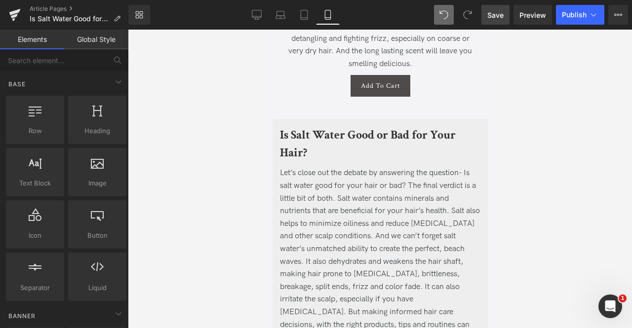
click at [308, 29] on div "Library Mobile Desktop Laptop Tablet Mobile Save Preview Publish Scheduled View…" at bounding box center [380, 15] width 504 height 30
click at [302, 16] on icon at bounding box center [304, 15] width 10 height 10
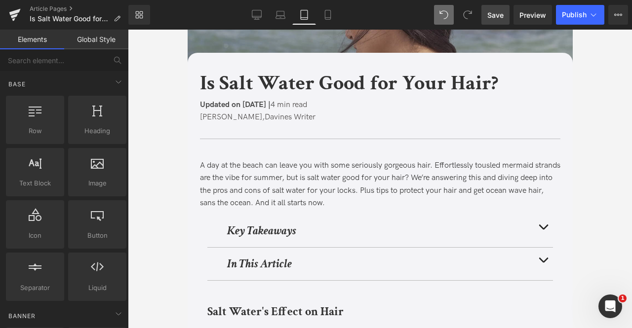
scroll to position [0, 0]
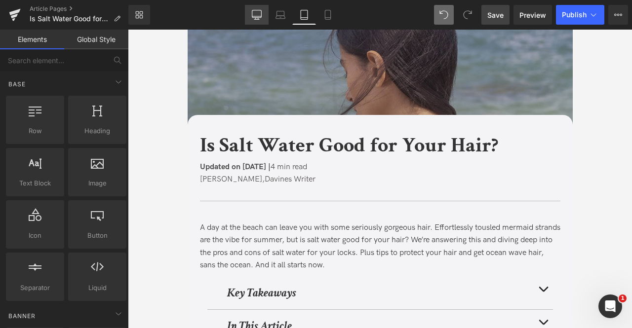
click at [258, 17] on icon at bounding box center [256, 13] width 9 height 7
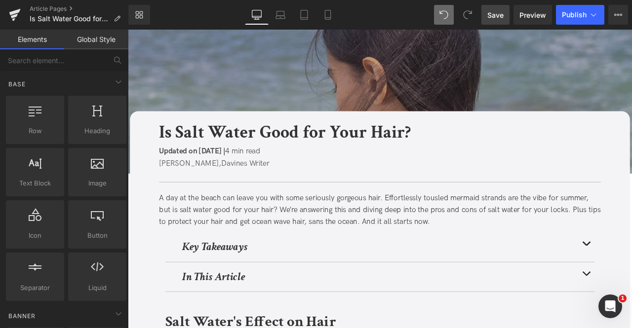
click at [488, 9] on link "Save" at bounding box center [495, 15] width 28 height 20
